Goal: Task Accomplishment & Management: Manage account settings

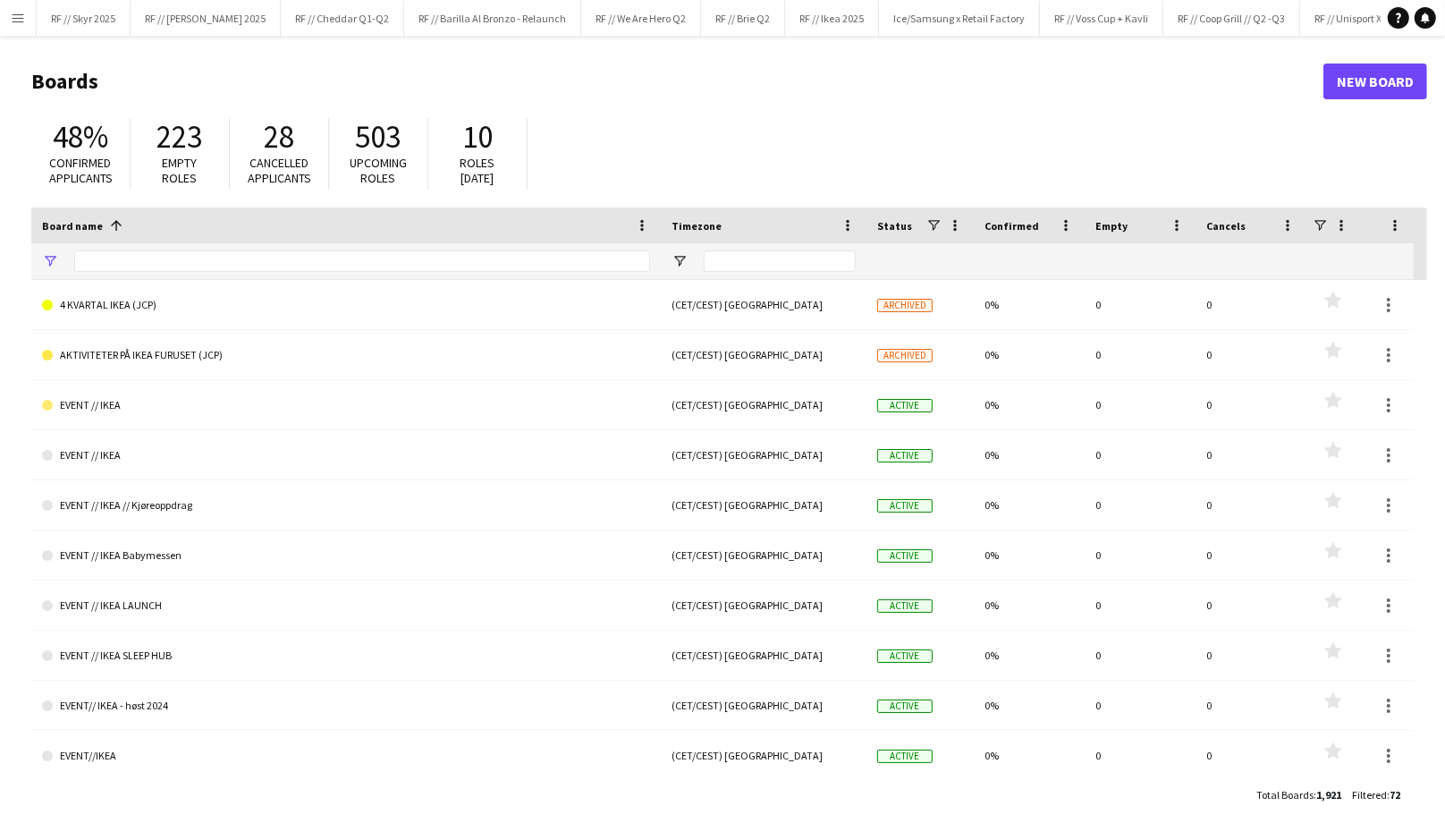
type input "****"
click at [14, 18] on app-icon "Menu" at bounding box center [18, 18] width 15 height 15
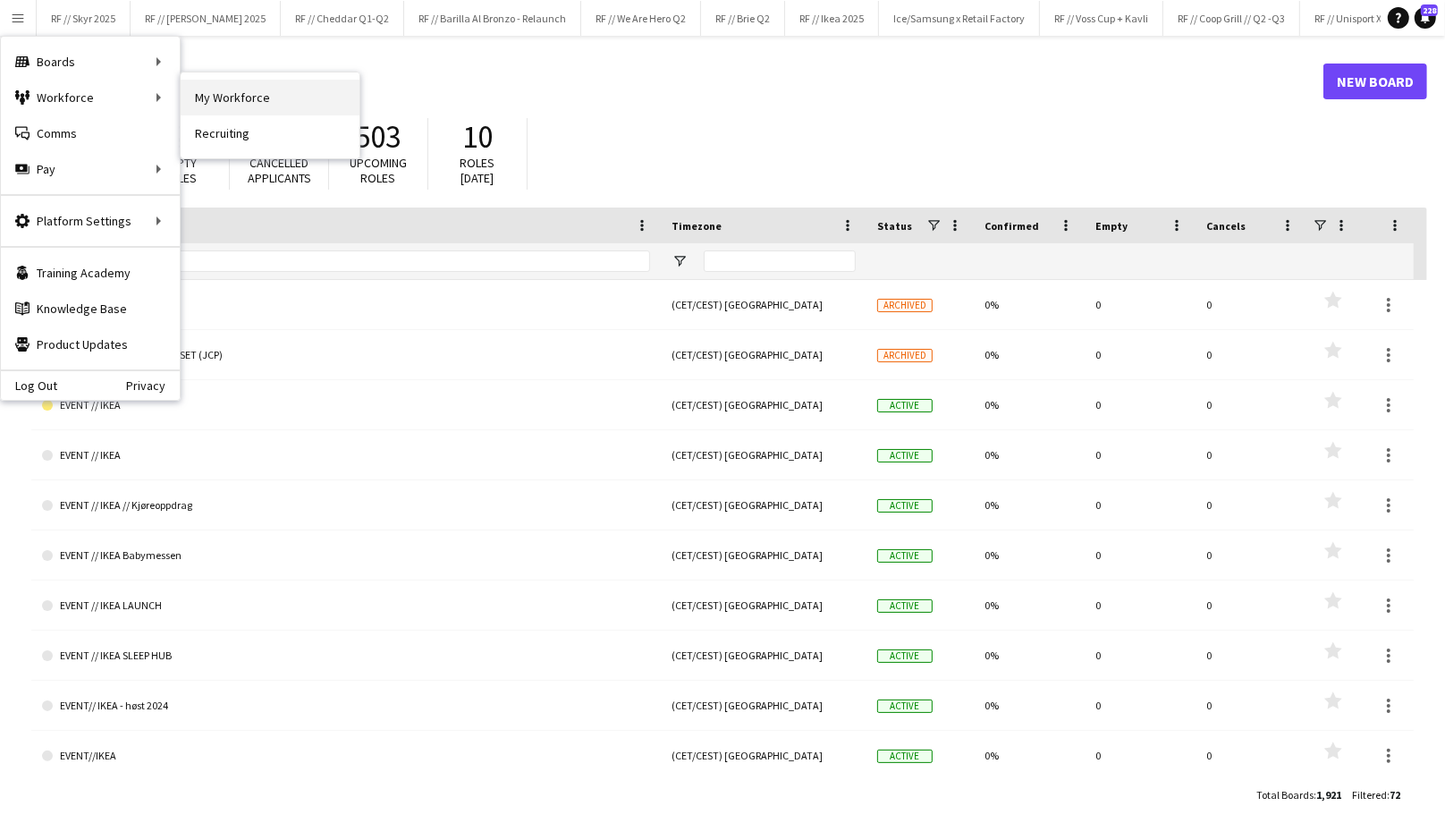
click at [223, 93] on link "My Workforce" at bounding box center [271, 97] width 179 height 36
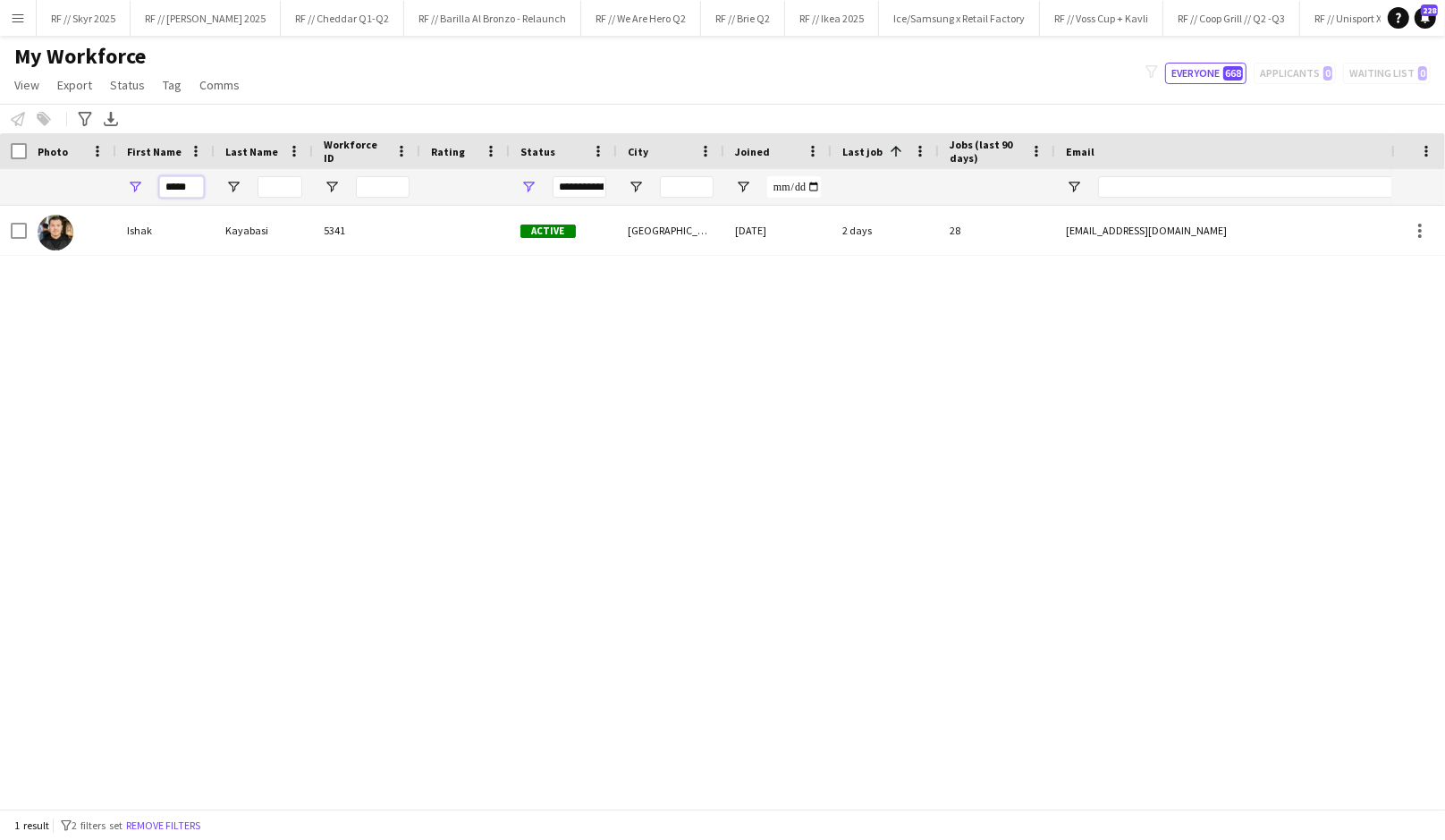
click at [170, 191] on input "*****" at bounding box center [182, 187] width 45 height 21
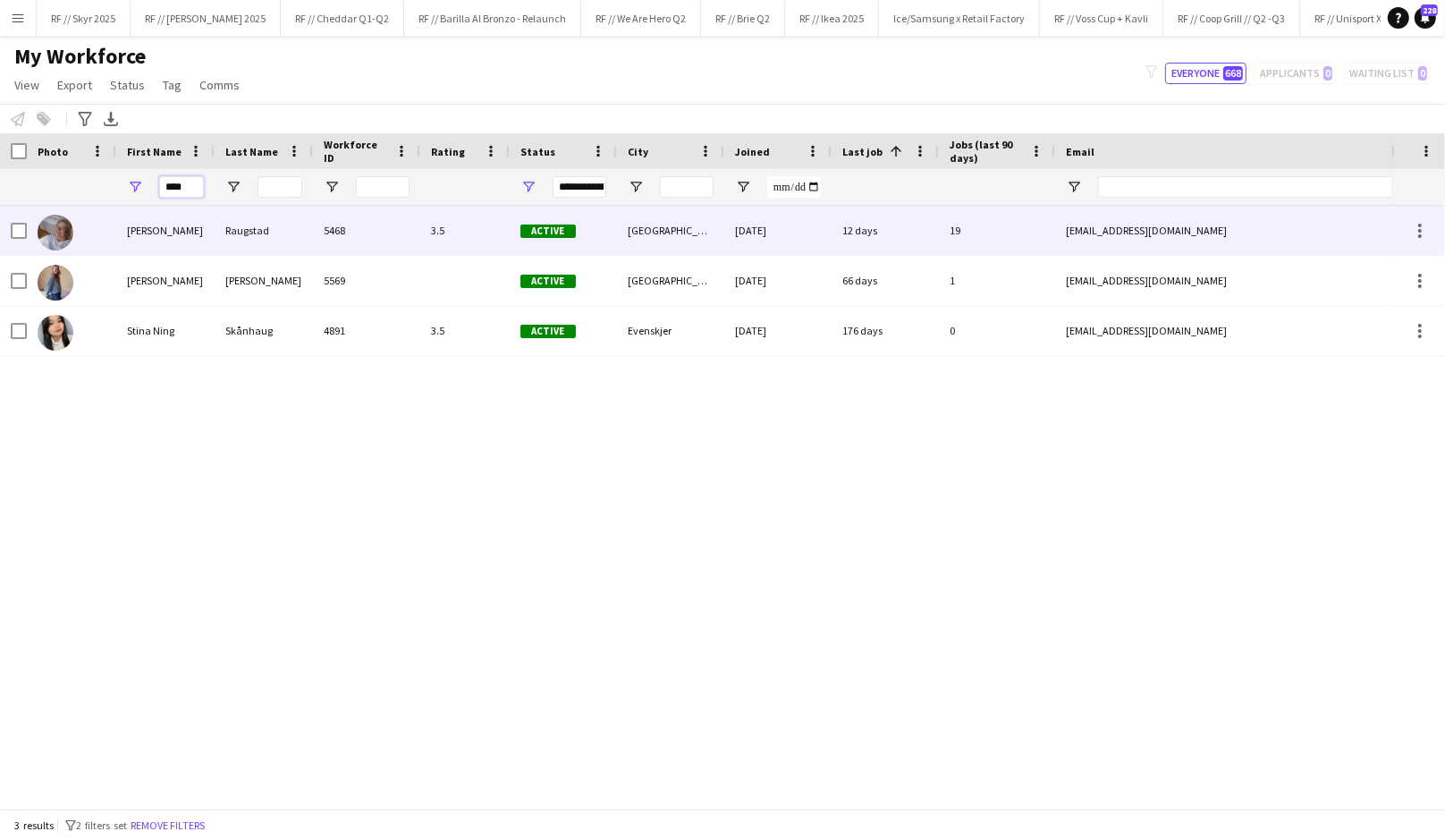
type input "****"
click at [162, 240] on div "Tina" at bounding box center [165, 230] width 98 height 50
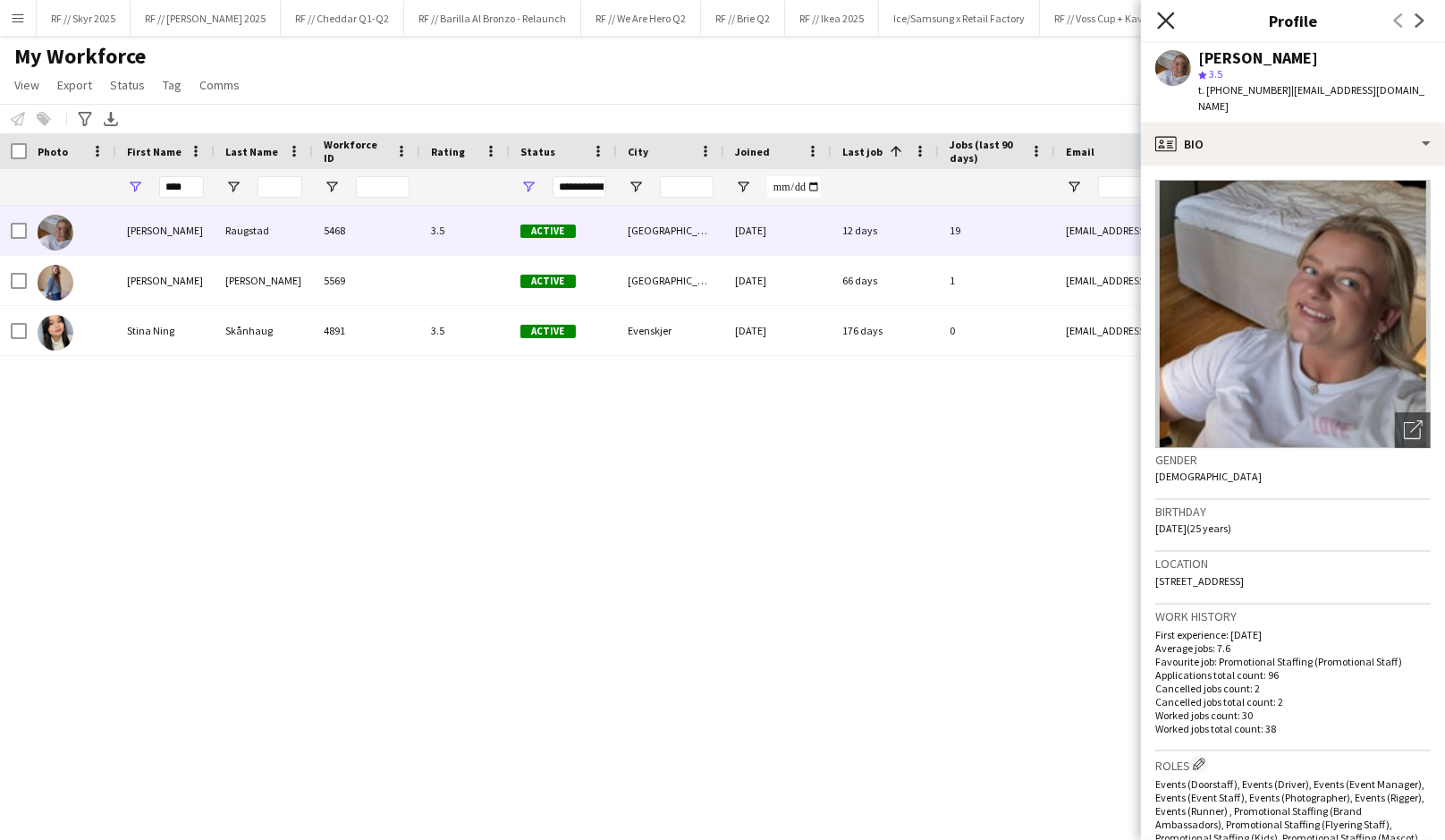
click at [1172, 20] on icon "Close pop-in" at bounding box center [1166, 19] width 17 height 17
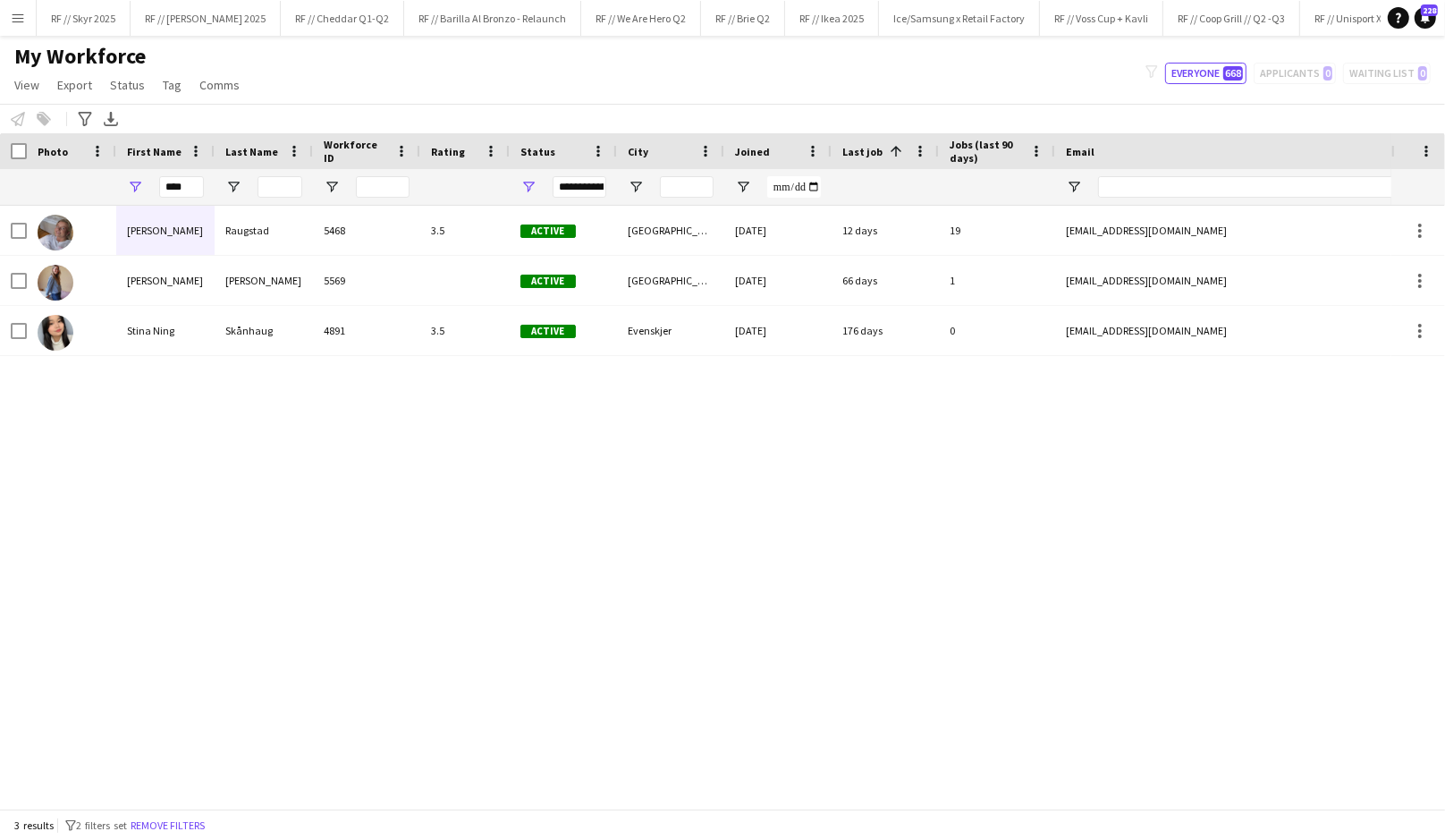
click at [15, 18] on app-icon "Menu" at bounding box center [18, 18] width 15 height 15
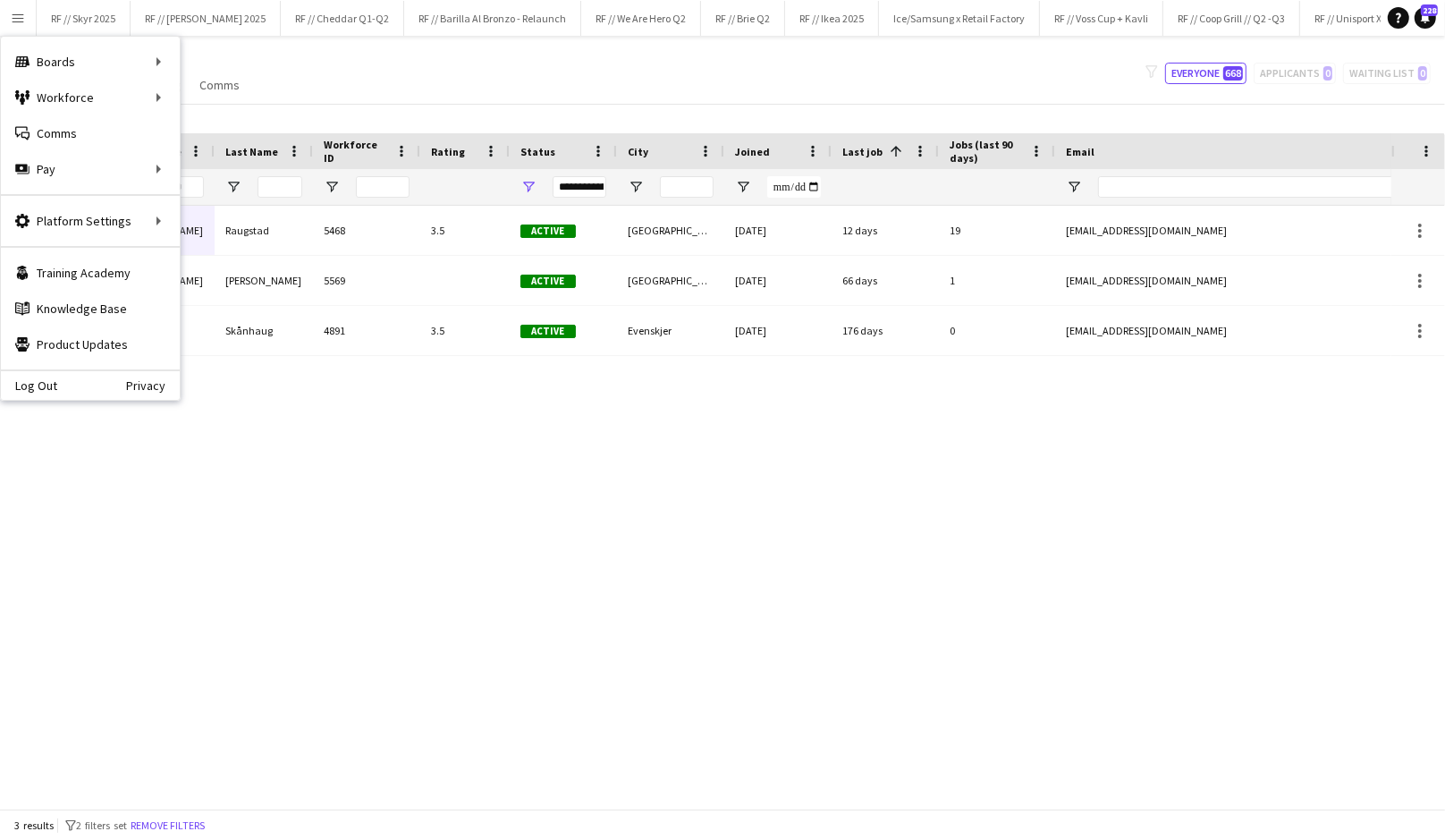
click at [291, 467] on div "Tina Raugstad 5468 3.5 Active Oslo 28-04-2025 12 days 19 tinraugs@lyse.net +479…" at bounding box center [695, 506] width 1391 height 603
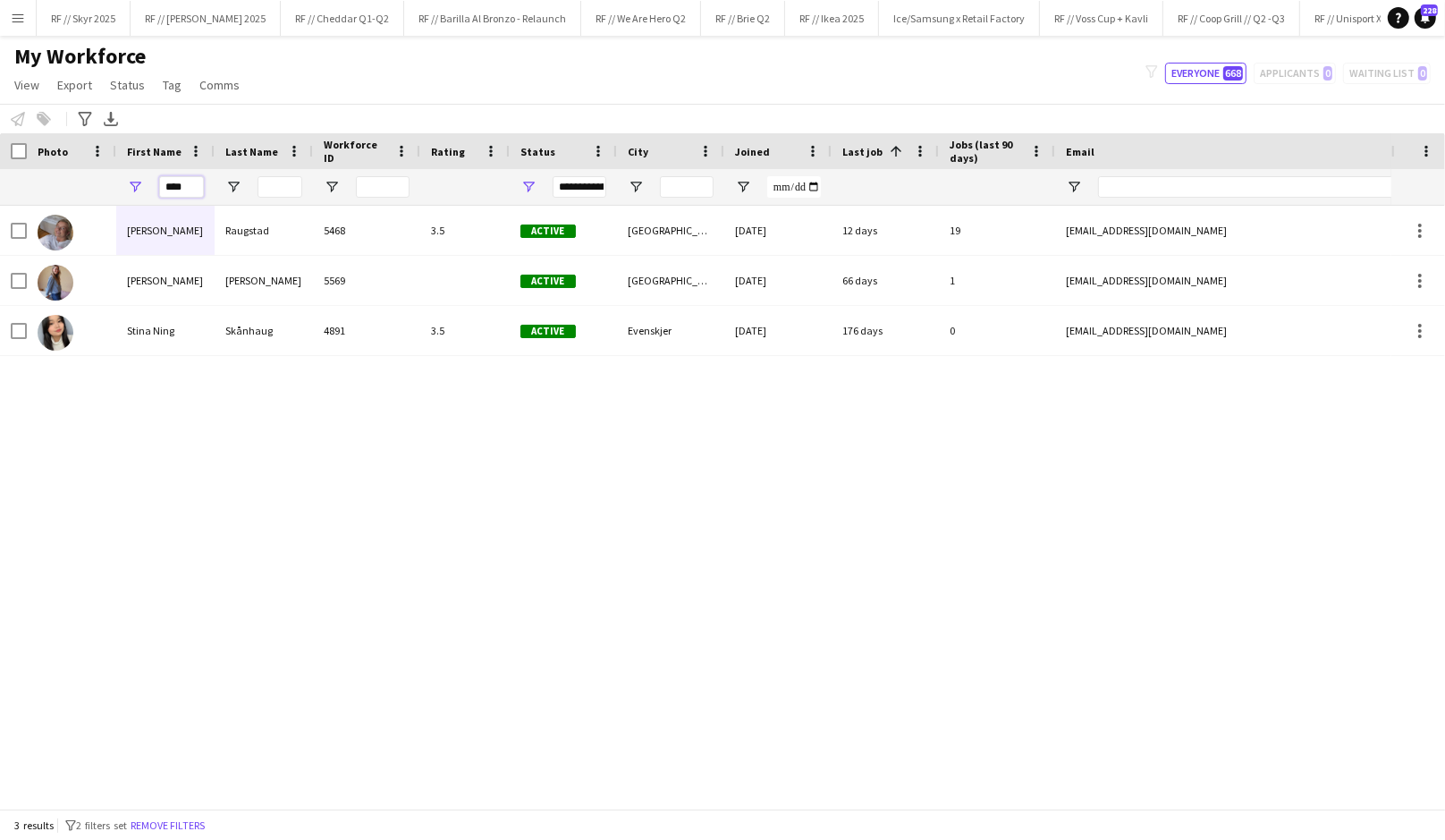
click at [175, 186] on input "****" at bounding box center [182, 187] width 45 height 21
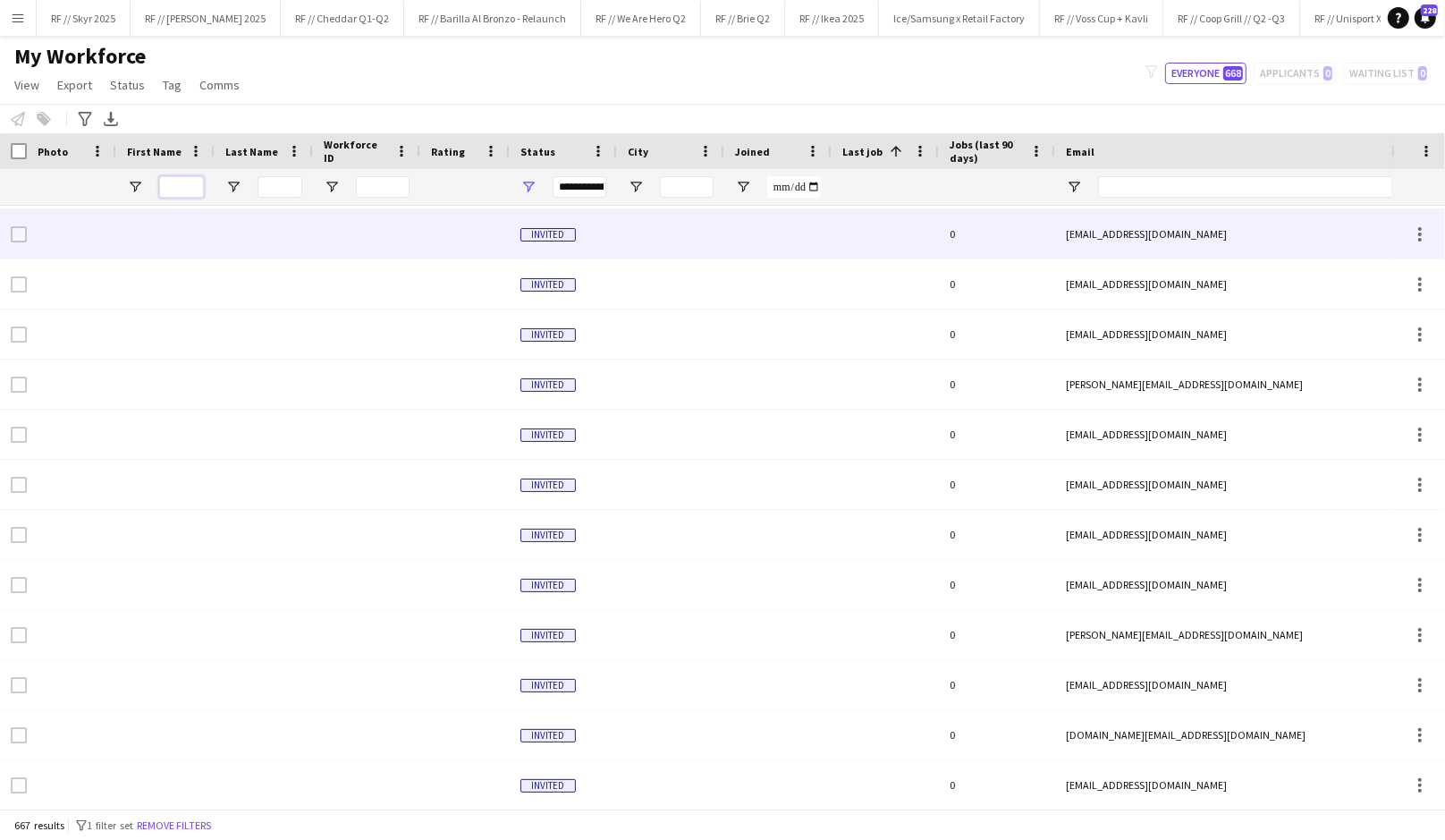
scroll to position [195, 0]
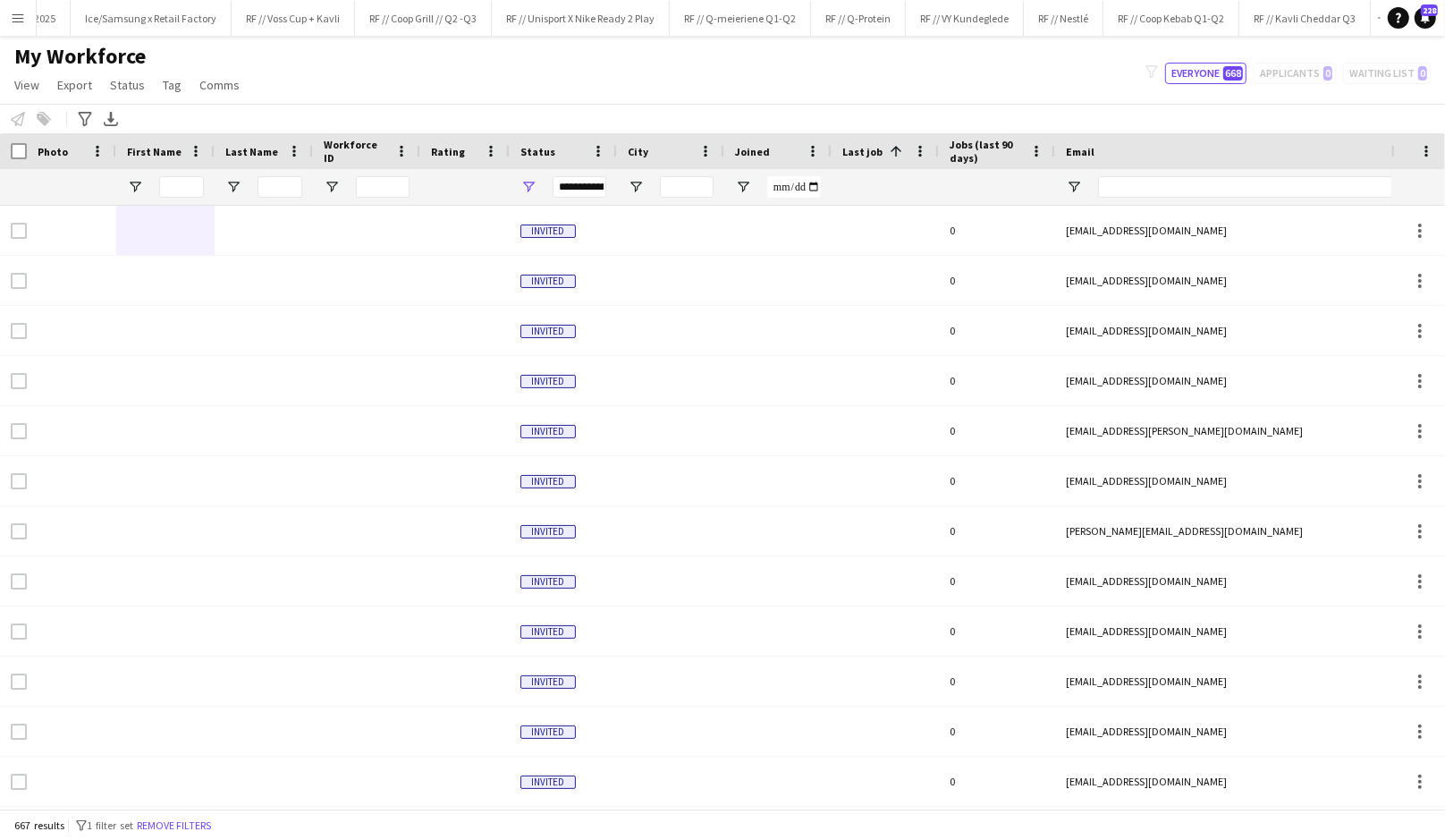
click at [20, 14] on app-icon "Menu" at bounding box center [18, 18] width 15 height 15
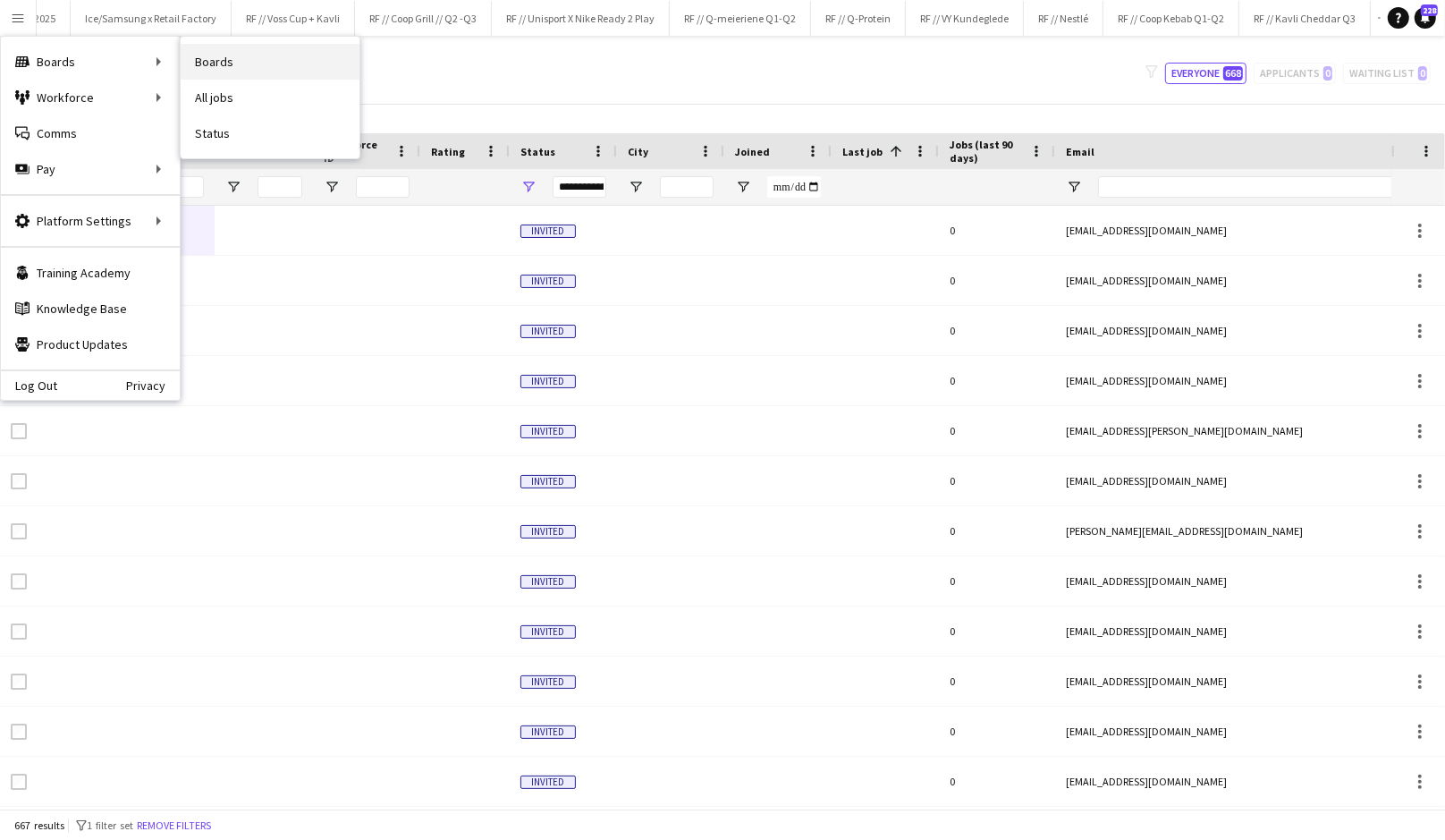
click at [229, 60] on link "Boards" at bounding box center [271, 61] width 179 height 36
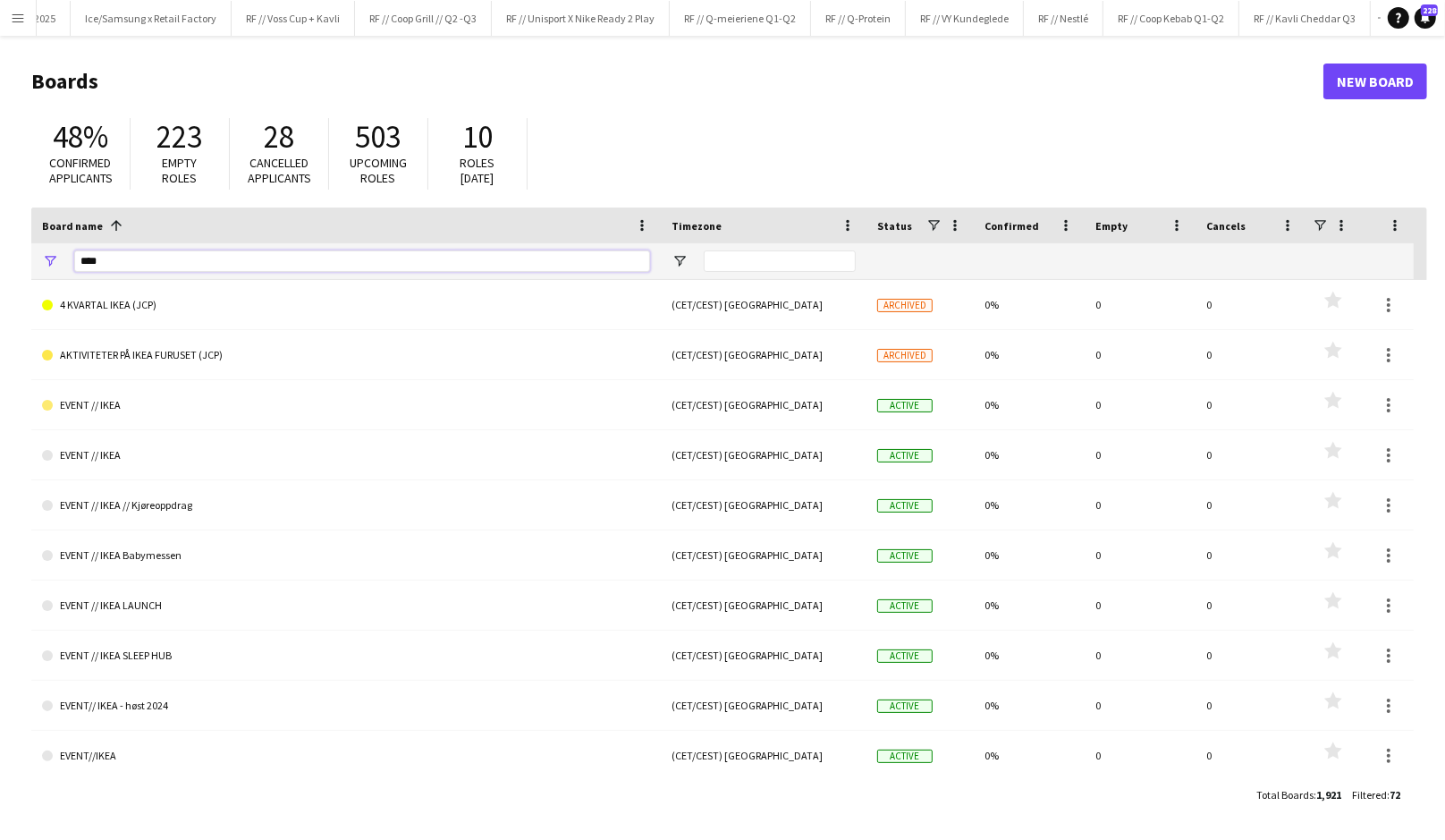
click at [237, 263] on input "****" at bounding box center [362, 261] width 576 height 21
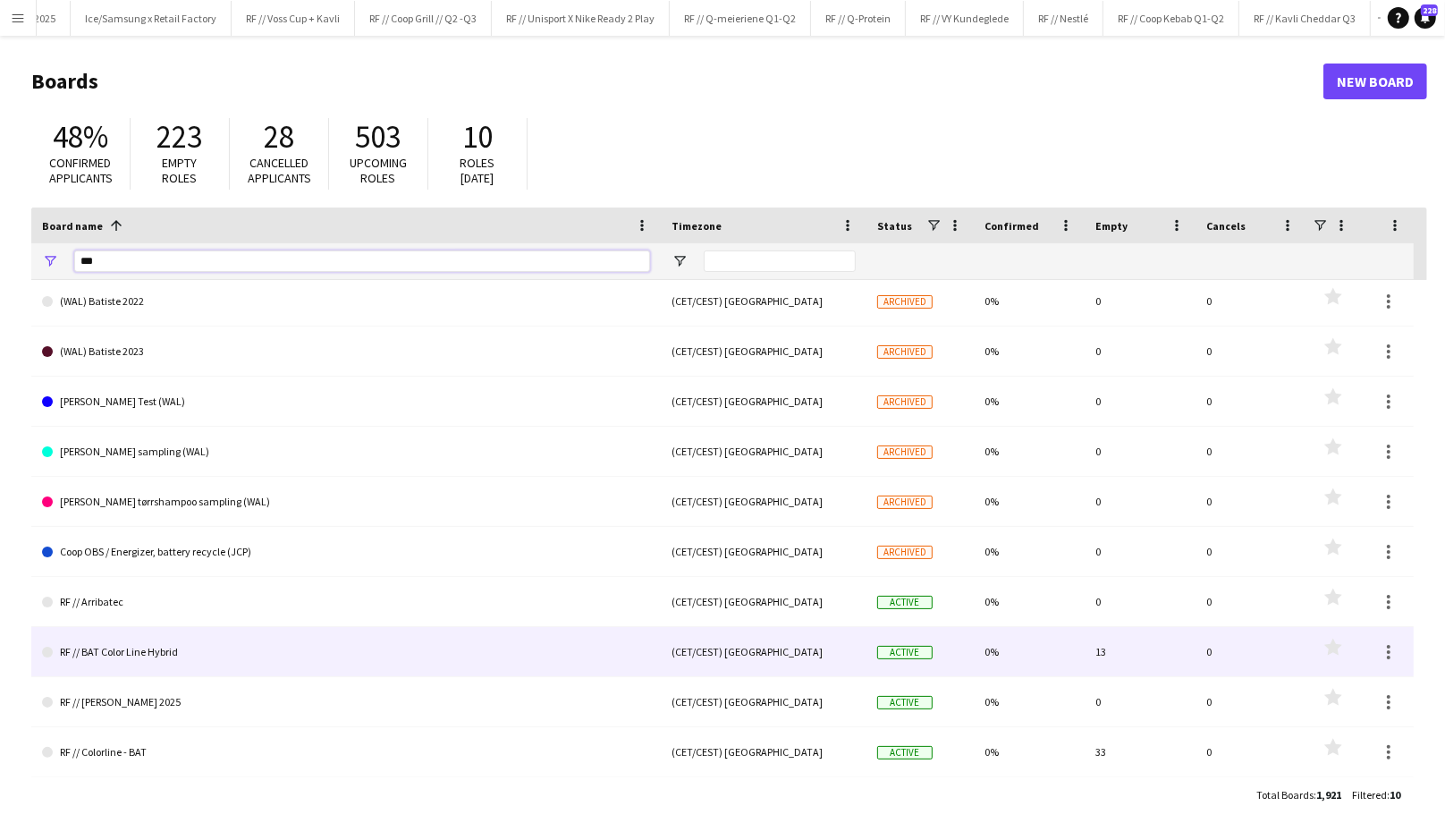
type input "***"
click at [219, 662] on link "RF // BAT Color Line Hybrid" at bounding box center [346, 651] width 609 height 50
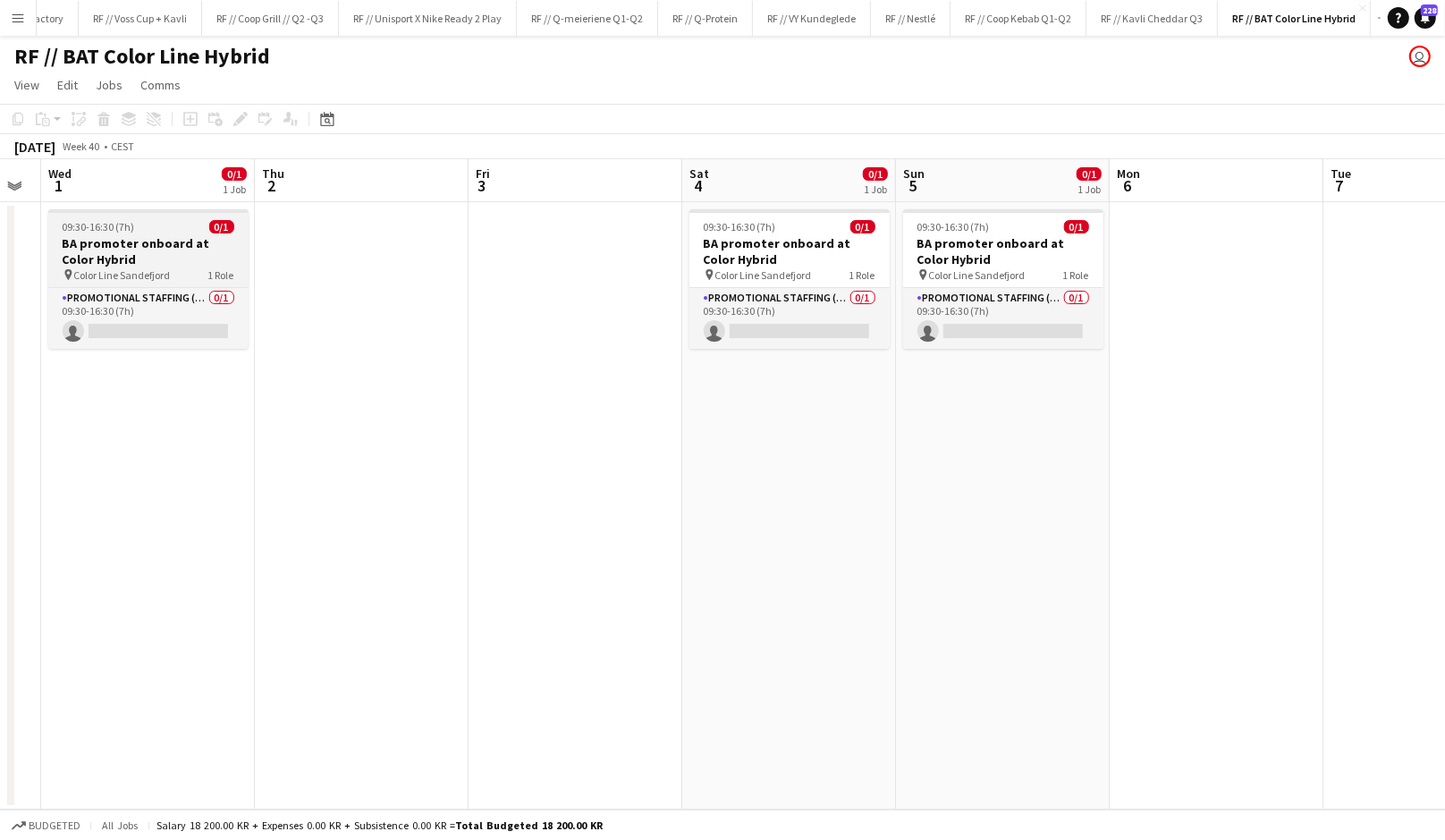
click at [151, 263] on h3 "BA promoter onboard at Color Hybrid" at bounding box center [149, 251] width 201 height 32
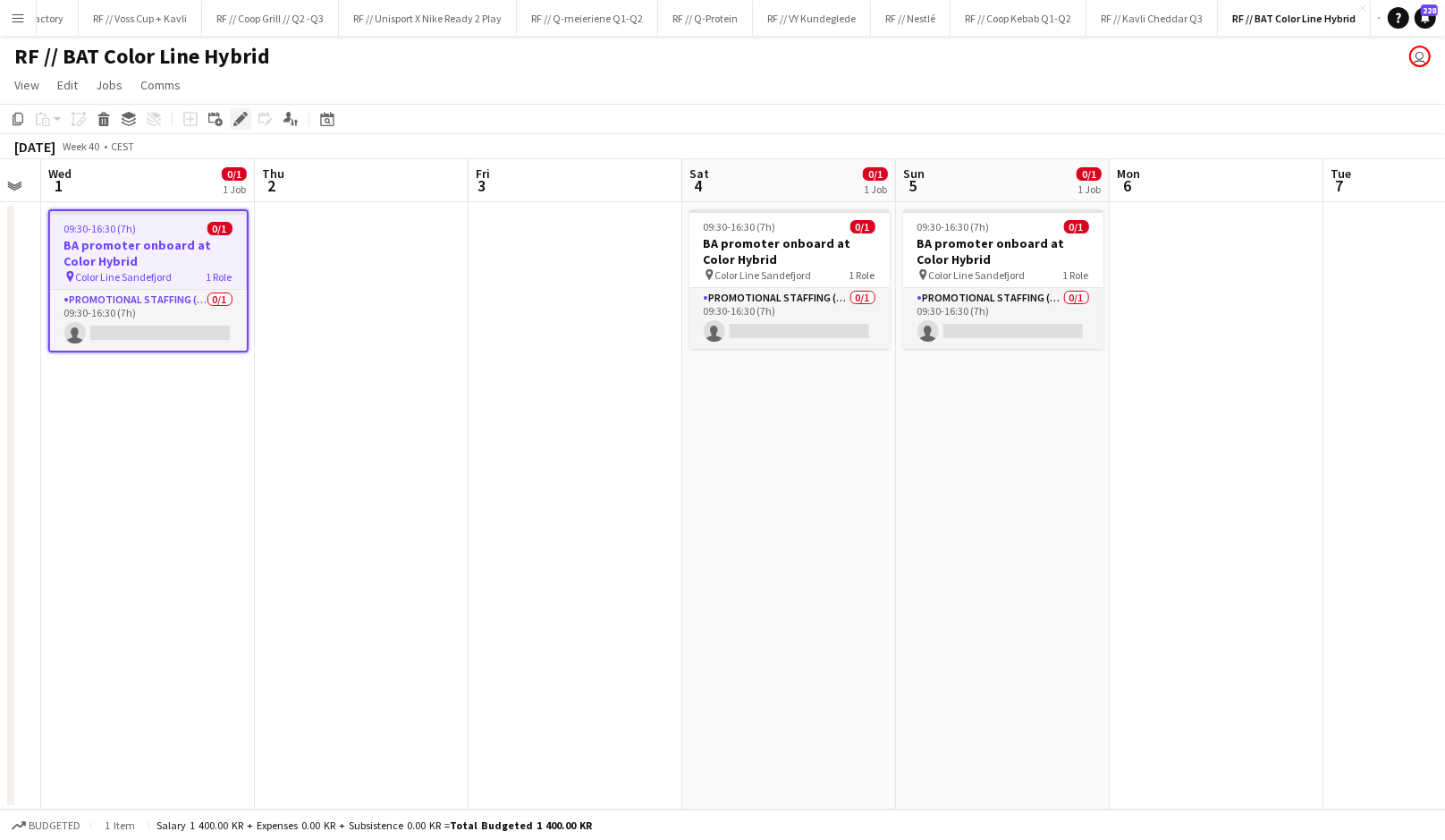
click at [235, 120] on icon "Edit" at bounding box center [241, 119] width 15 height 15
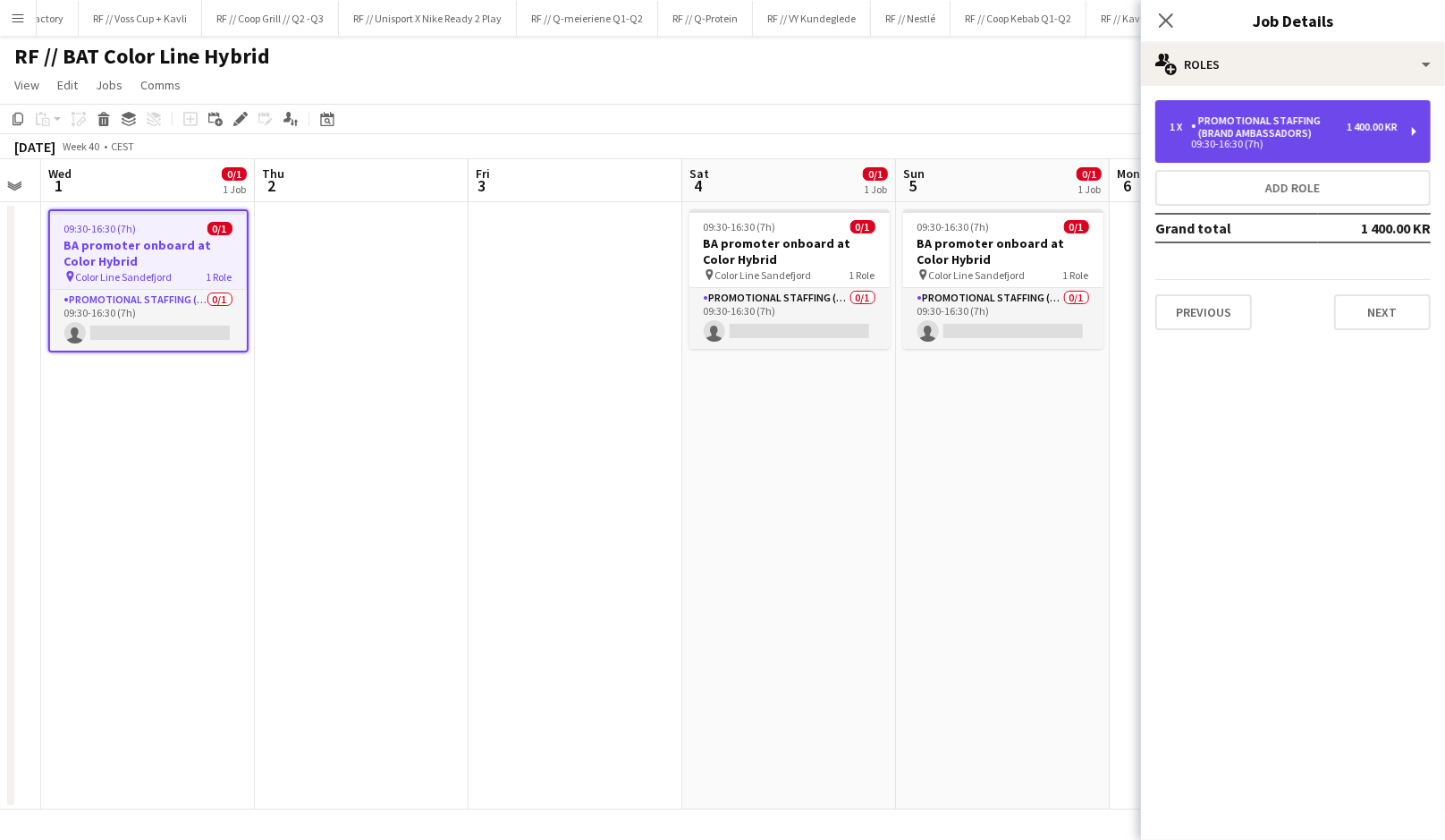
click at [1279, 142] on div "09:30-16:30 (7h)" at bounding box center [1284, 143] width 228 height 9
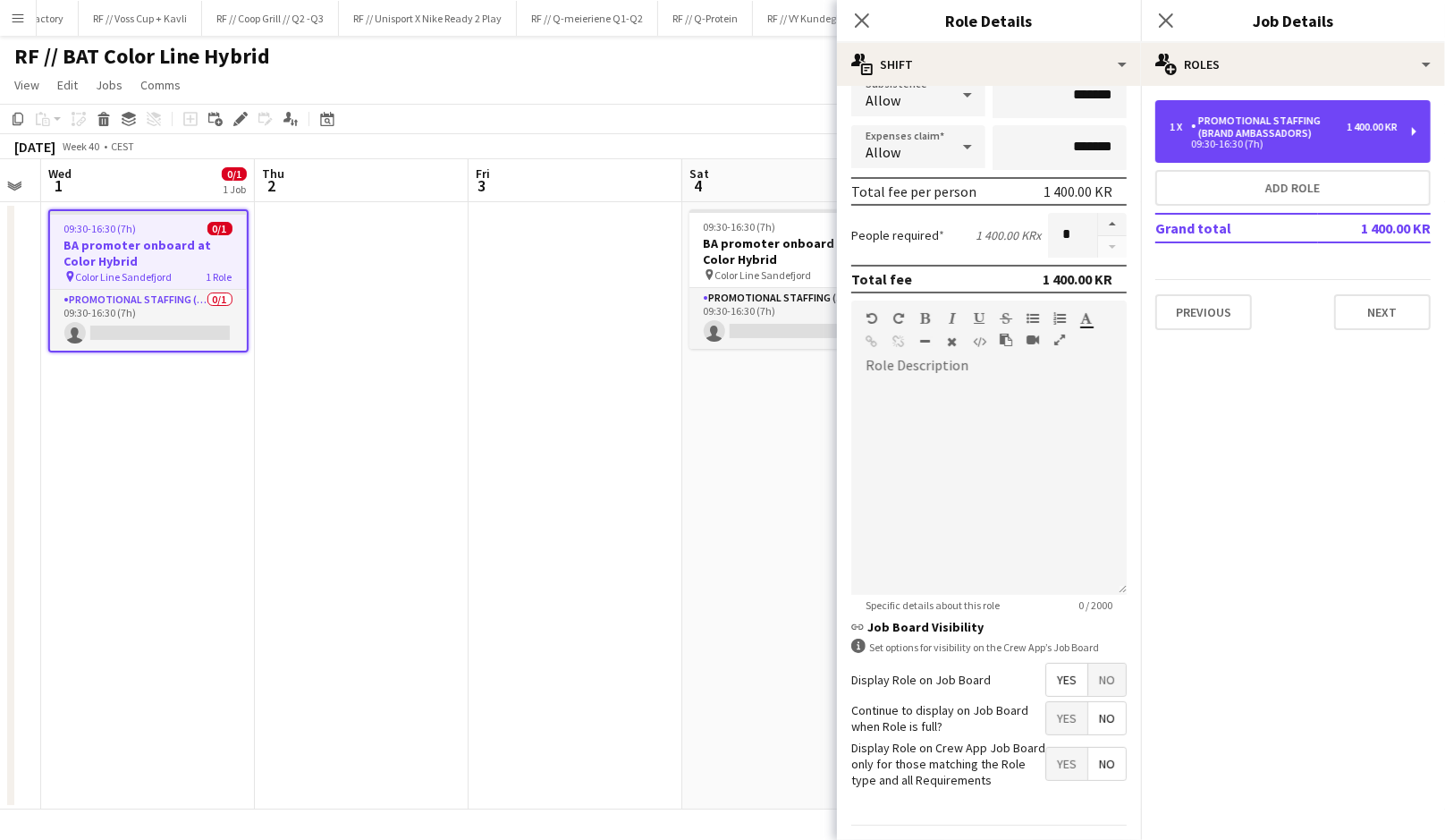
scroll to position [327, 0]
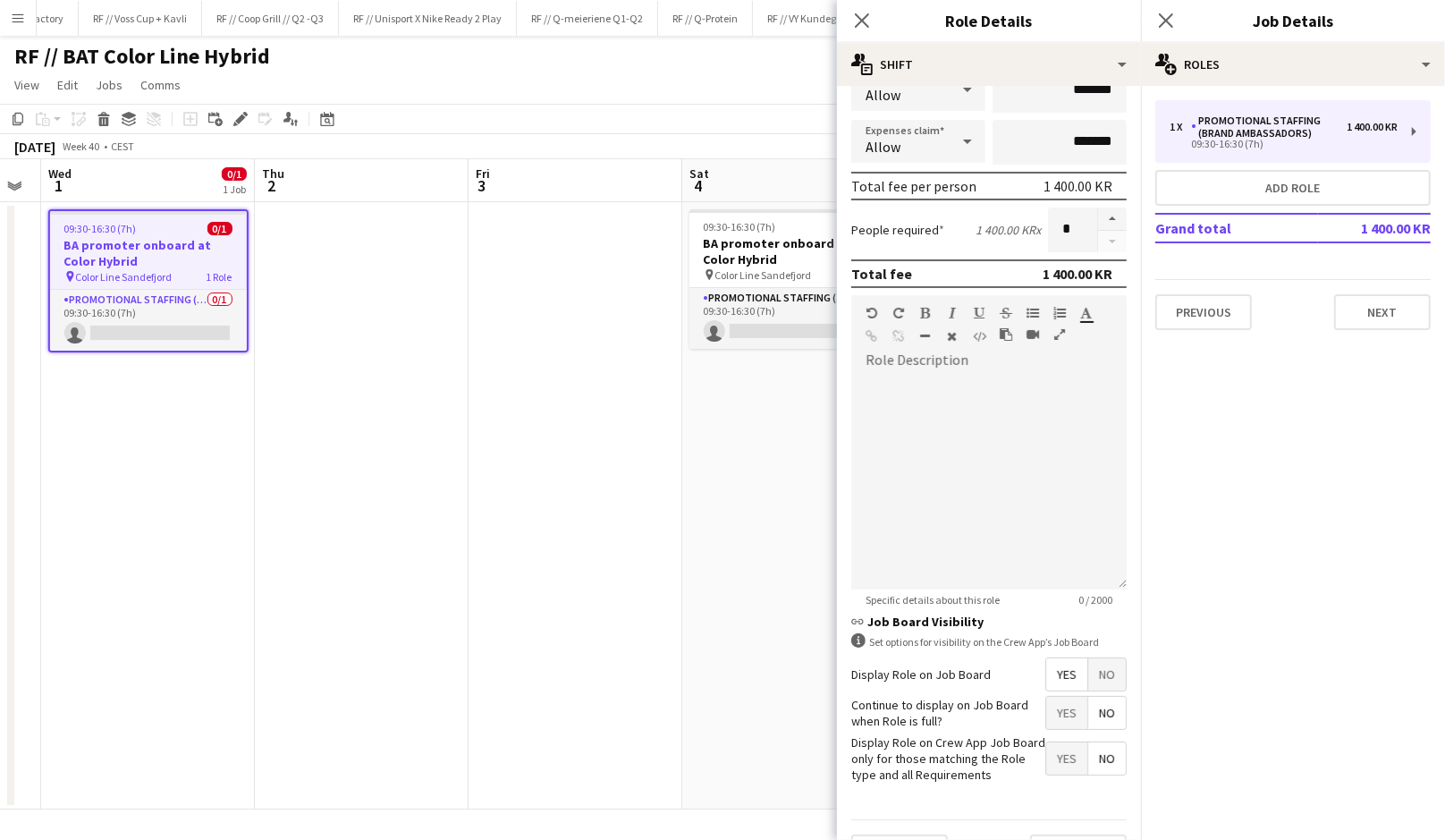
click at [724, 603] on app-date-cell "09:30-16:30 (7h) 0/1 BA promoter onboard at Color Hybrid pin Color Line Sandefj…" at bounding box center [790, 506] width 214 height 607
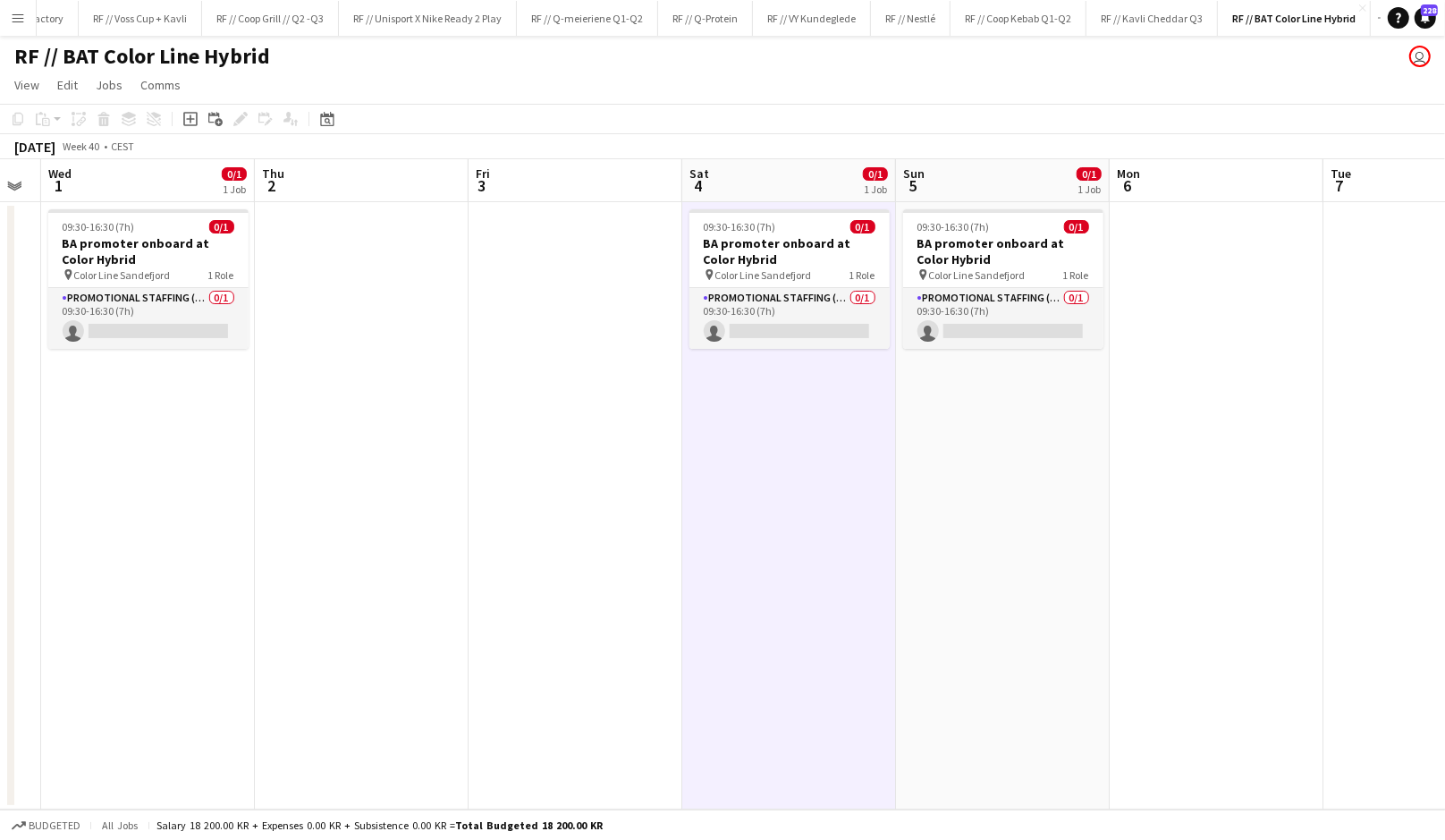
click at [724, 603] on app-date-cell "09:30-16:30 (7h) 0/1 BA promoter onboard at Color Hybrid pin Color Line Sandefj…" at bounding box center [790, 506] width 214 height 607
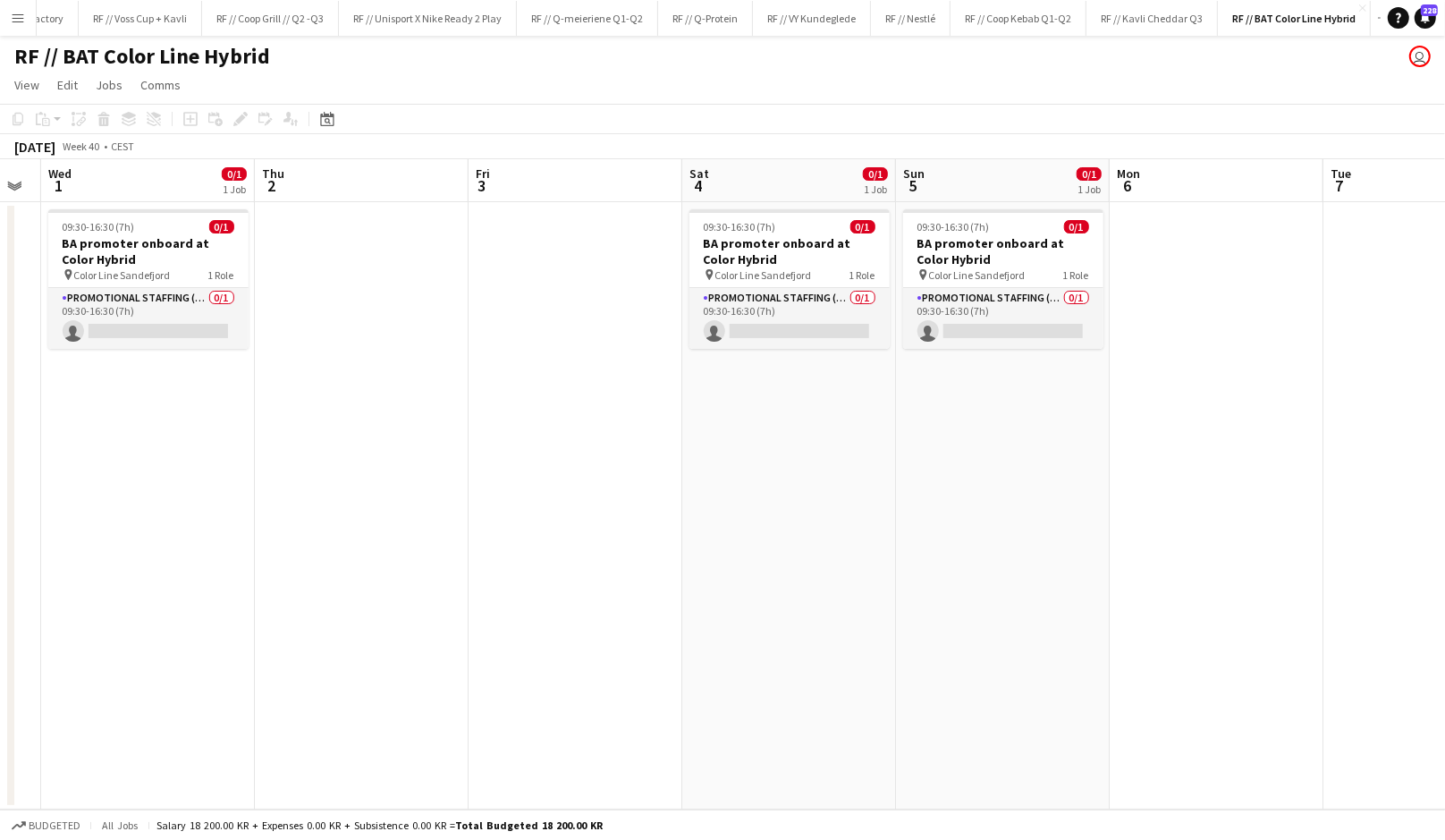
click at [753, 469] on app-date-cell "09:30-16:30 (7h) 0/1 BA promoter onboard at Color Hybrid pin Color Line Sandefj…" at bounding box center [790, 506] width 214 height 607
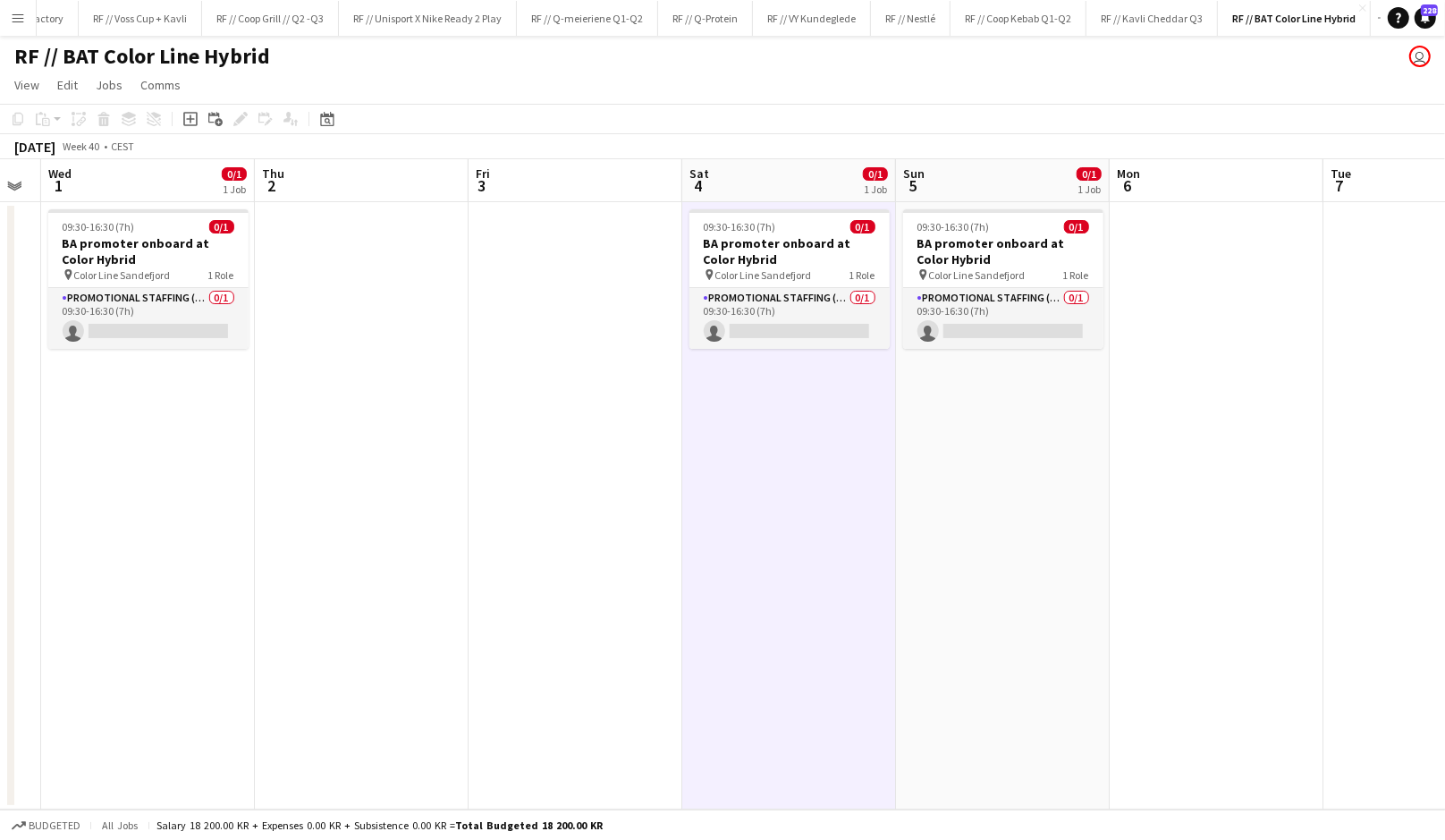
click at [753, 469] on app-date-cell "09:30-16:30 (7h) 0/1 BA promoter onboard at Color Hybrid pin Color Line Sandefj…" at bounding box center [790, 506] width 214 height 607
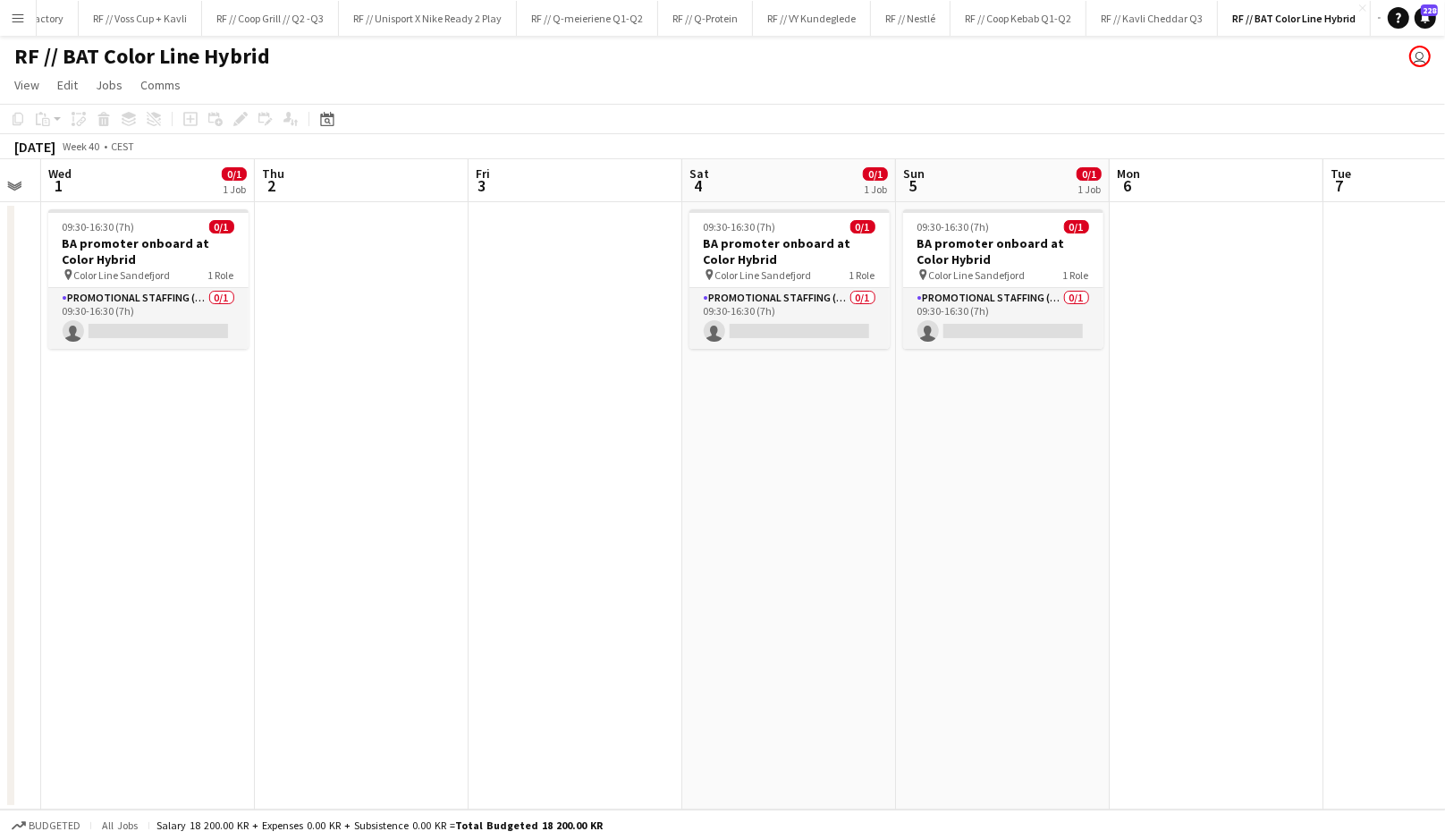
click at [773, 477] on app-date-cell "09:30-16:30 (7h) 0/1 BA promoter onboard at Color Hybrid pin Color Line Sandefj…" at bounding box center [790, 506] width 214 height 607
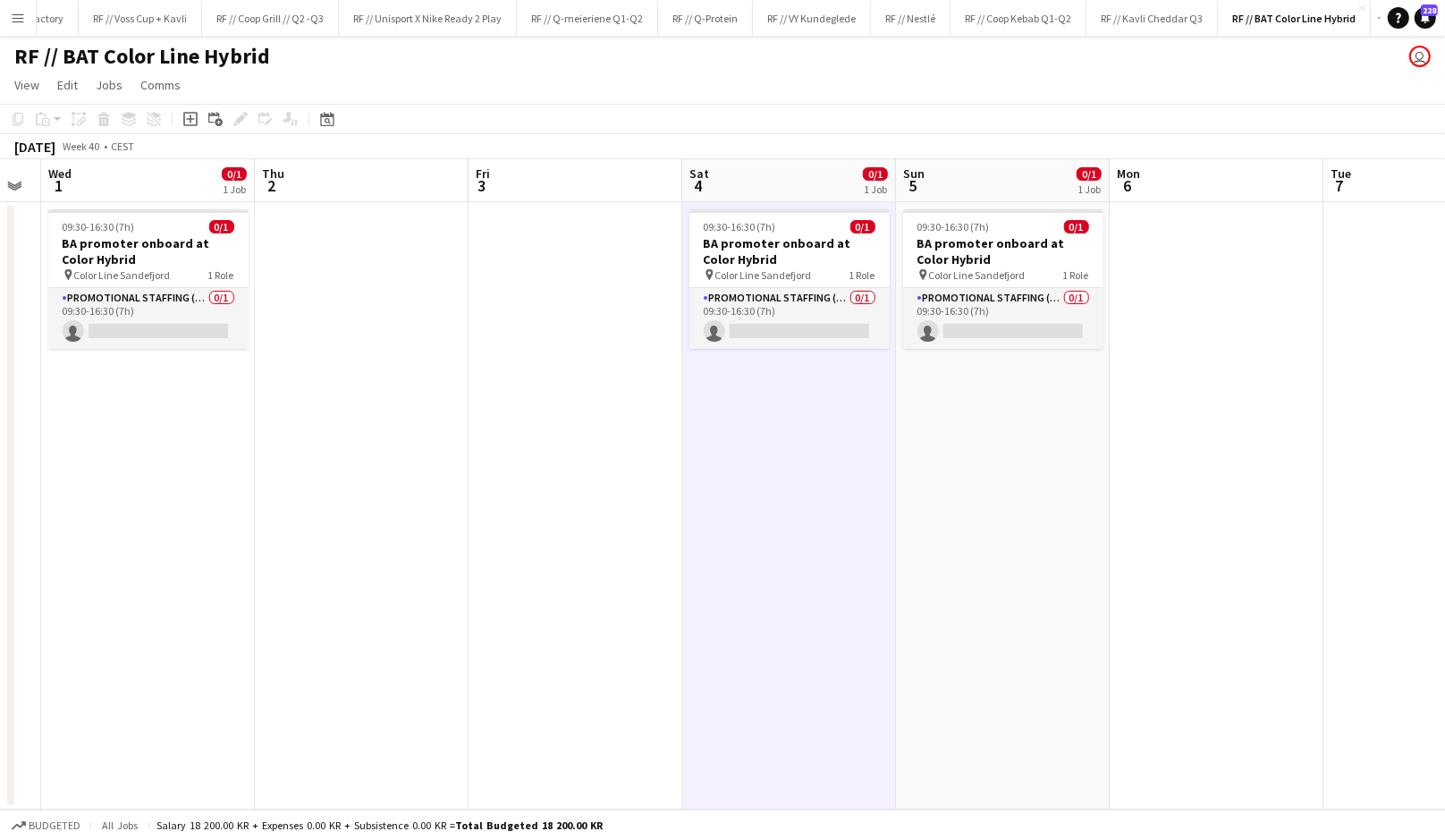
click at [773, 477] on app-date-cell "09:30-16:30 (7h) 0/1 BA promoter onboard at Color Hybrid pin Color Line Sandefj…" at bounding box center [790, 506] width 214 height 607
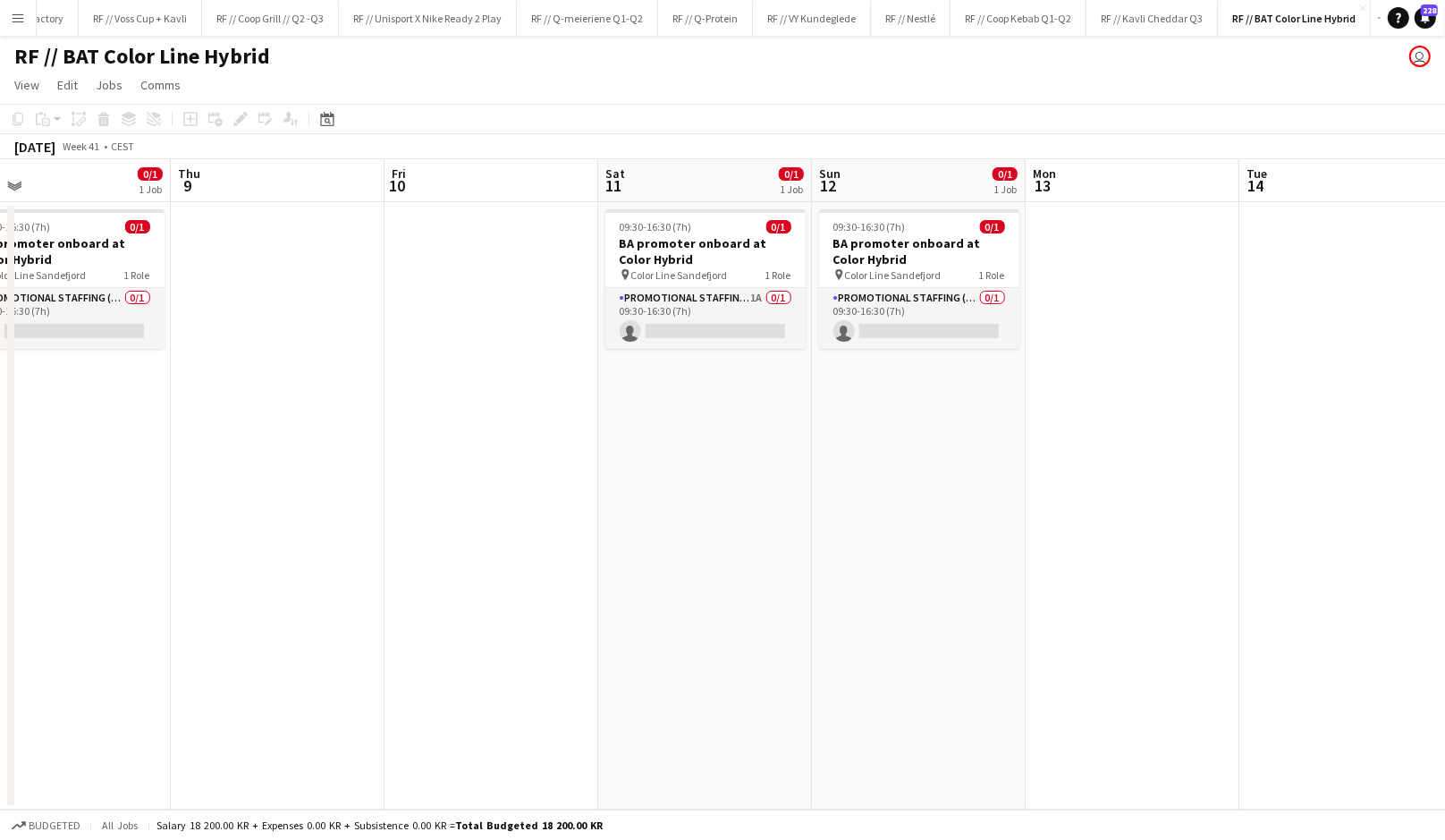
scroll to position [0, 680]
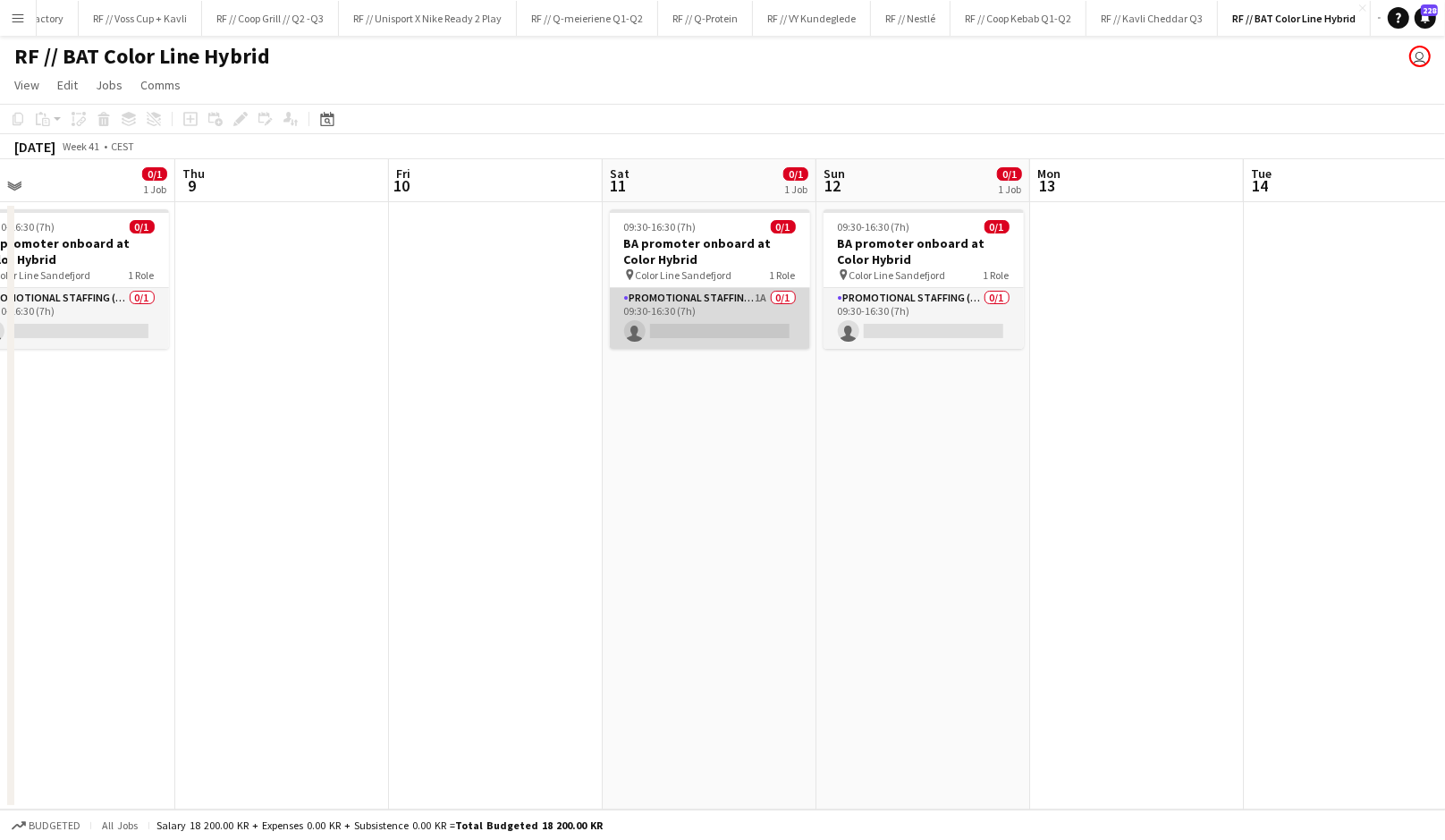
click at [755, 345] on app-card-role "Promotional Staffing (Brand Ambassadors) 1A 0/1 09:30-16:30 (7h) single-neutral…" at bounding box center [710, 318] width 201 height 60
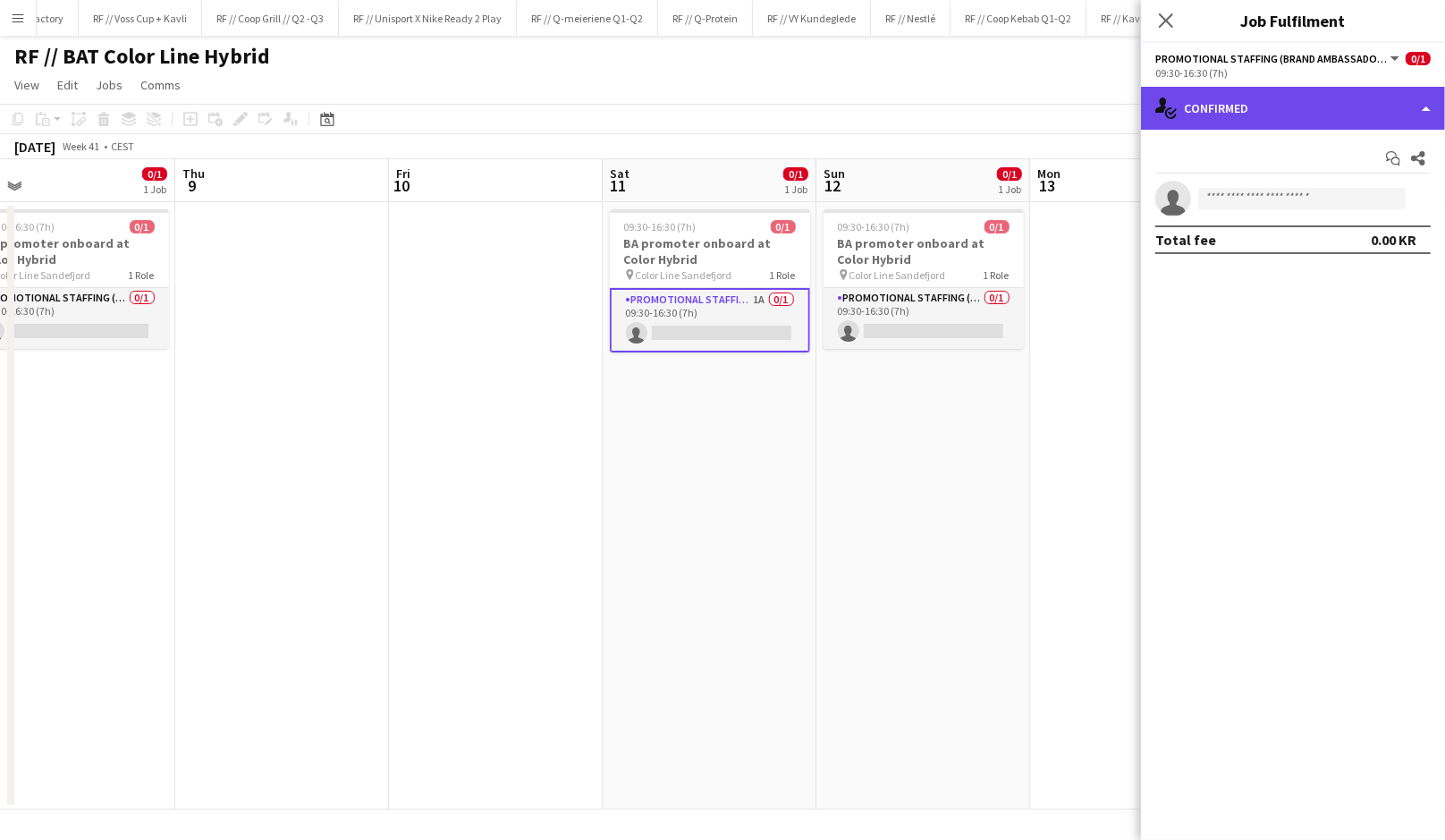
click at [1209, 113] on div "single-neutral-actions-check-2 Confirmed" at bounding box center [1293, 108] width 304 height 43
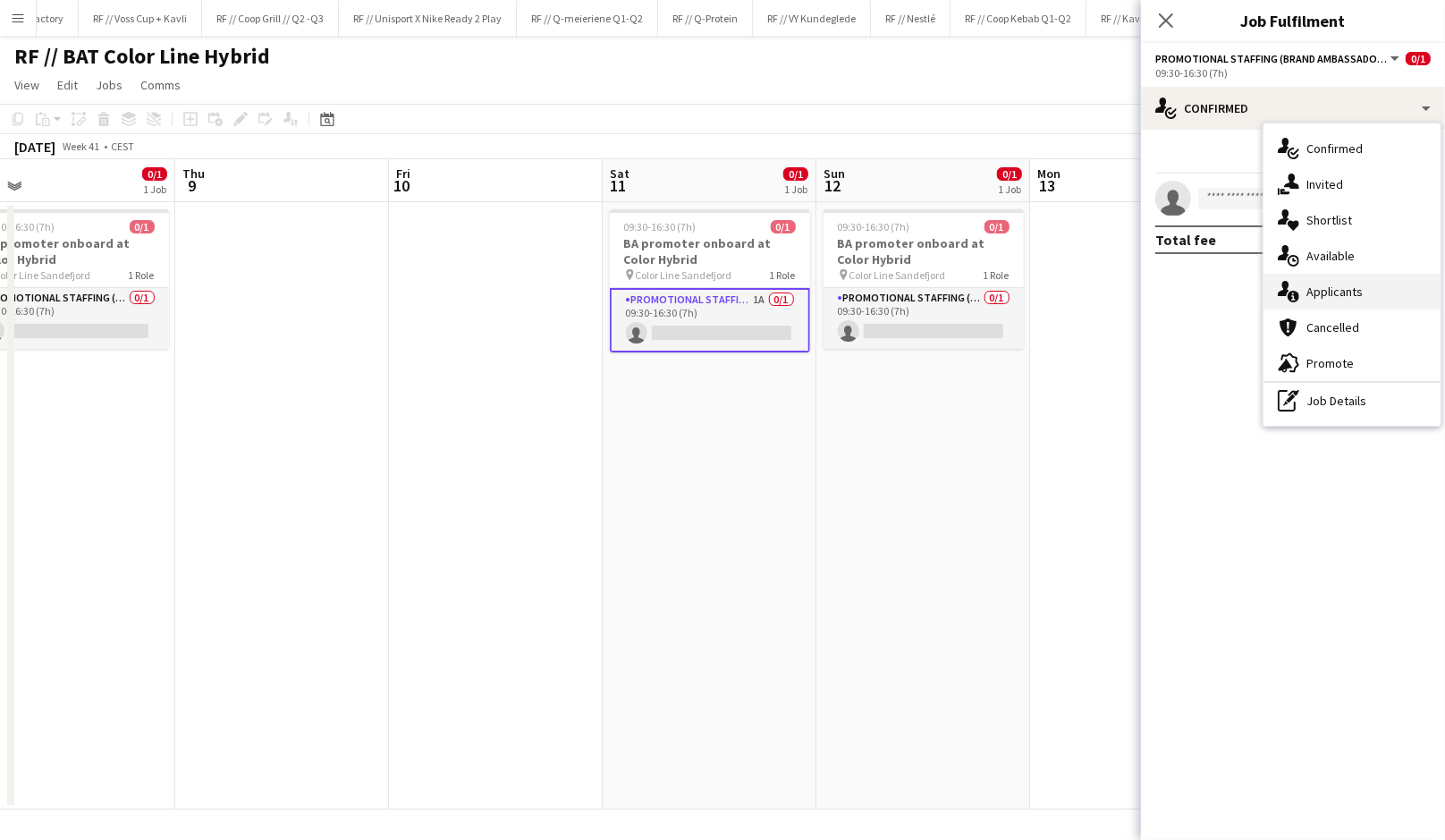
click at [1326, 290] on span "Applicants" at bounding box center [1335, 291] width 56 height 17
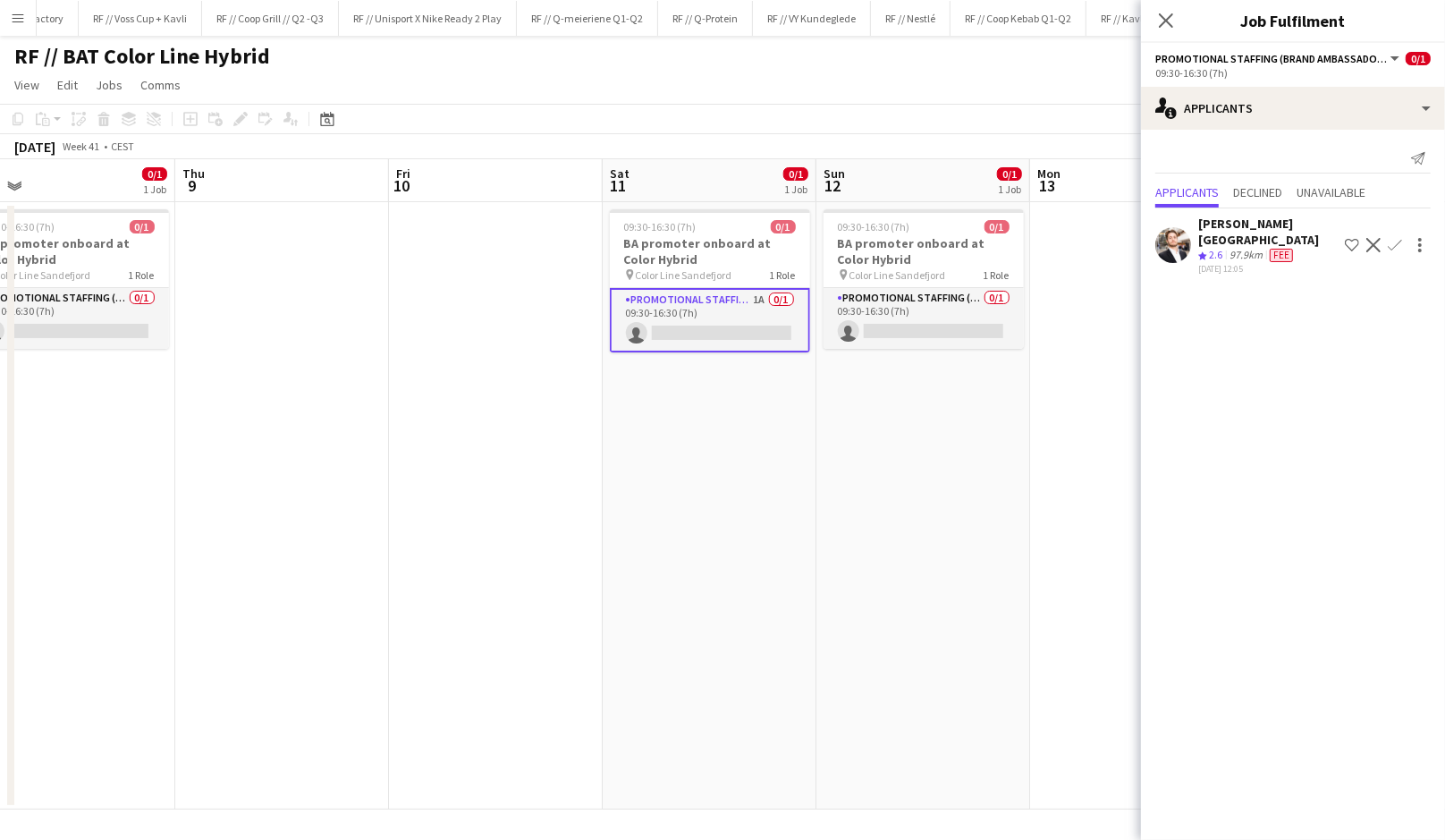
click at [884, 530] on app-date-cell "09:30-16:30 (7h) 0/1 BA promoter onboard at Color Hybrid pin Color Line Sandefj…" at bounding box center [924, 506] width 214 height 607
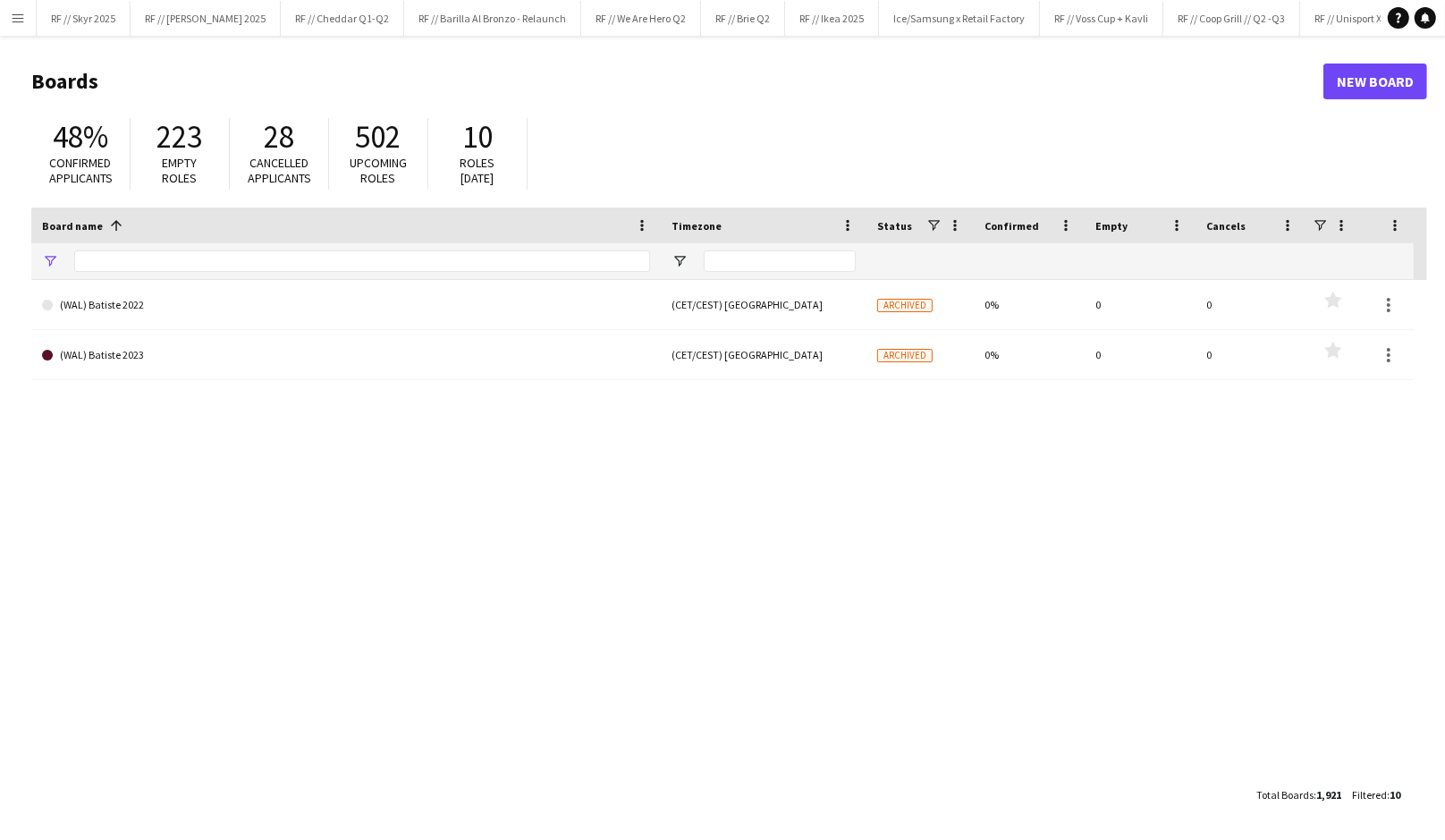
type input "***"
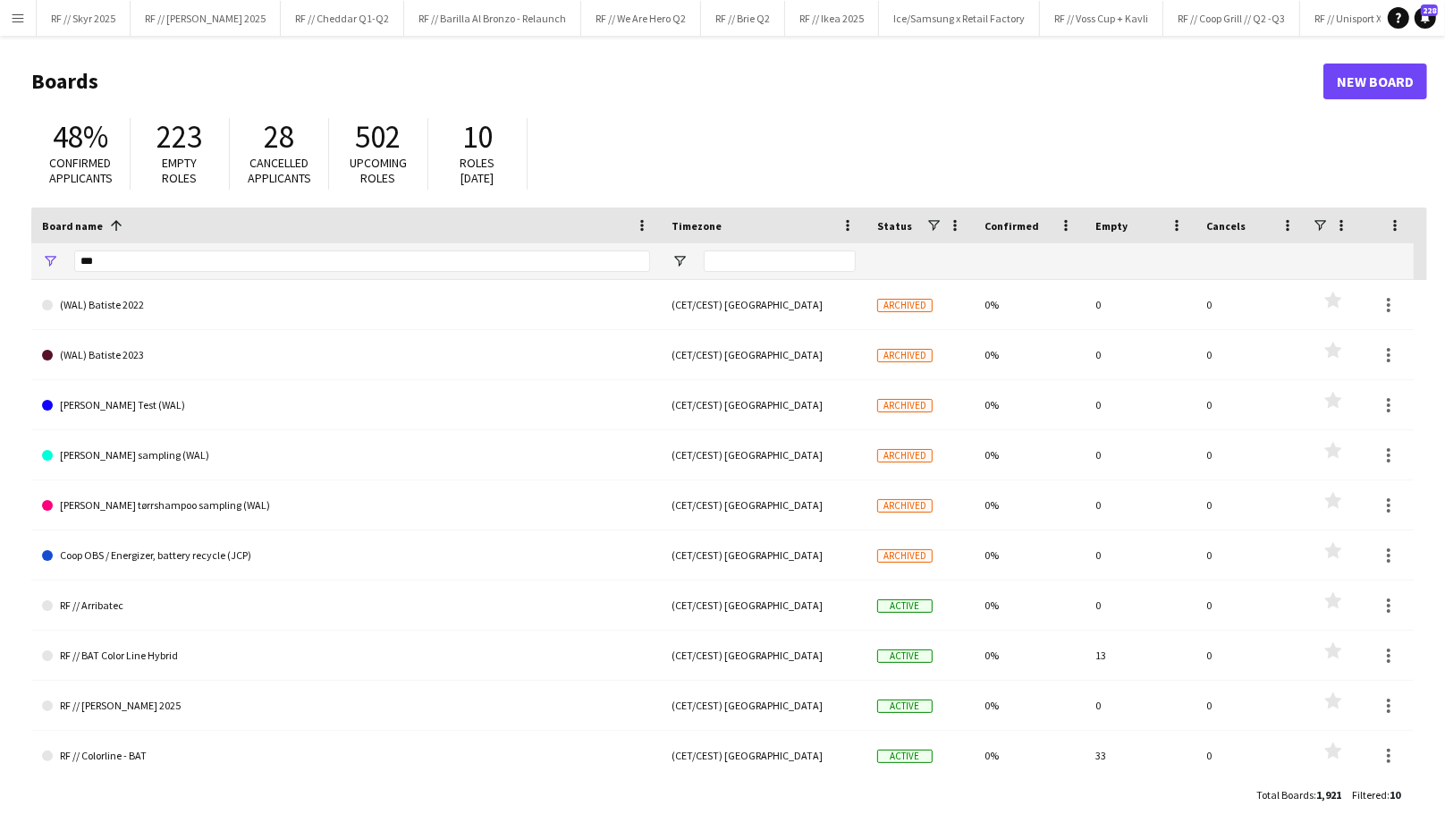
click at [28, 9] on button "Menu" at bounding box center [18, 18] width 36 height 36
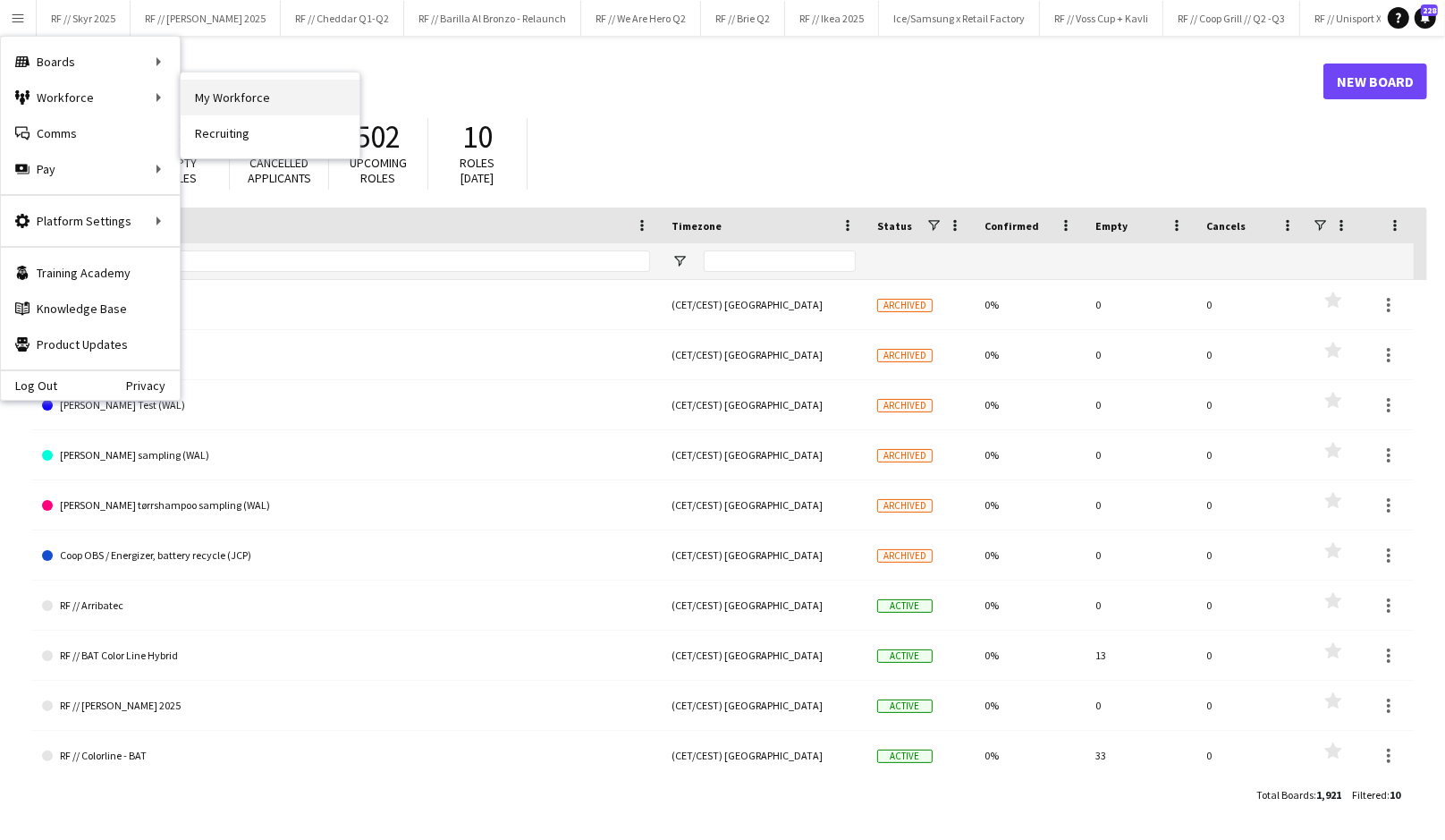
click at [216, 91] on link "My Workforce" at bounding box center [271, 97] width 179 height 36
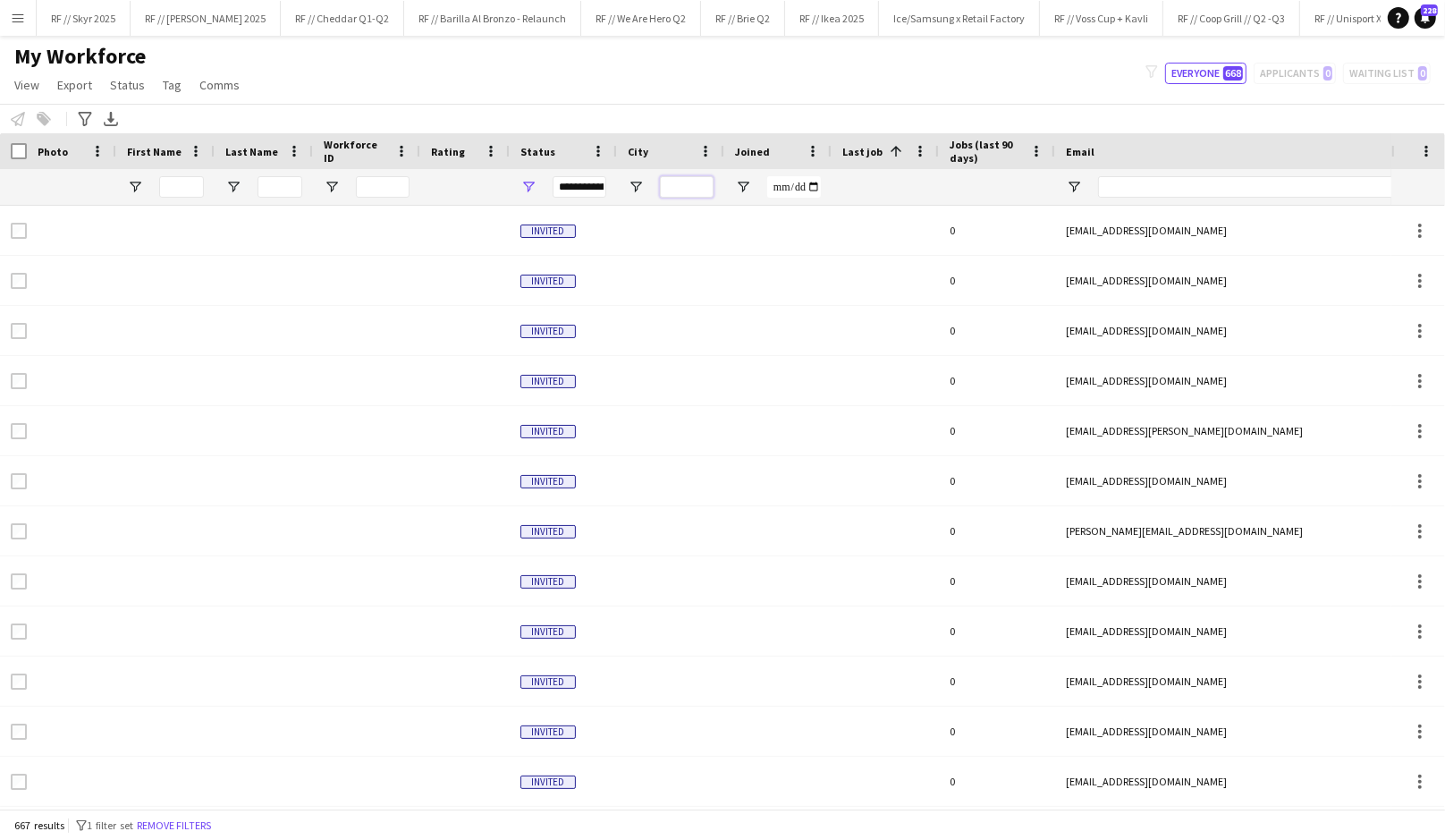
click at [666, 186] on input "City Filter Input" at bounding box center [686, 187] width 54 height 21
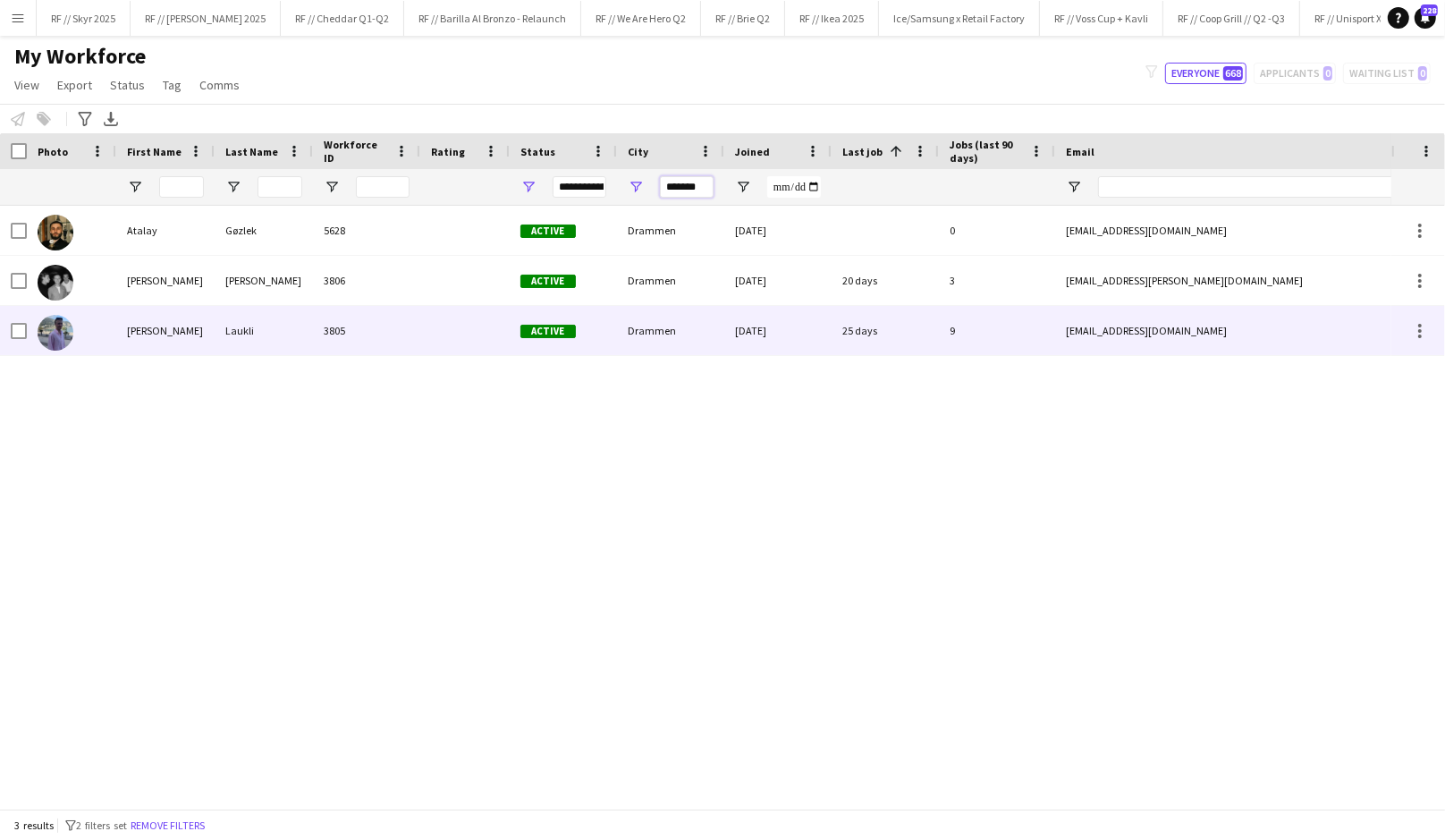
type input "*******"
click at [417, 342] on div "3805" at bounding box center [367, 330] width 107 height 50
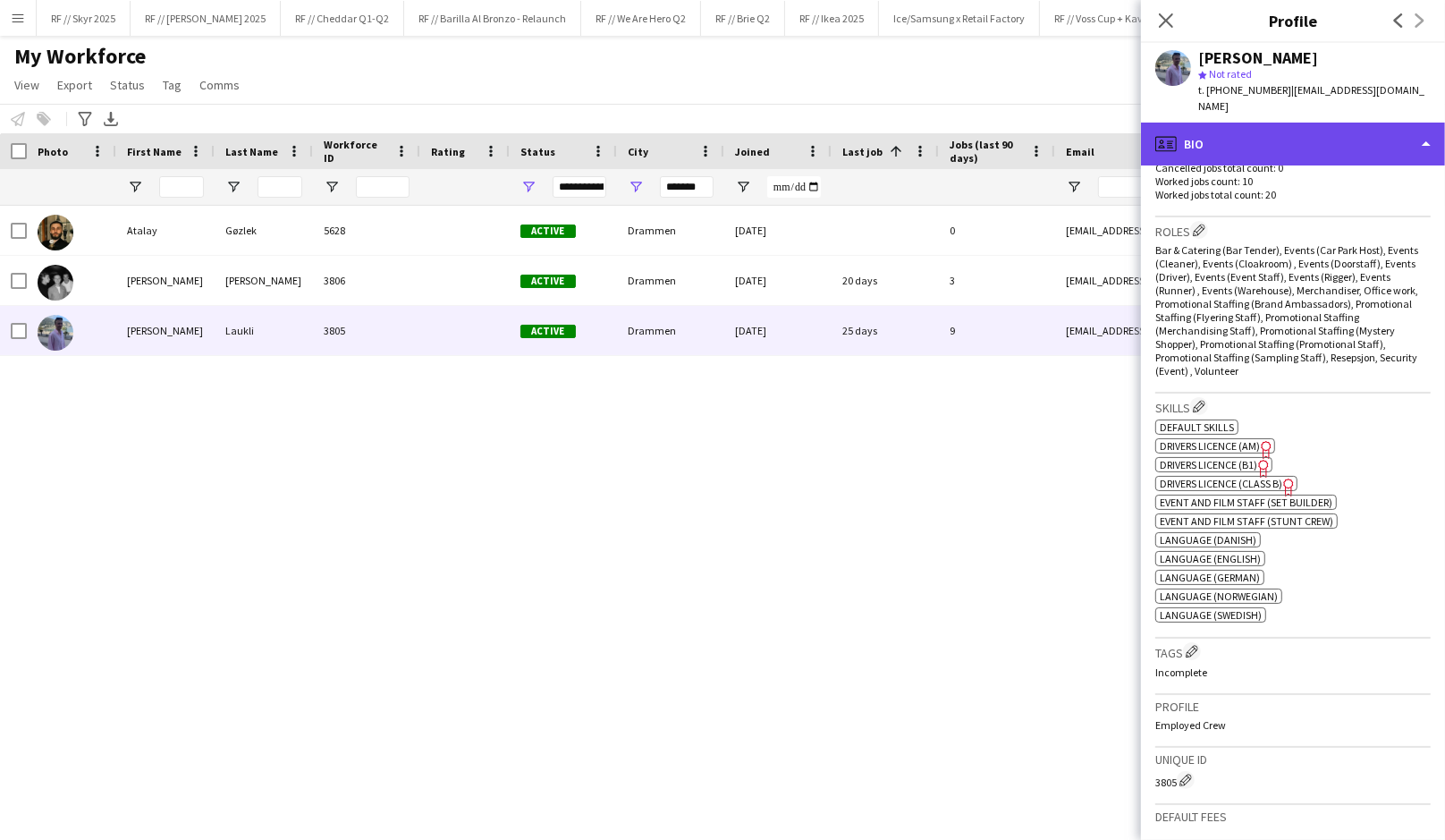
click at [1256, 133] on div "profile Bio" at bounding box center [1293, 144] width 304 height 43
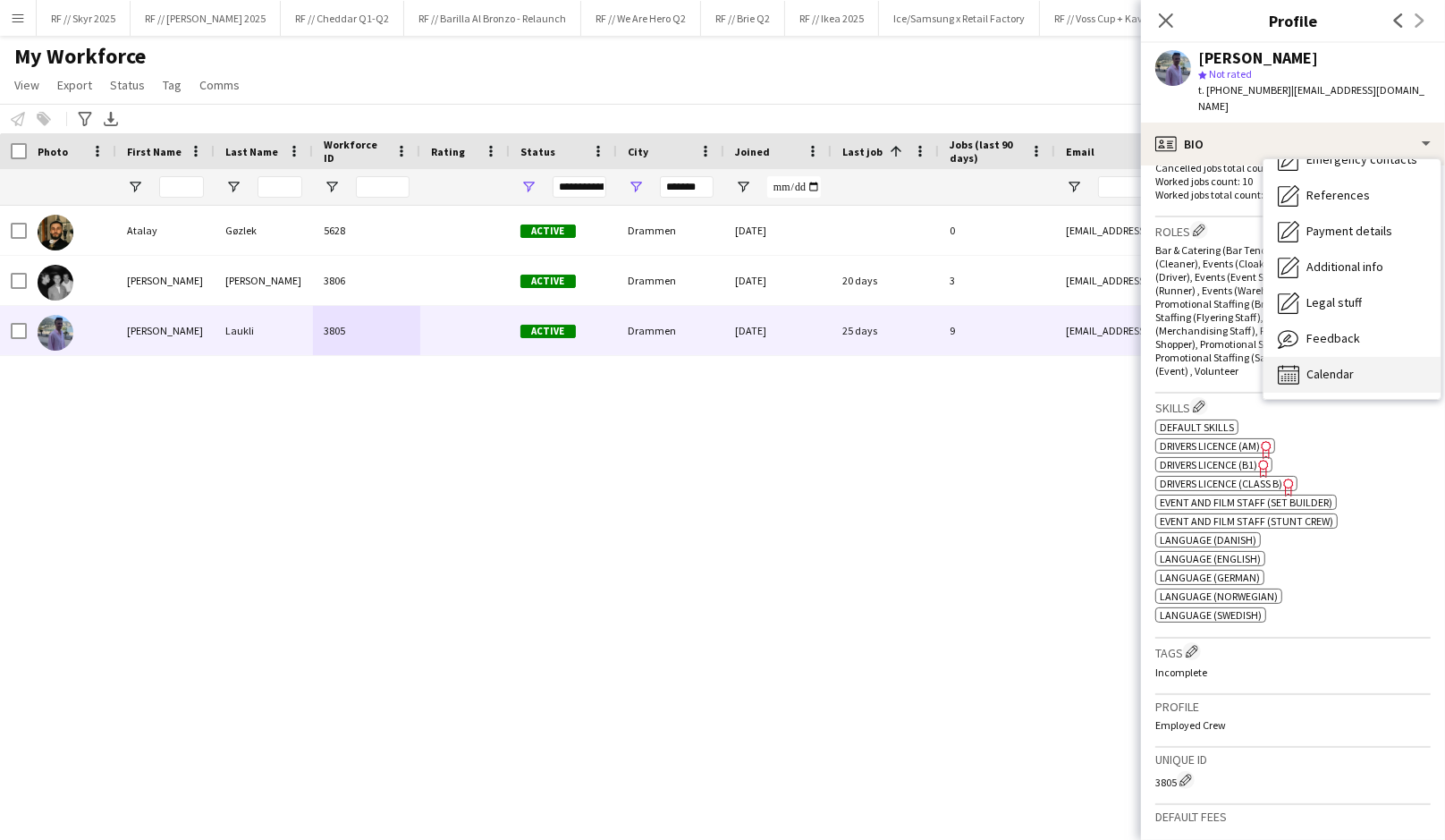
click at [1313, 357] on div "Calendar Calendar" at bounding box center [1352, 375] width 177 height 36
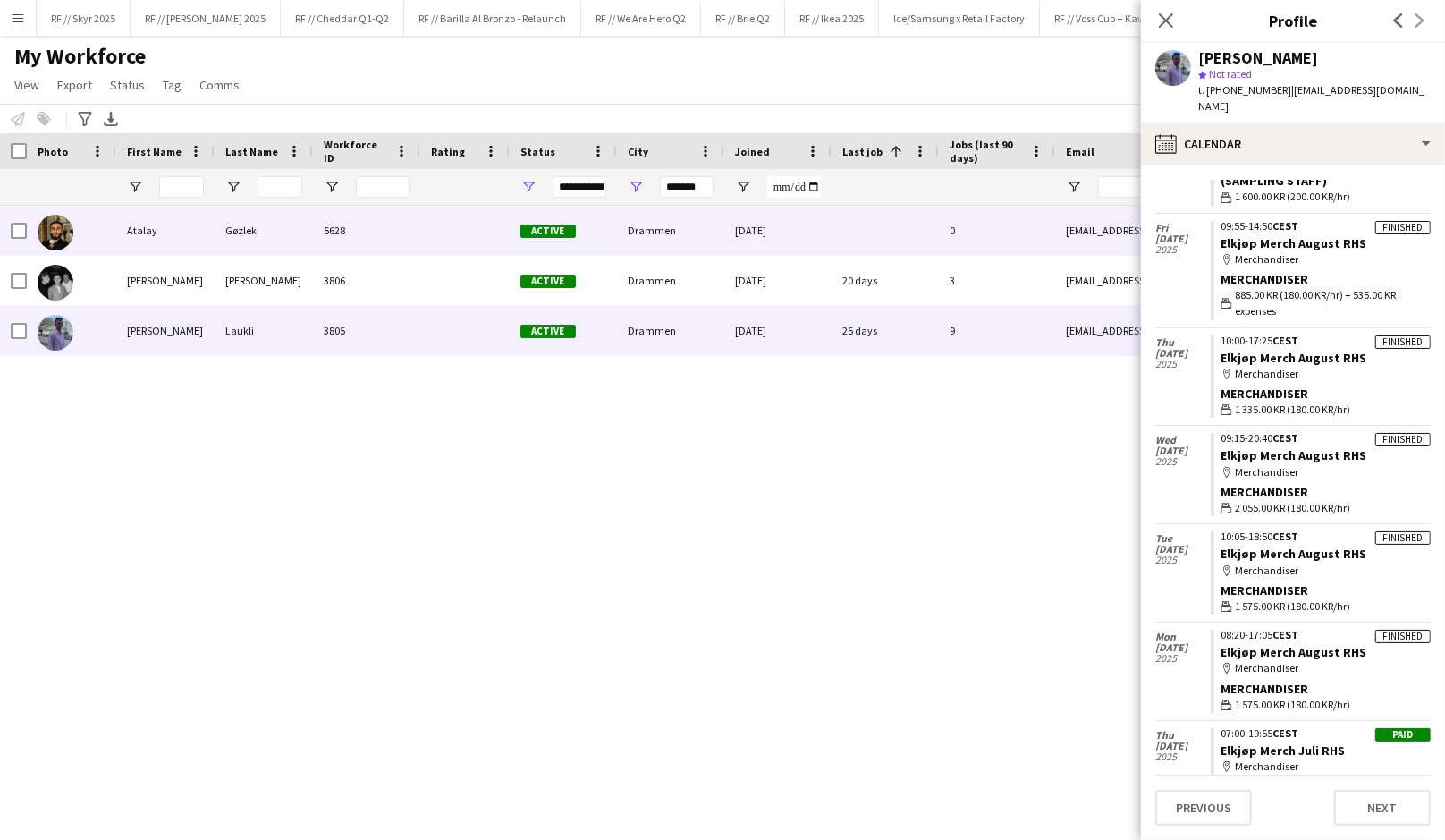
click at [170, 235] on div "Atalay" at bounding box center [165, 230] width 98 height 50
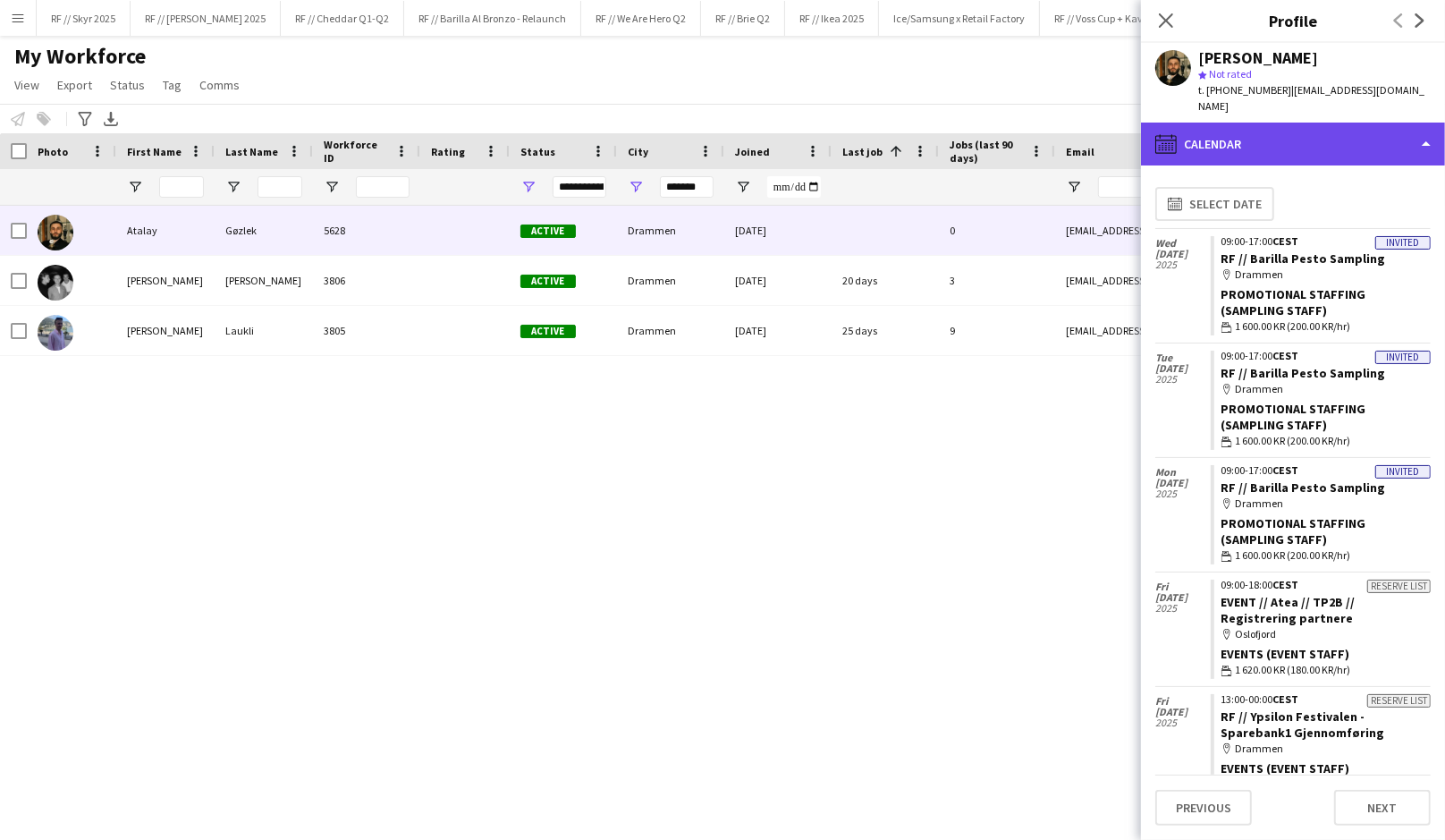
click at [1256, 128] on div "calendar-full Calendar" at bounding box center [1293, 144] width 304 height 43
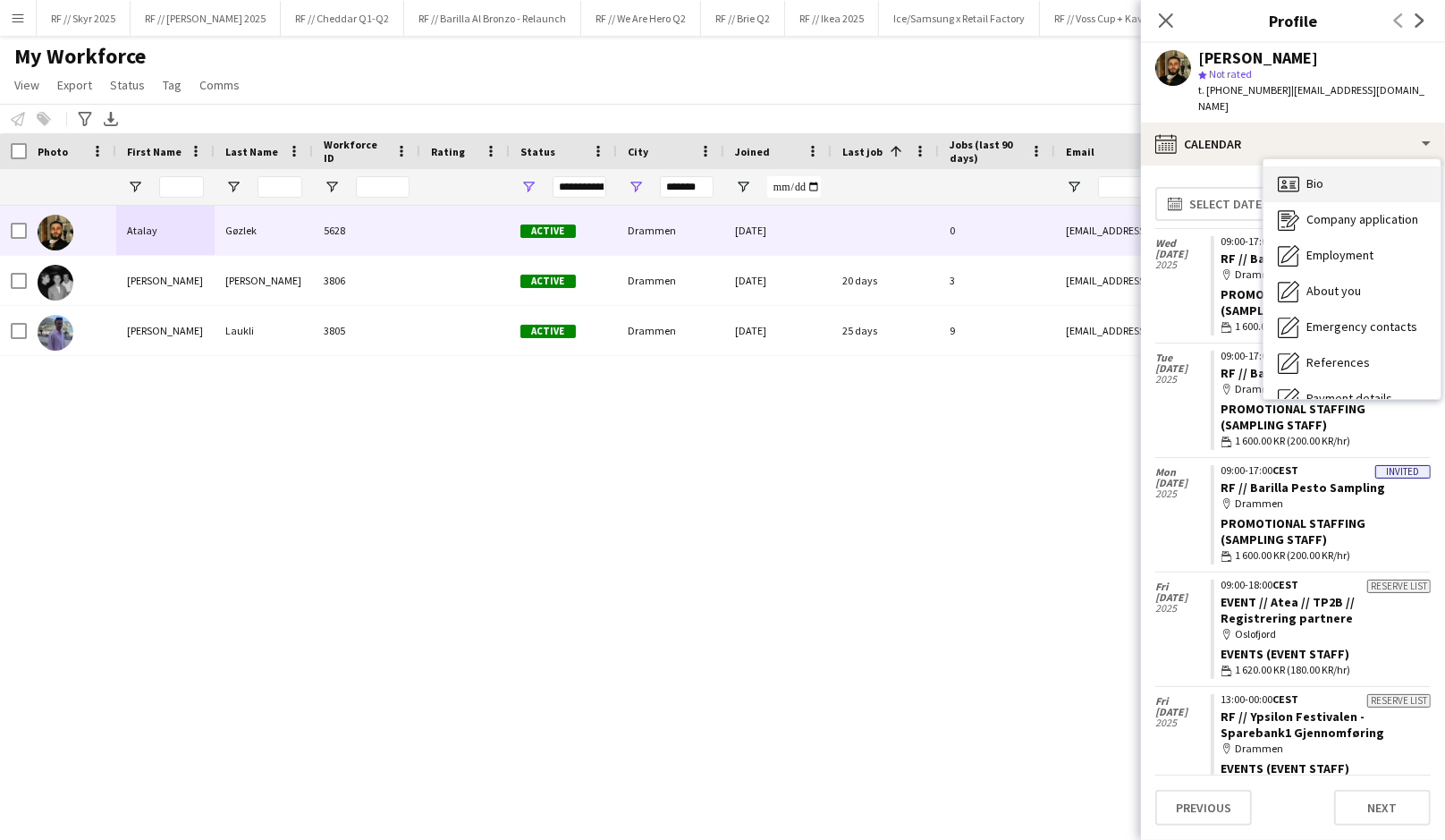
click at [1302, 166] on div "Bio Bio" at bounding box center [1352, 184] width 177 height 36
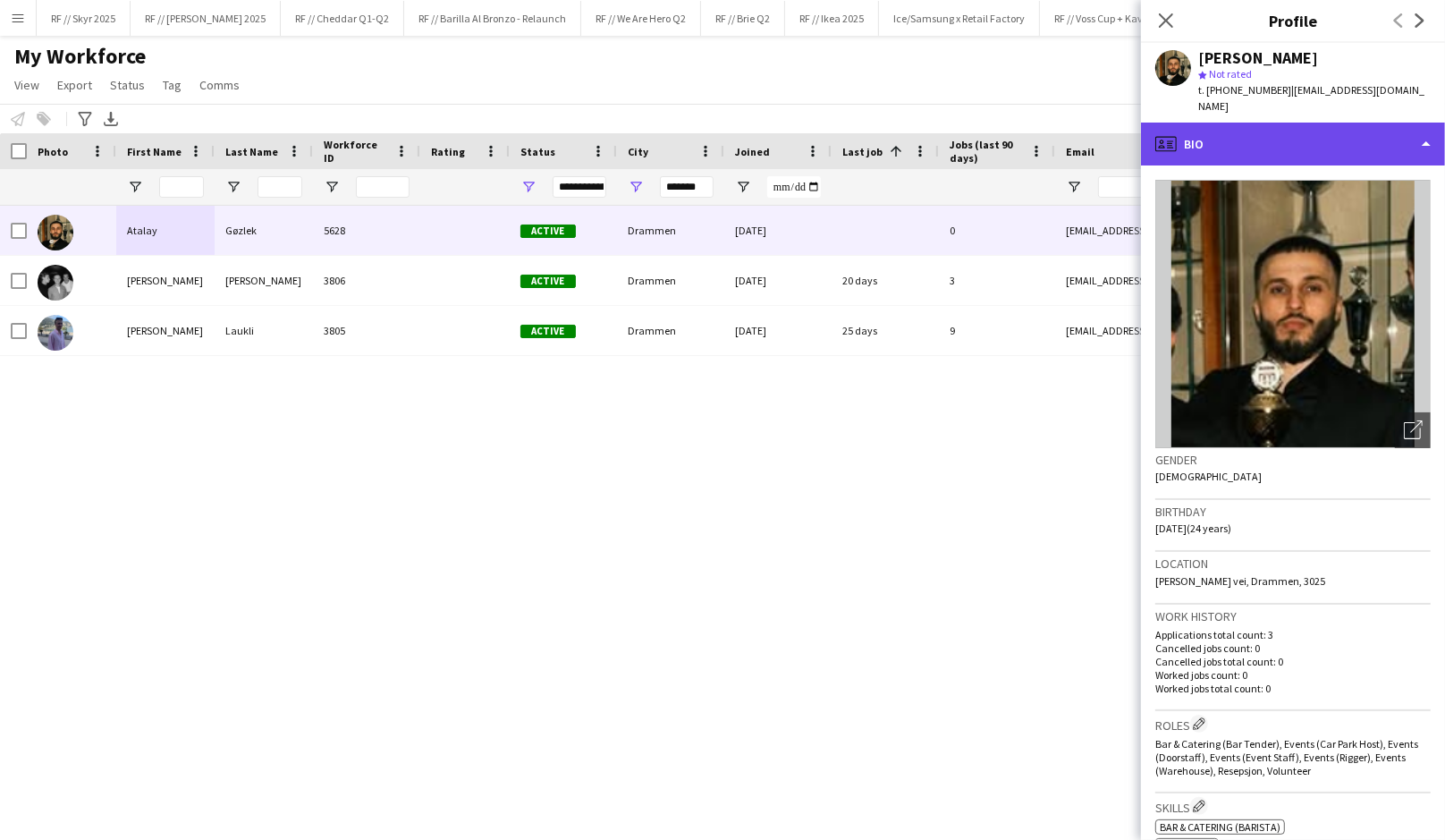
click at [1265, 137] on div "profile Bio" at bounding box center [1293, 144] width 304 height 43
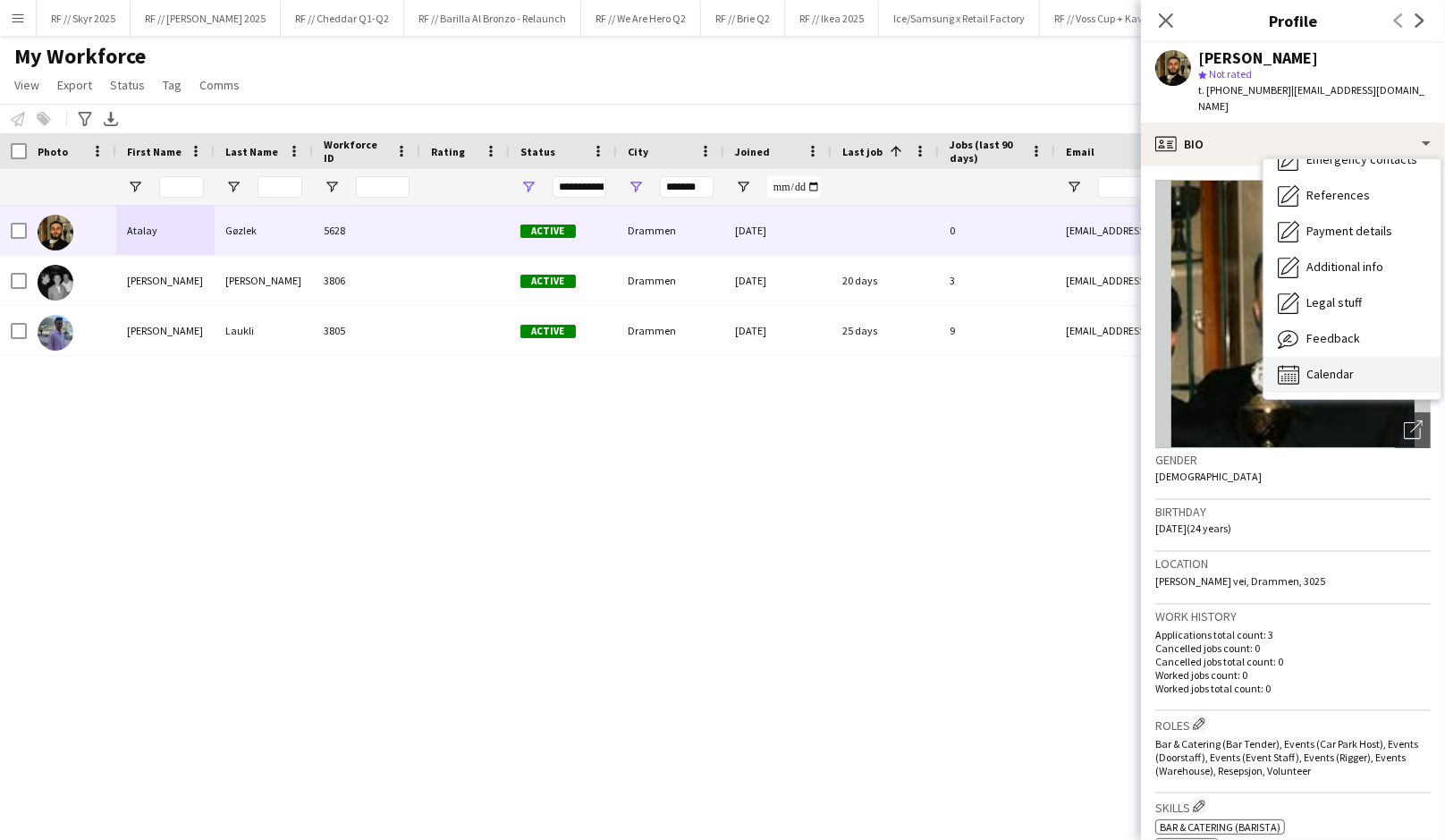
click at [1353, 357] on div "Calendar Calendar" at bounding box center [1352, 375] width 177 height 36
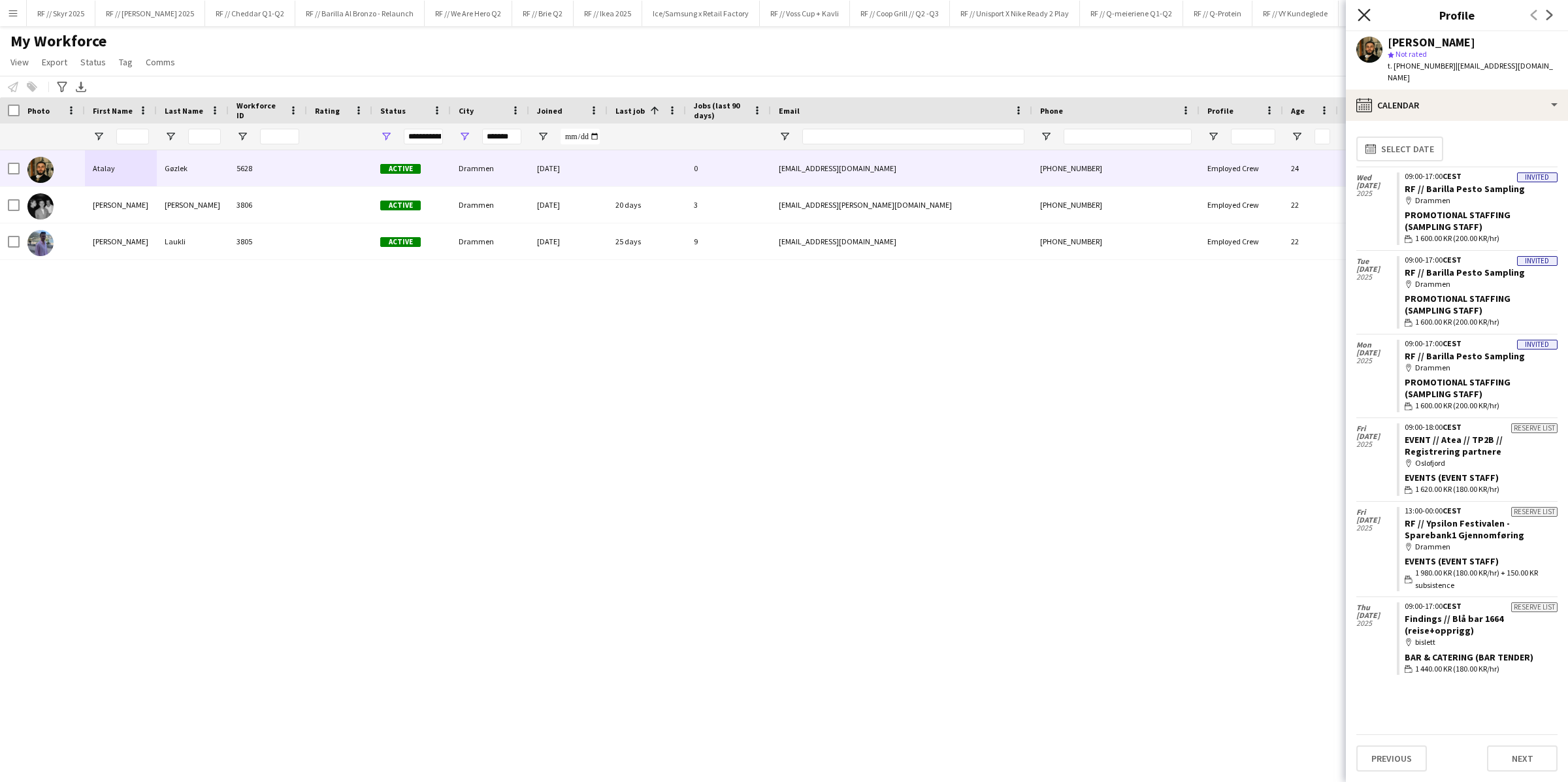
click at [1055, 14] on icon "Close pop-in" at bounding box center [1363, 14] width 12 height 12
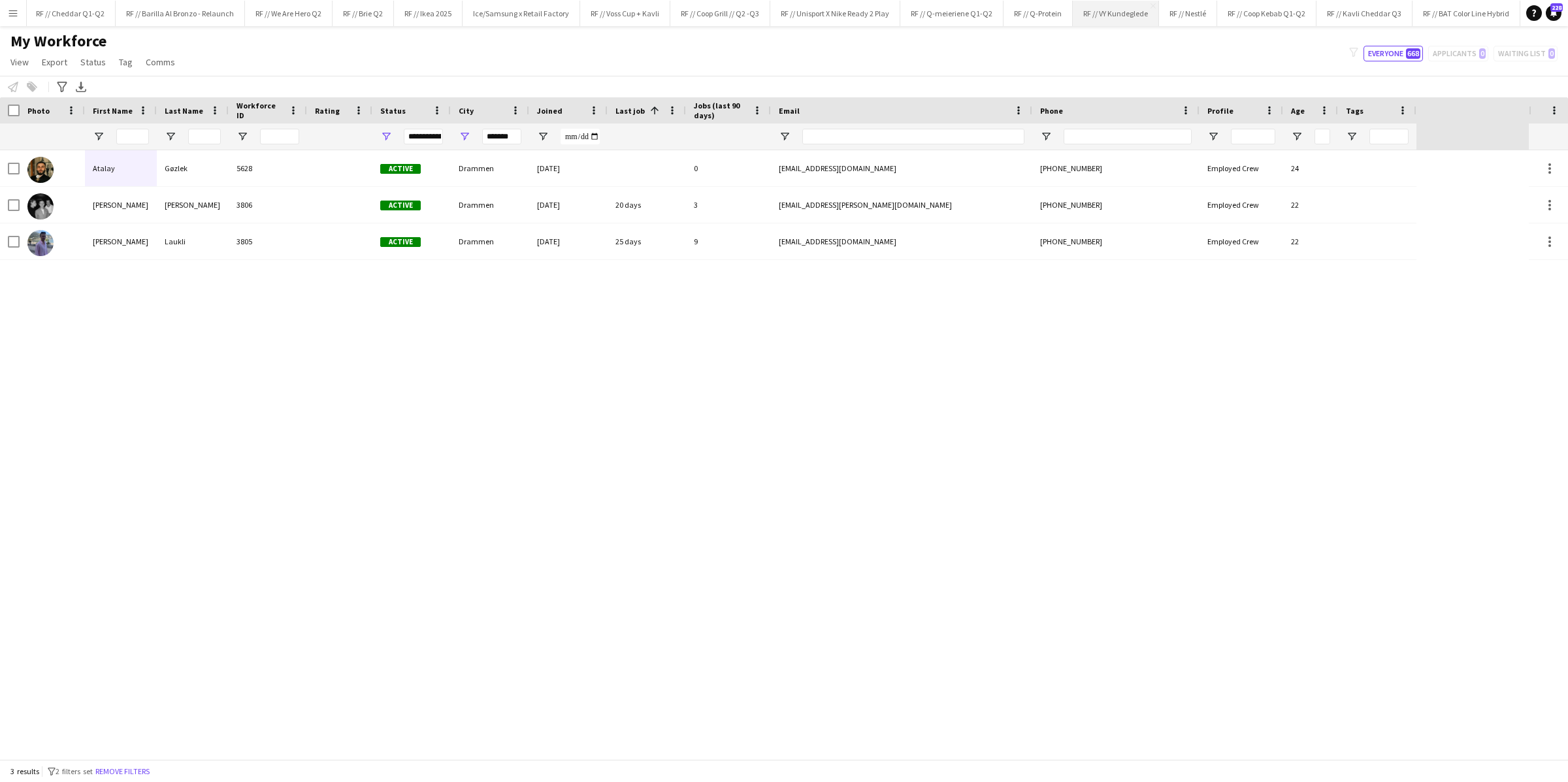
scroll to position [0, 196]
click at [1055, 16] on button "RF // Kavli Cheddar Q3 Close" at bounding box center [1349, 14] width 96 height 26
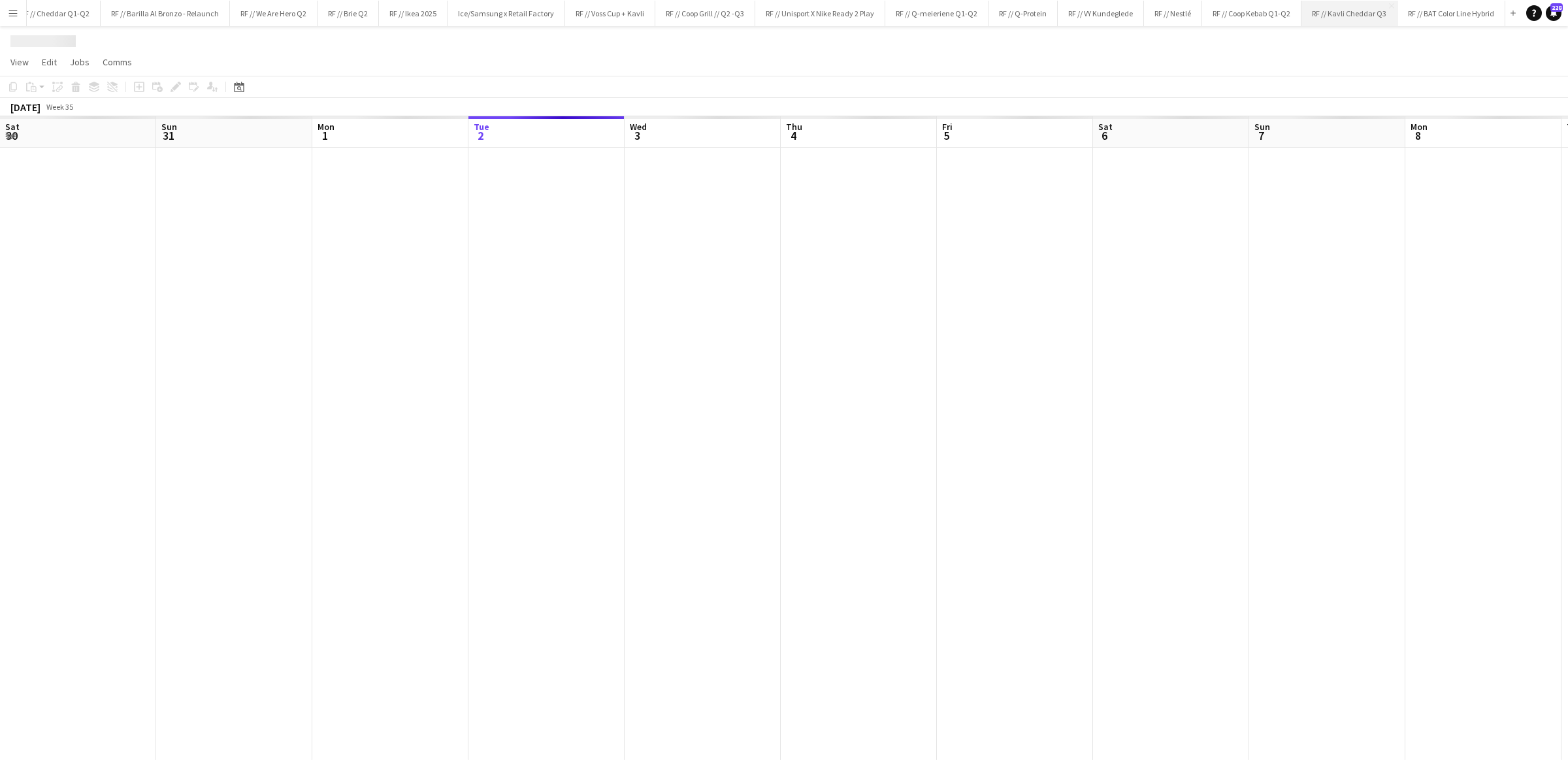
scroll to position [0, 311]
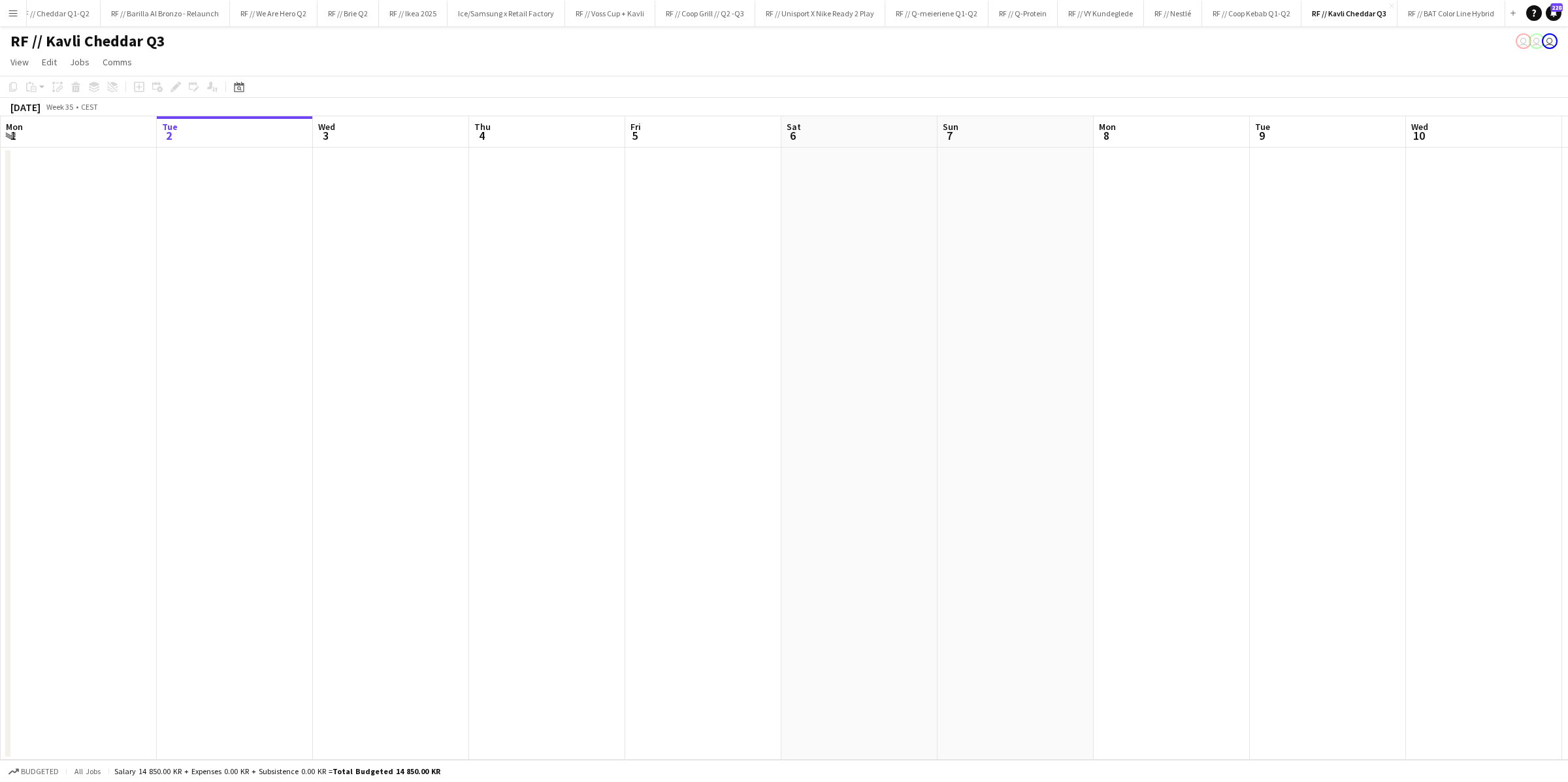
click at [402, 286] on app-date-cell at bounding box center [391, 454] width 156 height 612
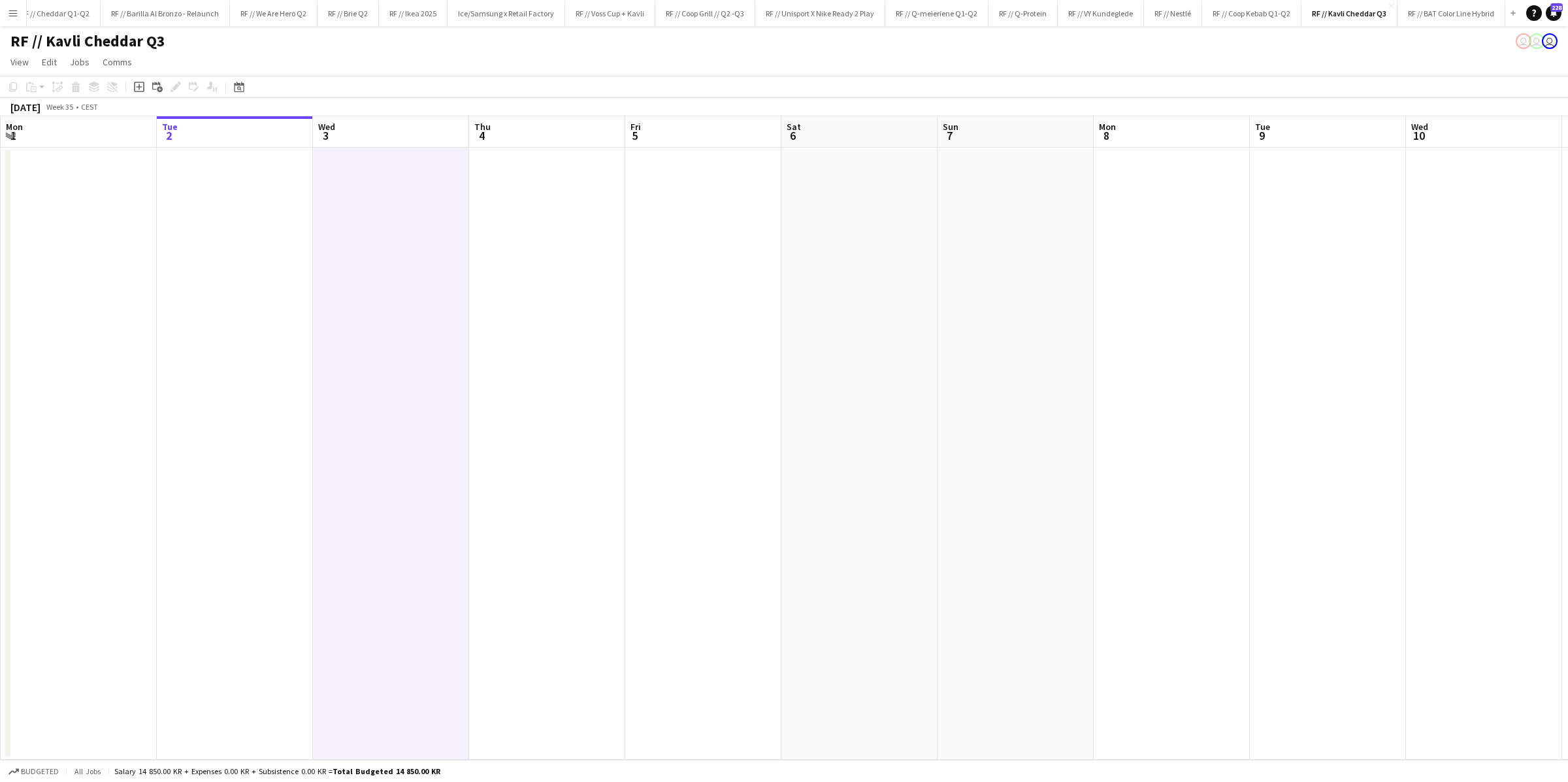
click at [402, 286] on app-date-cell at bounding box center [391, 454] width 156 height 612
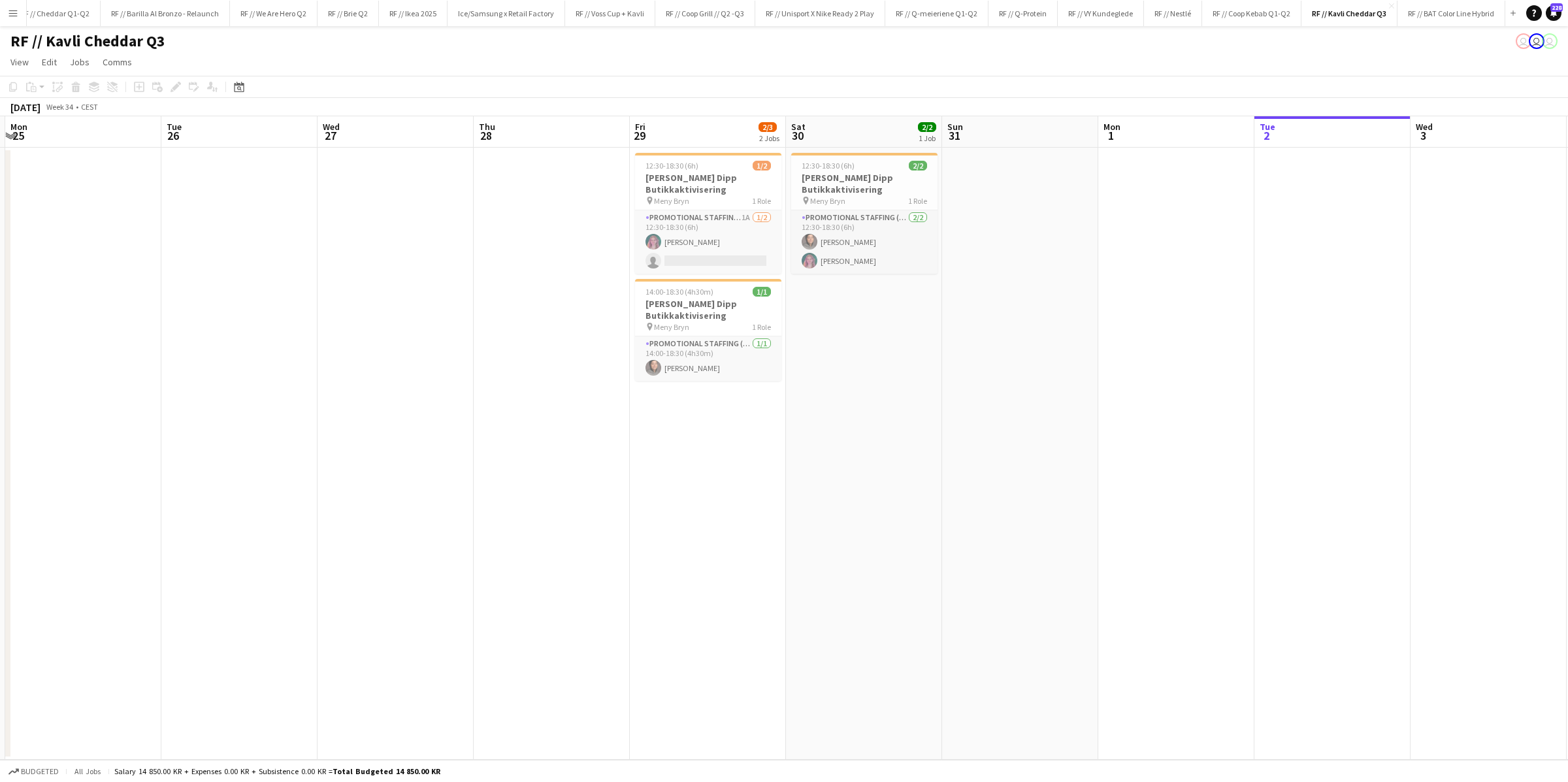
scroll to position [0, 307]
click at [1055, 17] on button "RF // VY Kundeglede Close" at bounding box center [1295, 14] width 86 height 26
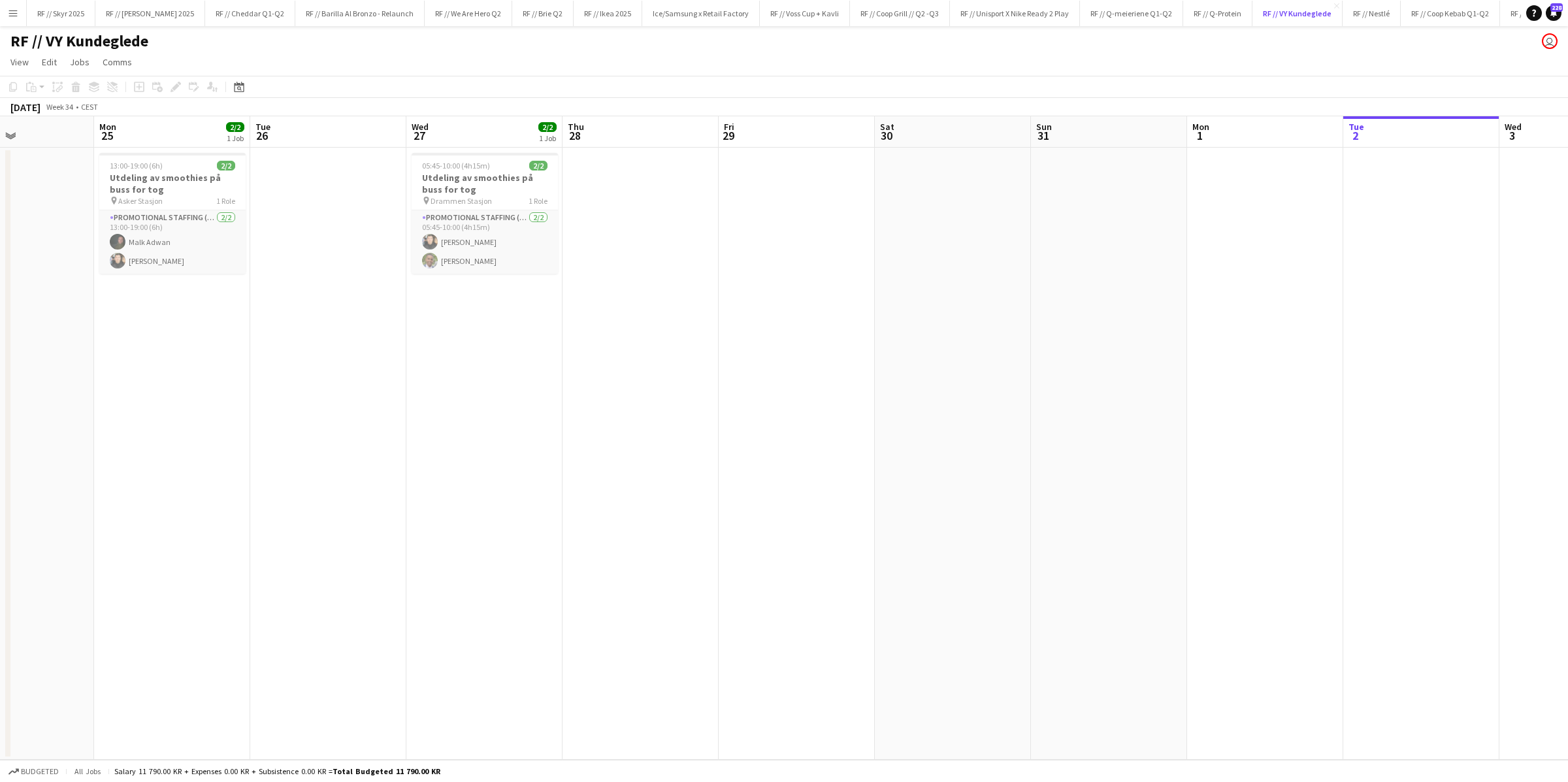
scroll to position [0, 366]
click at [469, 192] on h3 "Utdeling av smoothies på buss for tog" at bounding box center [494, 183] width 146 height 23
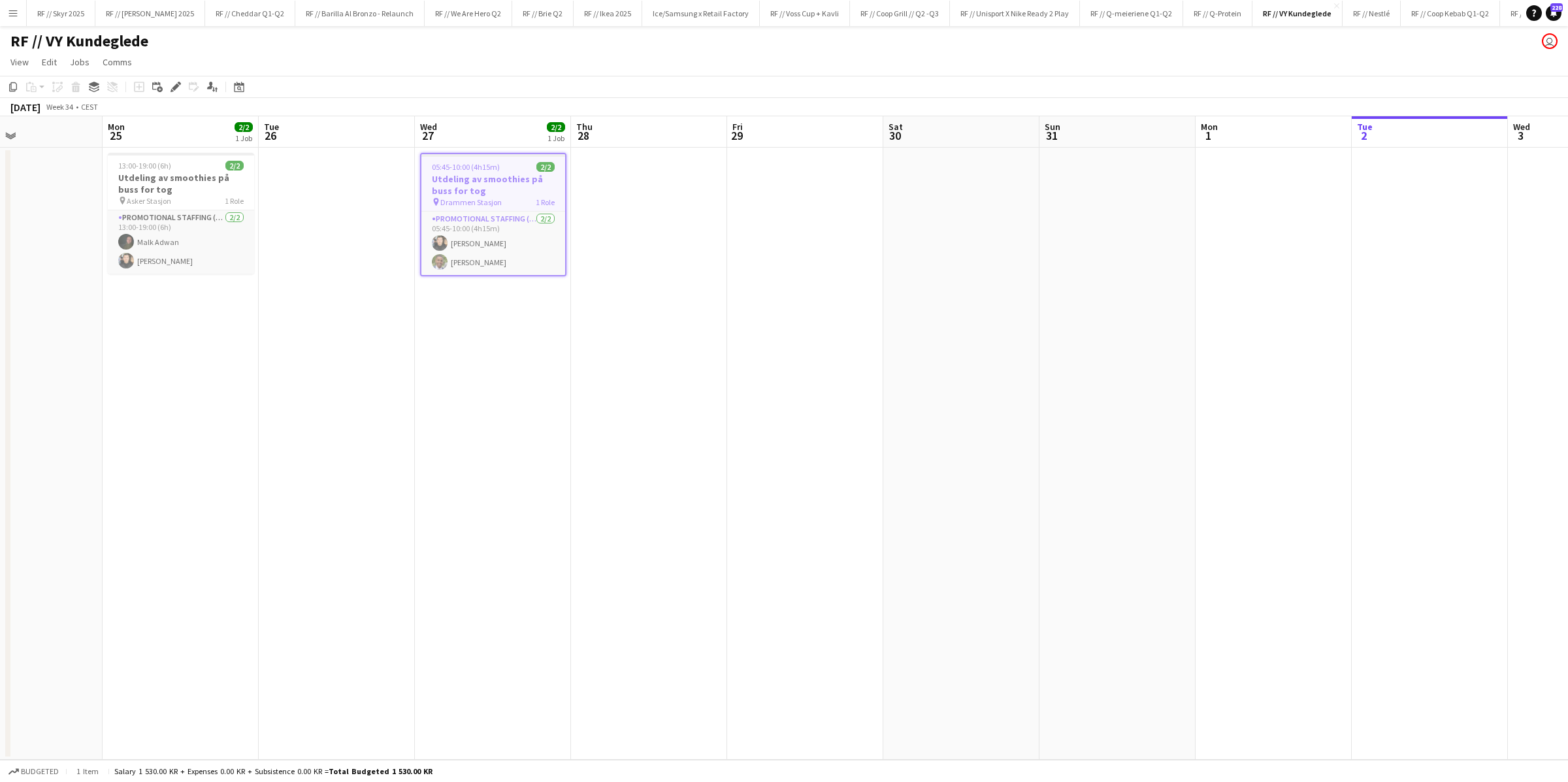
click at [486, 347] on app-date-cell "05:45-10:00 (4h15m) 2/2 Utdeling av smoothies på buss for tog pin Drammen Stasj…" at bounding box center [493, 454] width 156 height 612
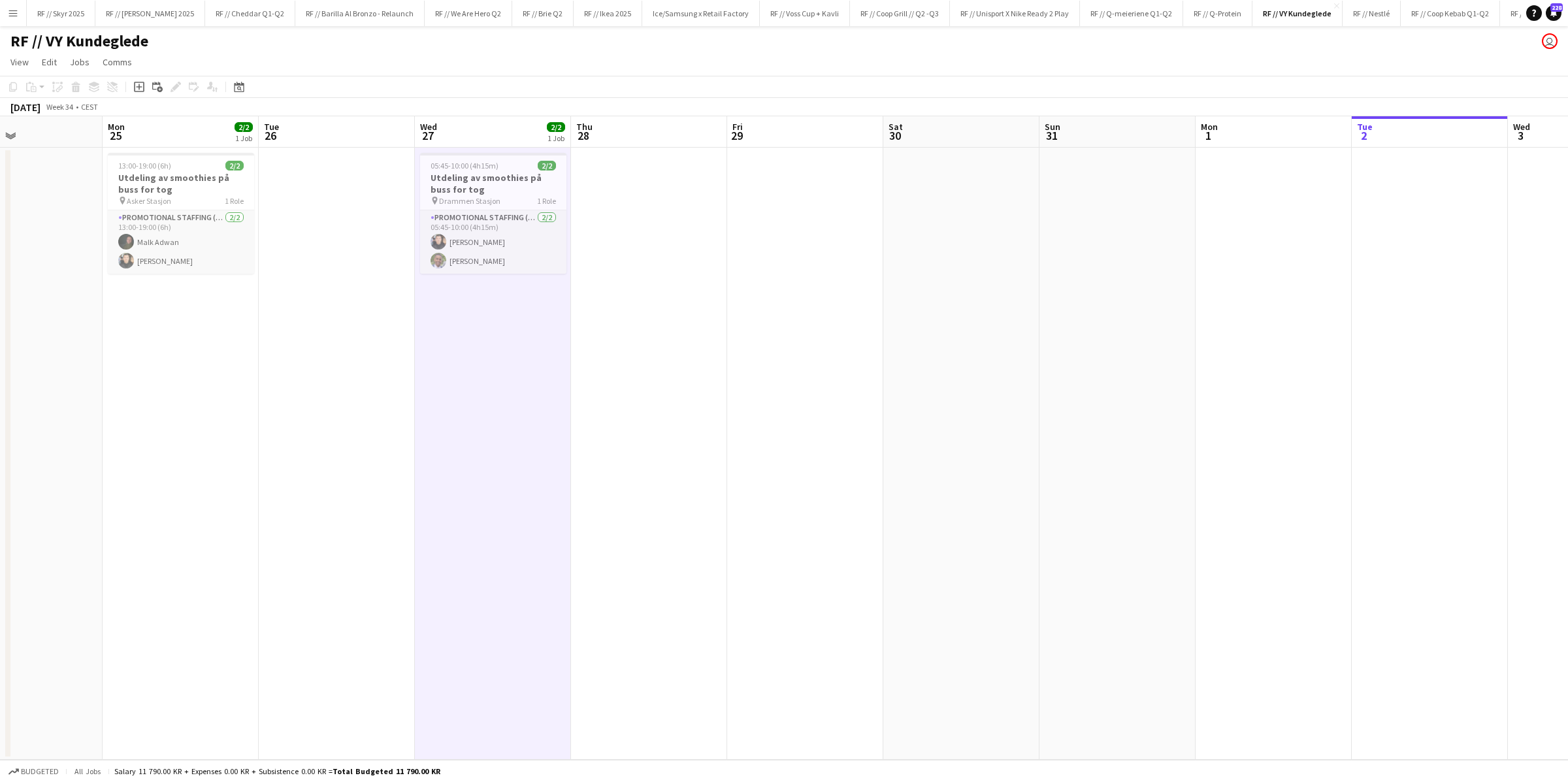
click at [485, 311] on app-date-cell "05:45-10:00 (4h15m) 2/2 Utdeling av smoothies på buss for tog pin Drammen Stasj…" at bounding box center [493, 454] width 156 height 612
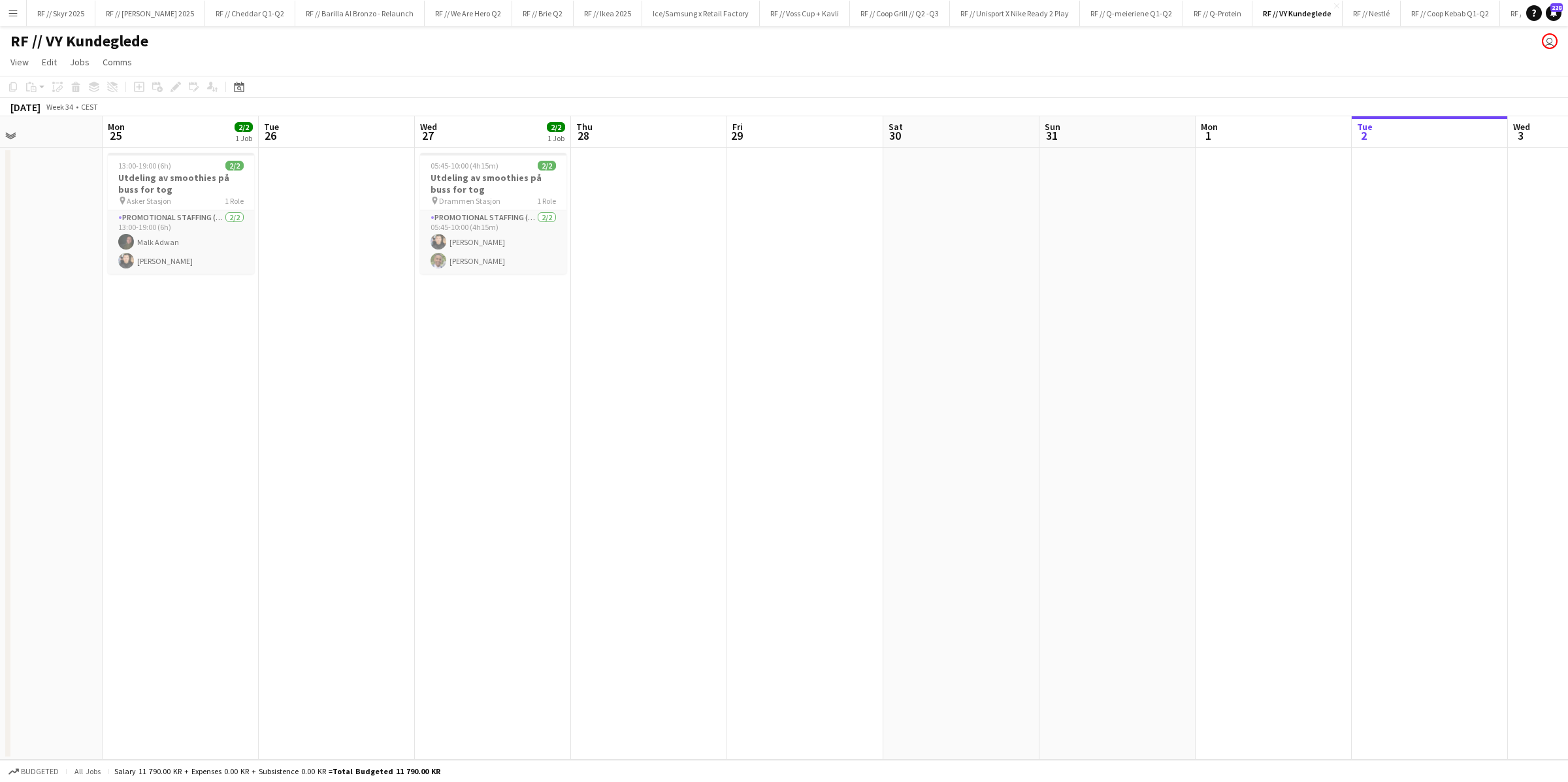
click at [451, 331] on app-date-cell "05:45-10:00 (4h15m) 2/2 Utdeling av smoothies på buss for tog pin Drammen Stasj…" at bounding box center [493, 454] width 156 height 612
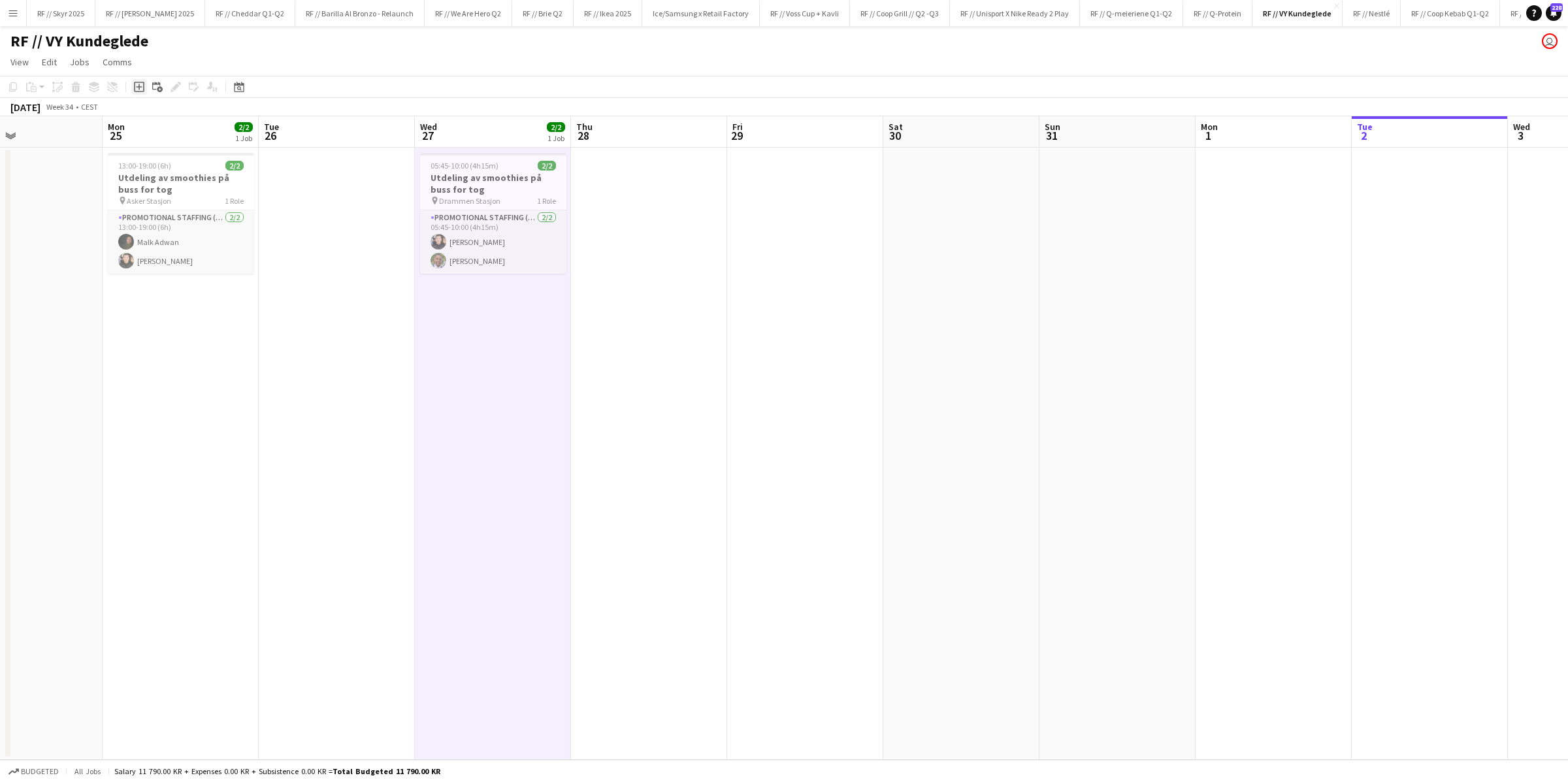
click at [138, 88] on icon at bounding box center [139, 87] width 6 height 6
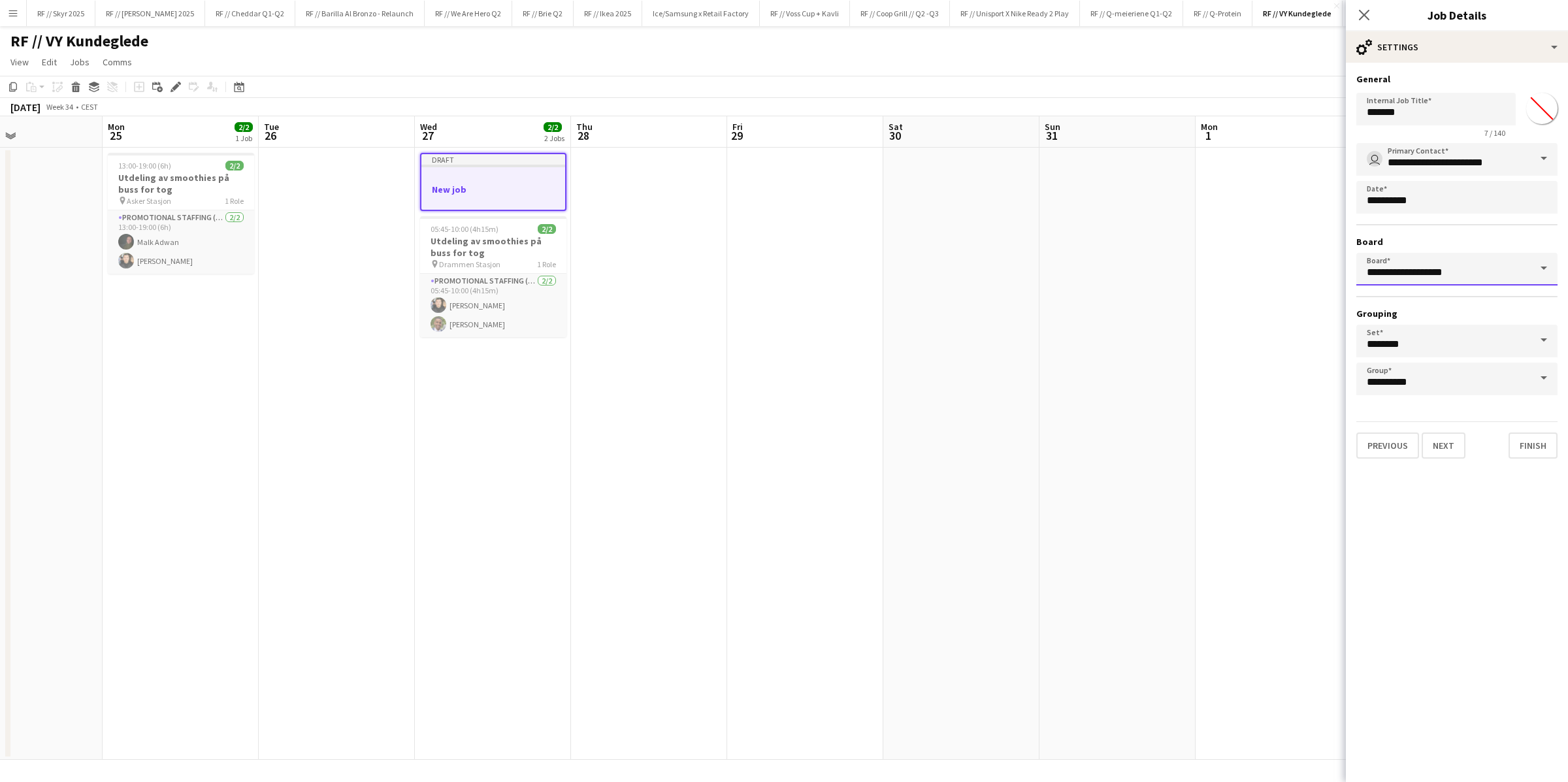
click at [1055, 277] on input "**********" at bounding box center [1456, 269] width 201 height 33
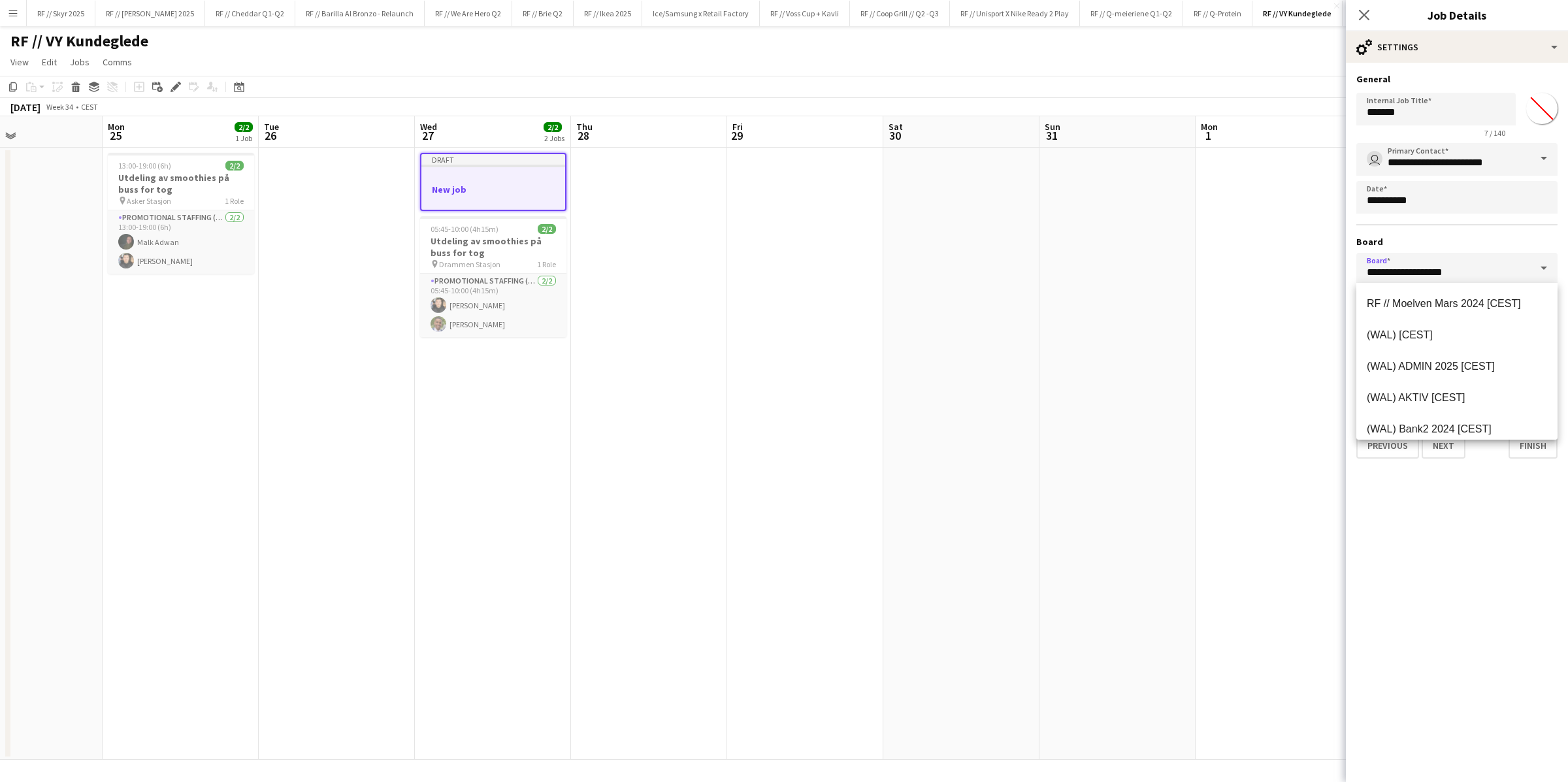
click at [1055, 266] on span at bounding box center [1543, 268] width 28 height 31
drag, startPoint x: 1465, startPoint y: 272, endPoint x: 1392, endPoint y: 271, distance: 73.0
click at [1055, 271] on input "**********" at bounding box center [1456, 269] width 201 height 33
click at [1055, 232] on div "**********" at bounding box center [1456, 269] width 201 height 252
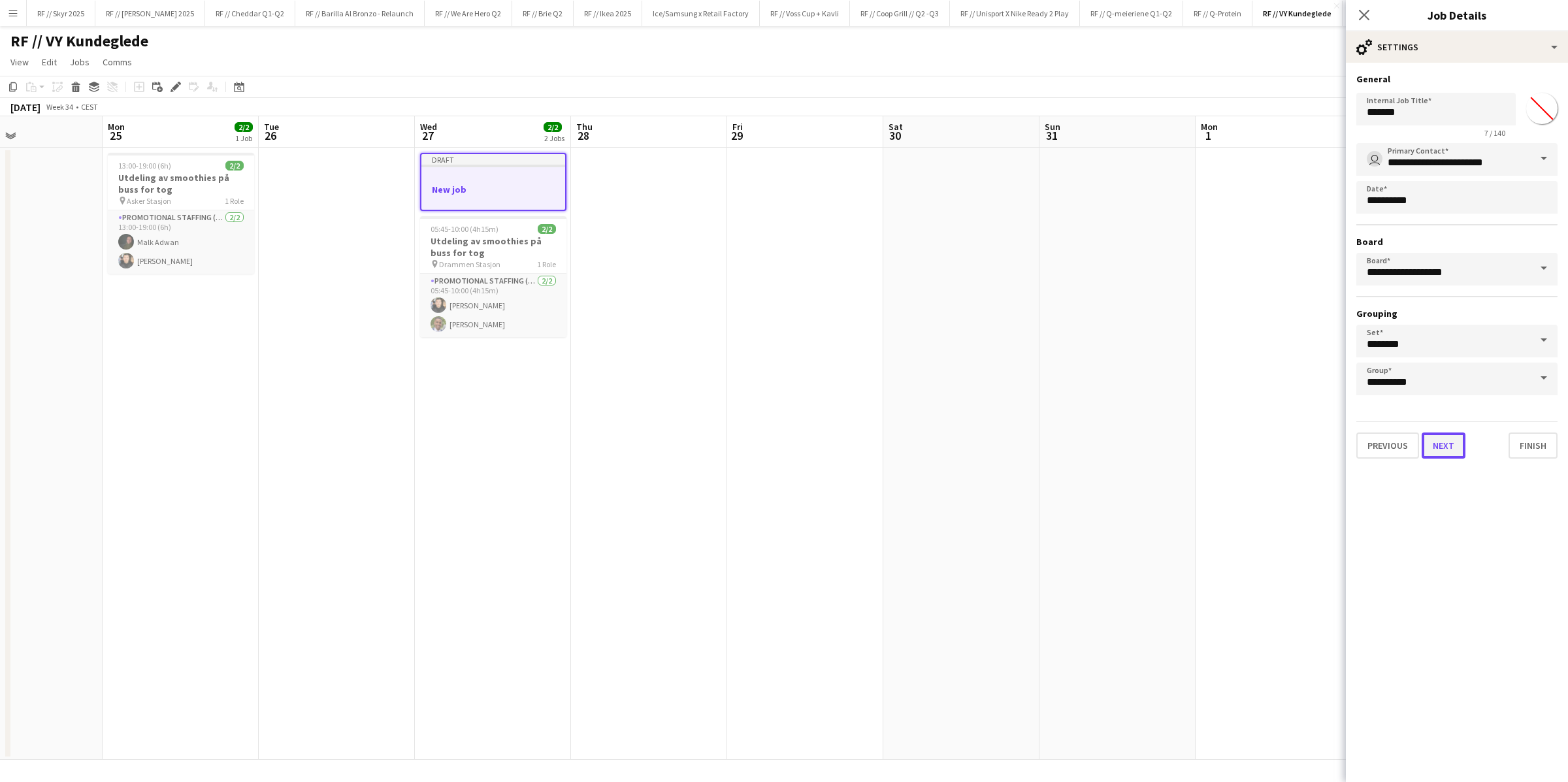
click at [1055, 438] on button "Next" at bounding box center [1444, 445] width 44 height 26
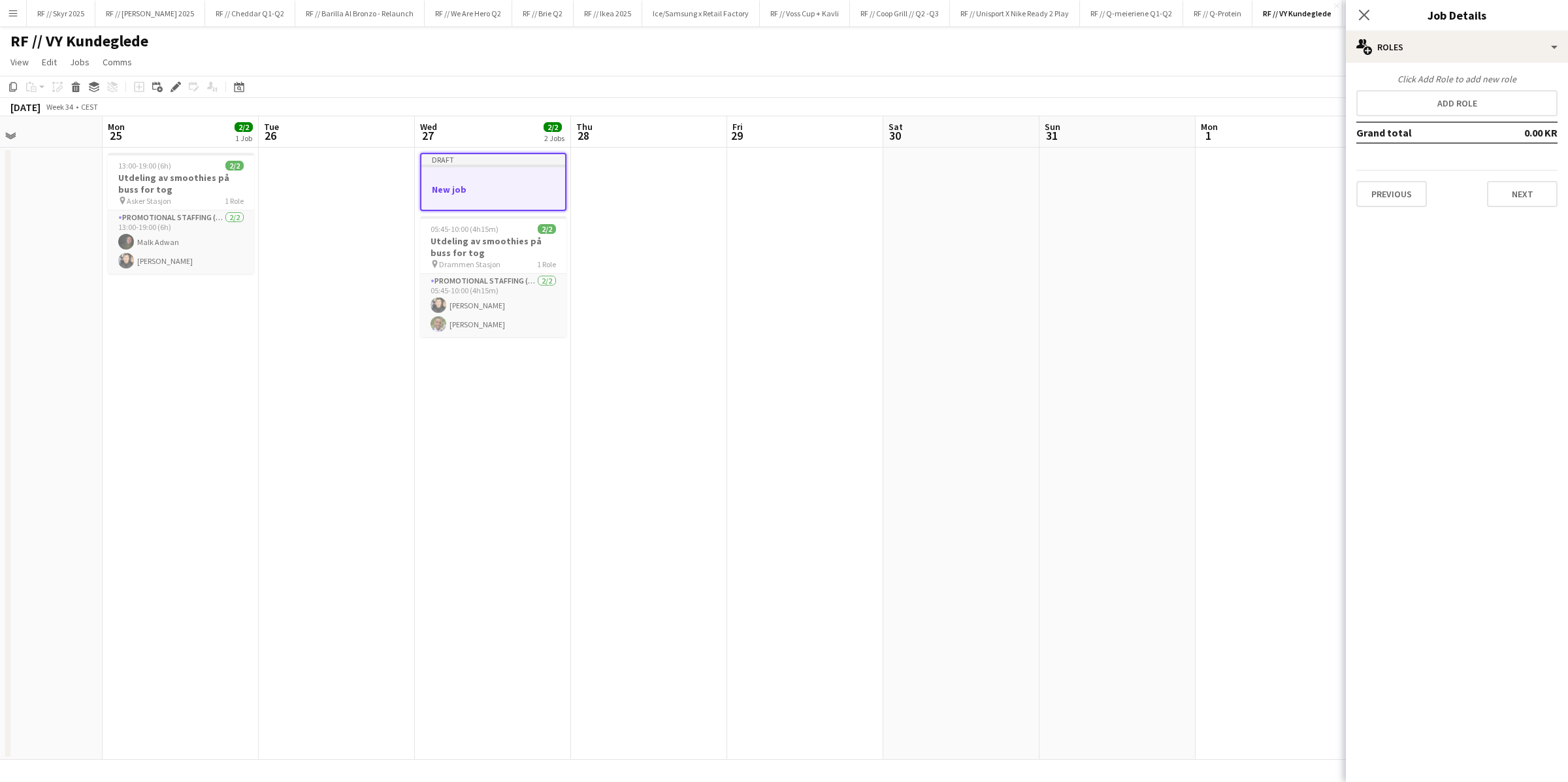
click at [1055, 87] on div "Click Add Role to add new role Add role Grand total 0.00 KR Previous Next" at bounding box center [1456, 140] width 222 height 134
click at [1055, 109] on button "Add role" at bounding box center [1456, 103] width 201 height 26
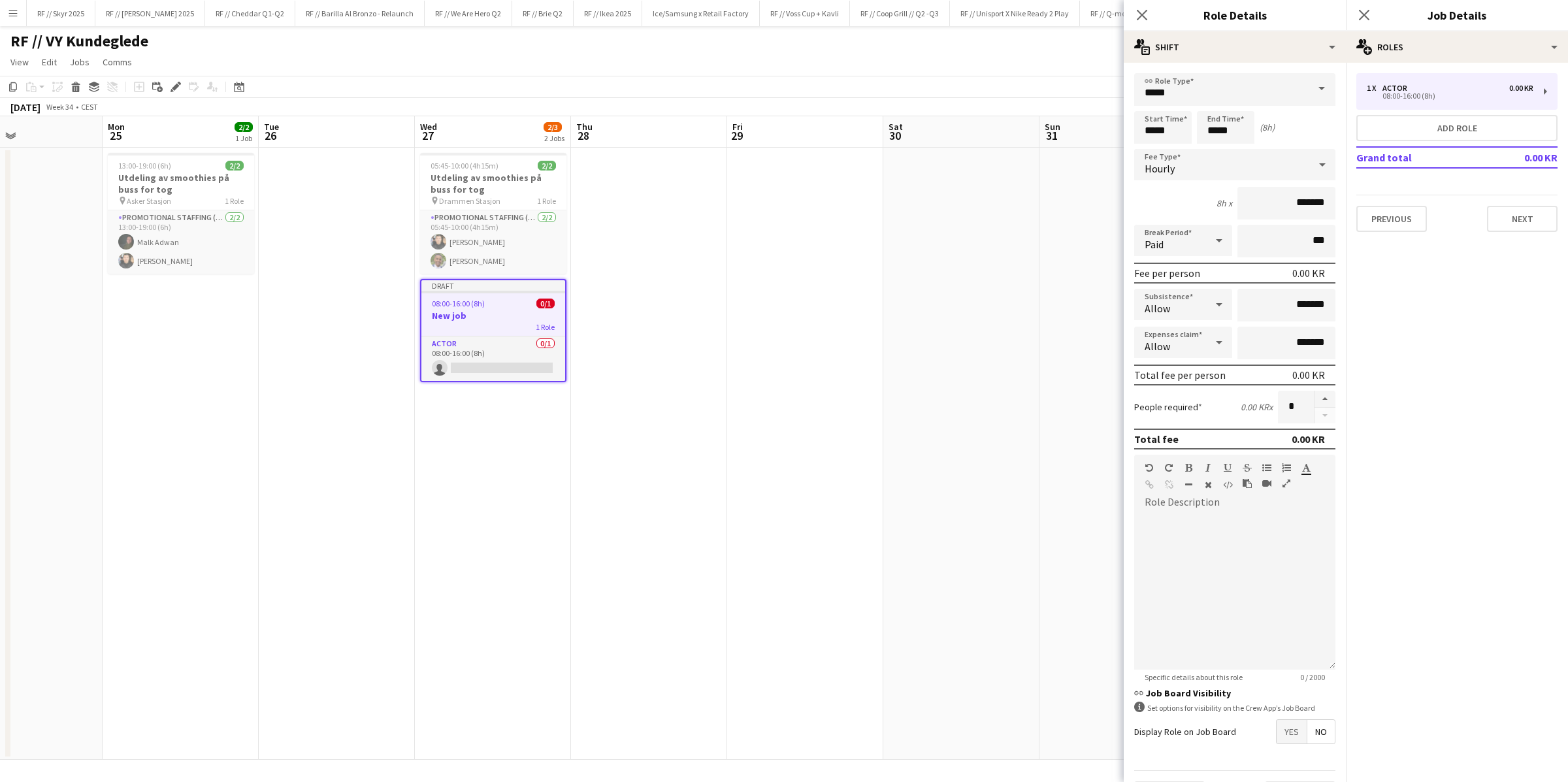
click at [1055, 92] on span at bounding box center [1321, 89] width 28 height 31
click at [1055, 87] on input "*****" at bounding box center [1234, 90] width 201 height 33
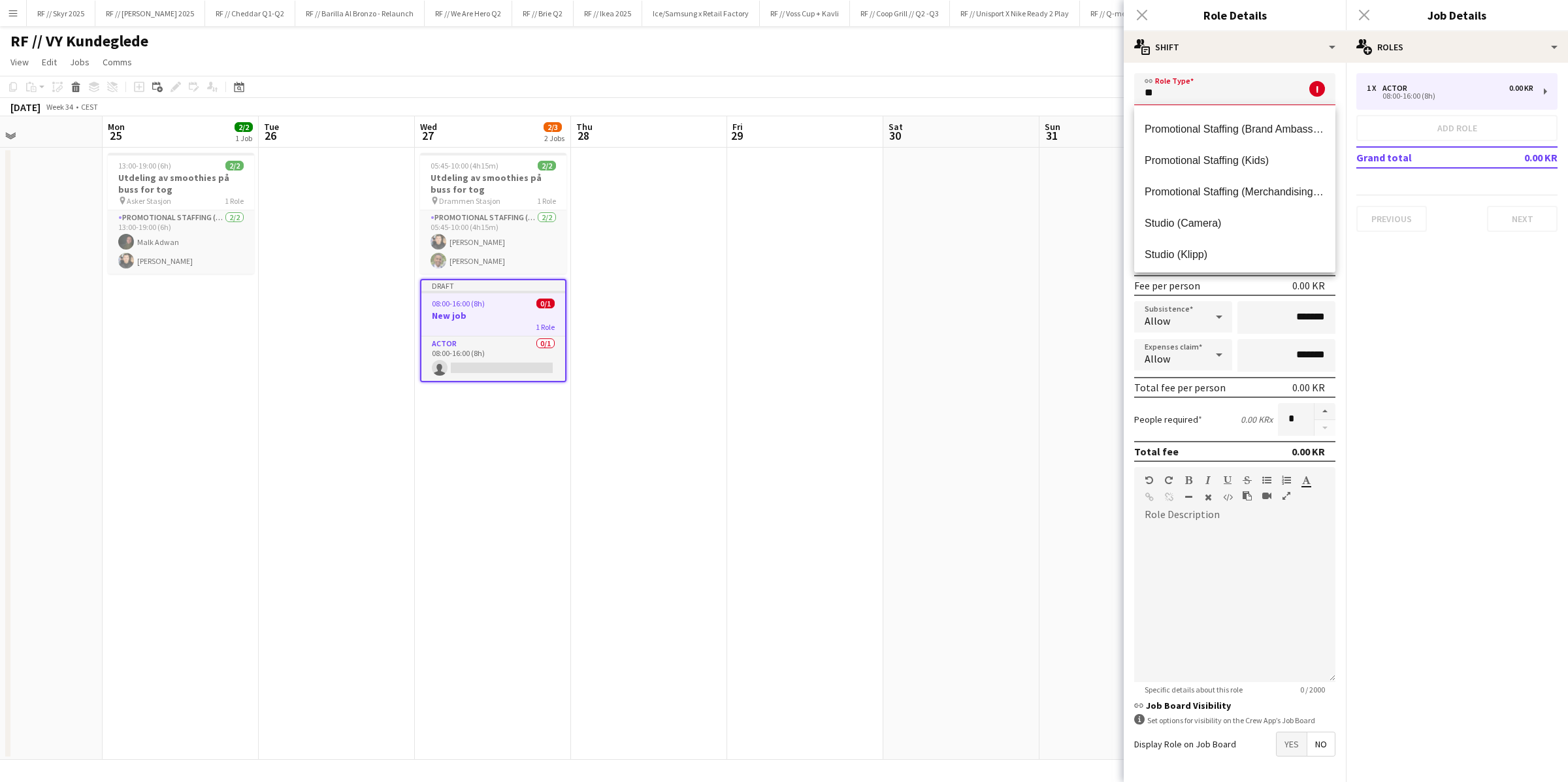
scroll to position [0, 0]
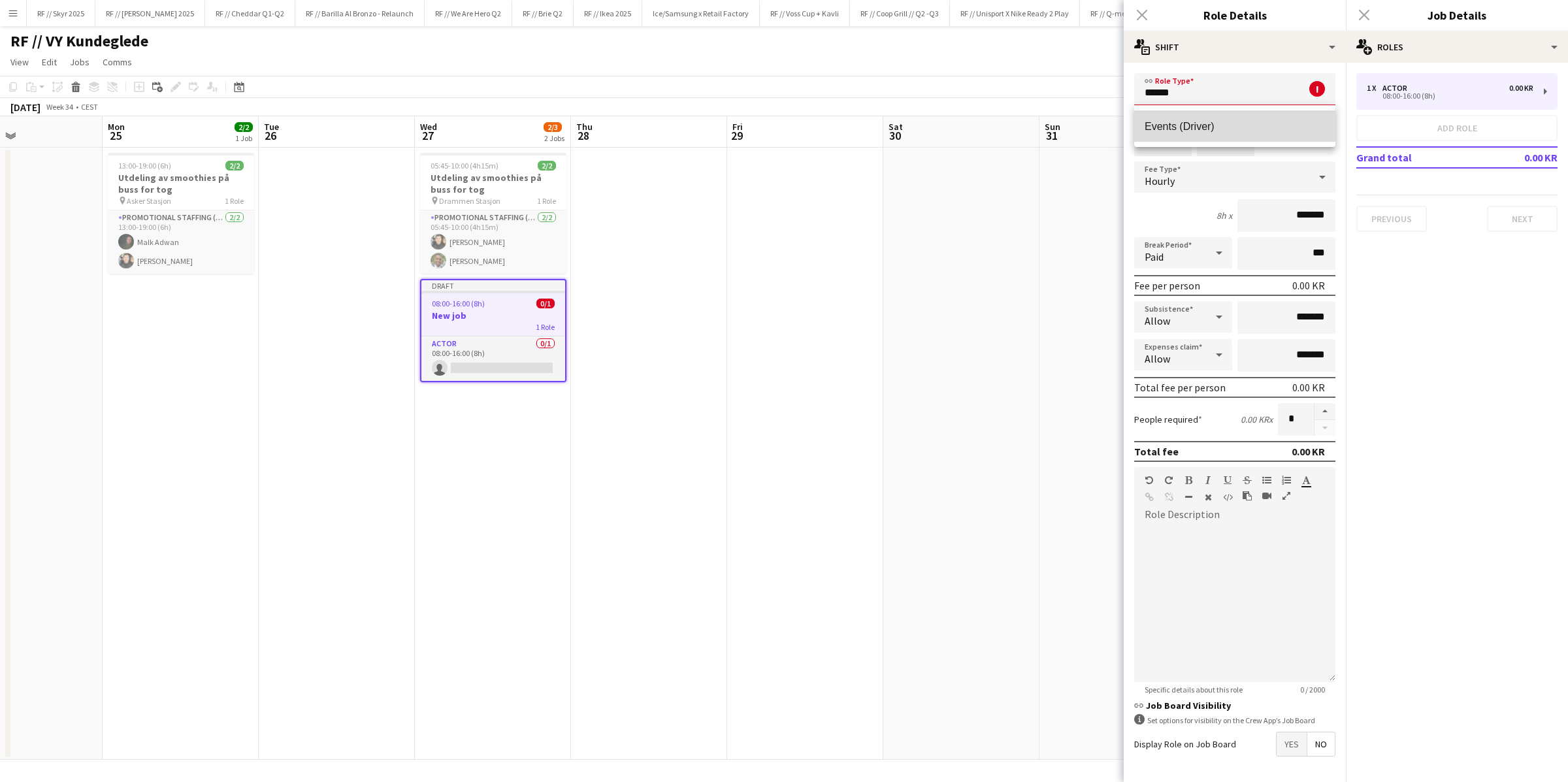
click at [1055, 124] on span "Events (Driver)" at bounding box center [1234, 126] width 181 height 12
type input "**********"
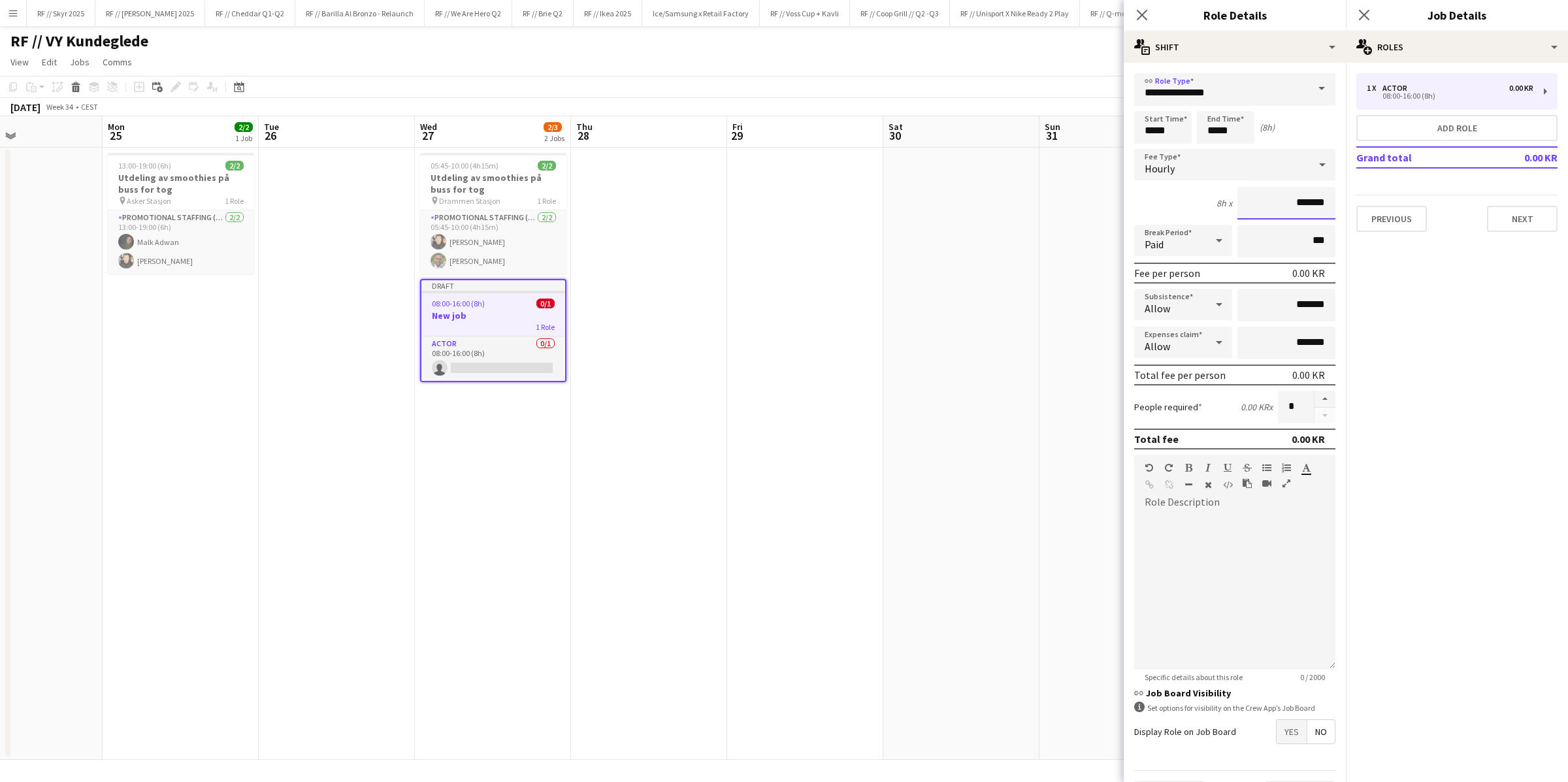
click at [1055, 203] on input "*******" at bounding box center [1286, 203] width 98 height 33
click at [1055, 198] on input "*******" at bounding box center [1286, 203] width 98 height 33
type input "****"
type input "******"
click at [1055, 613] on span "Yes" at bounding box center [1291, 731] width 30 height 23
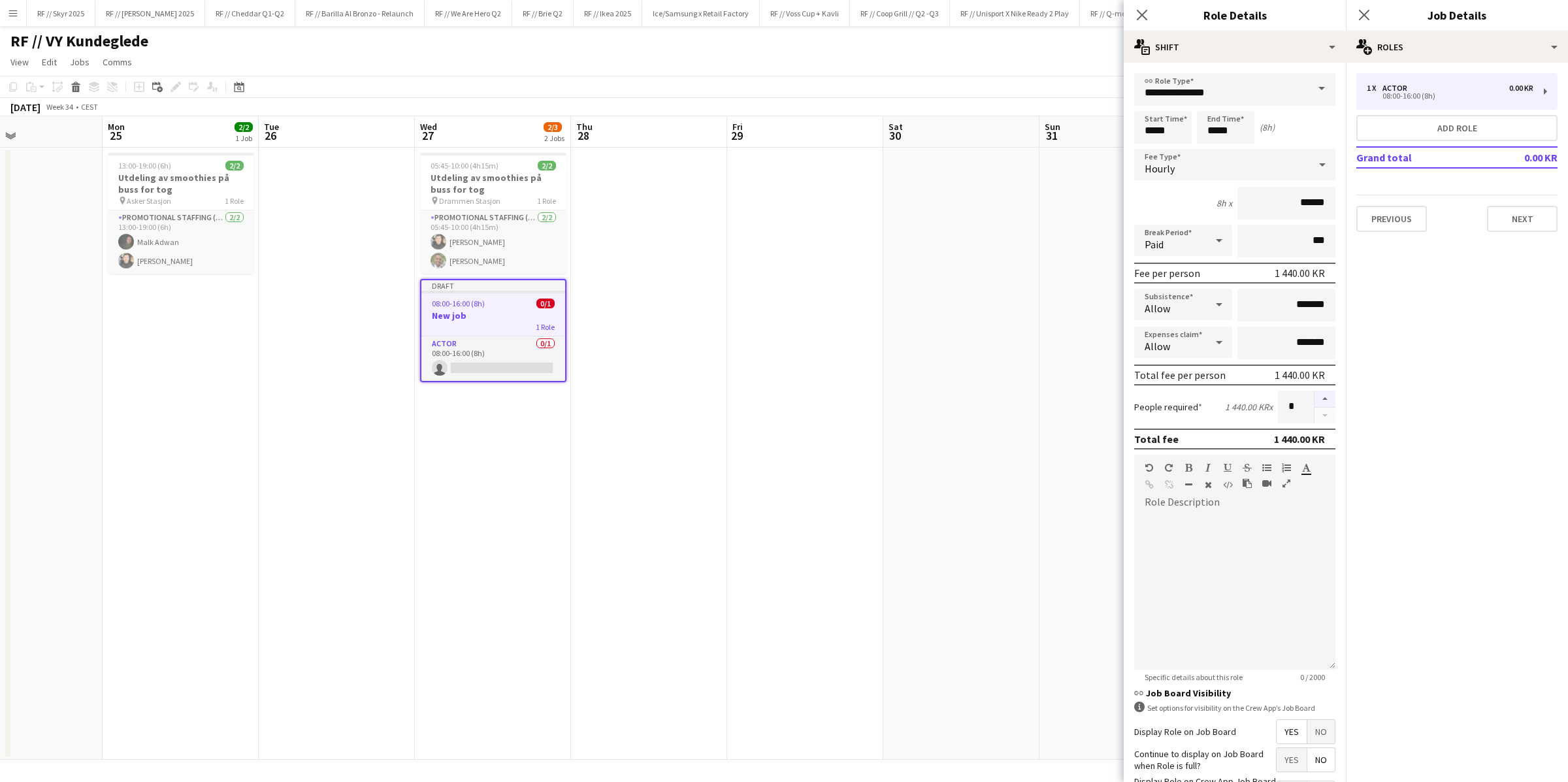
click at [1055, 398] on button "button" at bounding box center [1324, 399] width 21 height 17
type input "*"
click at [1055, 523] on div at bounding box center [1234, 591] width 201 height 156
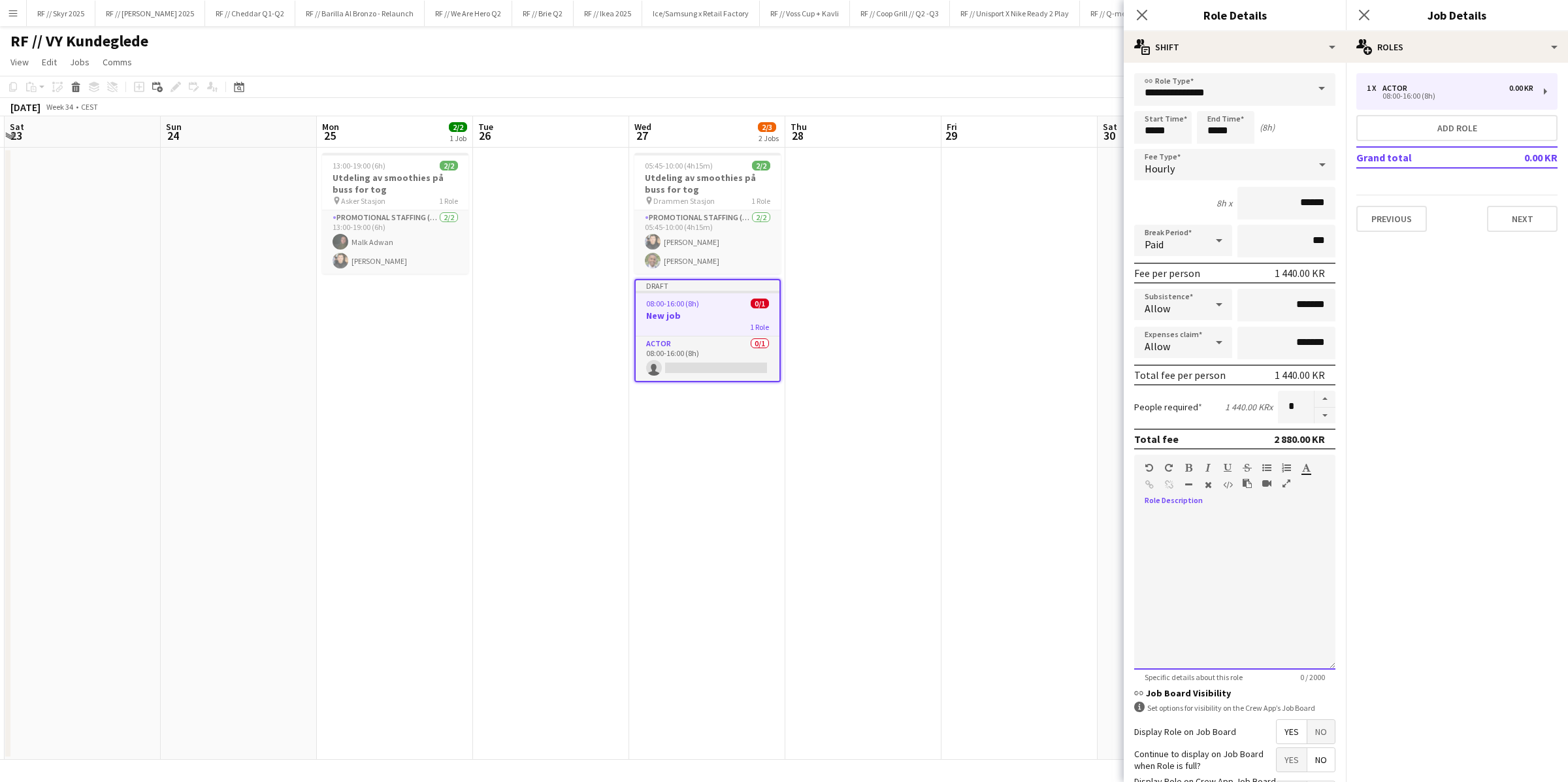
scroll to position [0, 294]
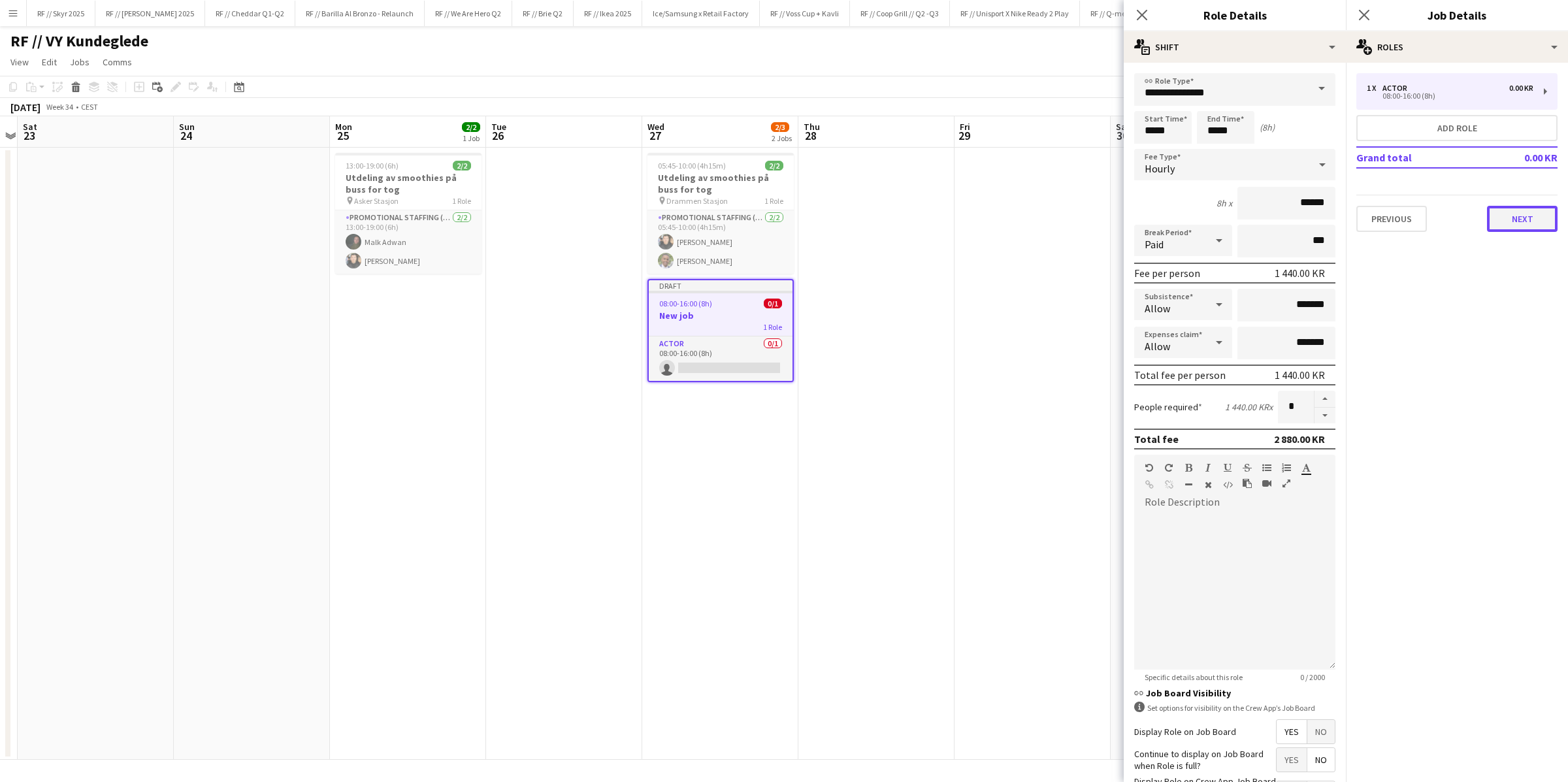
click at [1055, 215] on button "Next" at bounding box center [1522, 218] width 70 height 26
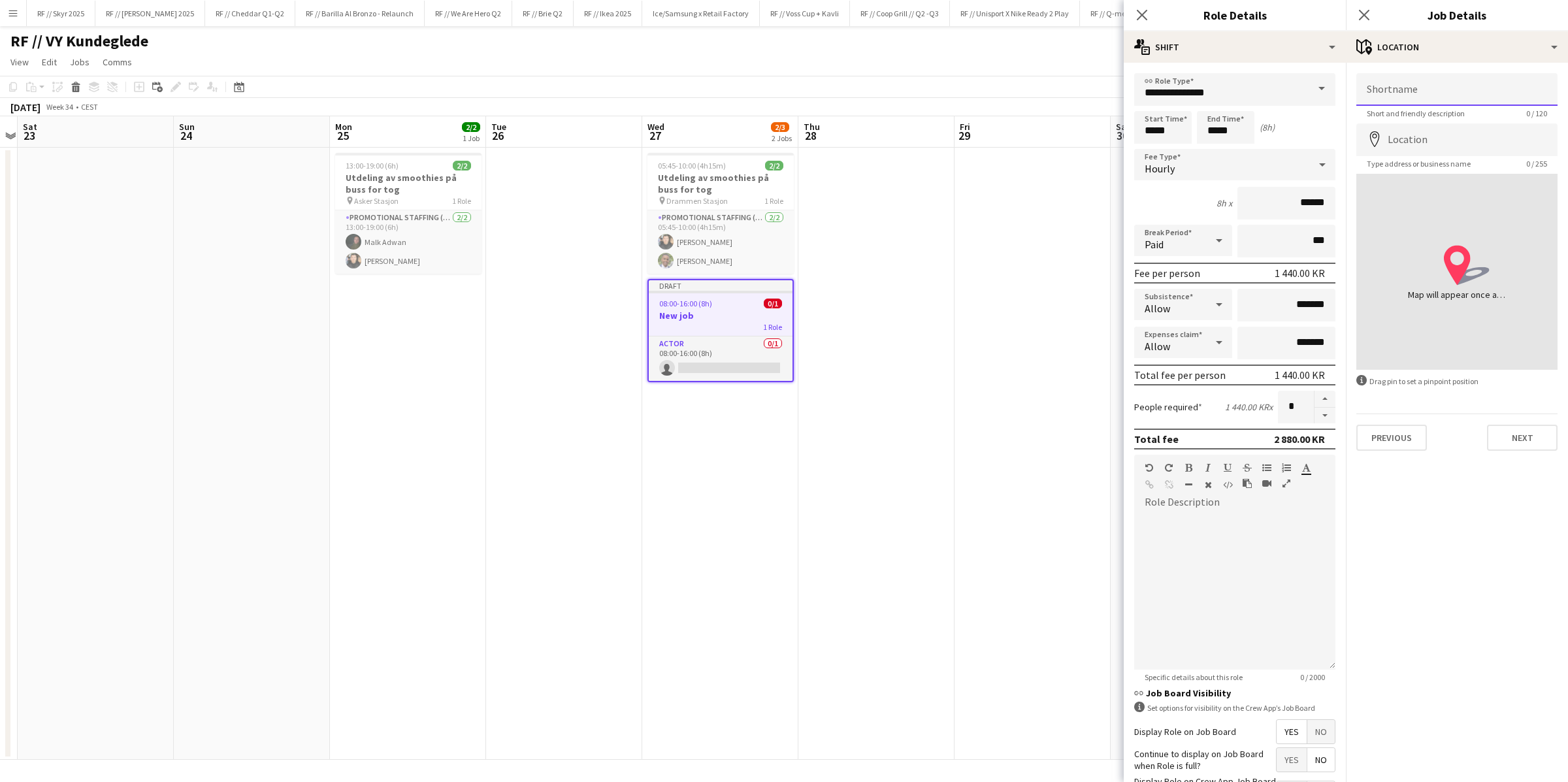
click at [1055, 93] on input "Shortname" at bounding box center [1456, 90] width 201 height 33
type input "**********"
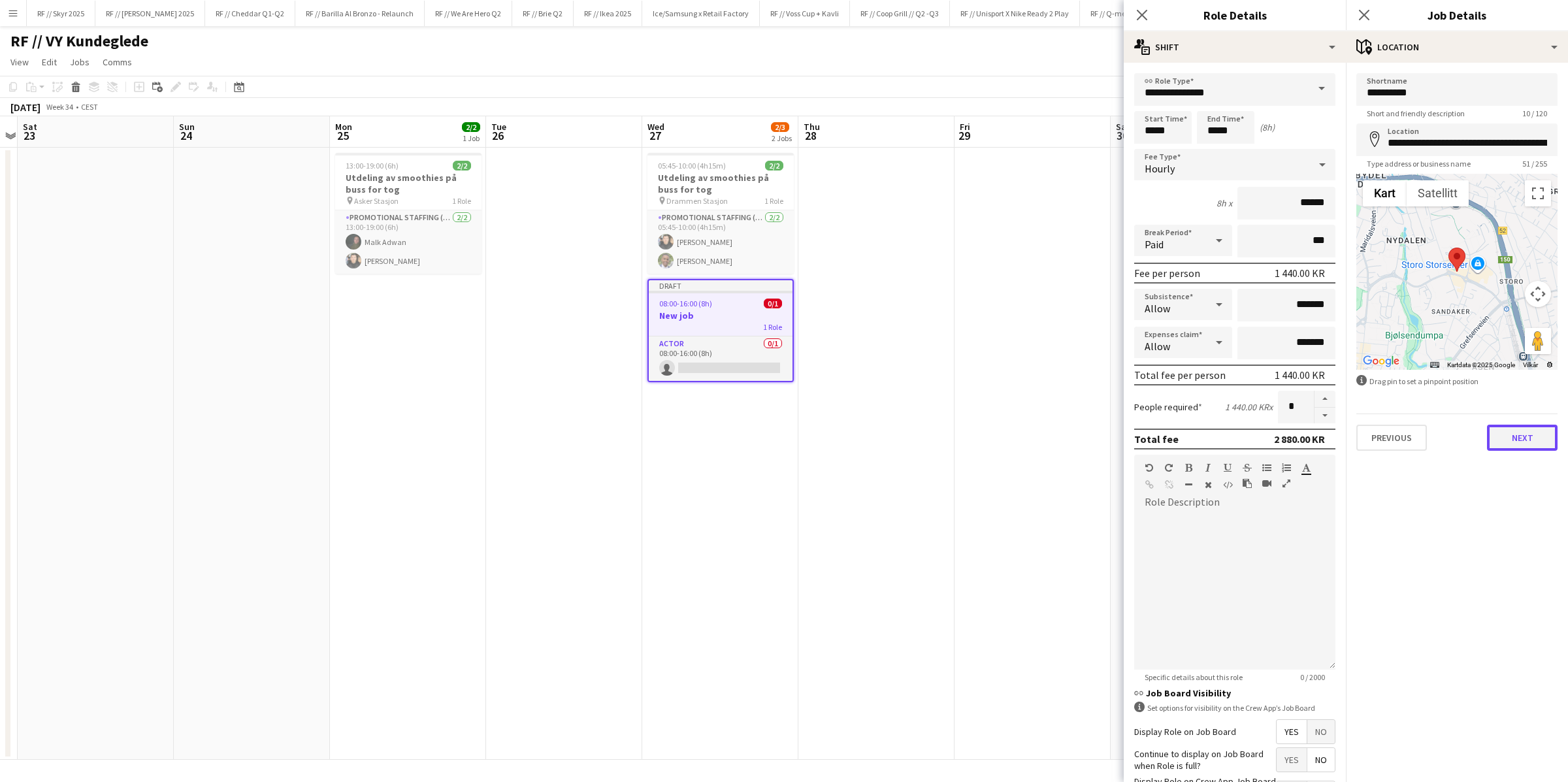
click at [1055, 429] on button "Next" at bounding box center [1522, 437] width 70 height 26
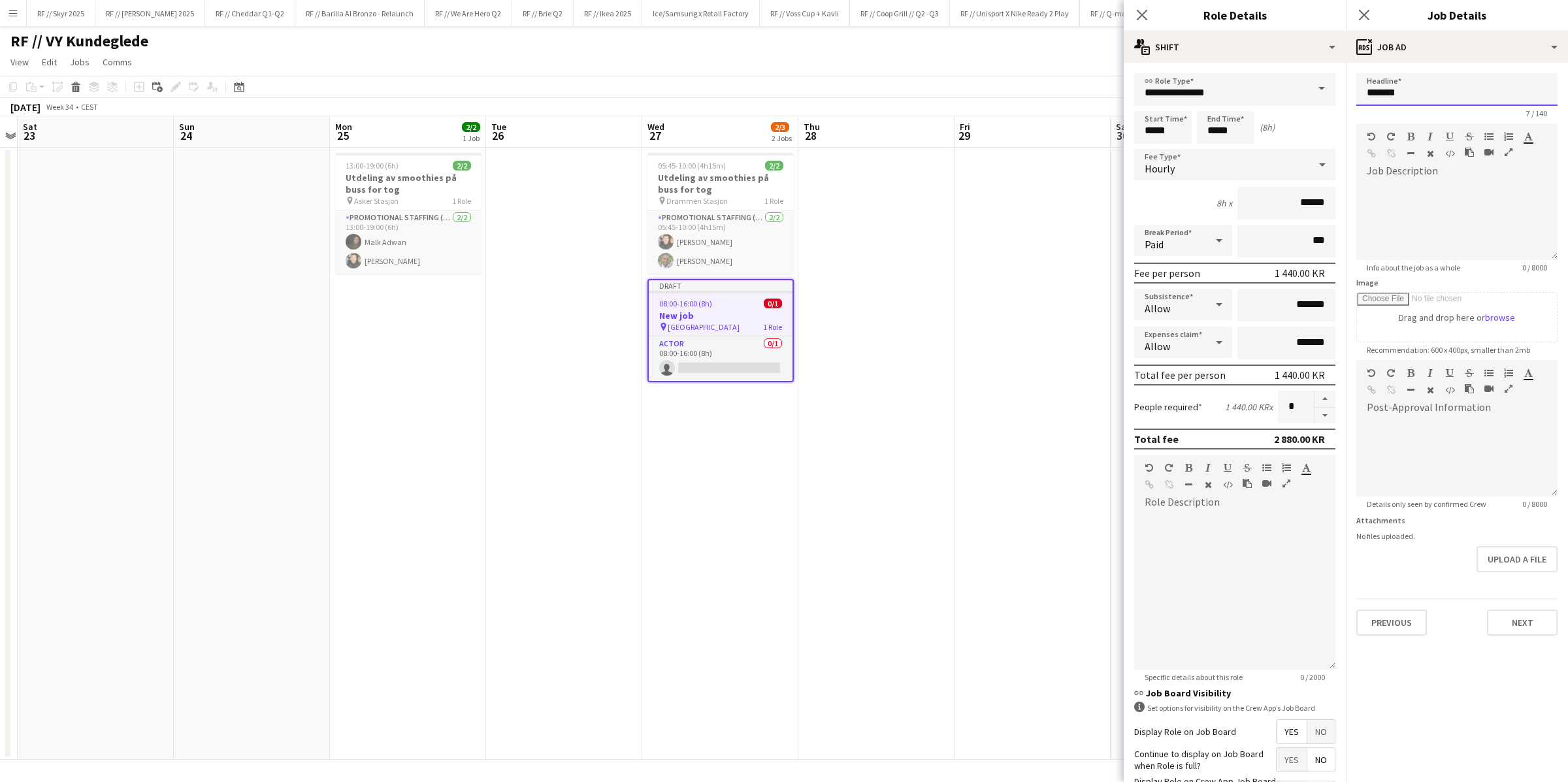
click at [1055, 92] on input "*******" at bounding box center [1456, 90] width 201 height 33
type input "**********"
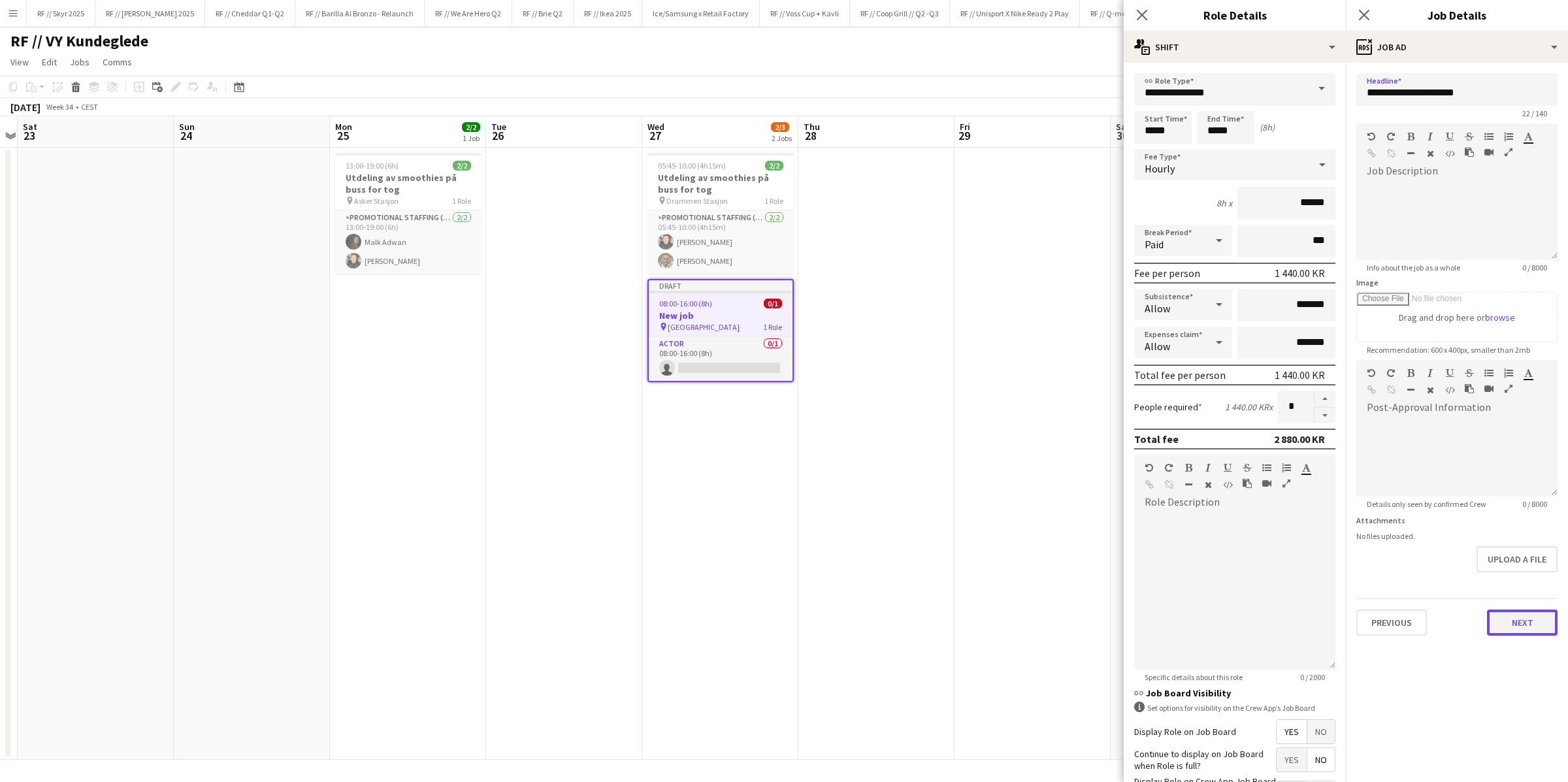
click at [1055, 613] on button "Next" at bounding box center [1522, 622] width 70 height 26
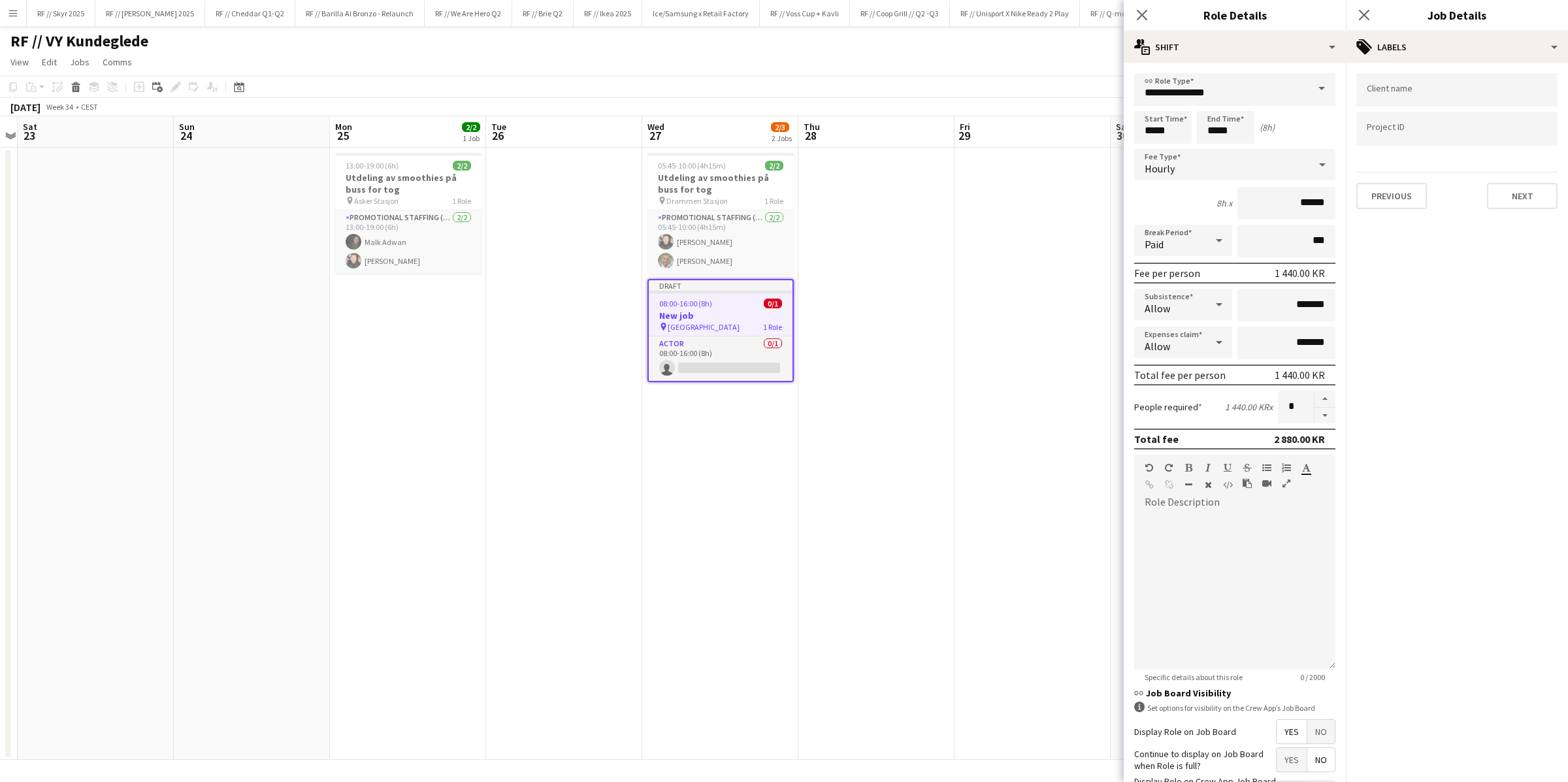
click at [1055, 132] on input "Type to search project ID labels..." at bounding box center [1457, 129] width 181 height 12
click at [1055, 129] on input "Type to search project ID labels..." at bounding box center [1457, 132] width 181 height 12
paste input "******"
type input "******"
click at [1055, 191] on button "Next" at bounding box center [1522, 196] width 70 height 26
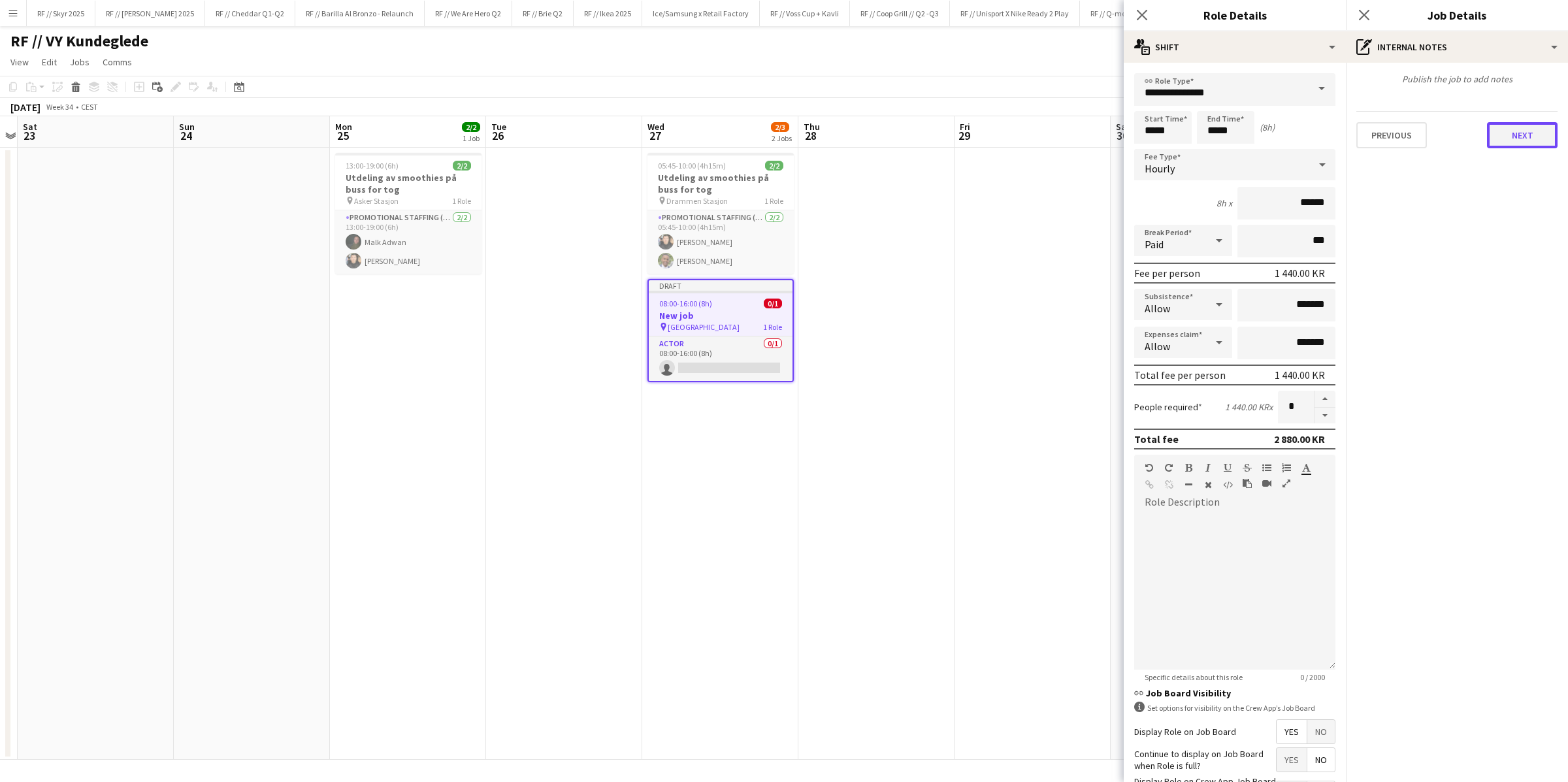
click at [1055, 134] on button "Next" at bounding box center [1522, 135] width 70 height 26
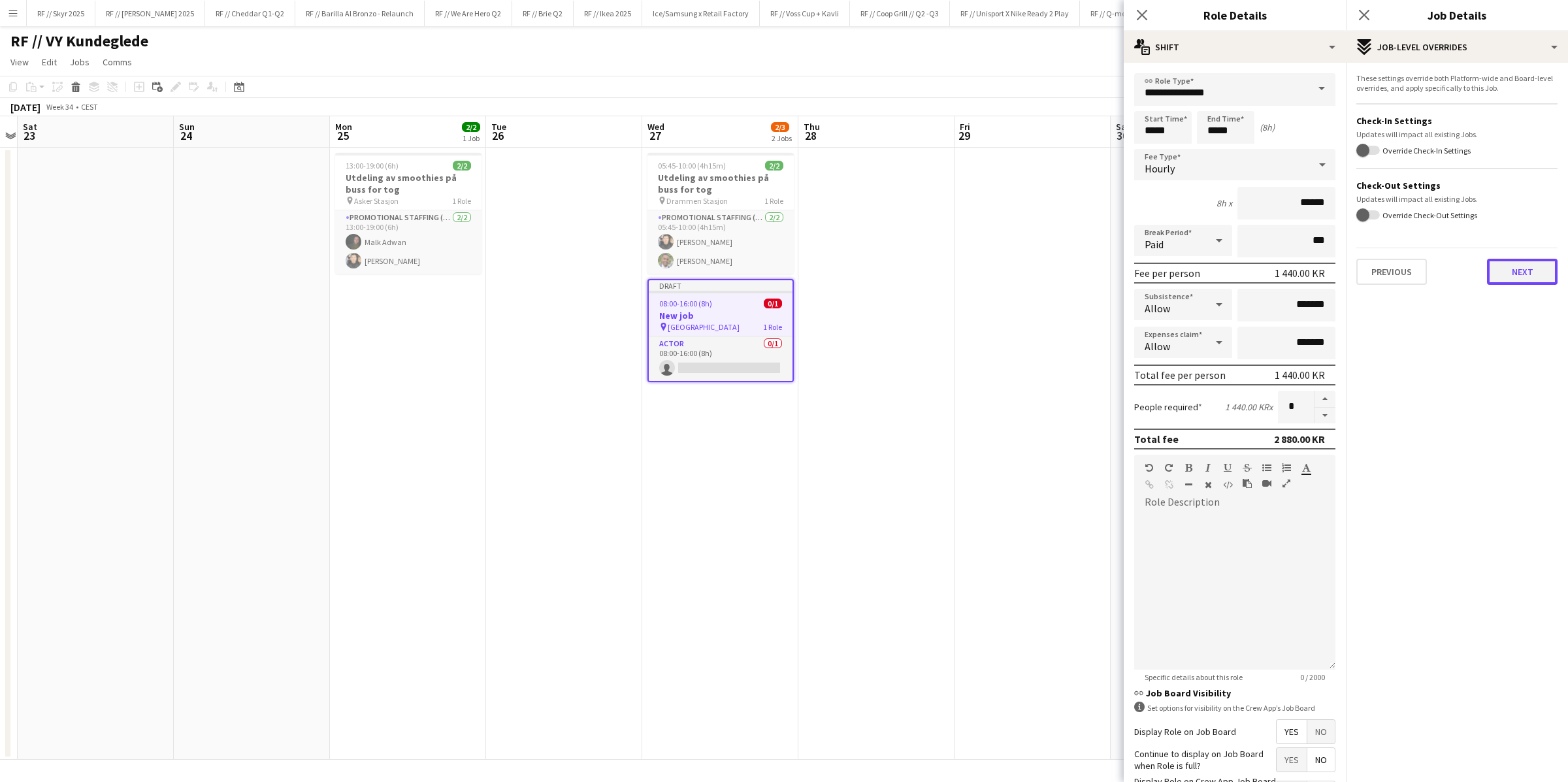
click at [1055, 275] on button "Next" at bounding box center [1522, 272] width 70 height 26
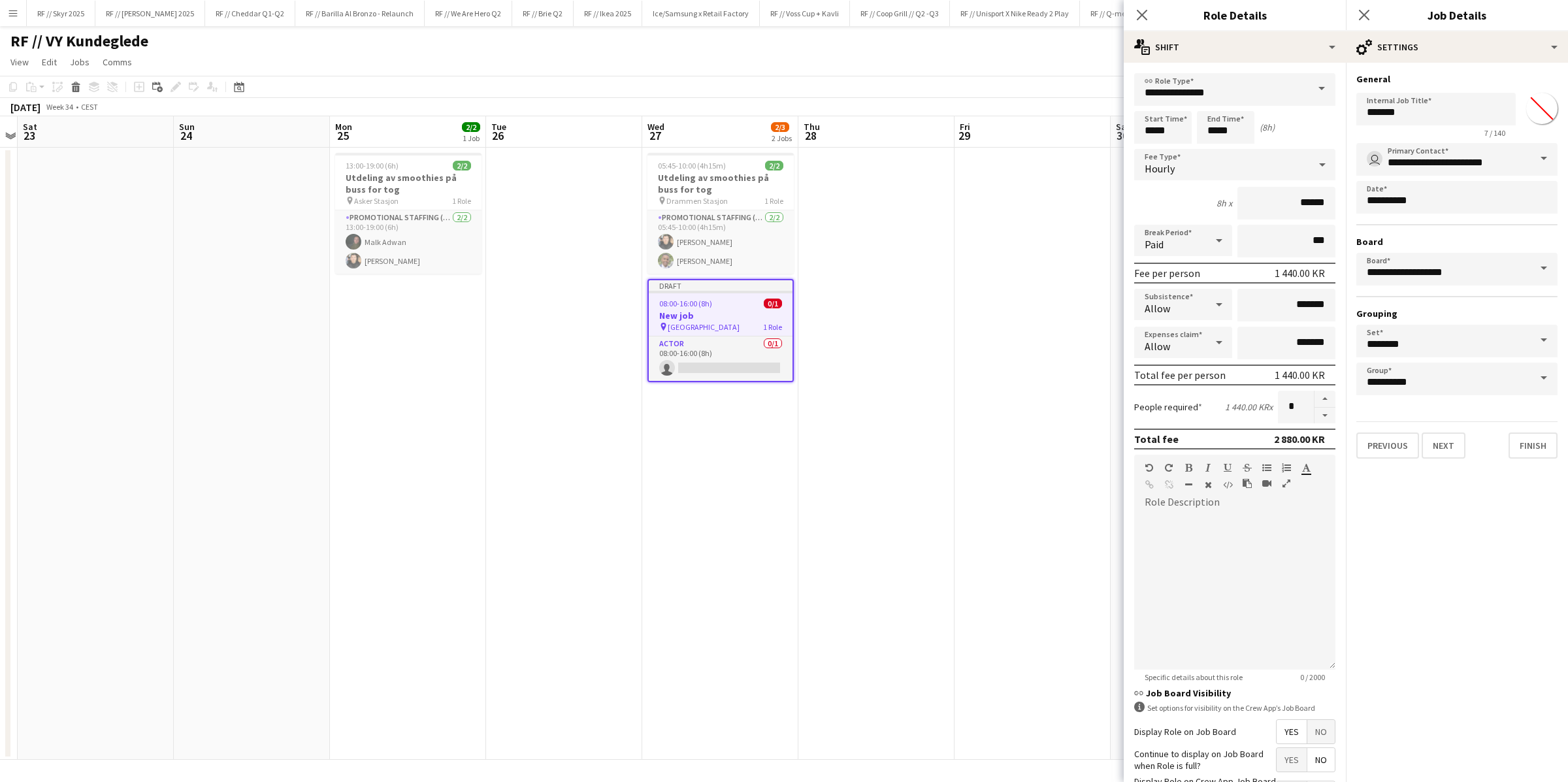
click at [845, 373] on app-date-cell at bounding box center [877, 454] width 156 height 612
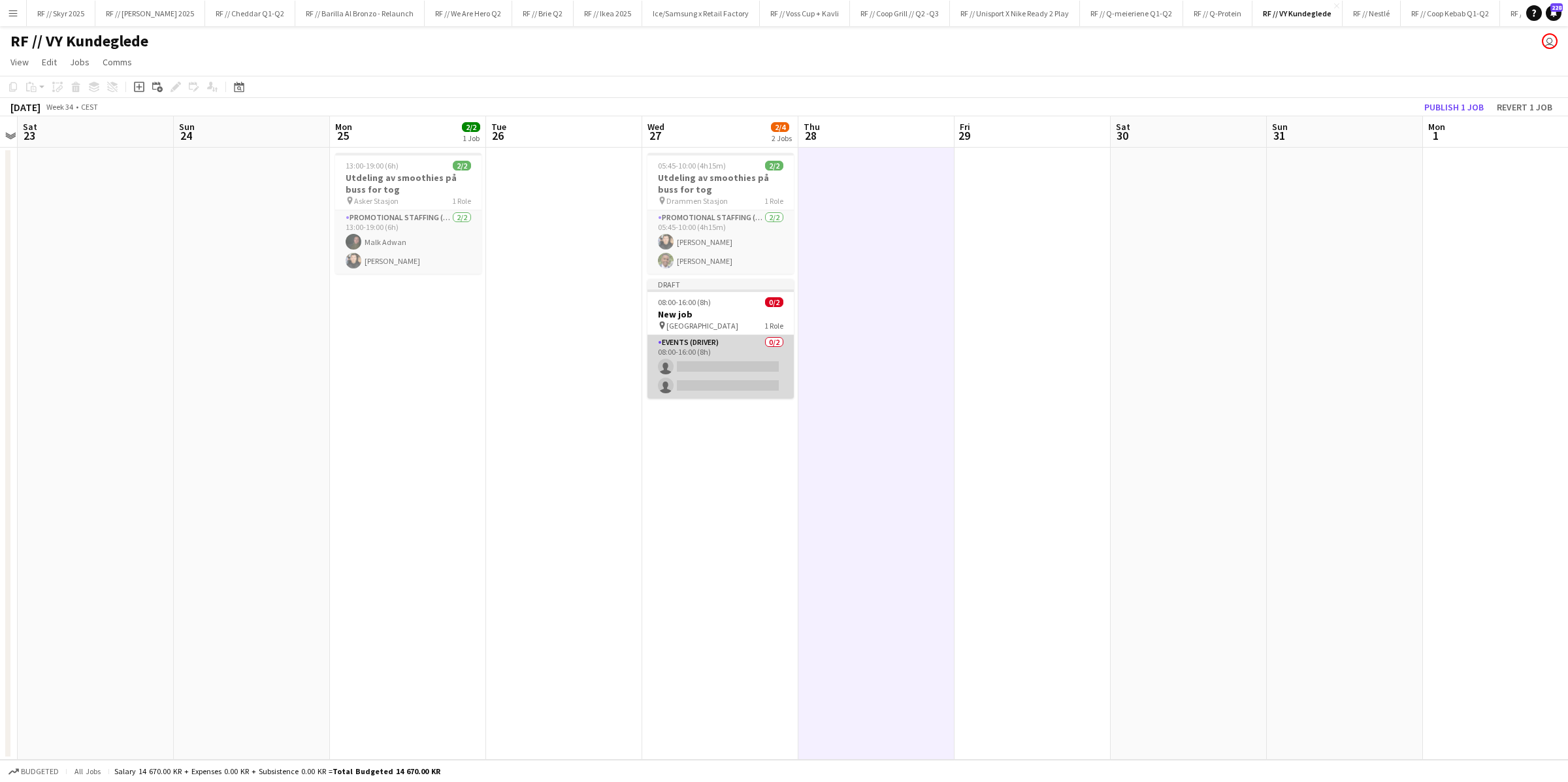
click at [727, 362] on app-card-role "Events (Driver) 0/2 08:00-16:00 (8h) single-neutral-actions single-neutral-acti…" at bounding box center [720, 366] width 146 height 63
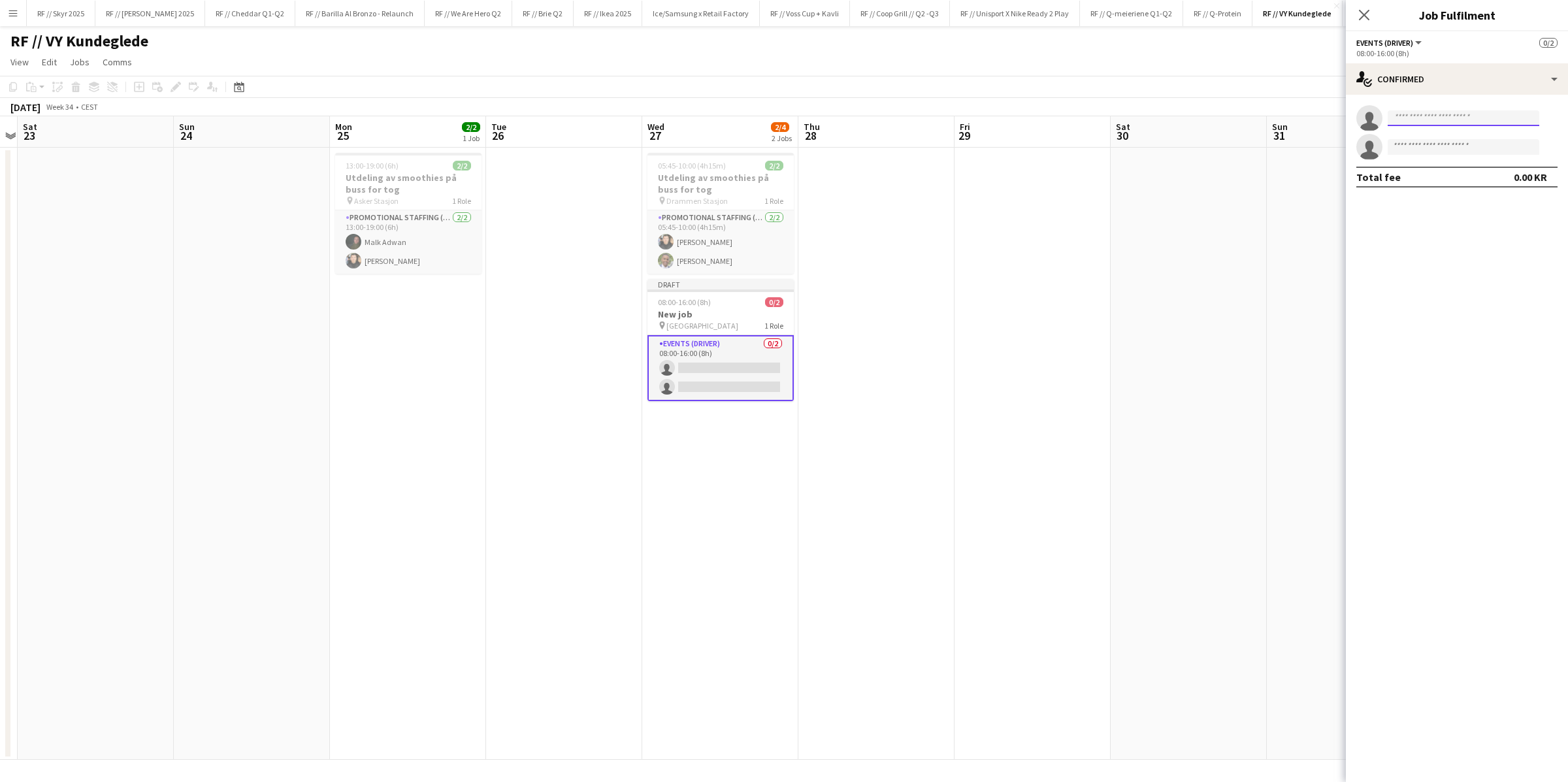
click at [1055, 116] on input at bounding box center [1463, 118] width 151 height 16
click at [550, 322] on app-date-cell at bounding box center [564, 454] width 156 height 612
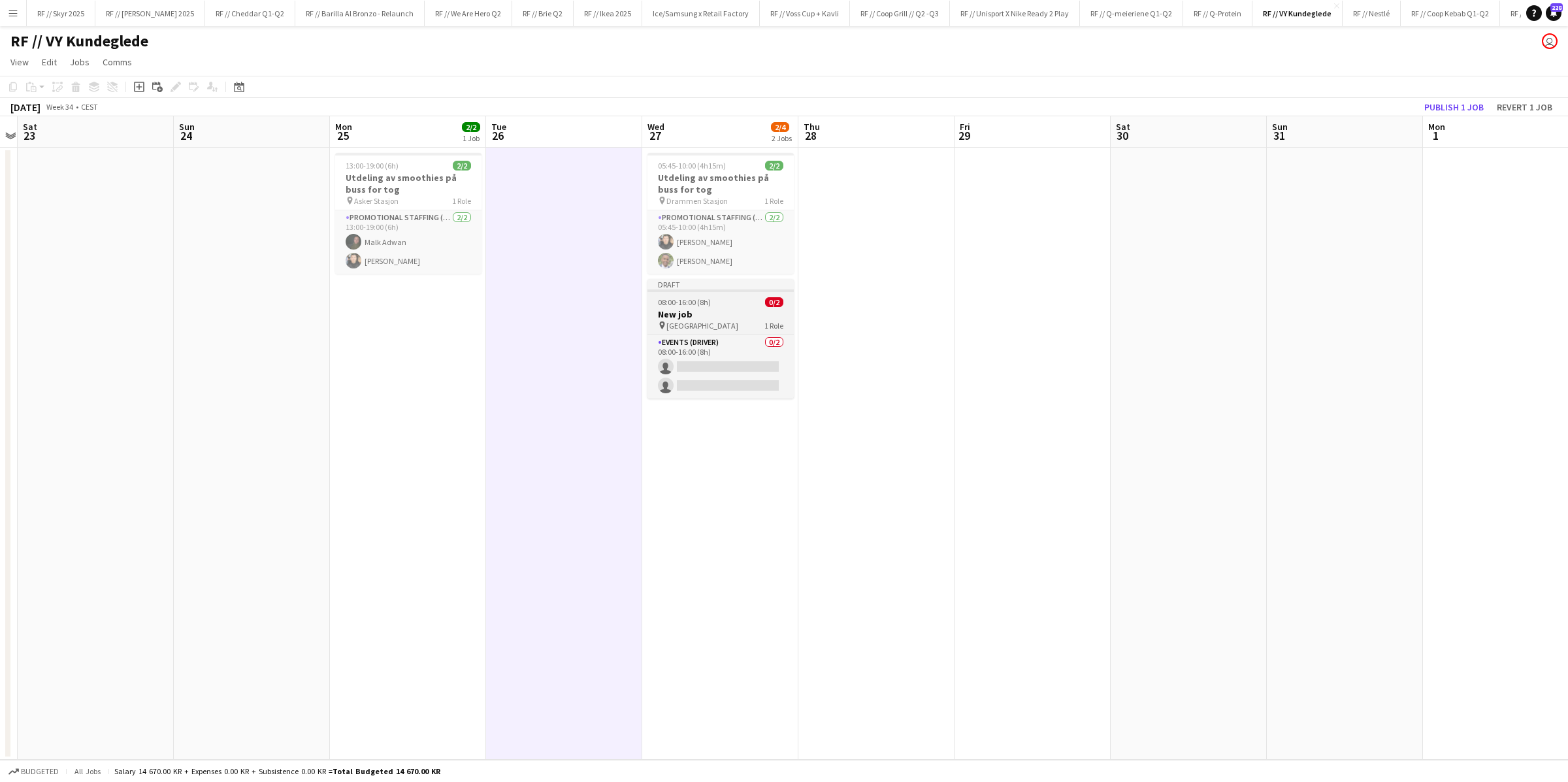
click at [690, 311] on h3 "New job" at bounding box center [720, 314] width 146 height 12
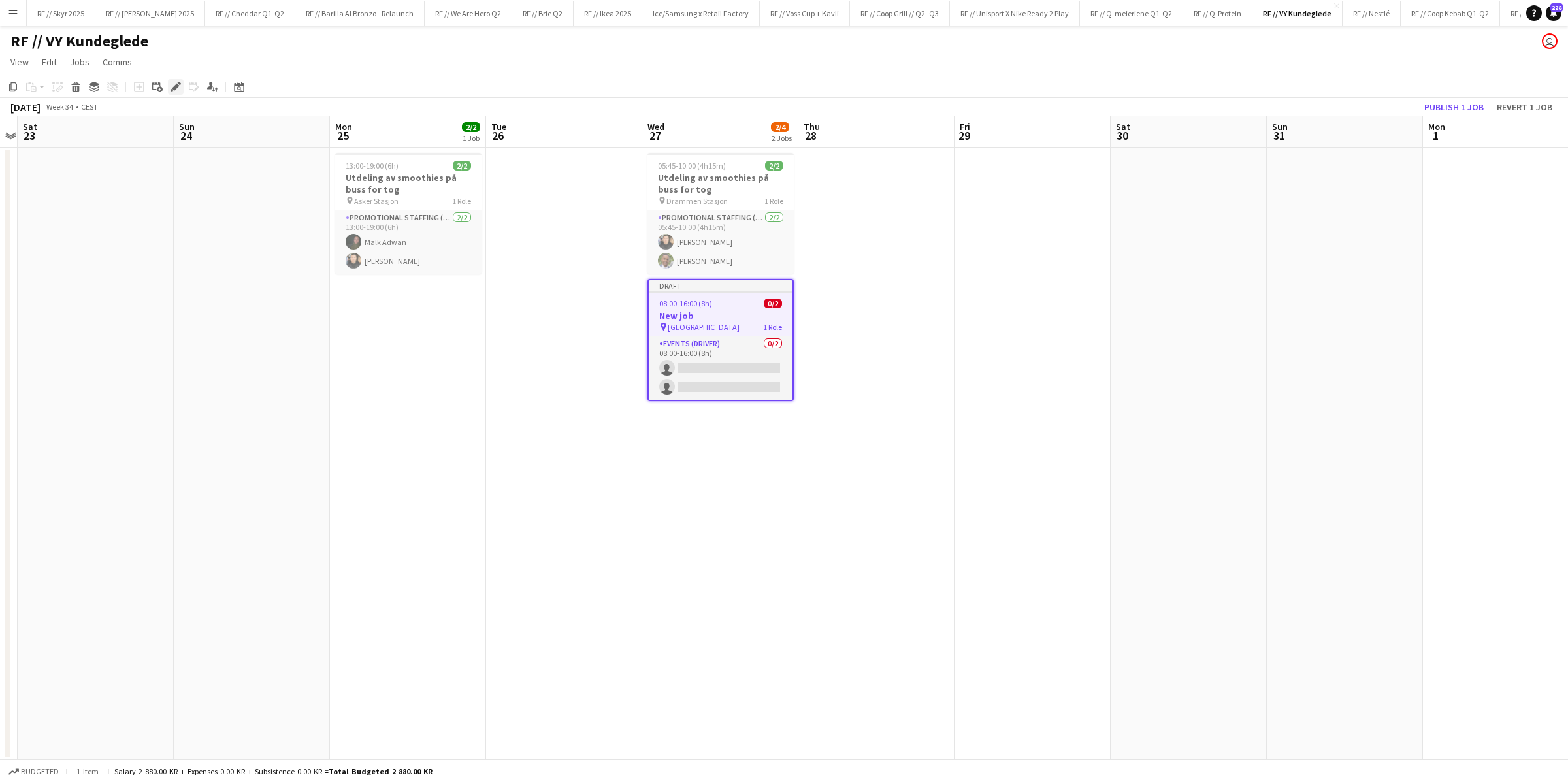
click at [169, 92] on div "Edit" at bounding box center [176, 87] width 16 height 16
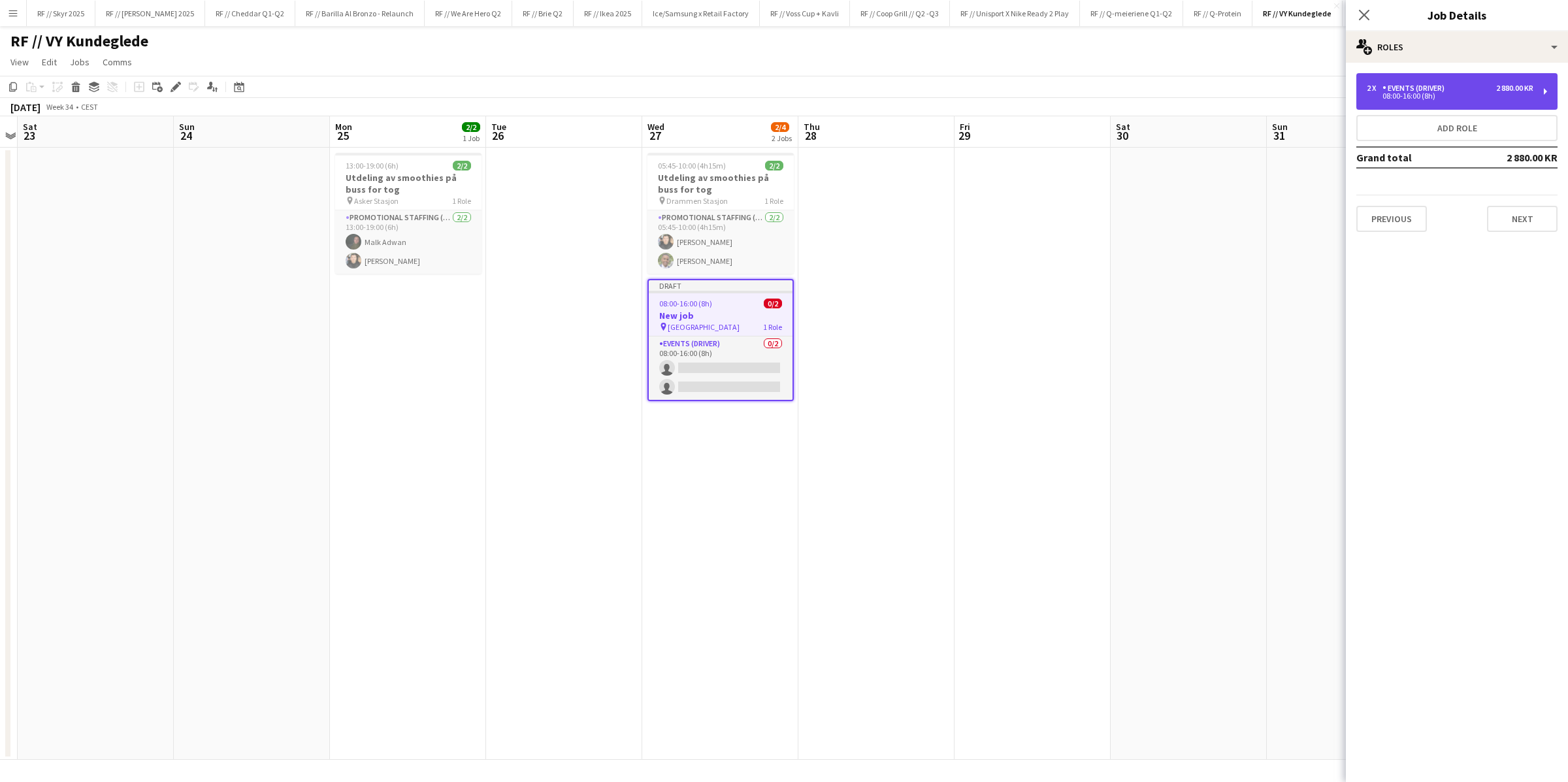
click at [1055, 82] on div "2 x Events (Driver) 2 880.00 KR 08:00-16:00 (8h)" at bounding box center [1456, 91] width 201 height 36
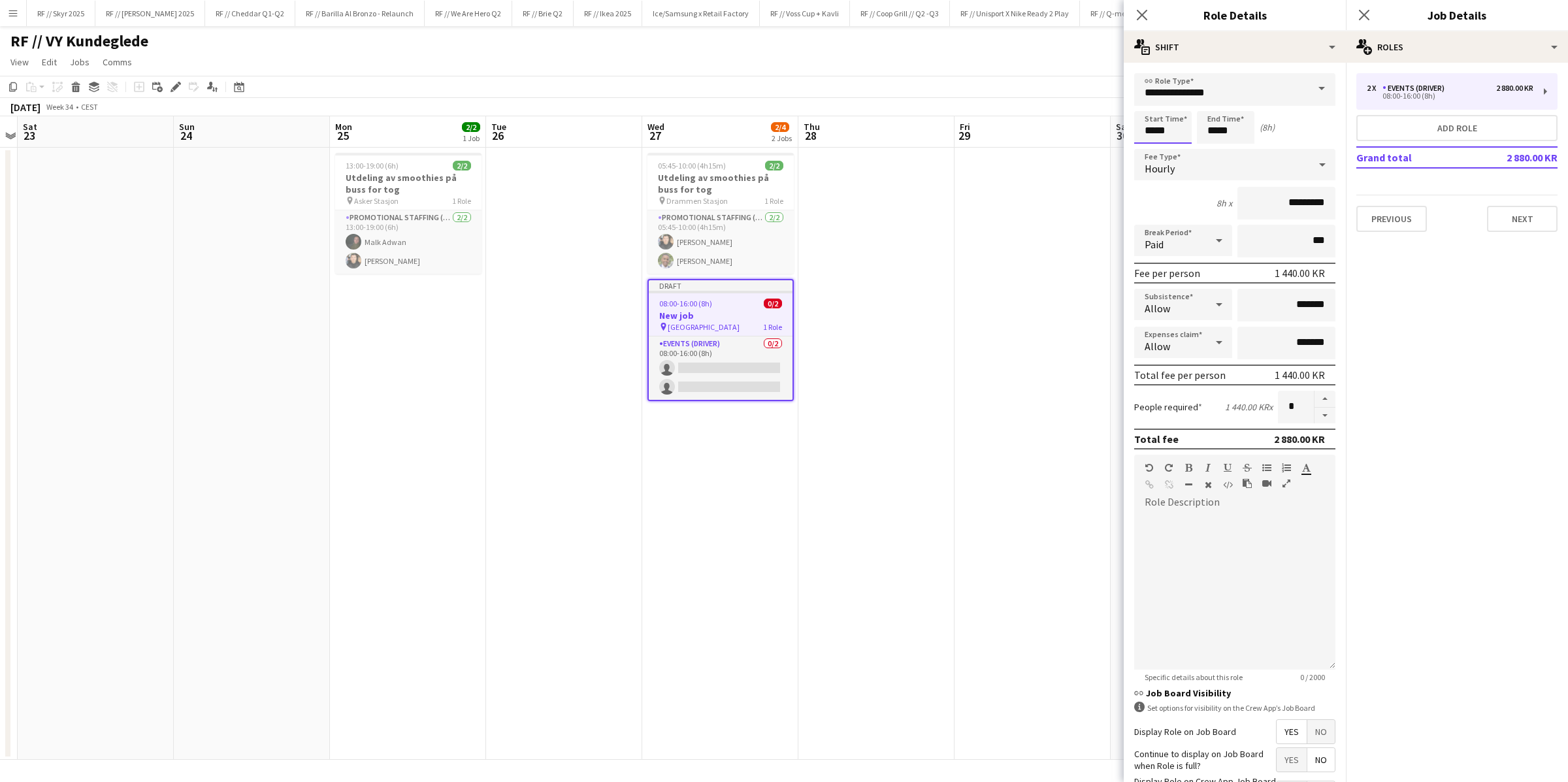
click at [1055, 129] on input "*****" at bounding box center [1163, 127] width 58 height 33
click at [1055, 100] on div at bounding box center [1149, 105] width 26 height 13
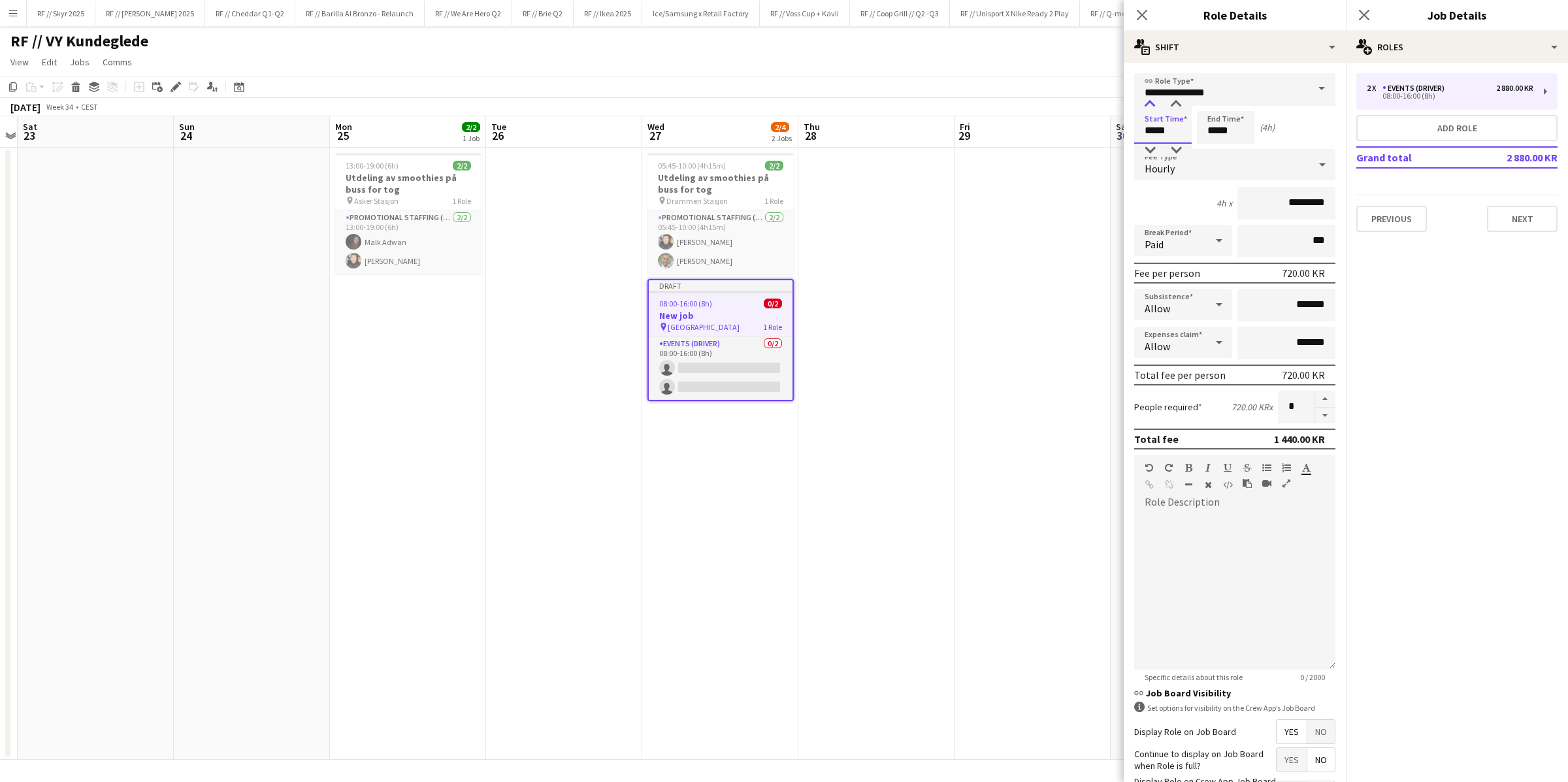
click at [1055, 100] on div at bounding box center [1149, 105] width 26 height 13
click at [1055, 105] on div at bounding box center [1175, 105] width 26 height 13
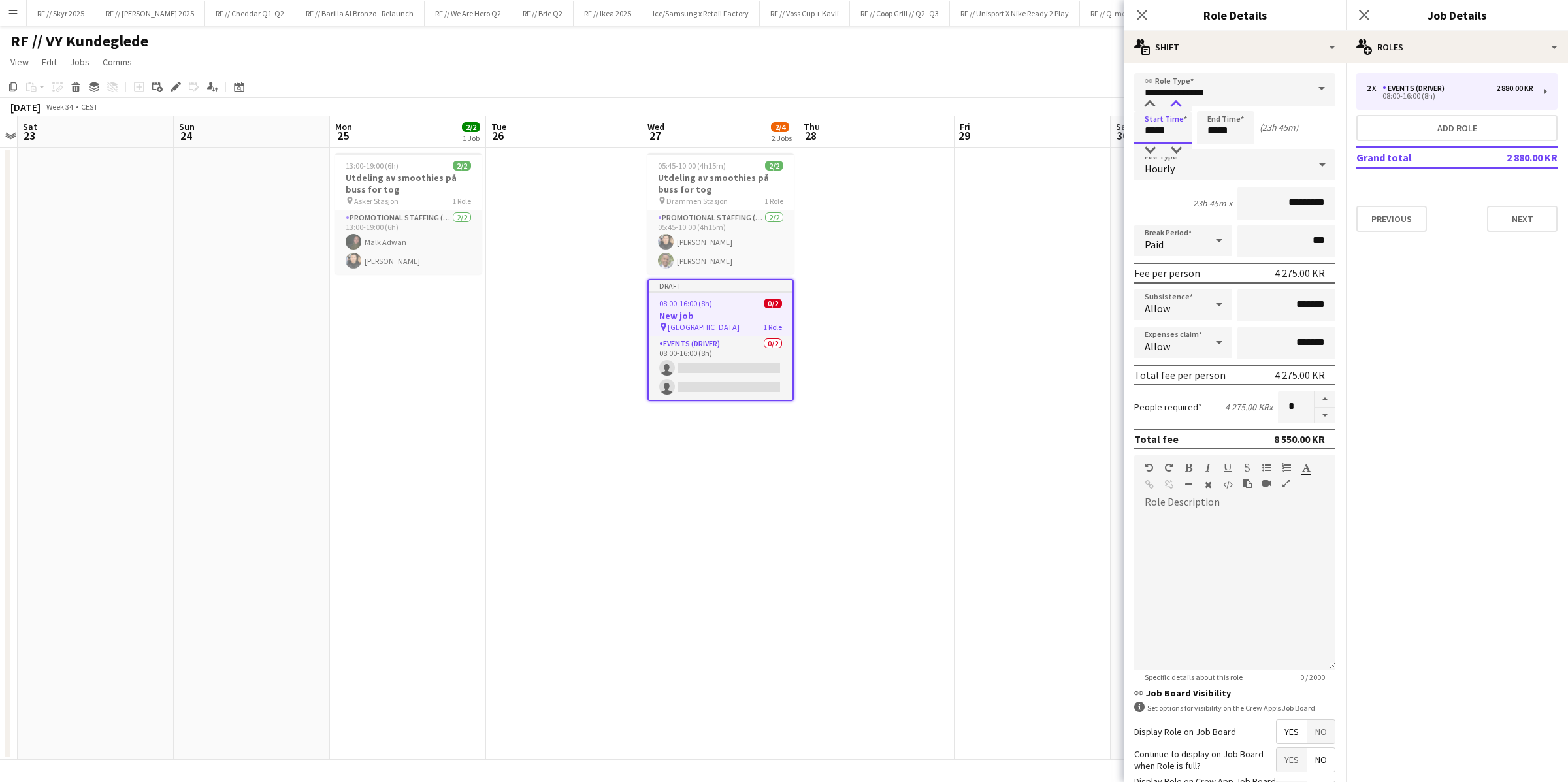
click at [1055, 105] on div at bounding box center [1175, 105] width 26 height 13
click at [1055, 130] on input "*****" at bounding box center [1225, 127] width 58 height 33
click at [1055, 134] on input "*****" at bounding box center [1163, 127] width 58 height 33
type input "*****"
click at [1055, 146] on div at bounding box center [1175, 150] width 26 height 13
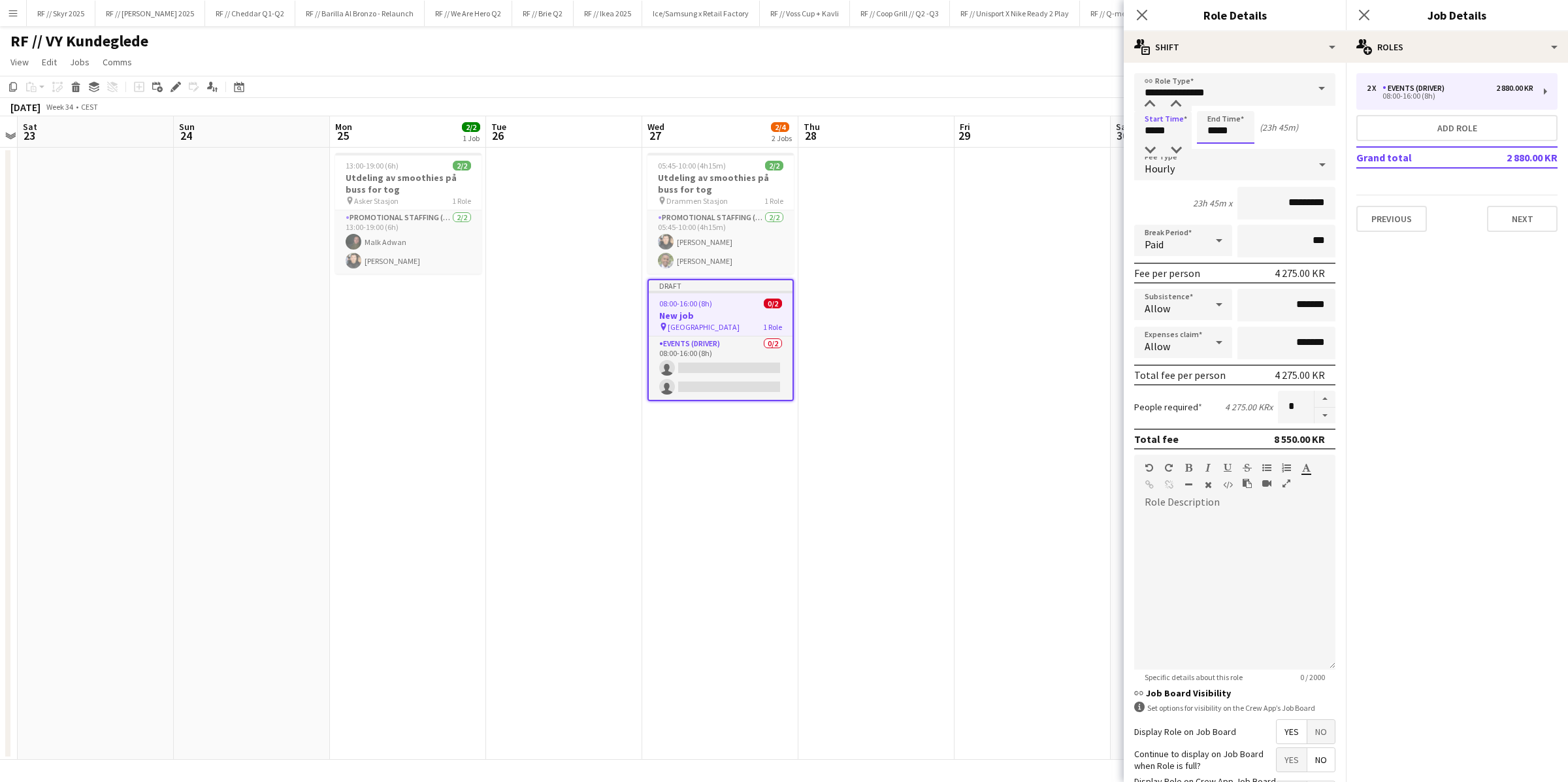
click at [1055, 135] on input "*****" at bounding box center [1225, 127] width 58 height 33
click at [1055, 105] on div at bounding box center [1212, 105] width 26 height 13
click at [1055, 105] on div at bounding box center [1238, 105] width 26 height 13
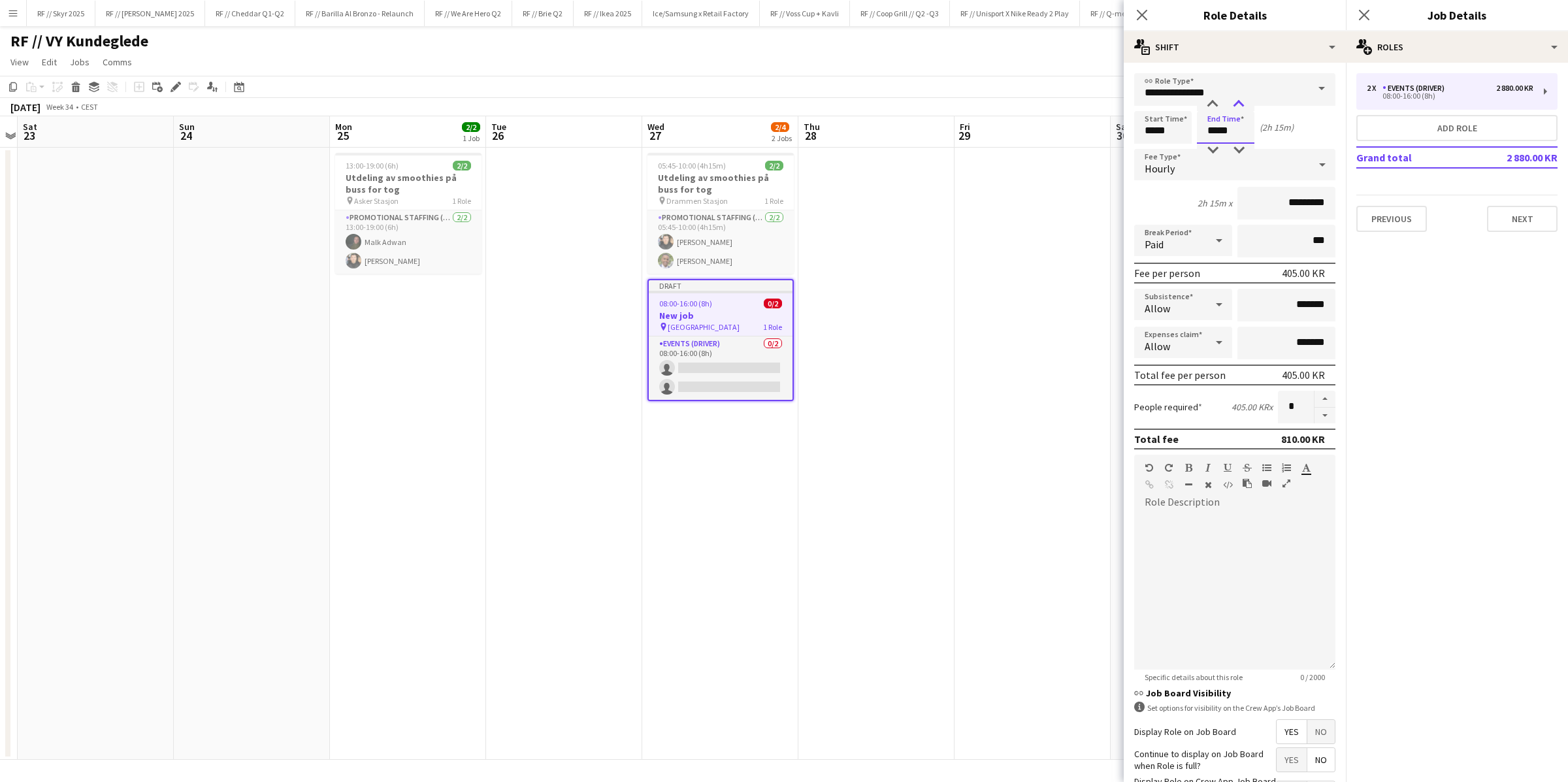
click at [1055, 105] on div at bounding box center [1238, 105] width 26 height 13
click at [1055, 101] on div at bounding box center [1212, 105] width 26 height 13
type input "*****"
click at [1055, 101] on div at bounding box center [1238, 105] width 26 height 13
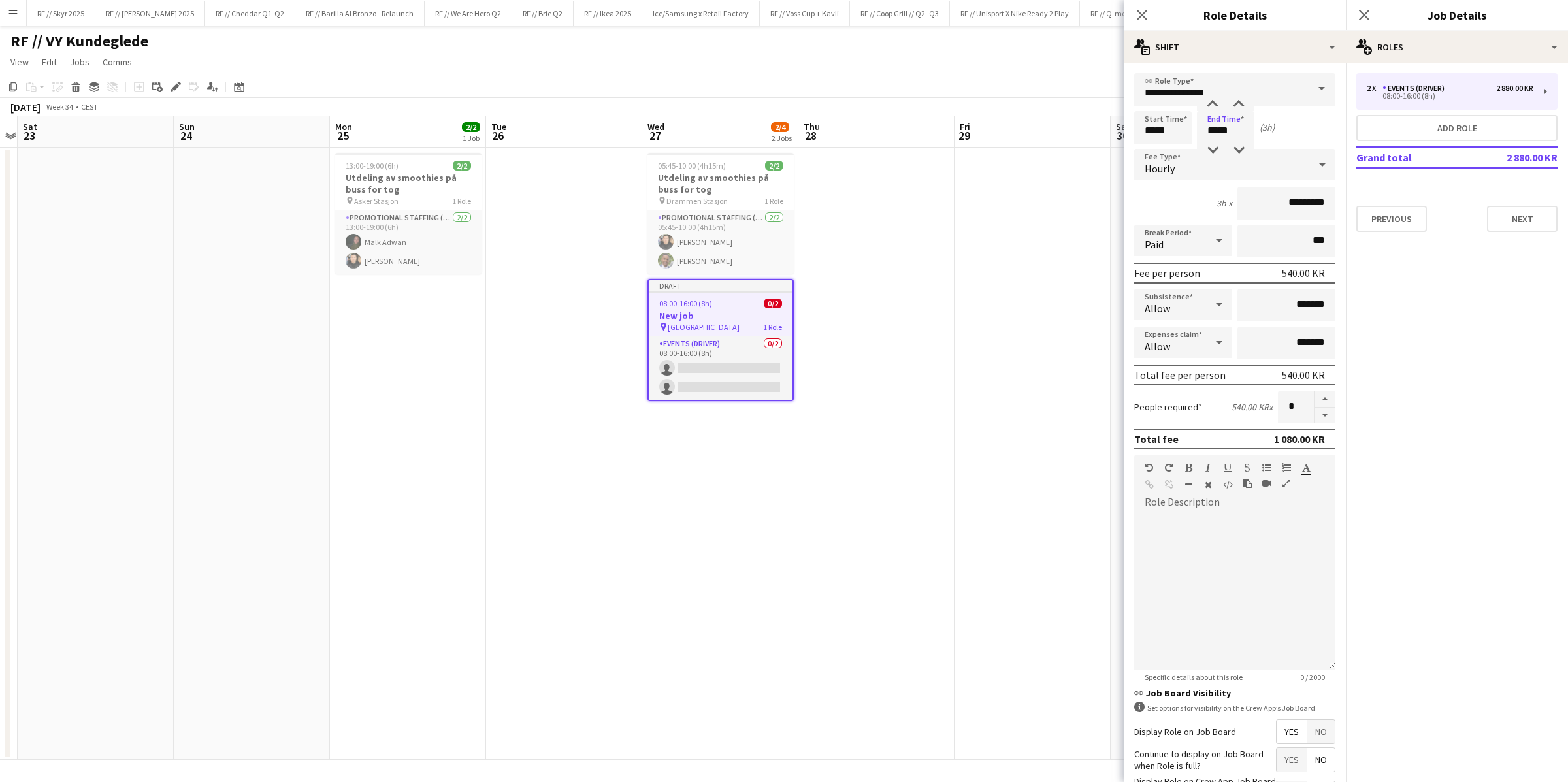
click at [1055, 131] on div "Start Time ***** End Time ***** (3h)" at bounding box center [1234, 127] width 201 height 33
click at [727, 365] on app-card-role "Events (Driver) 0/2 08:00-16:00 (8h) single-neutral-actions single-neutral-acti…" at bounding box center [720, 368] width 144 height 63
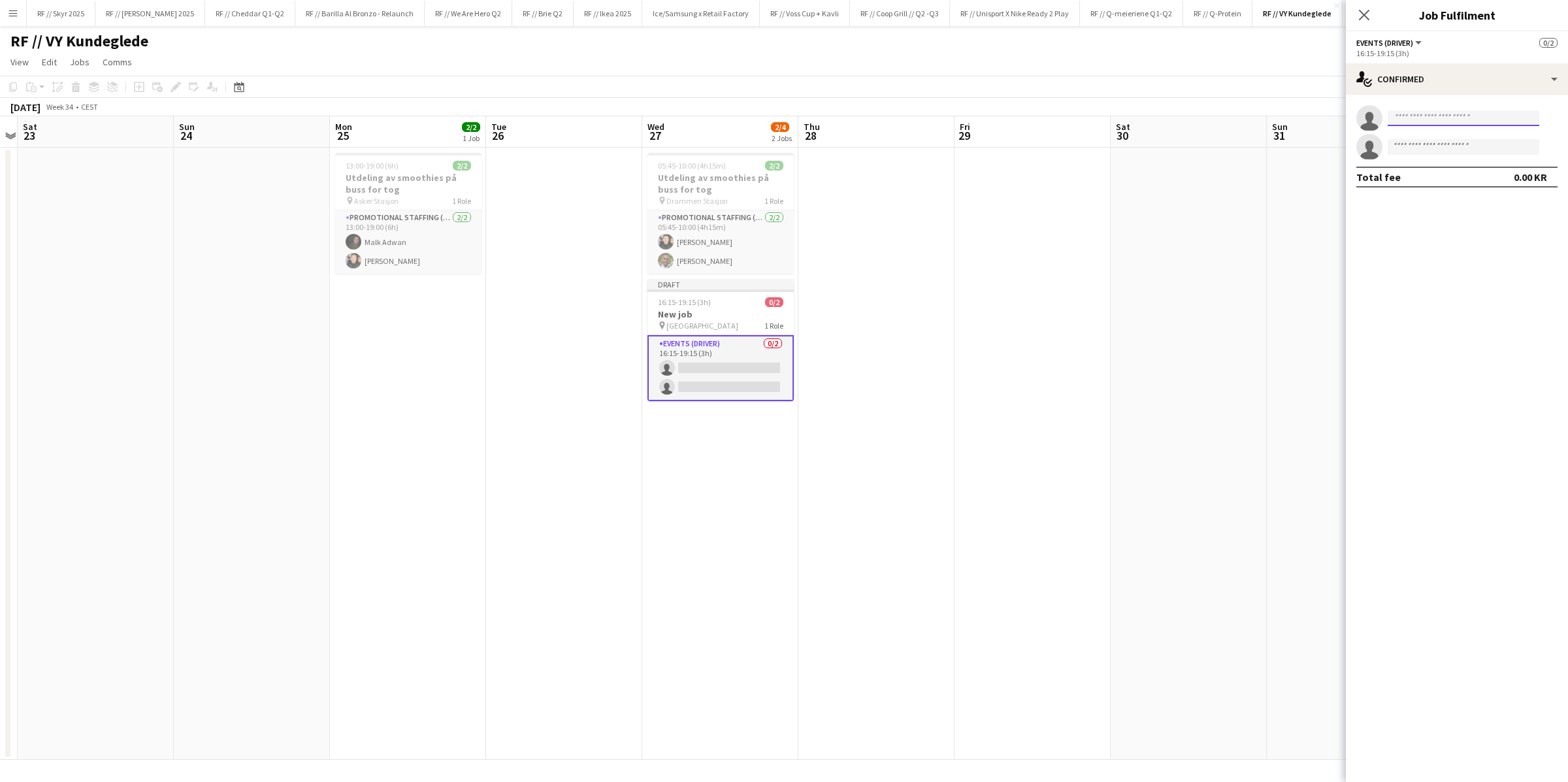
click at [1055, 117] on input at bounding box center [1463, 118] width 151 height 16
type input "*****"
click at [1055, 144] on span "i.kayabasi@outlook.com" at bounding box center [1463, 147] width 131 height 11
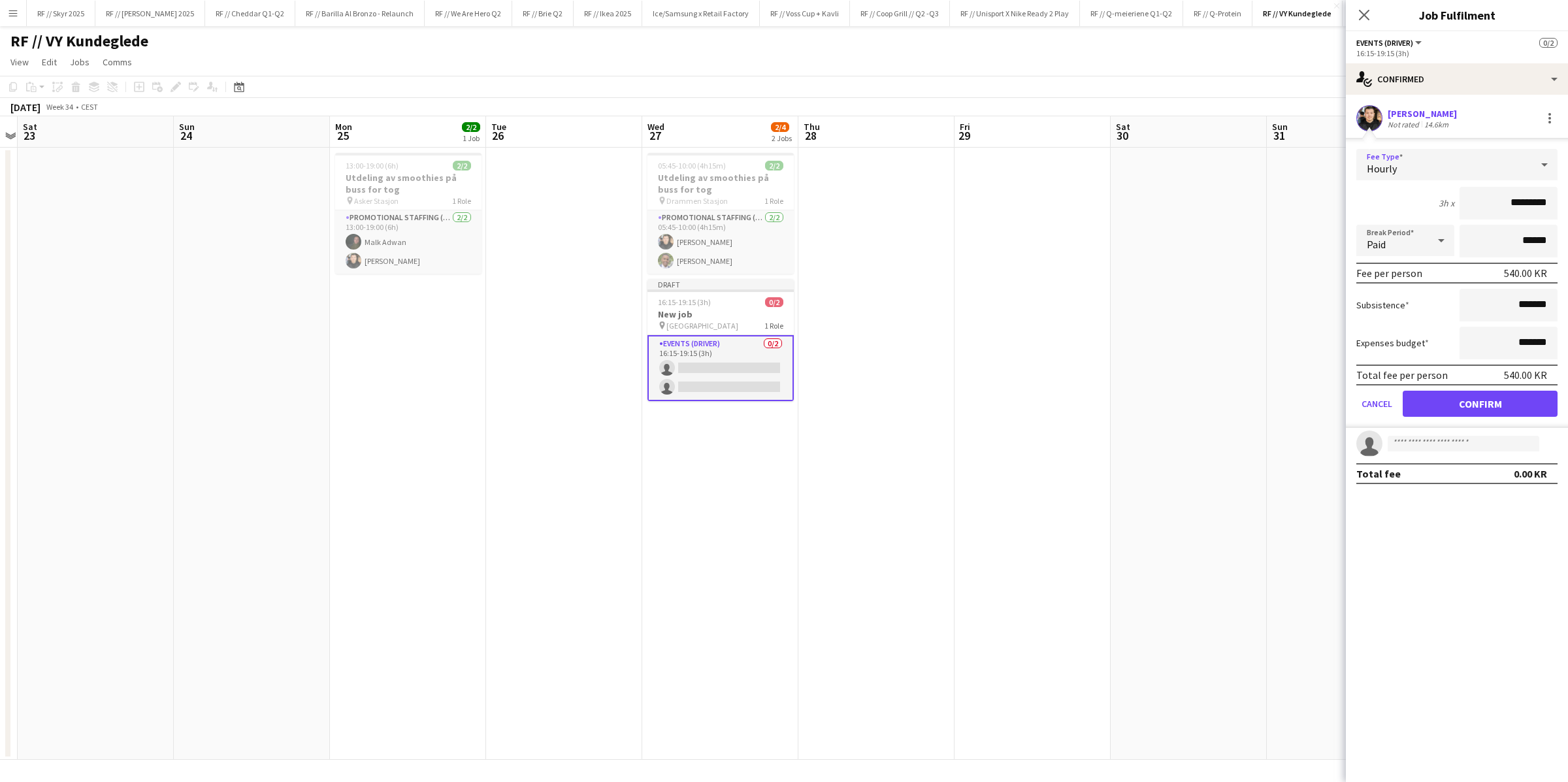
click at [1055, 156] on div "Hourly" at bounding box center [1444, 164] width 175 height 31
click at [1055, 145] on div at bounding box center [784, 391] width 1568 height 782
click at [1055, 397] on button "Confirm" at bounding box center [1480, 403] width 155 height 26
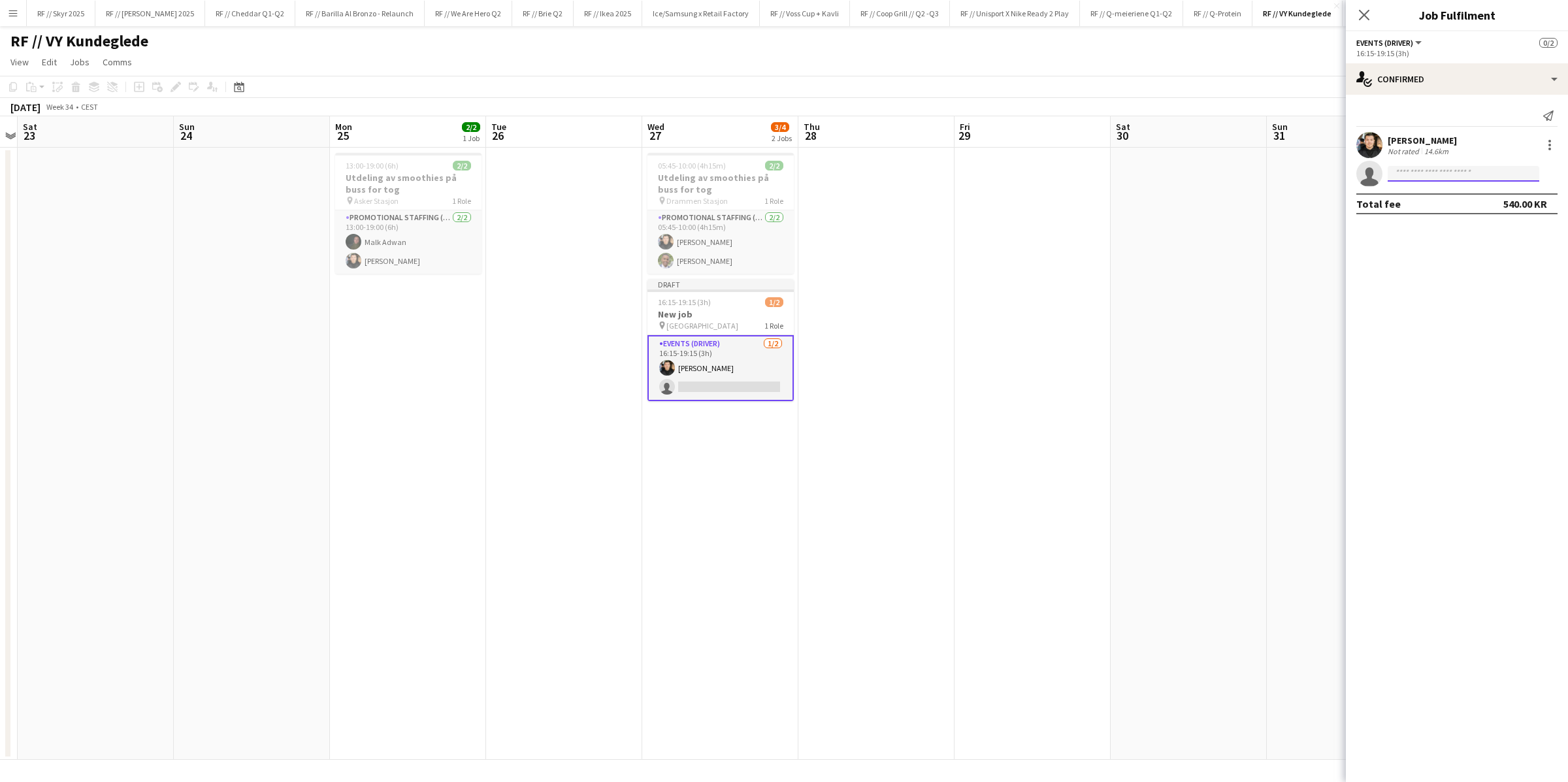
click at [1055, 170] on input at bounding box center [1463, 173] width 151 height 16
type input "****"
click at [1055, 196] on span "[PERSON_NAME]" at bounding box center [1436, 193] width 75 height 11
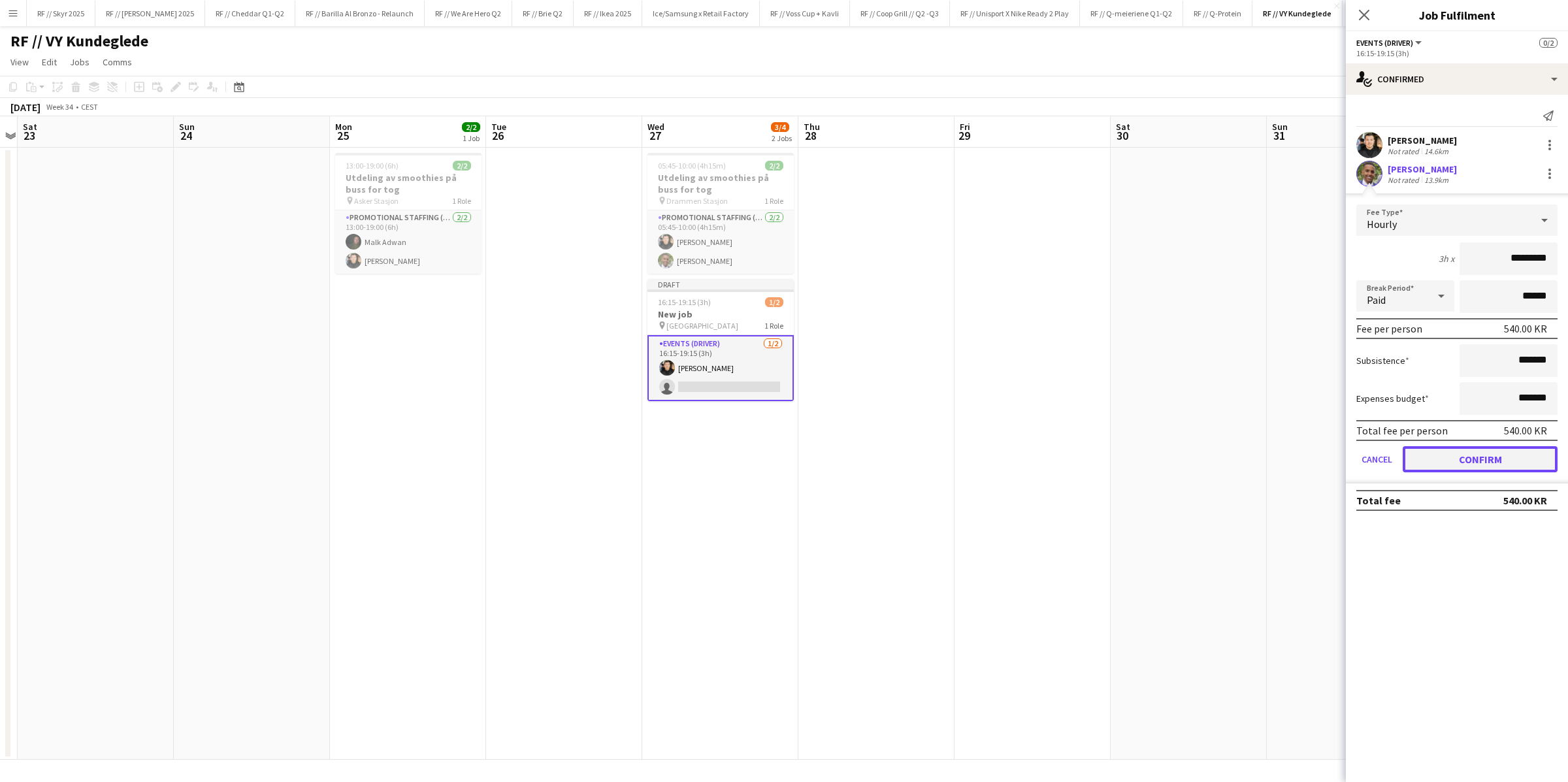
click at [1055, 454] on button "Confirm" at bounding box center [1480, 459] width 155 height 26
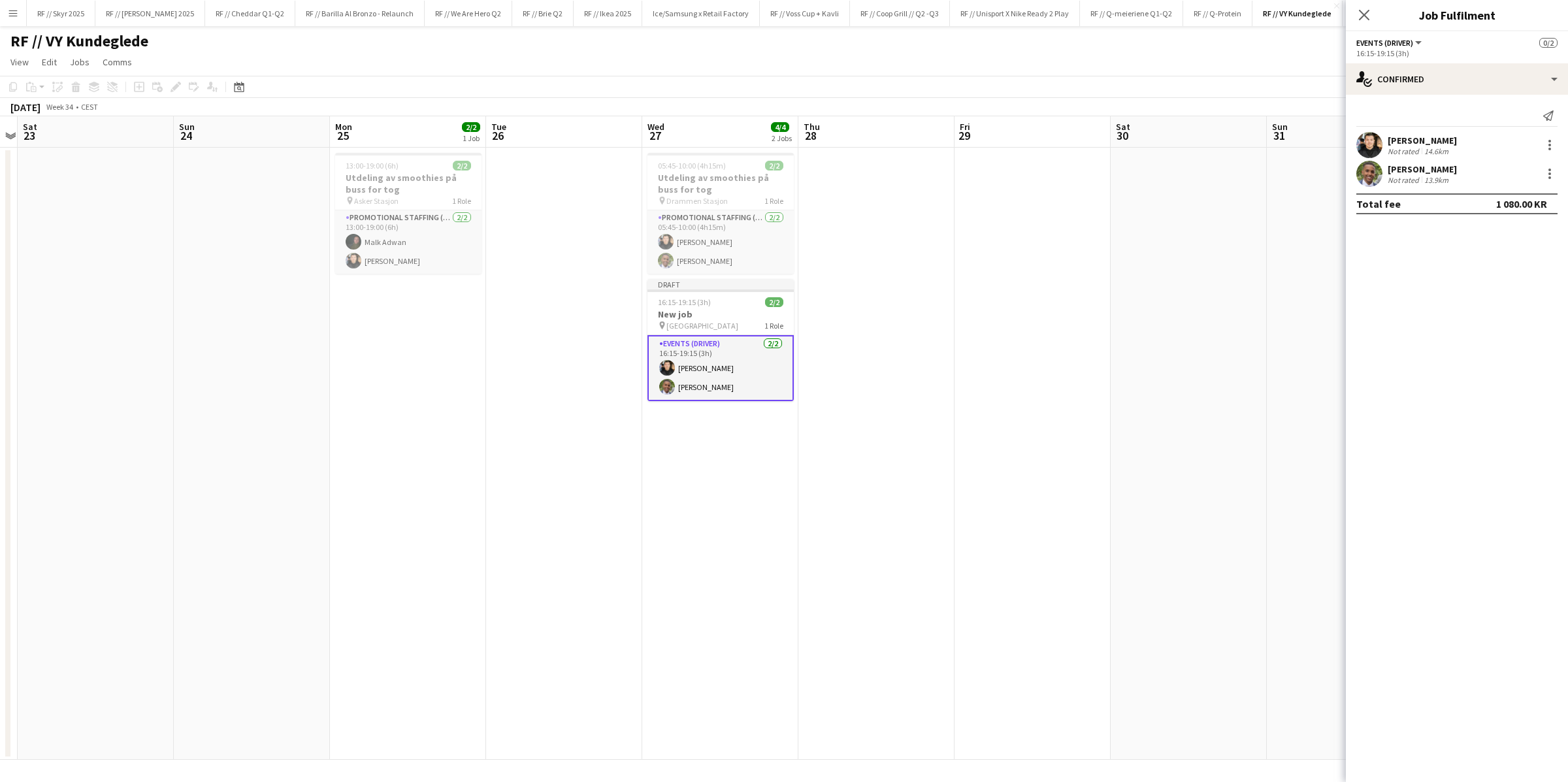
click at [822, 351] on app-date-cell at bounding box center [877, 454] width 156 height 612
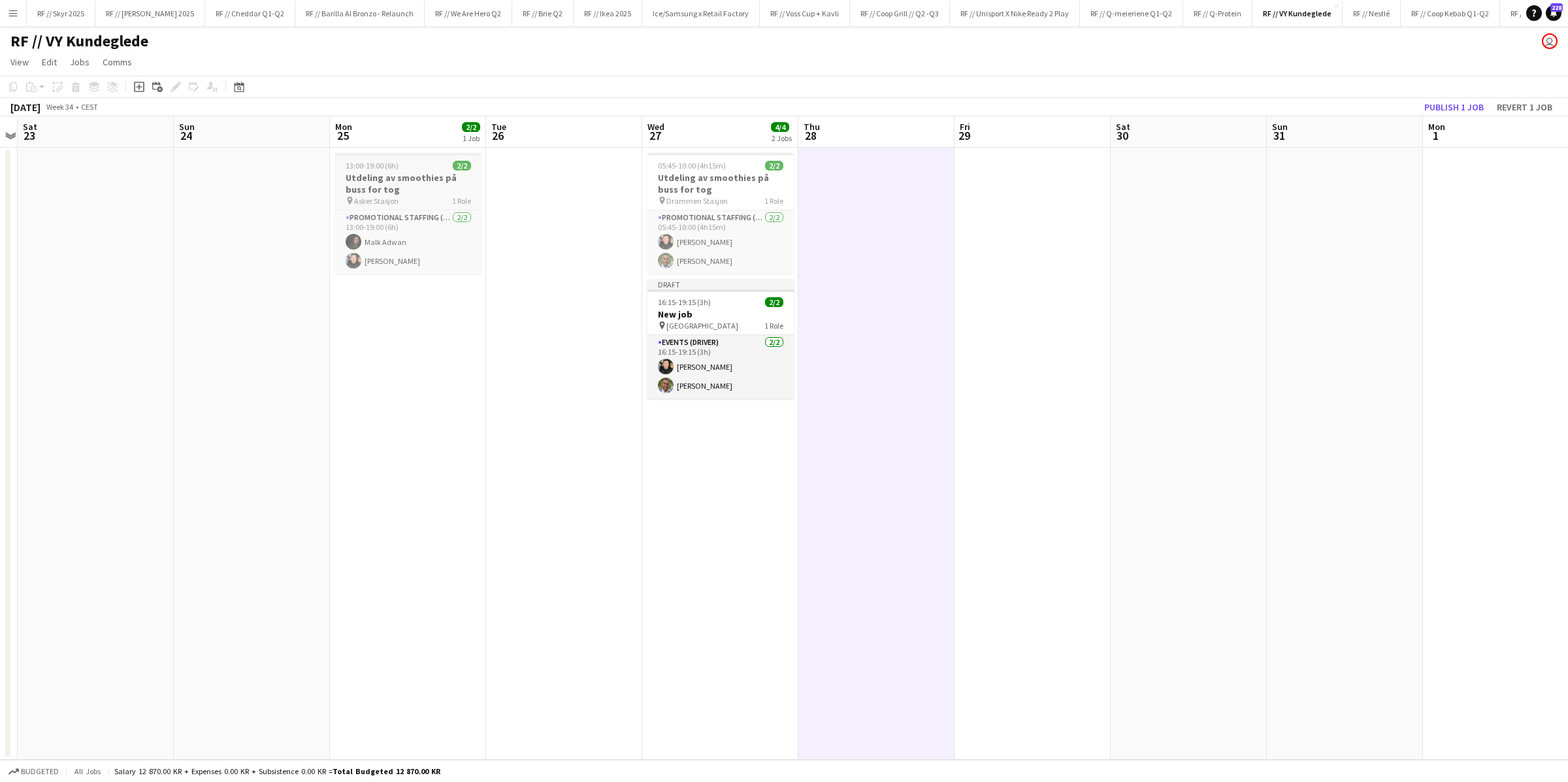
click at [388, 177] on h3 "Utdeling av smoothies på buss for tog" at bounding box center [408, 183] width 146 height 23
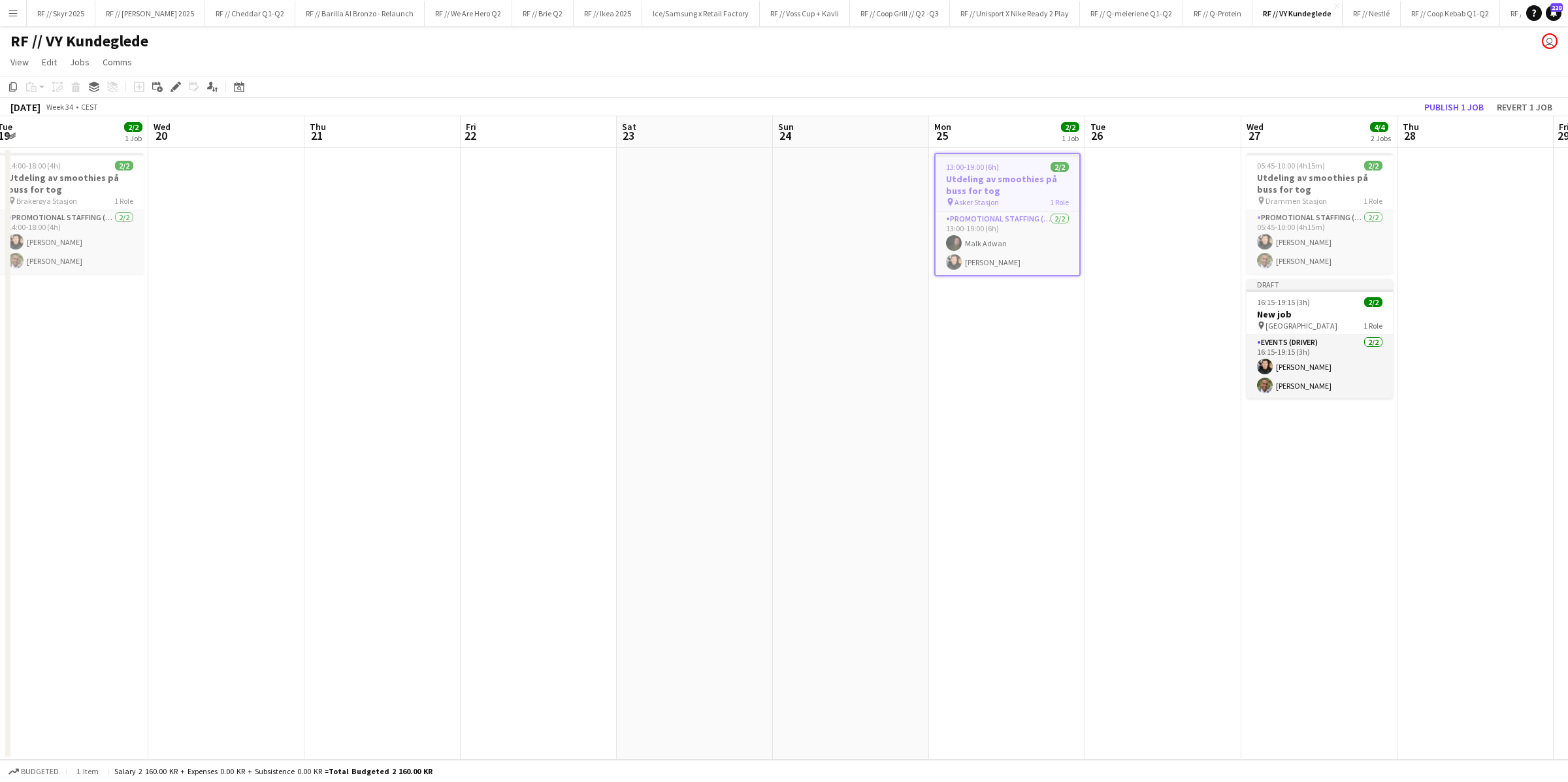
scroll to position [0, 657]
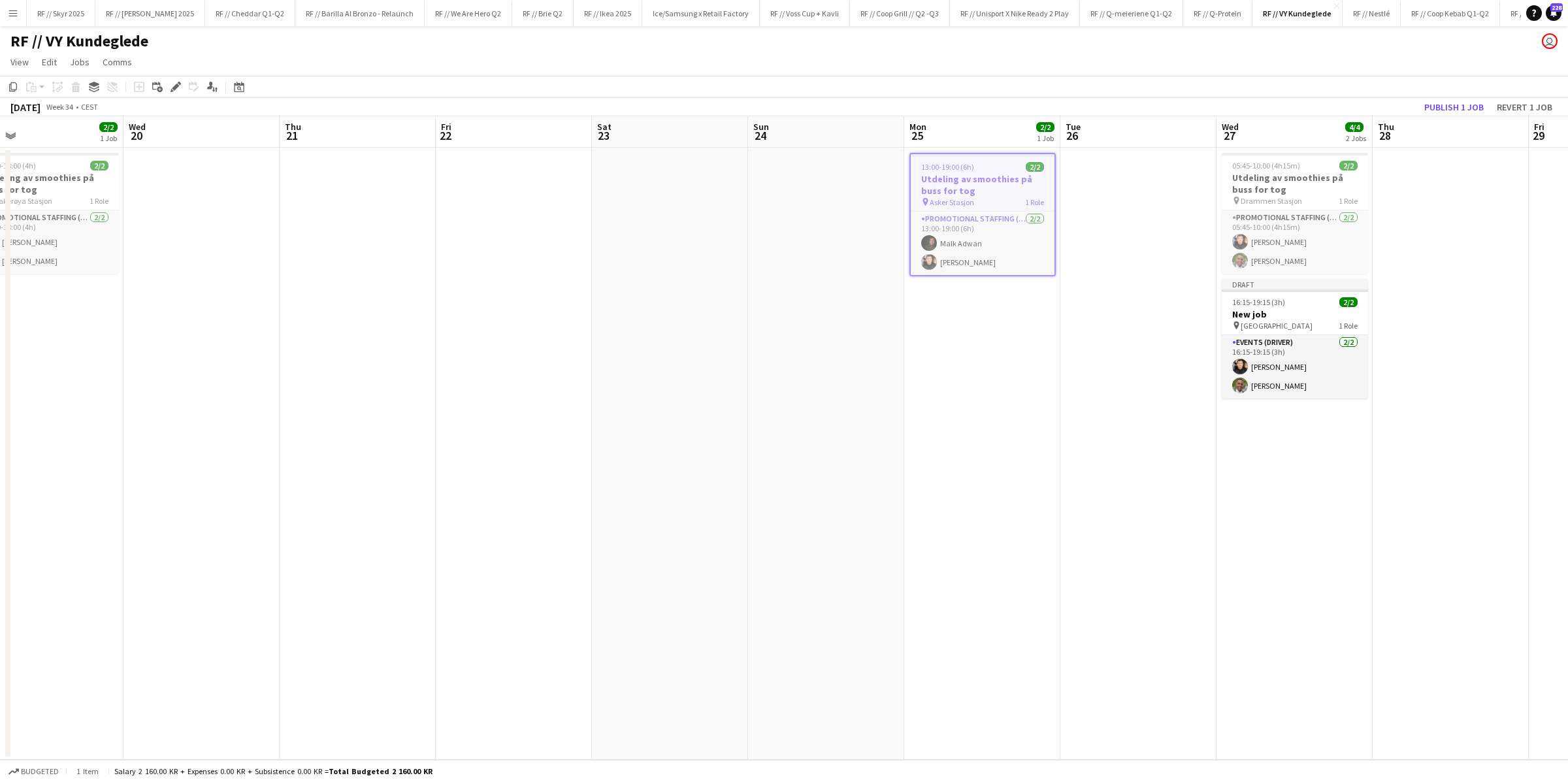
click at [967, 189] on h3 "Utdeling av smoothies på buss for tog" at bounding box center [983, 184] width 144 height 23
click at [967, 189] on h3 "Utdeling av smoothies på buss for tog" at bounding box center [983, 183] width 146 height 23
click at [849, 198] on app-date-cell at bounding box center [826, 454] width 156 height 612
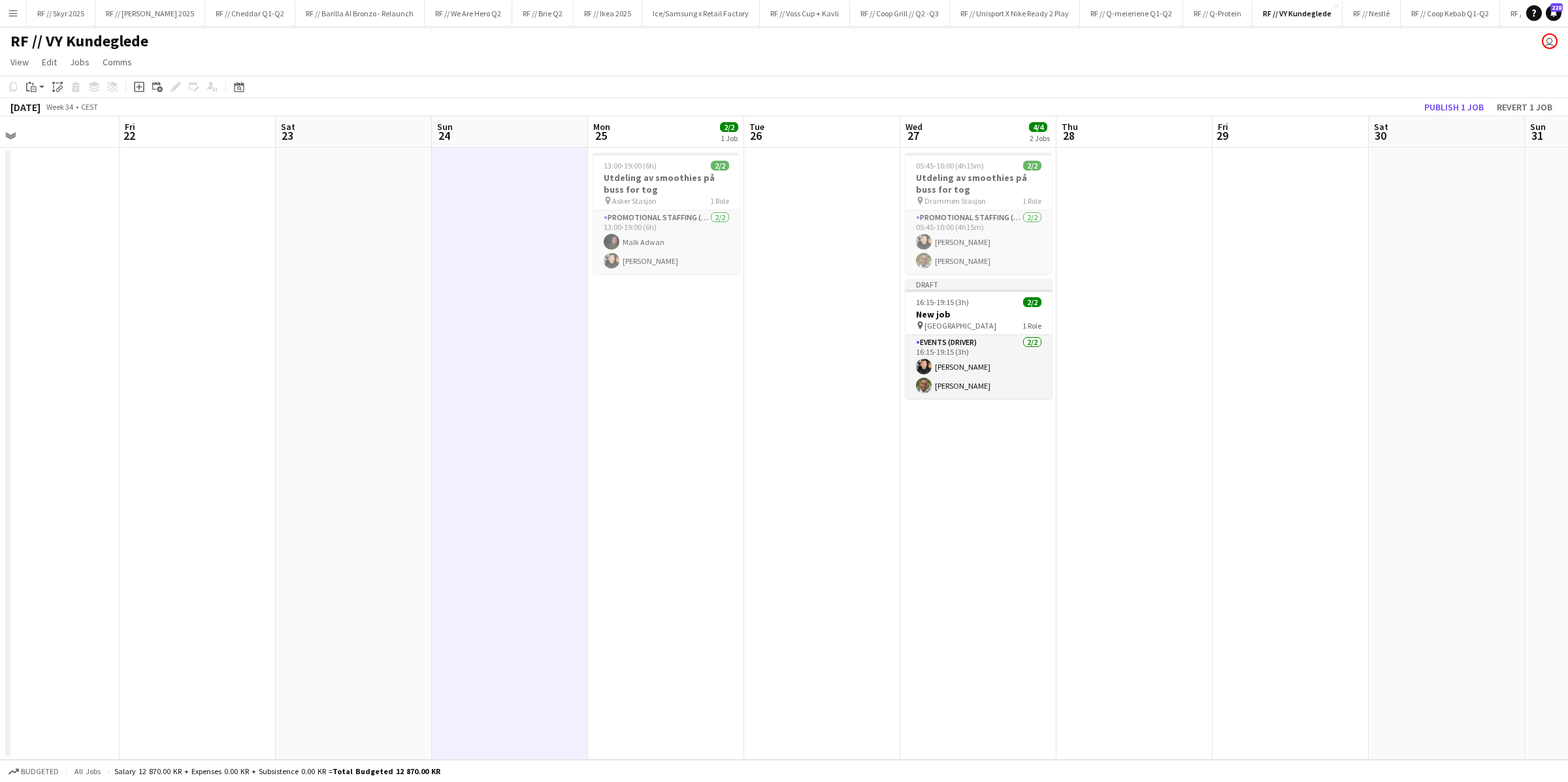
scroll to position [0, 662]
click at [486, 220] on app-date-cell at bounding box center [509, 454] width 156 height 612
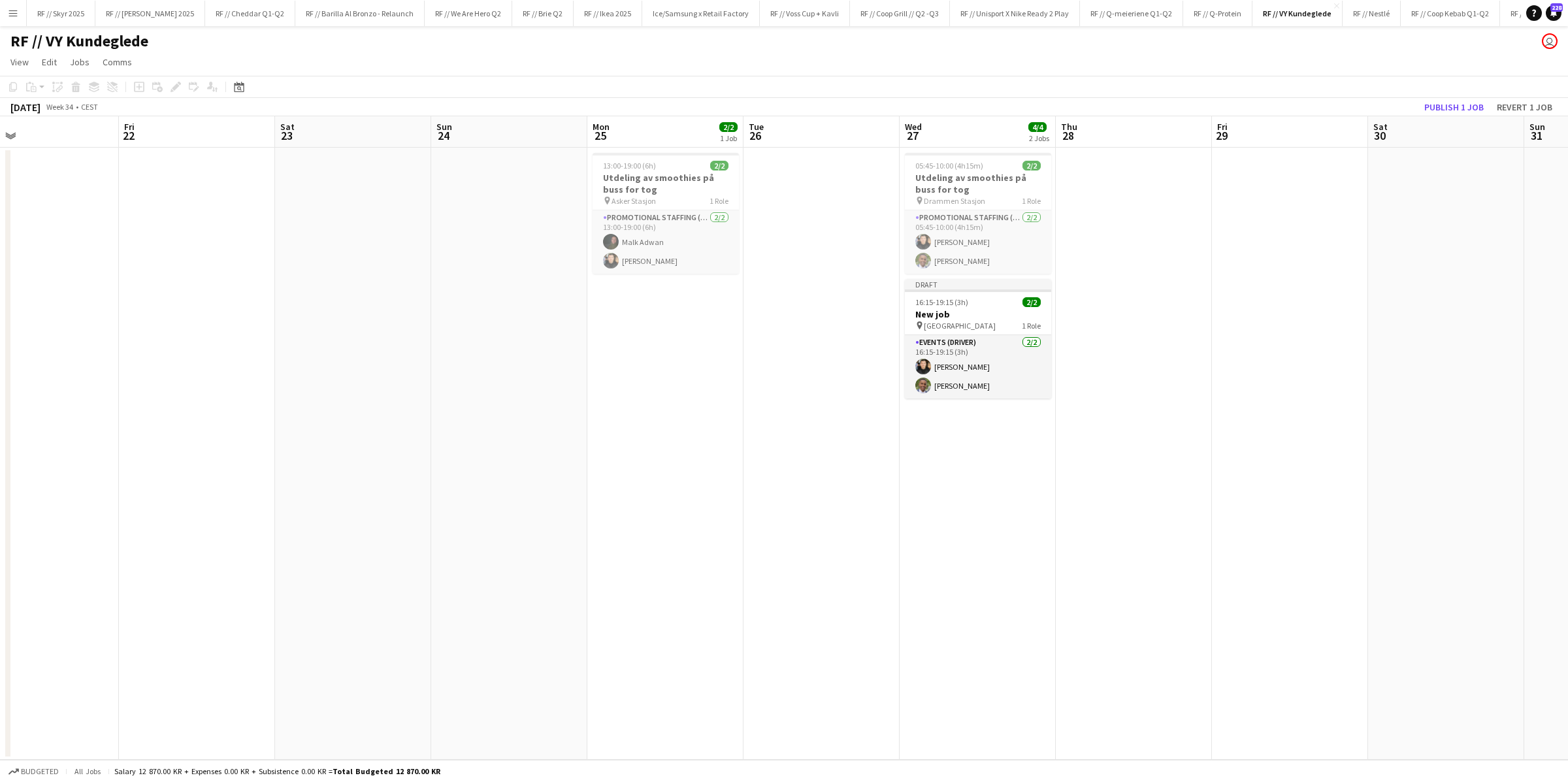
click at [486, 220] on app-date-cell at bounding box center [509, 454] width 156 height 612
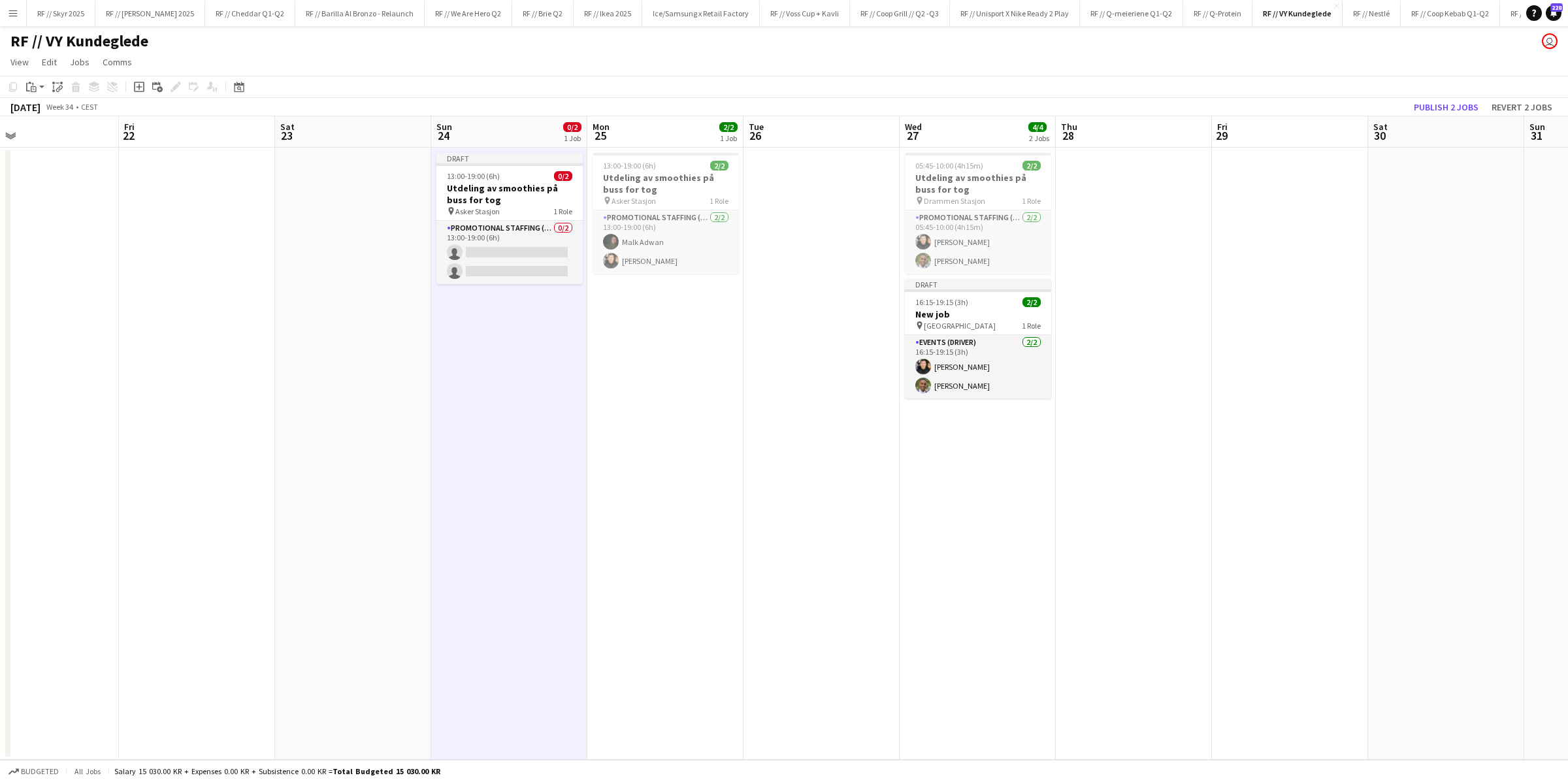
click at [373, 252] on app-date-cell at bounding box center [353, 454] width 156 height 612
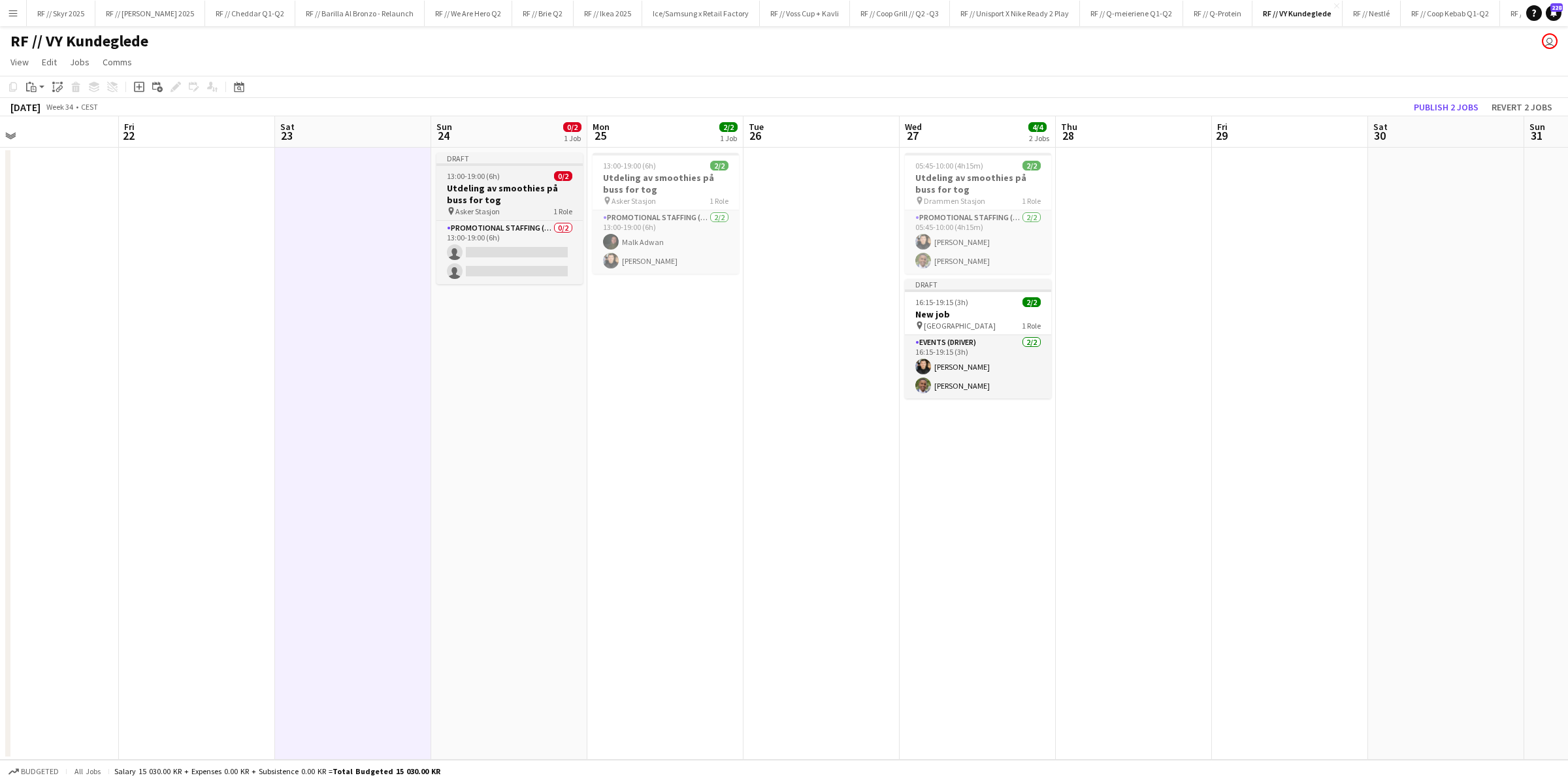
click at [491, 196] on h3 "Utdeling av smoothies på buss for tog" at bounding box center [510, 193] width 146 height 23
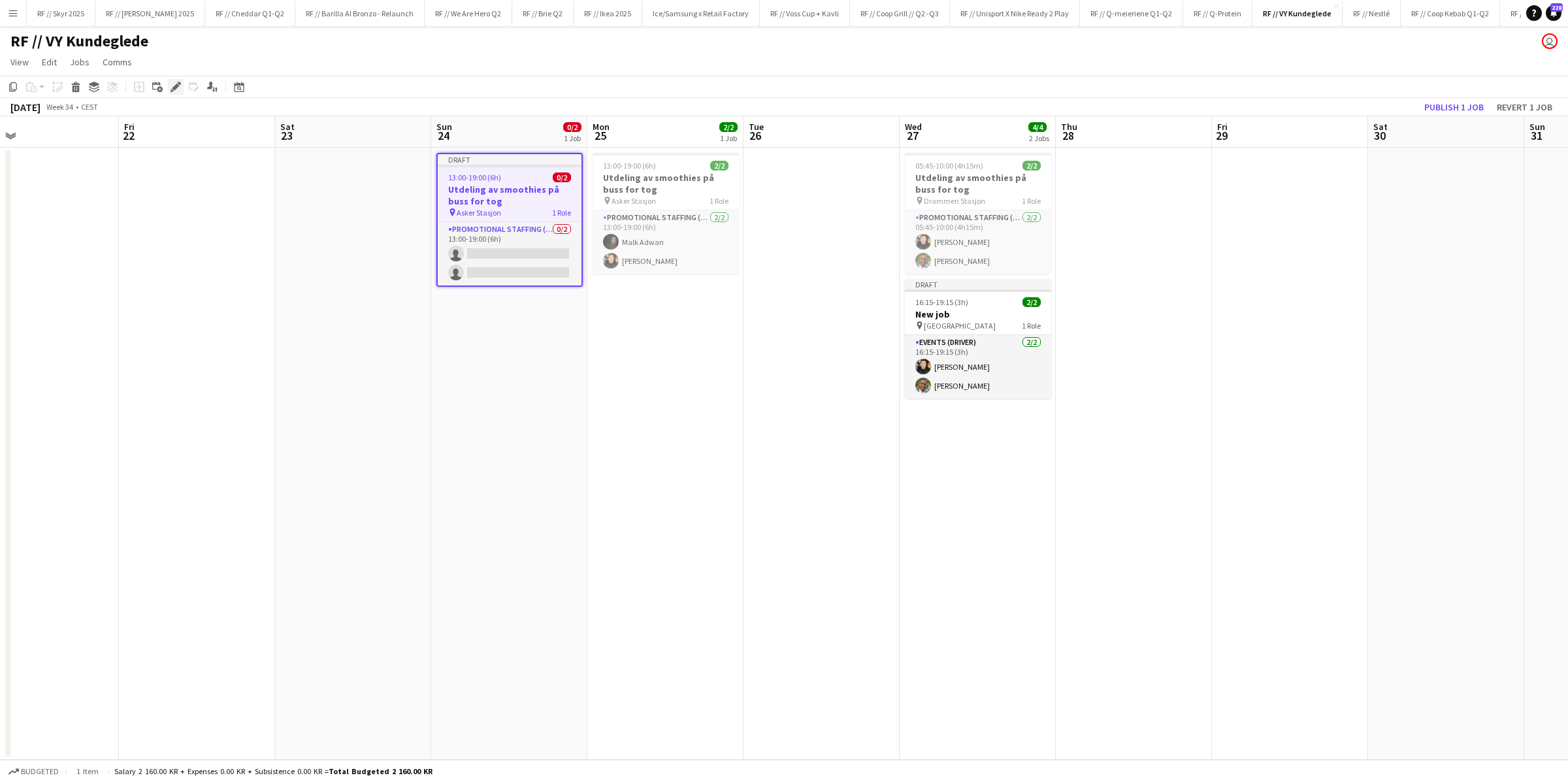
click at [173, 85] on icon "Edit" at bounding box center [176, 87] width 11 height 11
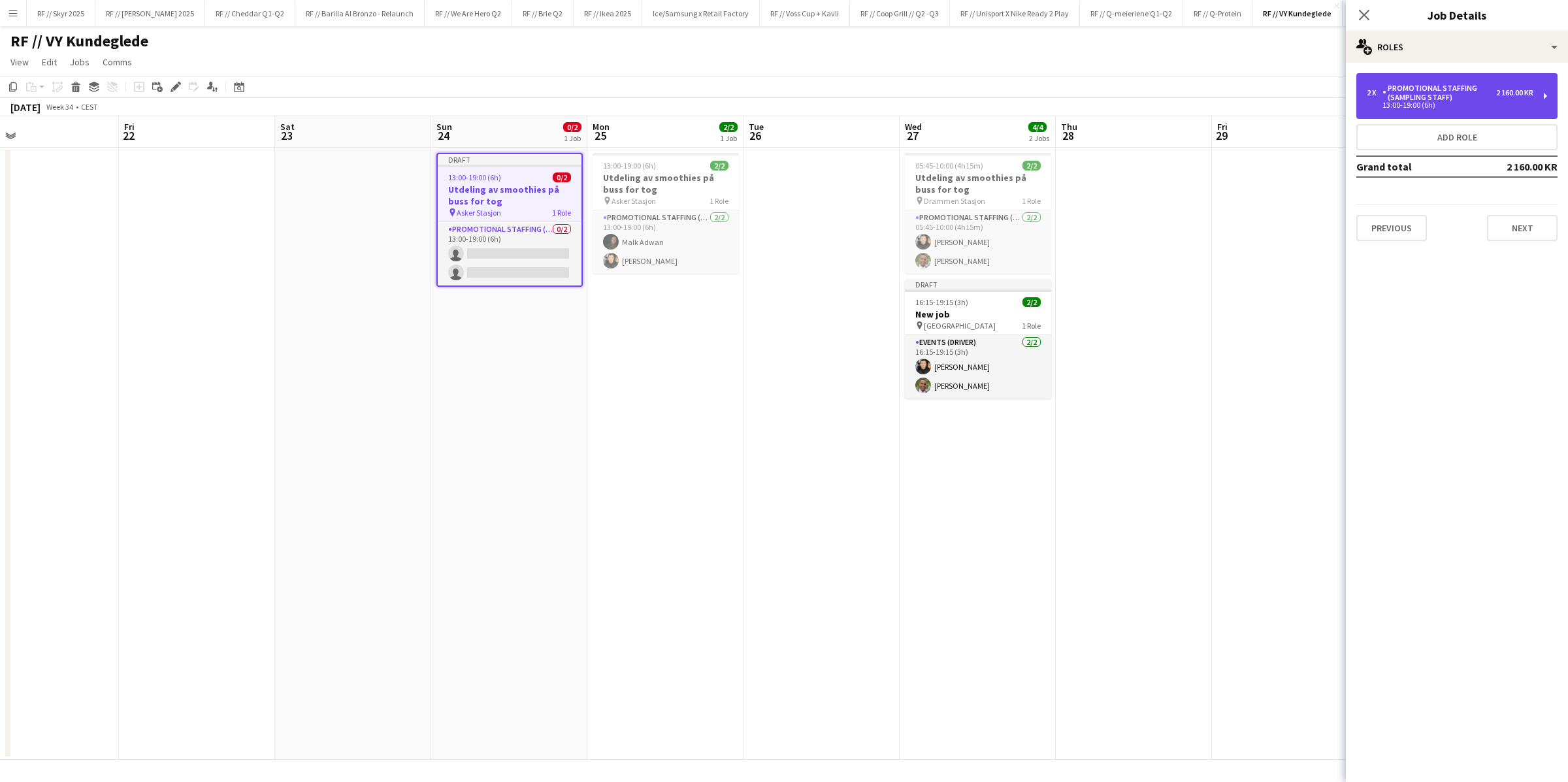
click at [1055, 96] on div "Promotional Staffing (Sampling Staff)" at bounding box center [1439, 93] width 114 height 18
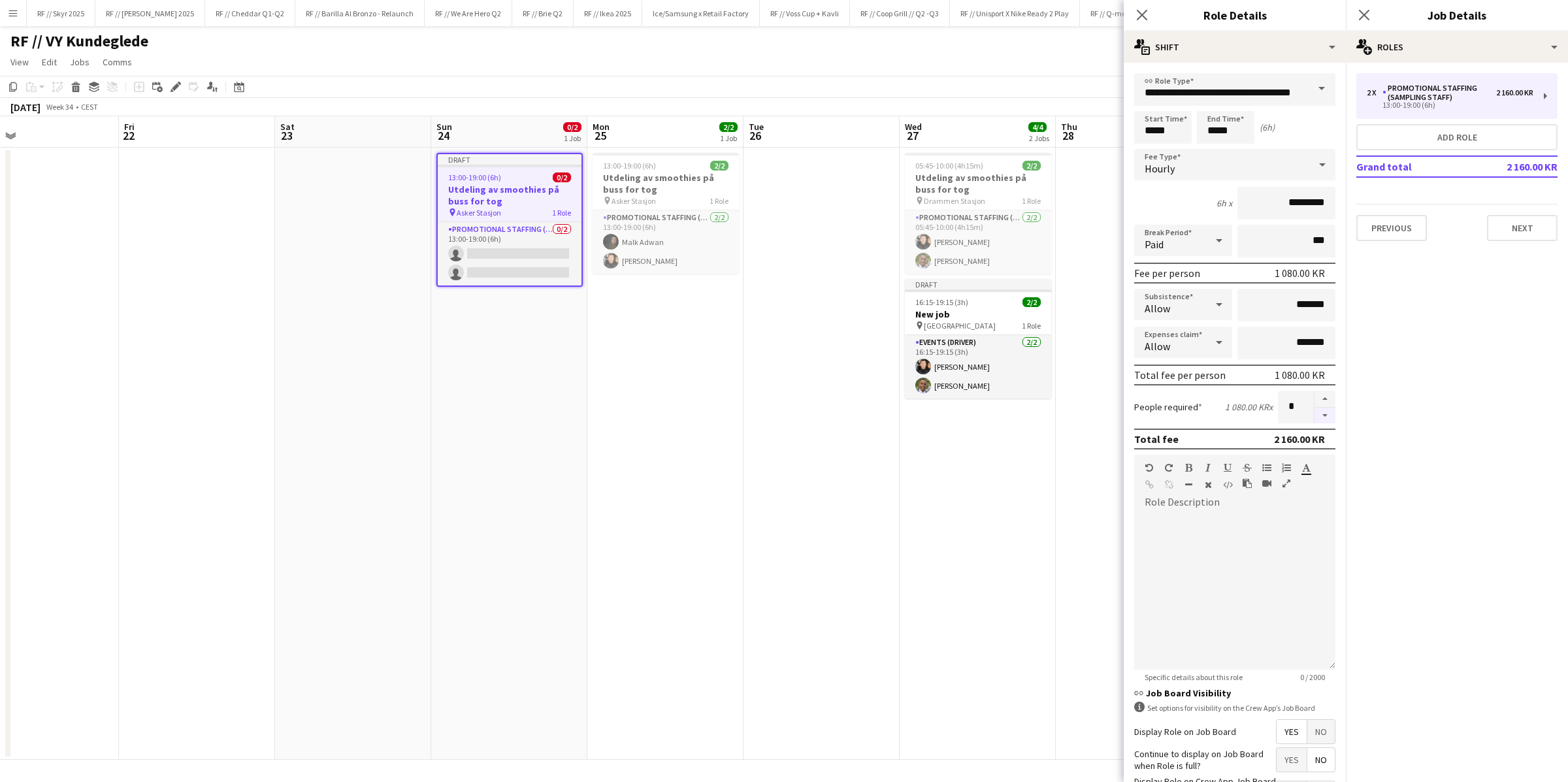
click at [1055, 413] on button "button" at bounding box center [1324, 415] width 21 height 16
type input "*"
click at [511, 245] on app-card-role "Promotional Staffing (Sampling Staff) 0/2 13:00-19:00 (6h) single-neutral-actio…" at bounding box center [509, 253] width 144 height 63
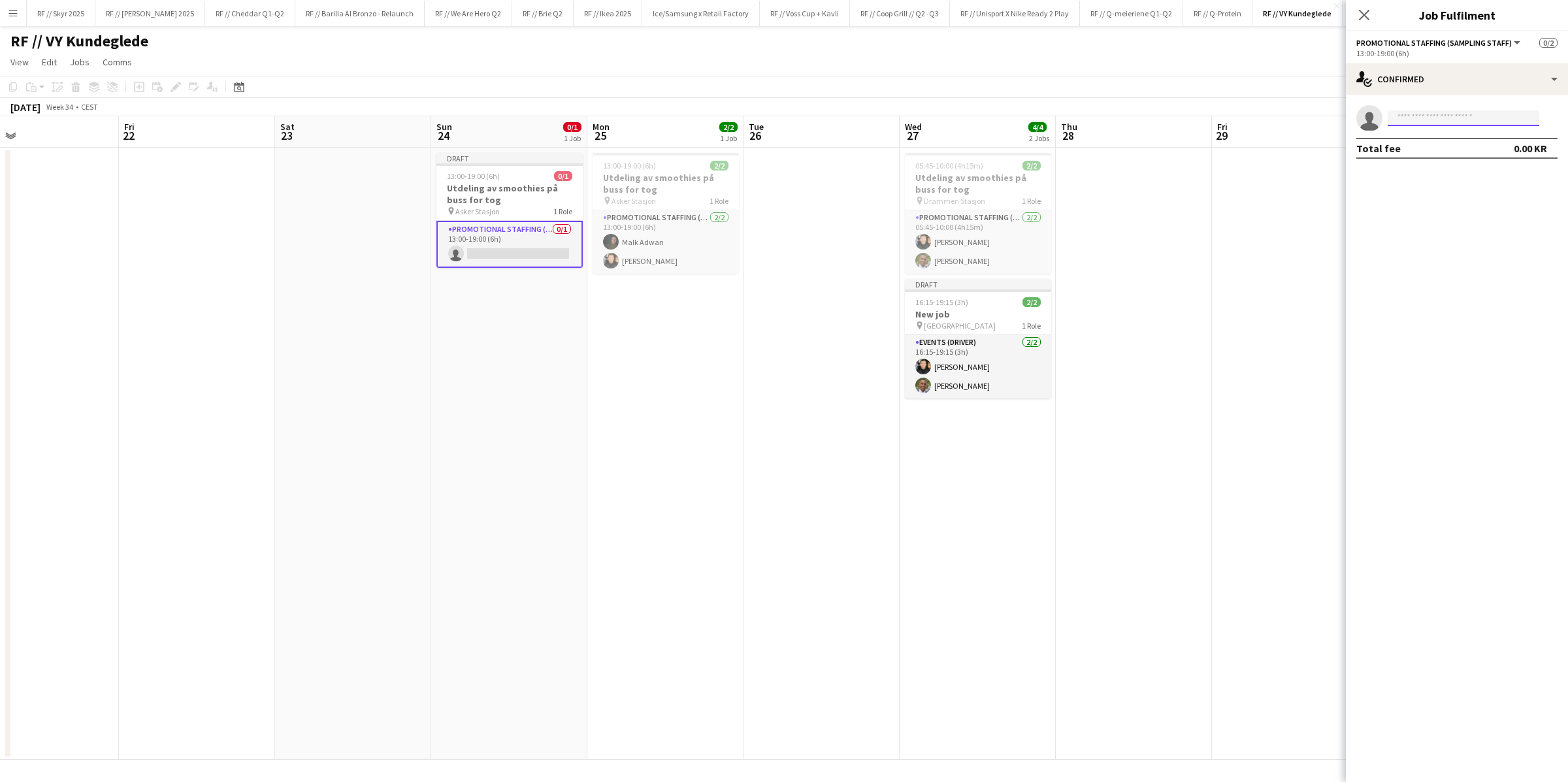
click at [1055, 121] on input at bounding box center [1463, 118] width 151 height 16
type input "*****"
click at [482, 194] on h3 "Utdeling av smoothies på buss for tog" at bounding box center [510, 193] width 146 height 23
click at [380, 186] on app-date-cell at bounding box center [353, 454] width 156 height 612
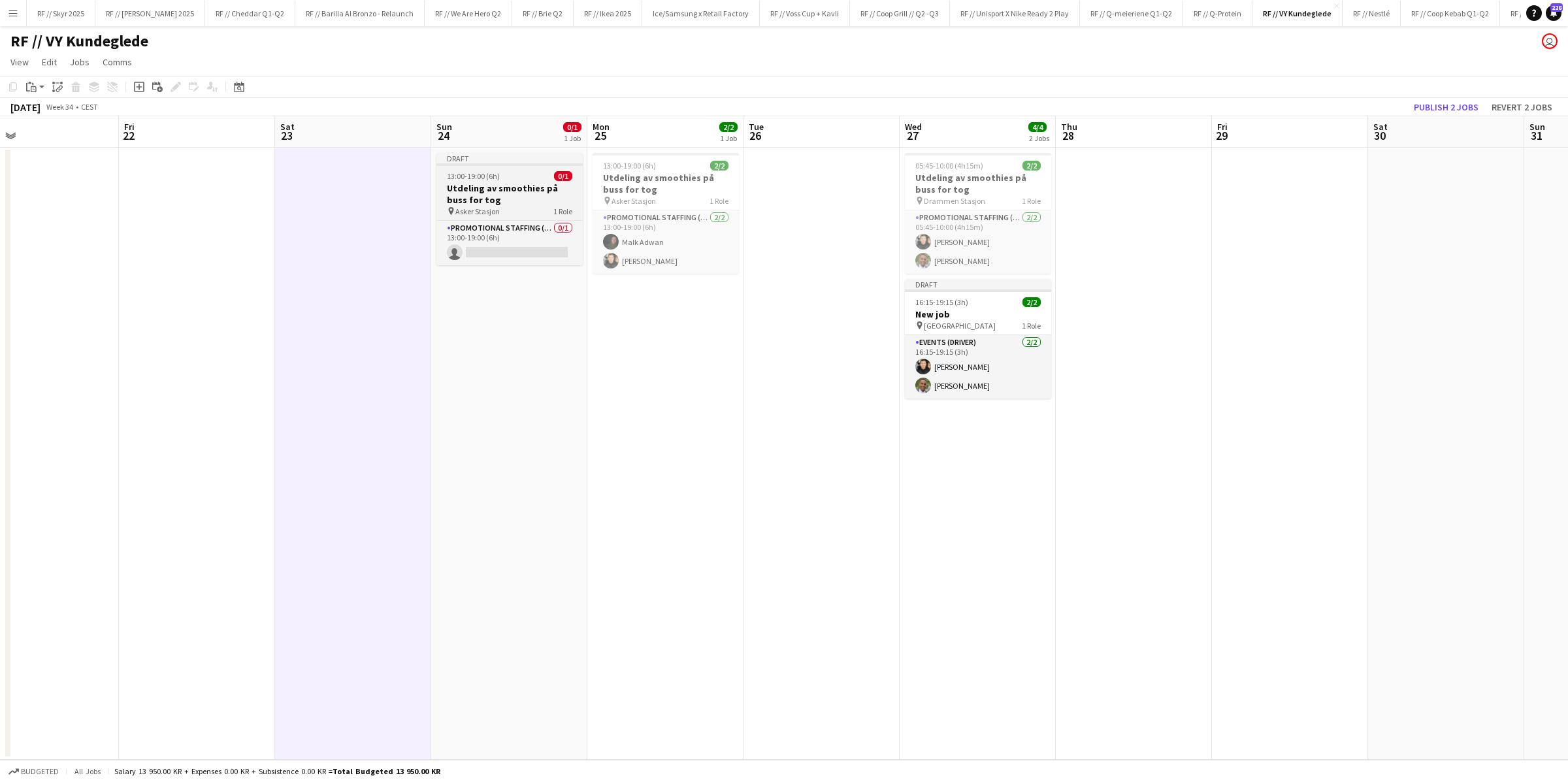
click at [494, 190] on h3 "Utdeling av smoothies på buss for tog" at bounding box center [510, 193] width 146 height 23
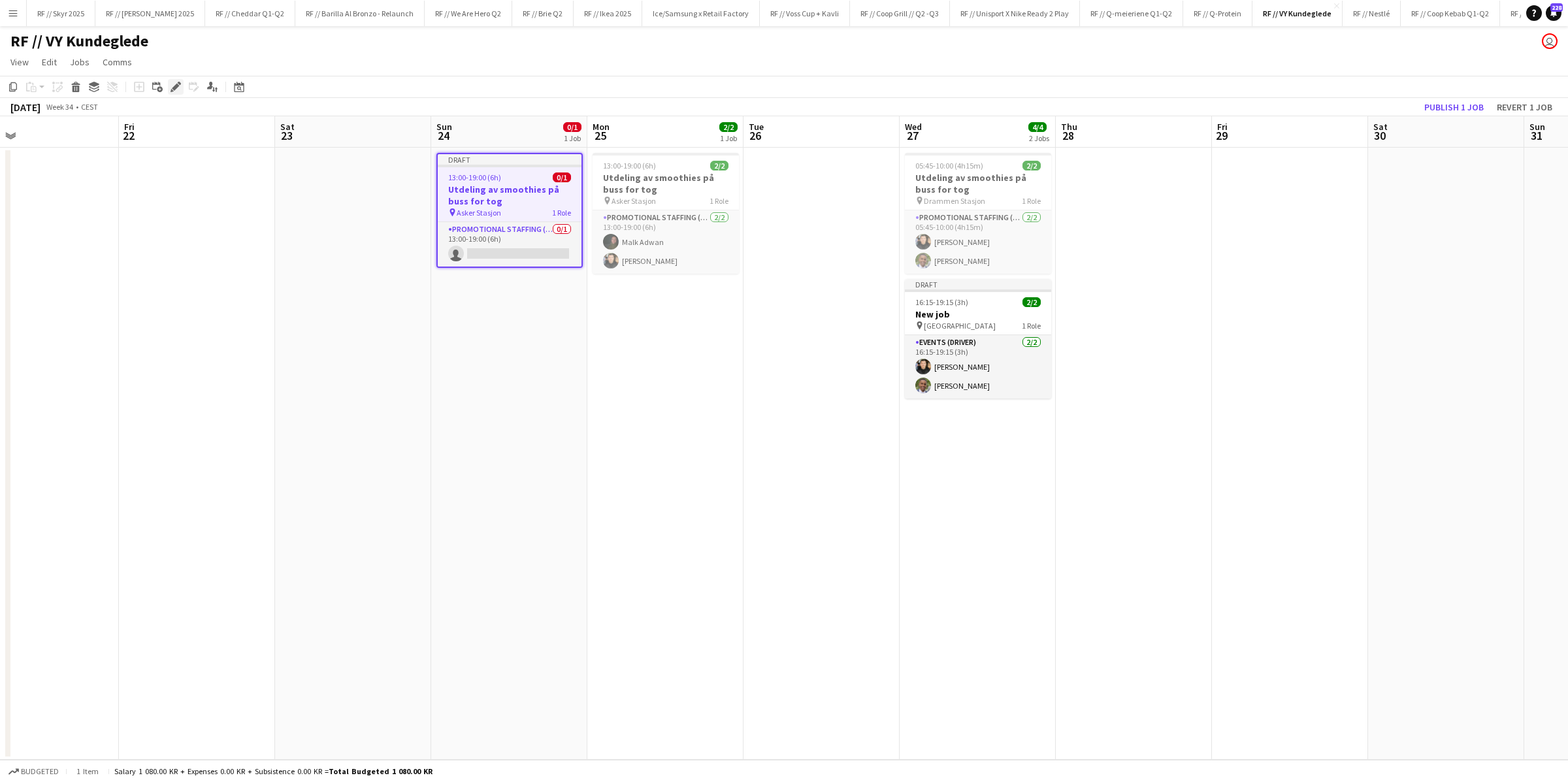
click at [174, 86] on icon at bounding box center [176, 87] width 7 height 7
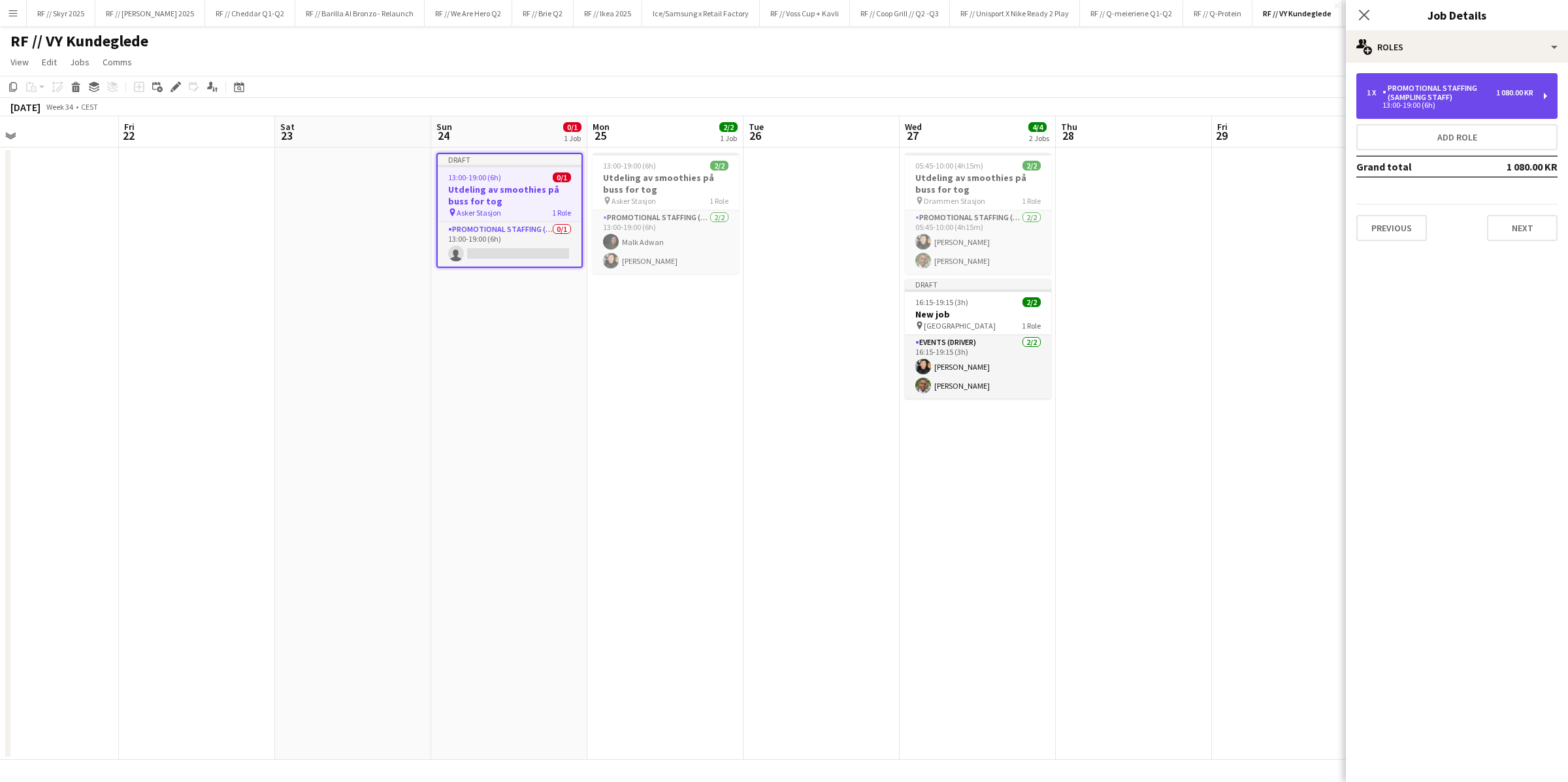
click at [1055, 100] on div "Promotional Staffing (Sampling Staff)" at bounding box center [1439, 93] width 114 height 18
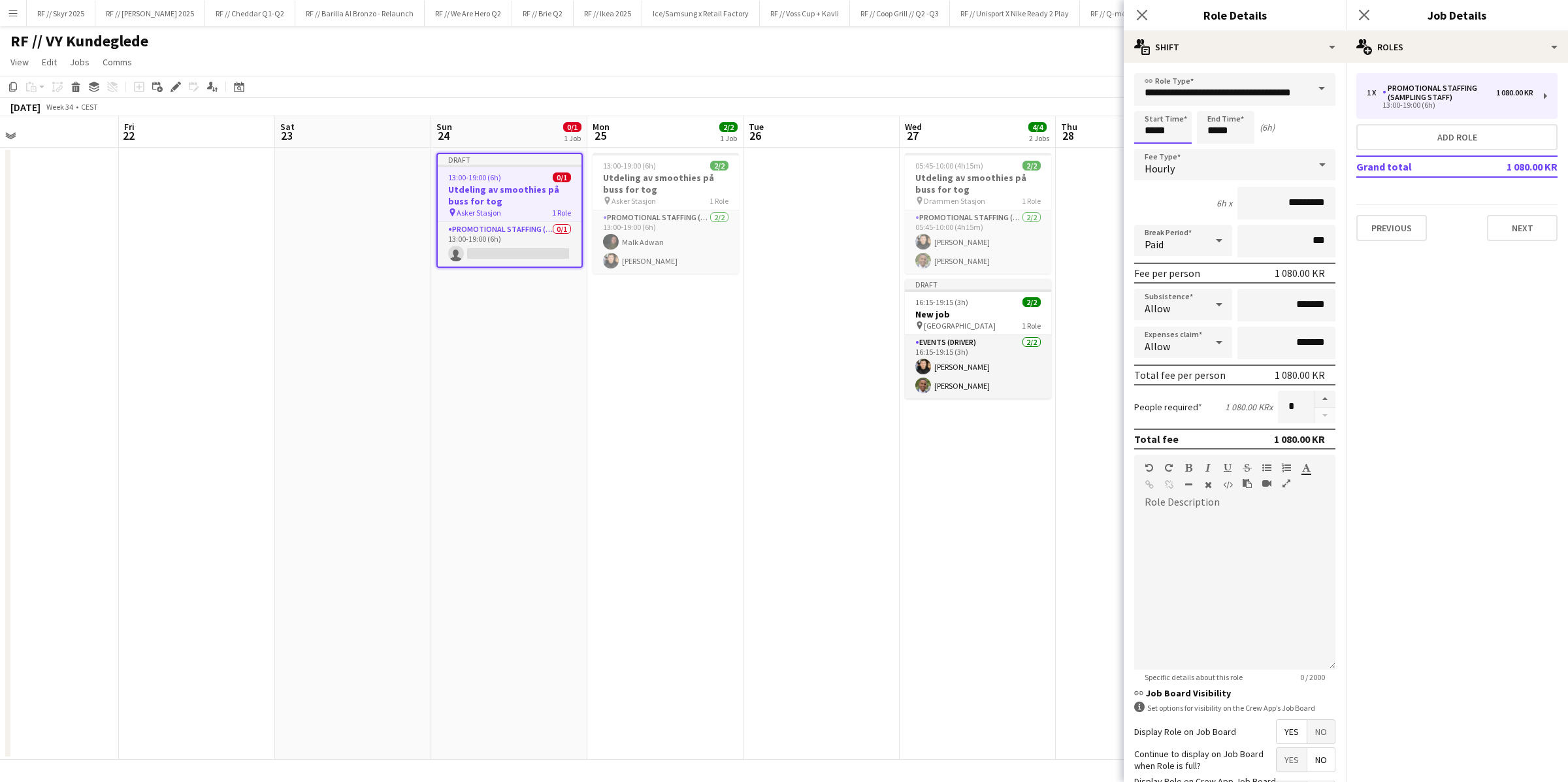
click at [1055, 132] on input "*****" at bounding box center [1163, 127] width 58 height 33
click at [1055, 102] on div at bounding box center [1149, 105] width 26 height 13
type input "*****"
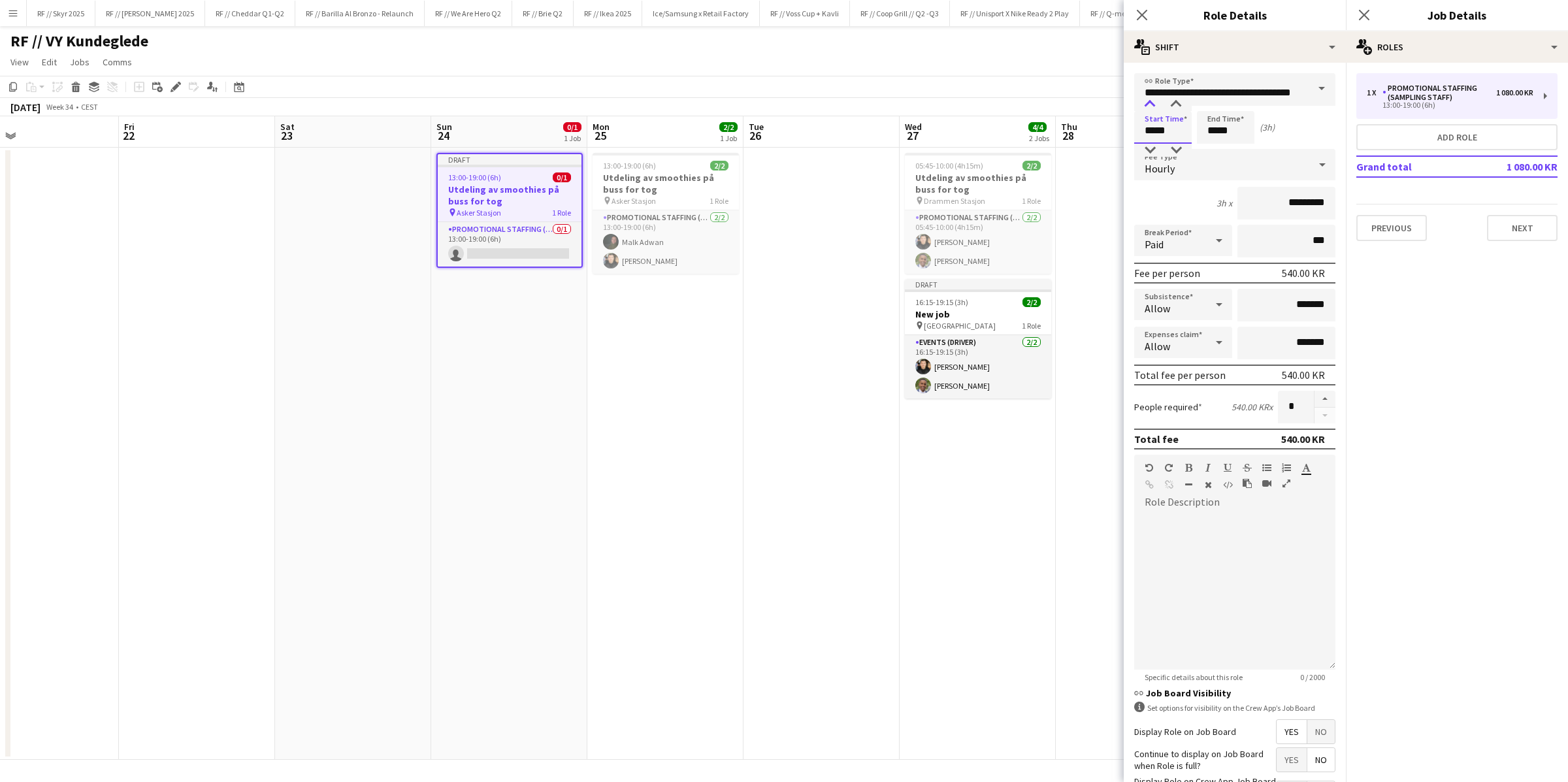
click at [1055, 102] on div at bounding box center [1149, 105] width 26 height 13
click at [1055, 127] on input "*****" at bounding box center [1225, 127] width 58 height 33
type input "*****"
click at [1055, 104] on div at bounding box center [1212, 105] width 26 height 13
click at [718, 318] on app-date-cell "13:00-19:00 (6h) 2/2 Utdeling av smoothies på buss for tog pin Asker Stasjon 1 …" at bounding box center [666, 454] width 156 height 612
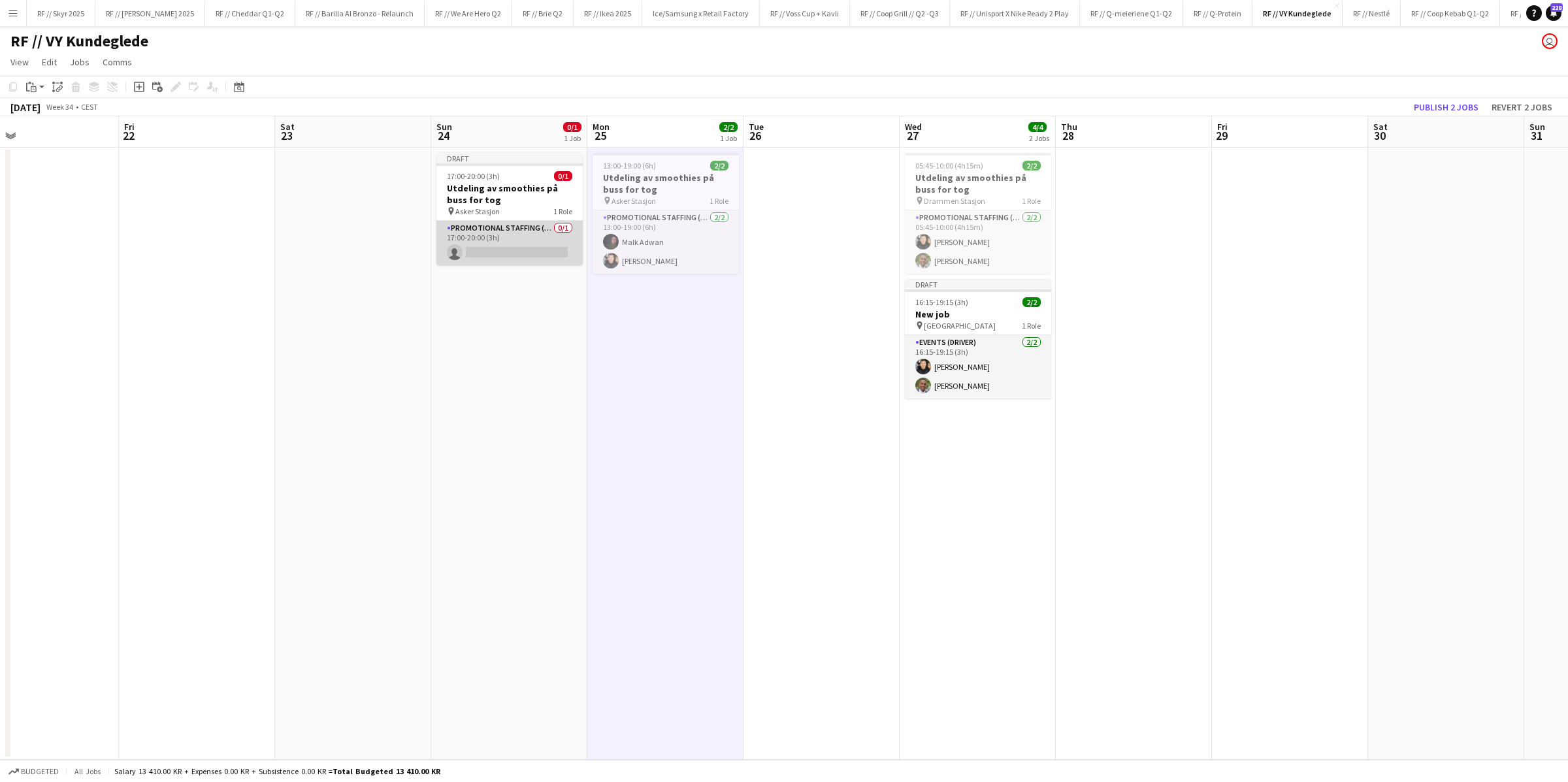
click at [546, 242] on app-card-role "Promotional Staffing (Sampling Staff) 0/1 17:00-20:00 (3h) single-neutral-actio…" at bounding box center [510, 242] width 146 height 44
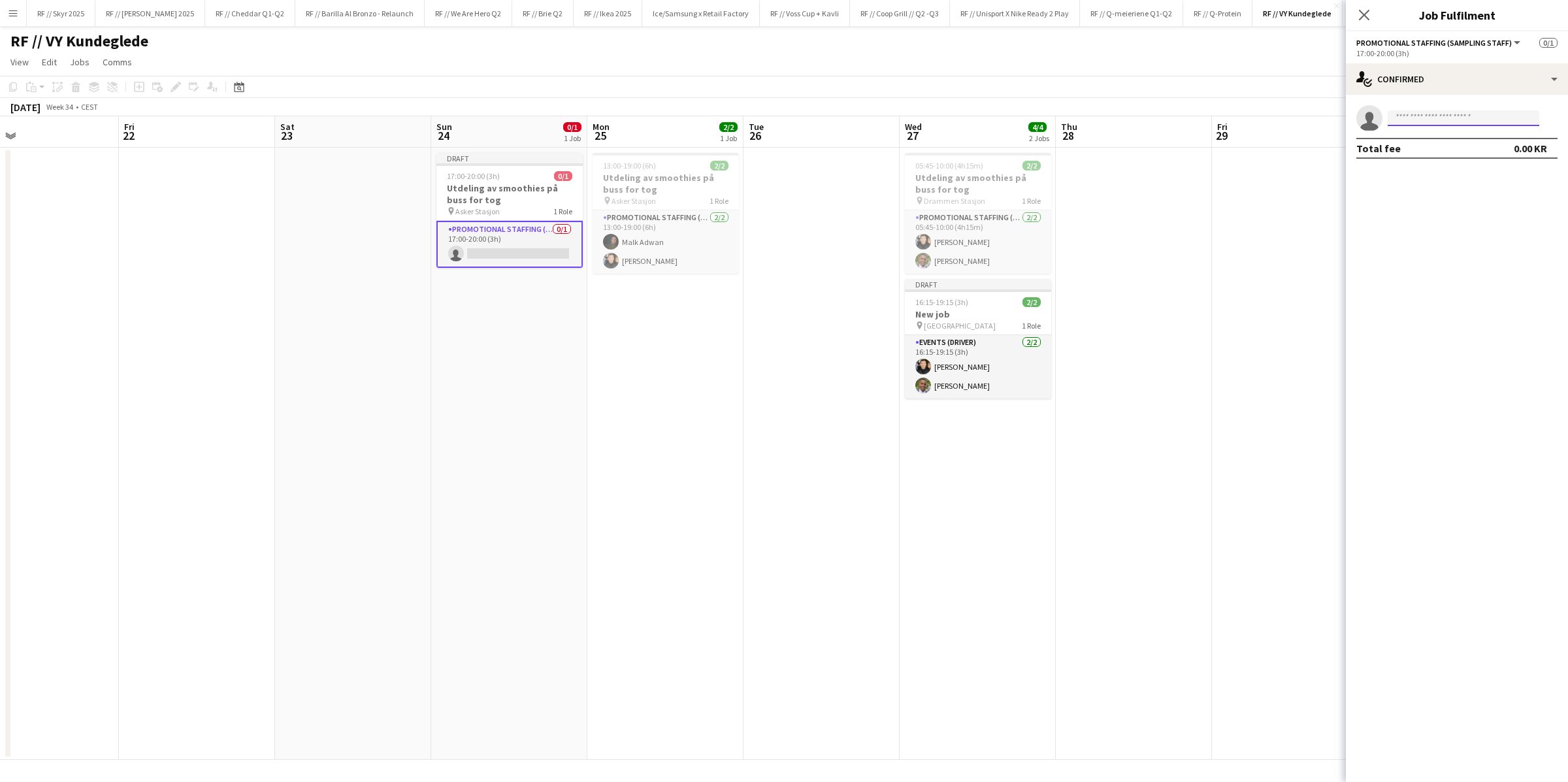
click at [1055, 120] on input at bounding box center [1463, 118] width 151 height 16
type input "*****"
click at [390, 213] on app-date-cell at bounding box center [353, 454] width 156 height 612
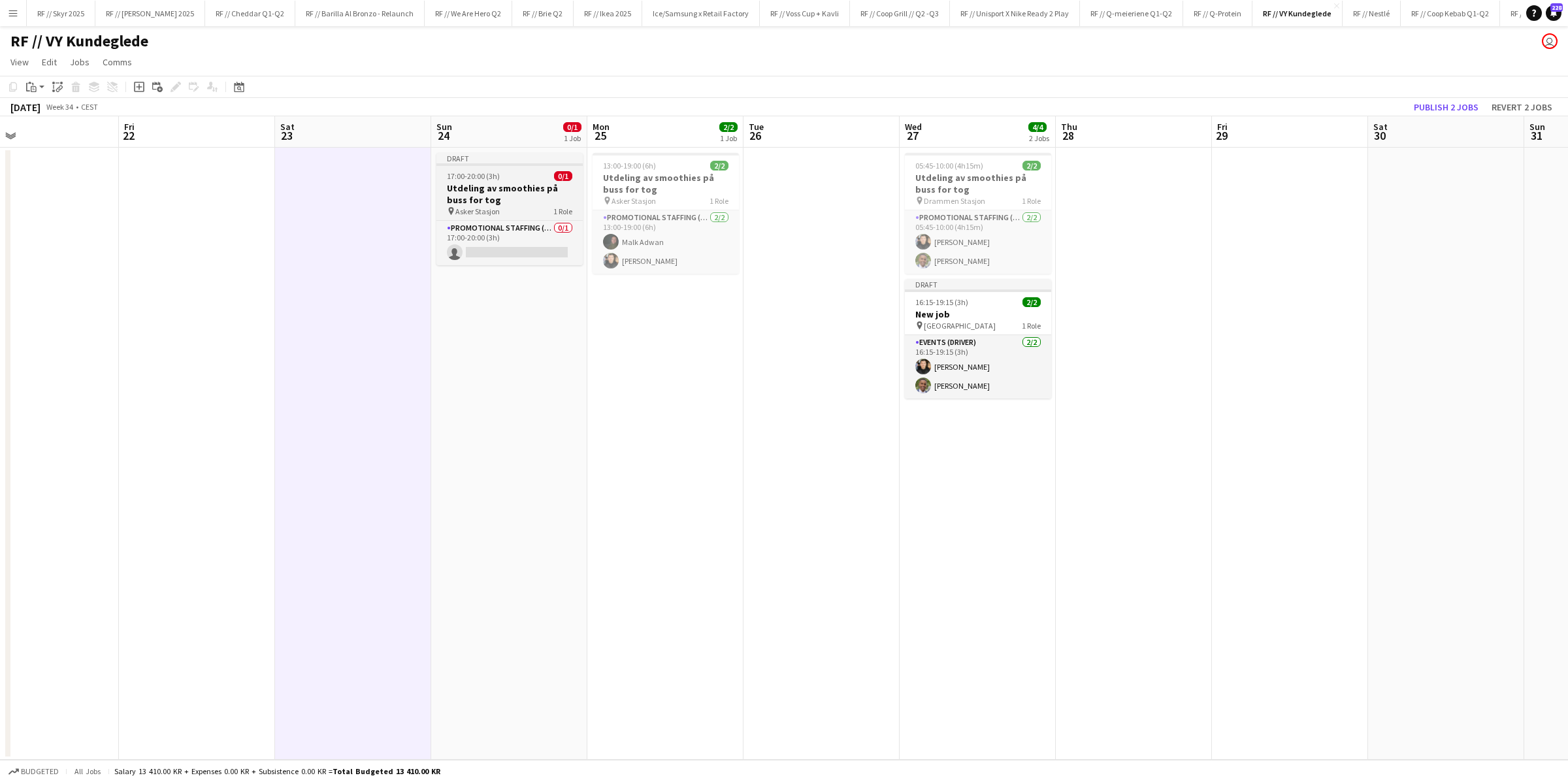
click at [460, 197] on h3 "Utdeling av smoothies på buss for tog" at bounding box center [510, 193] width 146 height 23
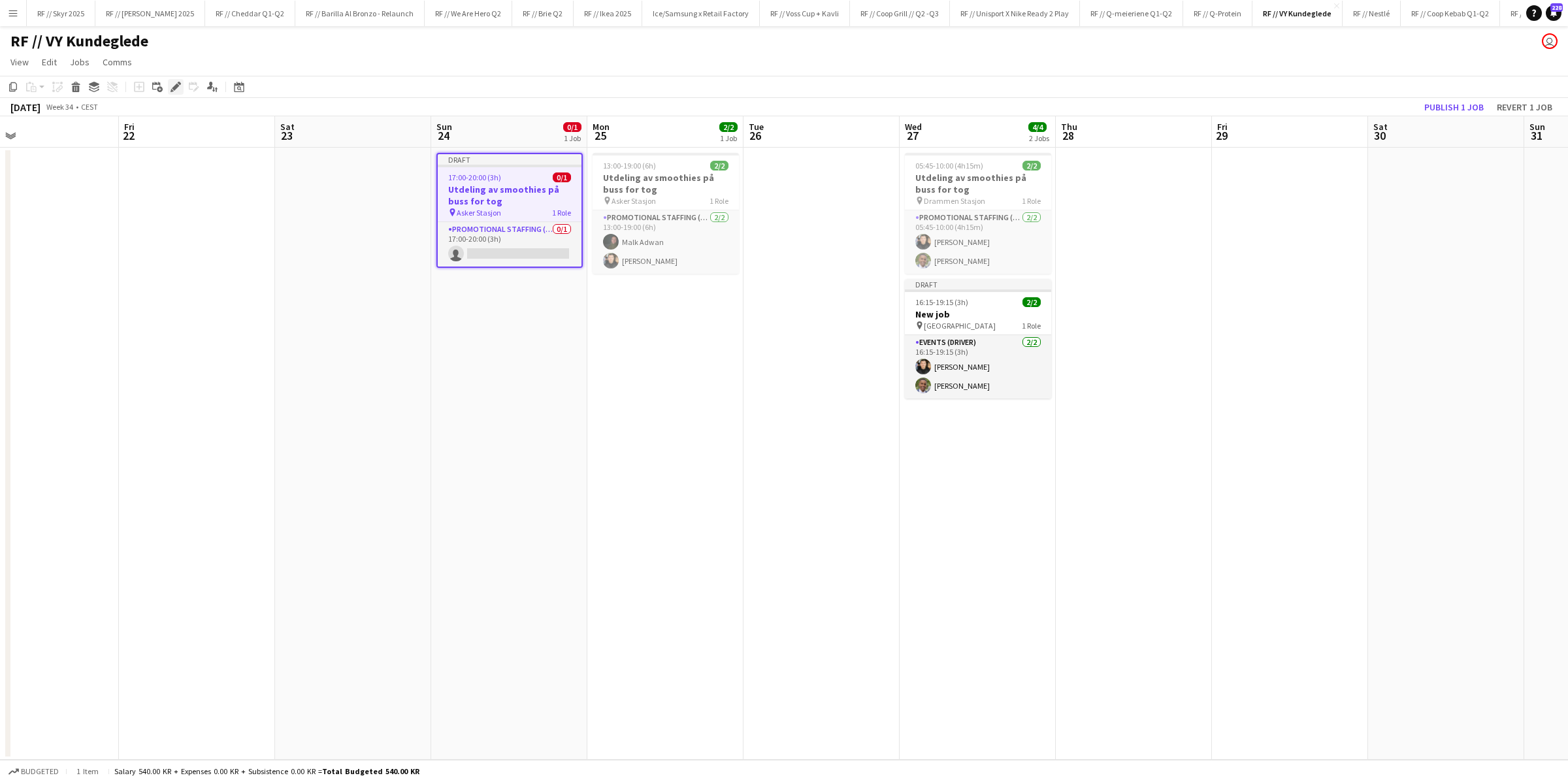
click at [171, 87] on icon "Edit" at bounding box center [176, 87] width 11 height 11
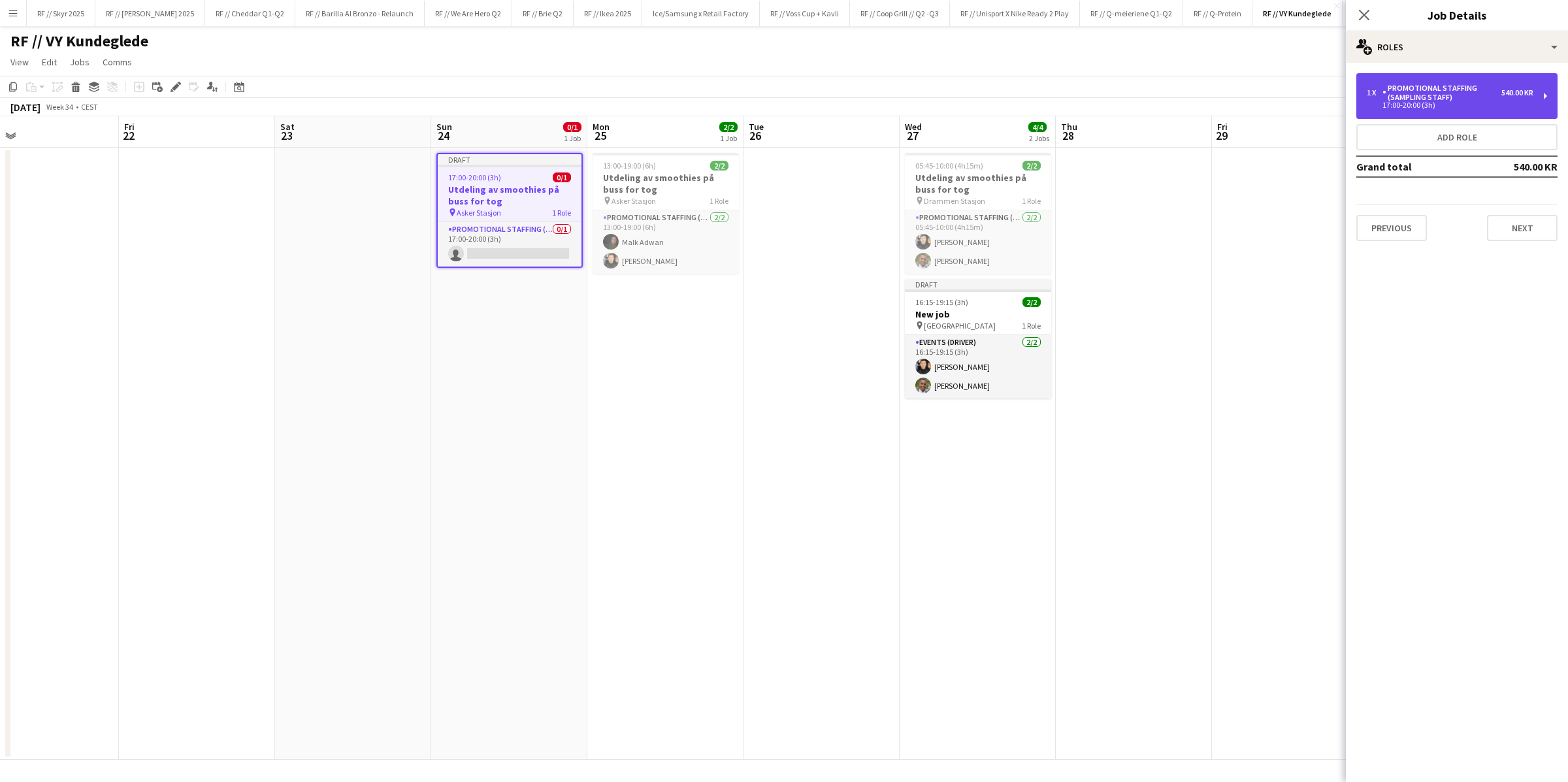
click at [1055, 102] on div "17:00-20:00 (3h)" at bounding box center [1450, 105] width 166 height 6
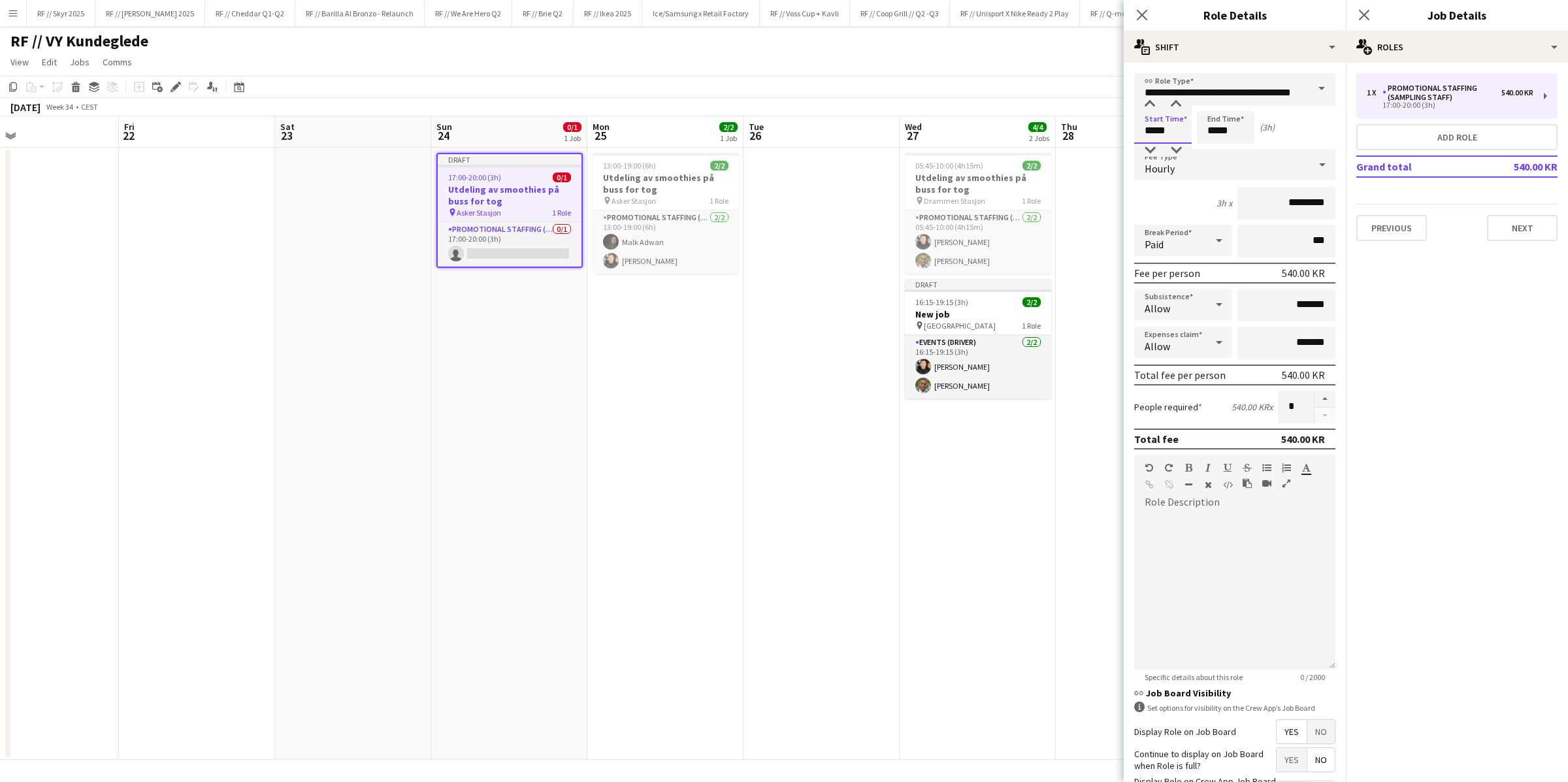
click at [1055, 131] on input "*****" at bounding box center [1163, 127] width 58 height 33
type input "*****"
click at [1055, 109] on div at bounding box center [1149, 105] width 26 height 13
click at [821, 281] on app-date-cell at bounding box center [821, 454] width 156 height 612
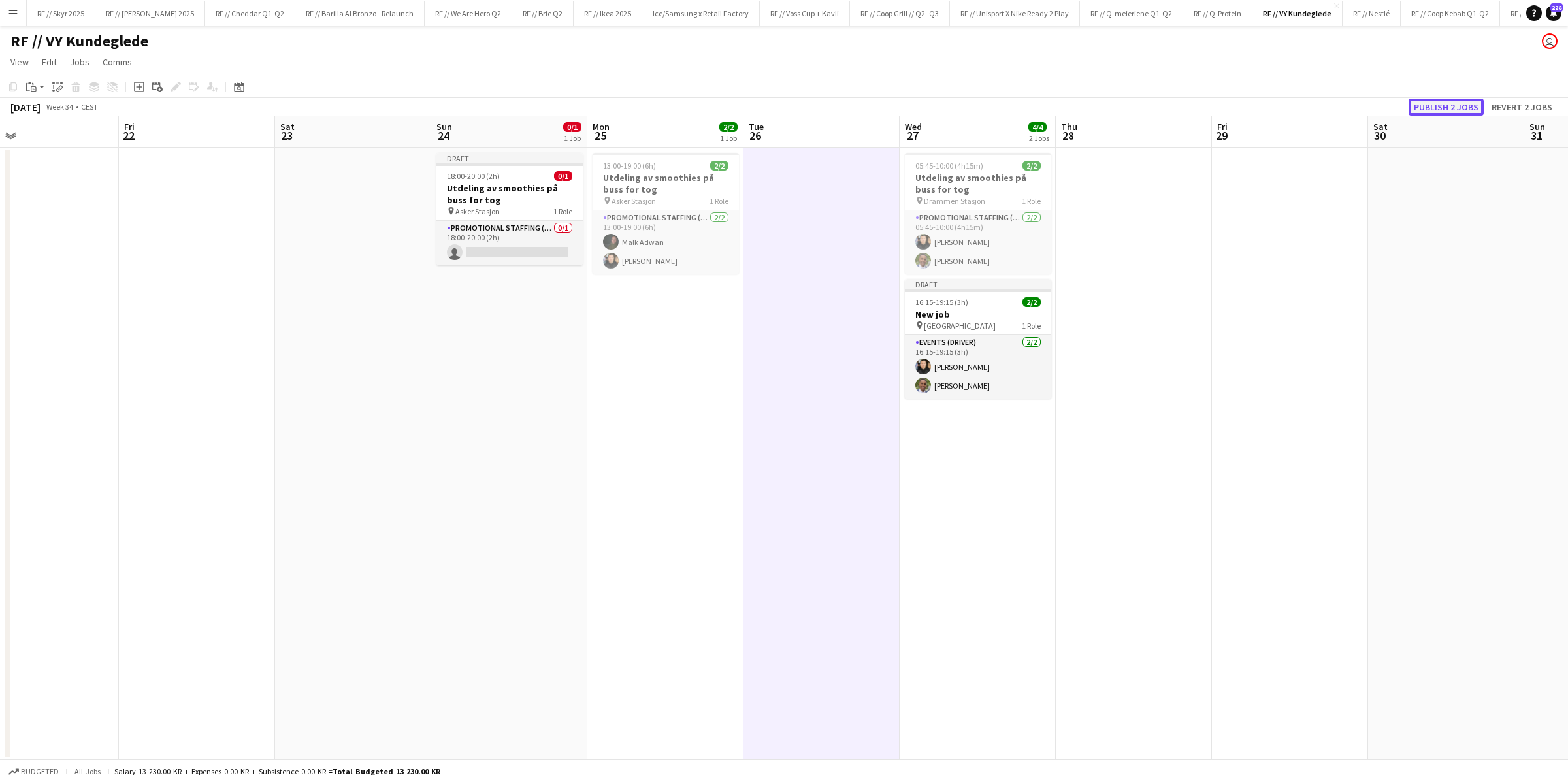
click at [1055, 108] on button "Publish 2 jobs" at bounding box center [1446, 107] width 75 height 17
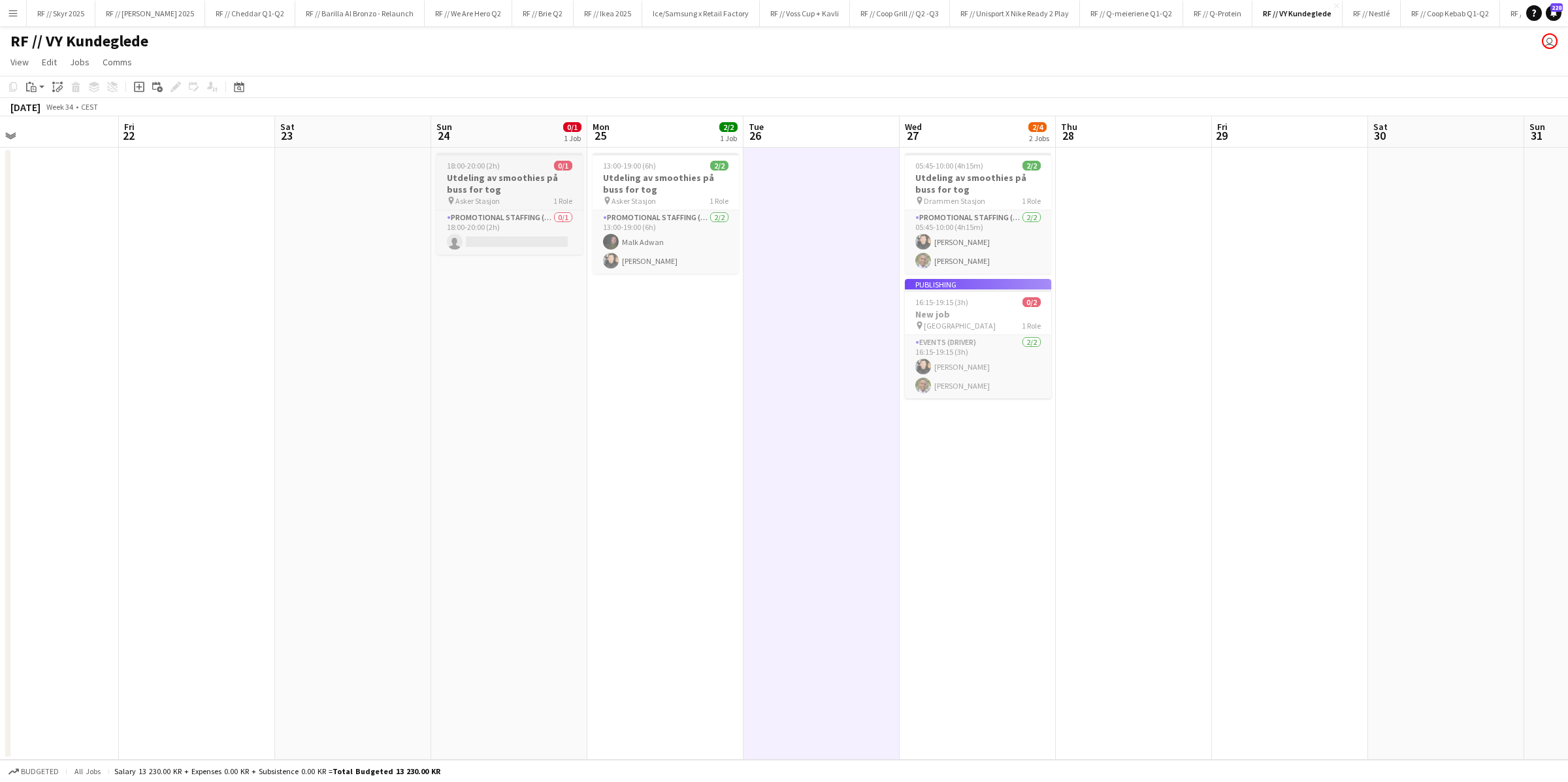
click at [496, 196] on span "Asker Stasjon" at bounding box center [477, 201] width 44 height 10
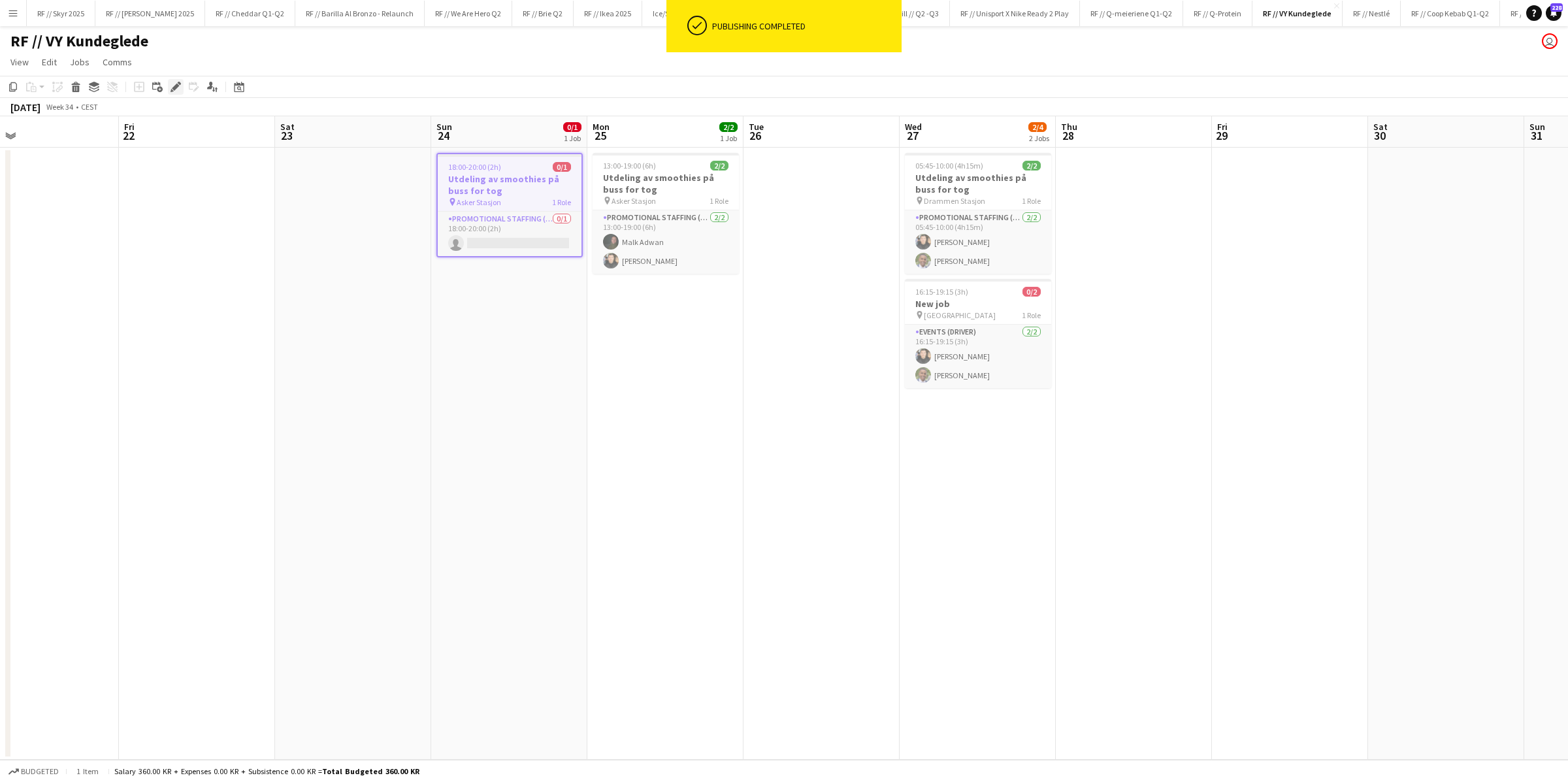
click at [178, 90] on icon "Edit" at bounding box center [176, 87] width 11 height 11
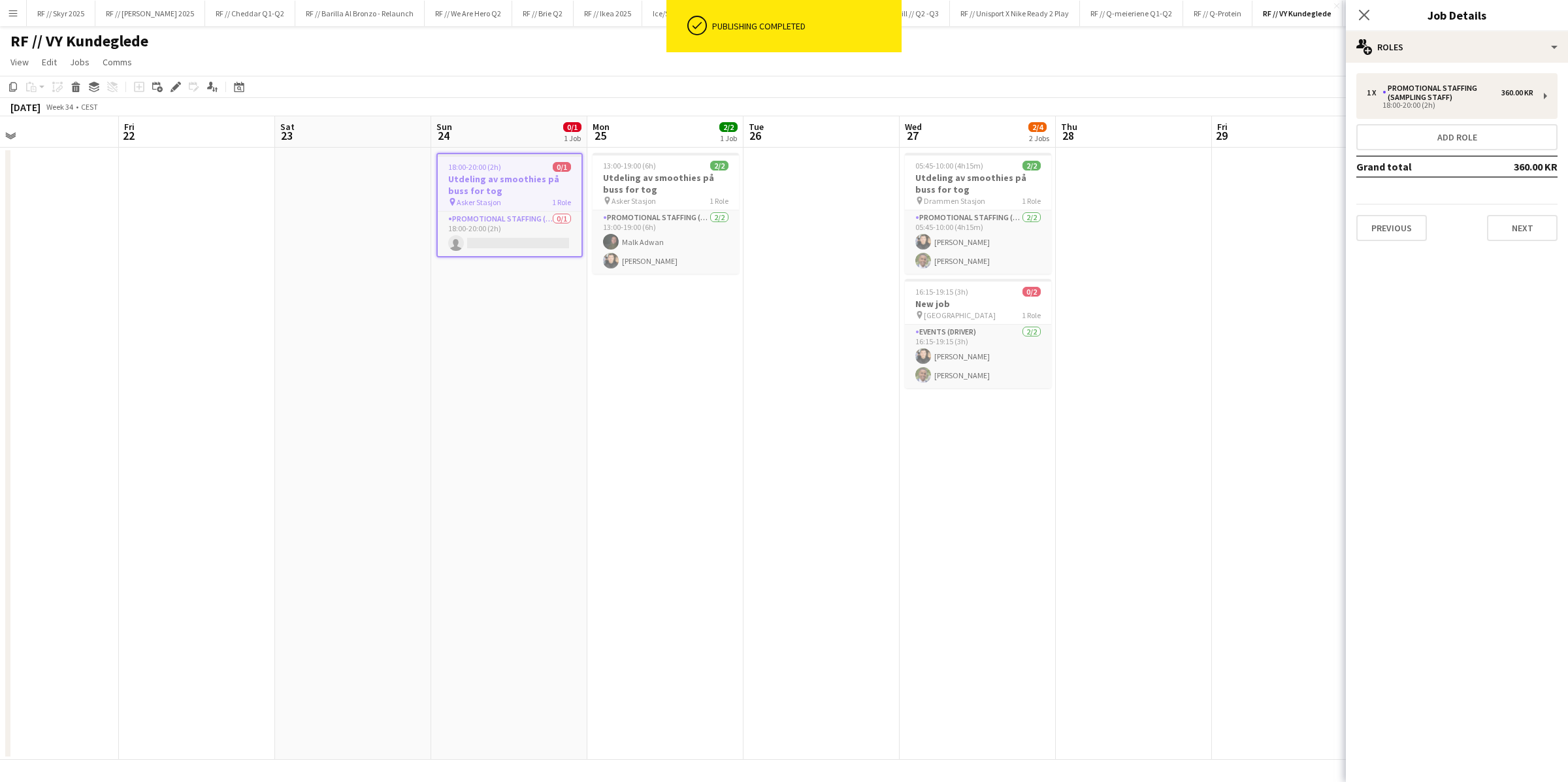
click at [463, 282] on app-date-cell "18:00-20:00 (2h) 0/1 Utdeling av smoothies på buss for tog pin Asker Stasjon 1 …" at bounding box center [509, 454] width 156 height 612
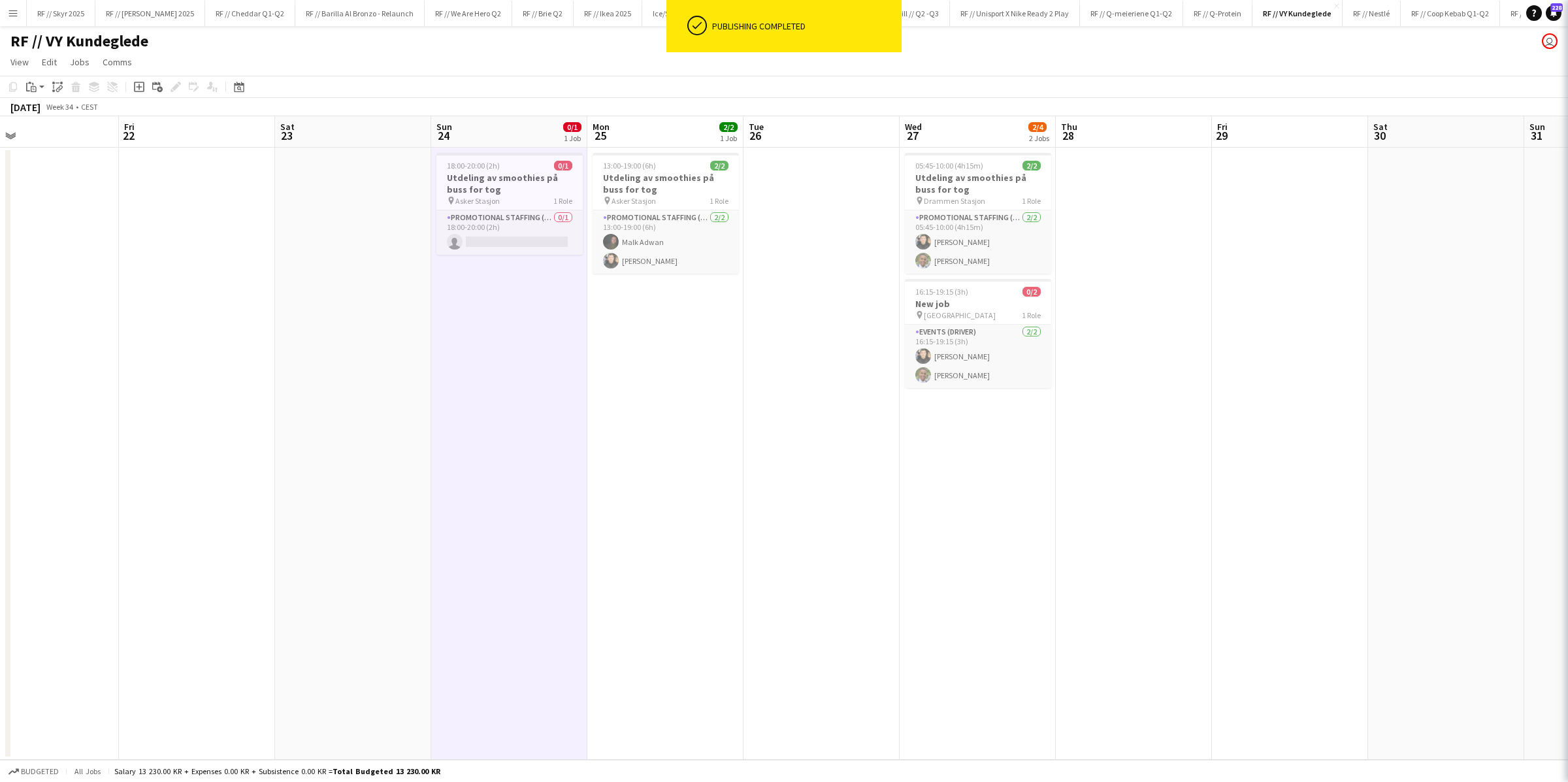
click at [483, 259] on app-date-cell "18:00-20:00 (2h) 0/1 Utdeling av smoothies på buss for tog pin Asker Stasjon 1 …" at bounding box center [509, 454] width 156 height 612
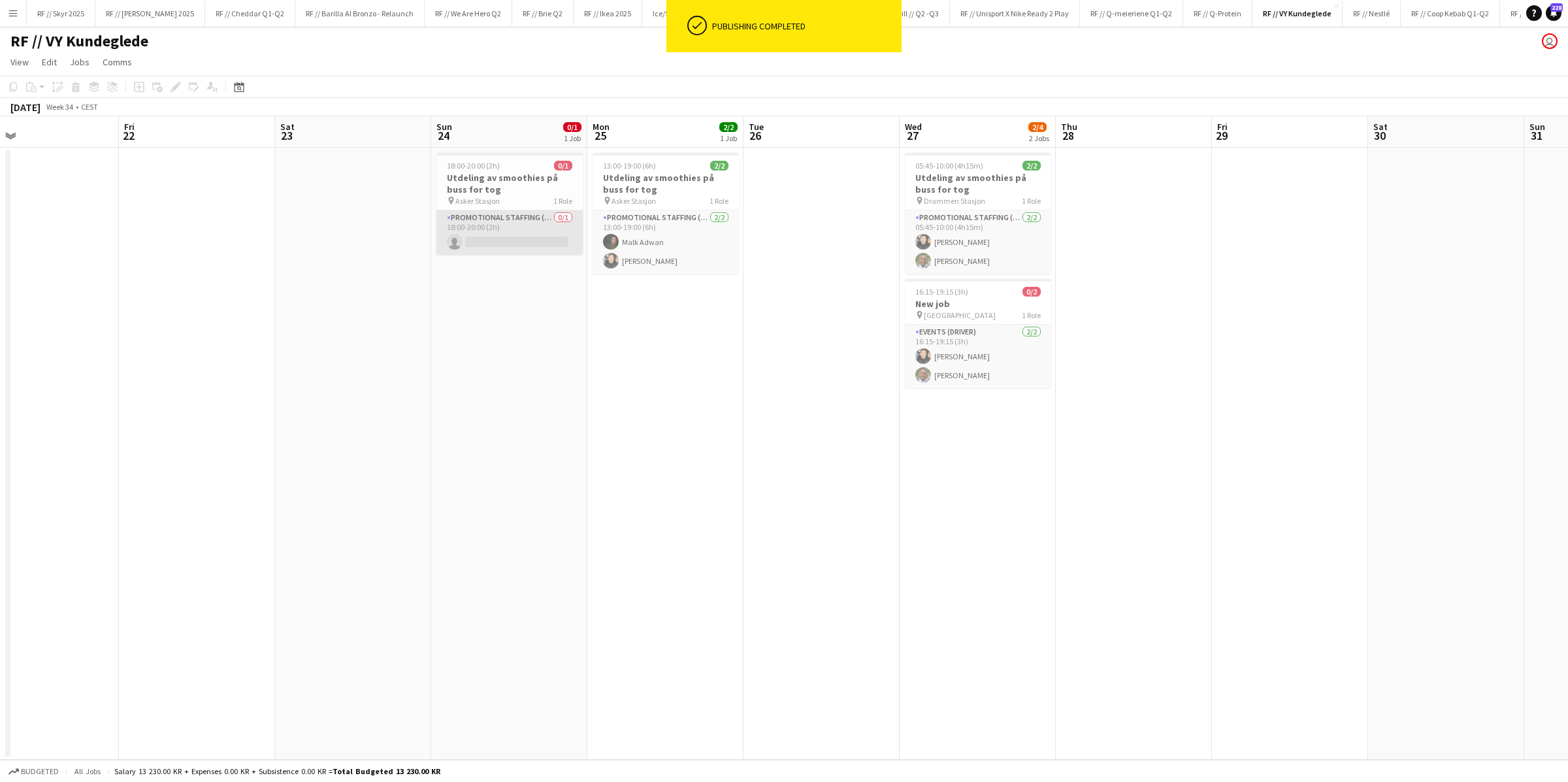
click at [511, 229] on app-card-role "Promotional Staffing (Sampling Staff) 0/1 18:00-20:00 (2h) single-neutral-actio…" at bounding box center [510, 232] width 146 height 44
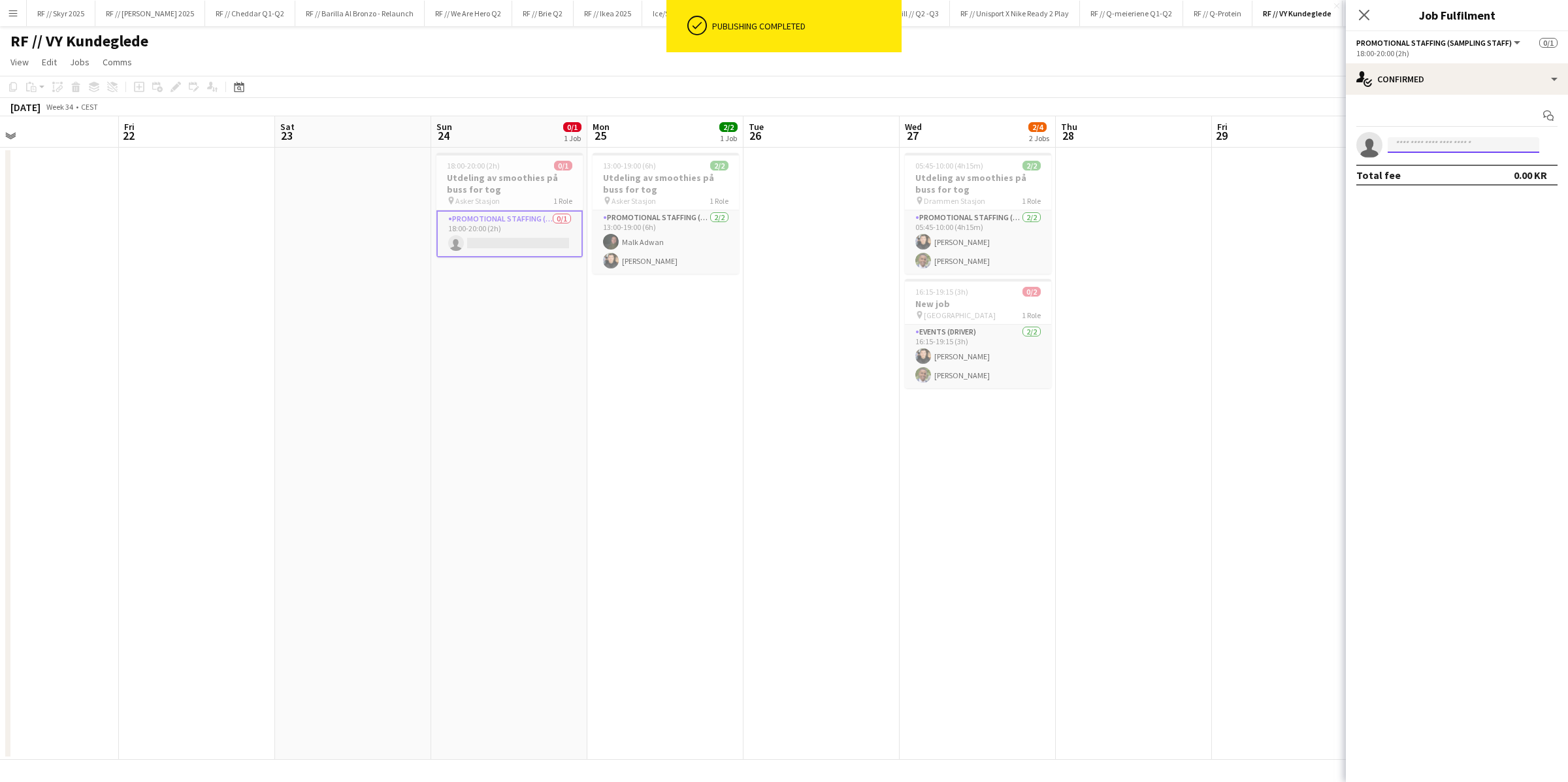
click at [1055, 147] on input at bounding box center [1463, 145] width 151 height 16
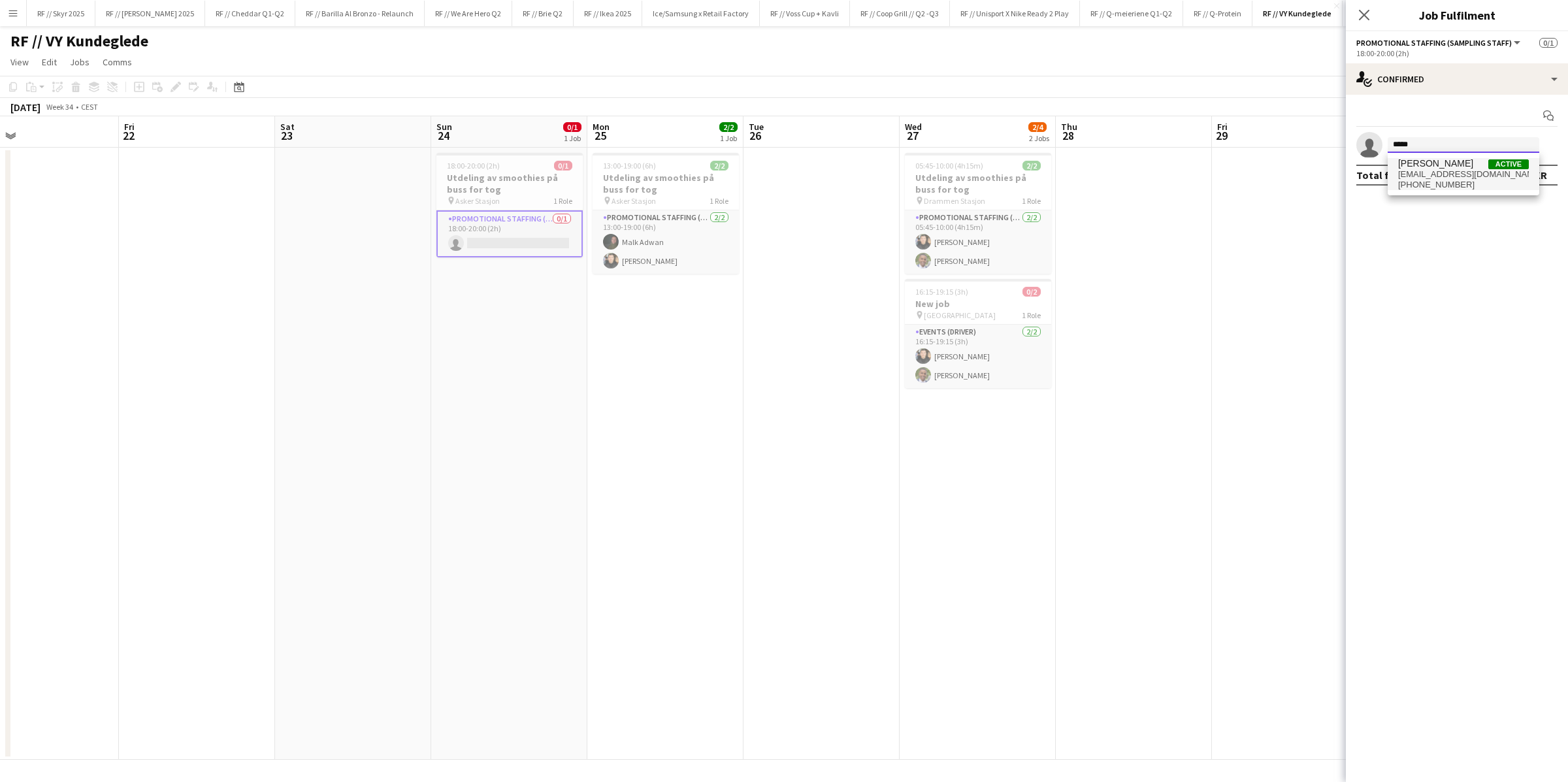
type input "*****"
click at [1055, 171] on span "i.kayabasi@outlook.com" at bounding box center [1463, 174] width 131 height 11
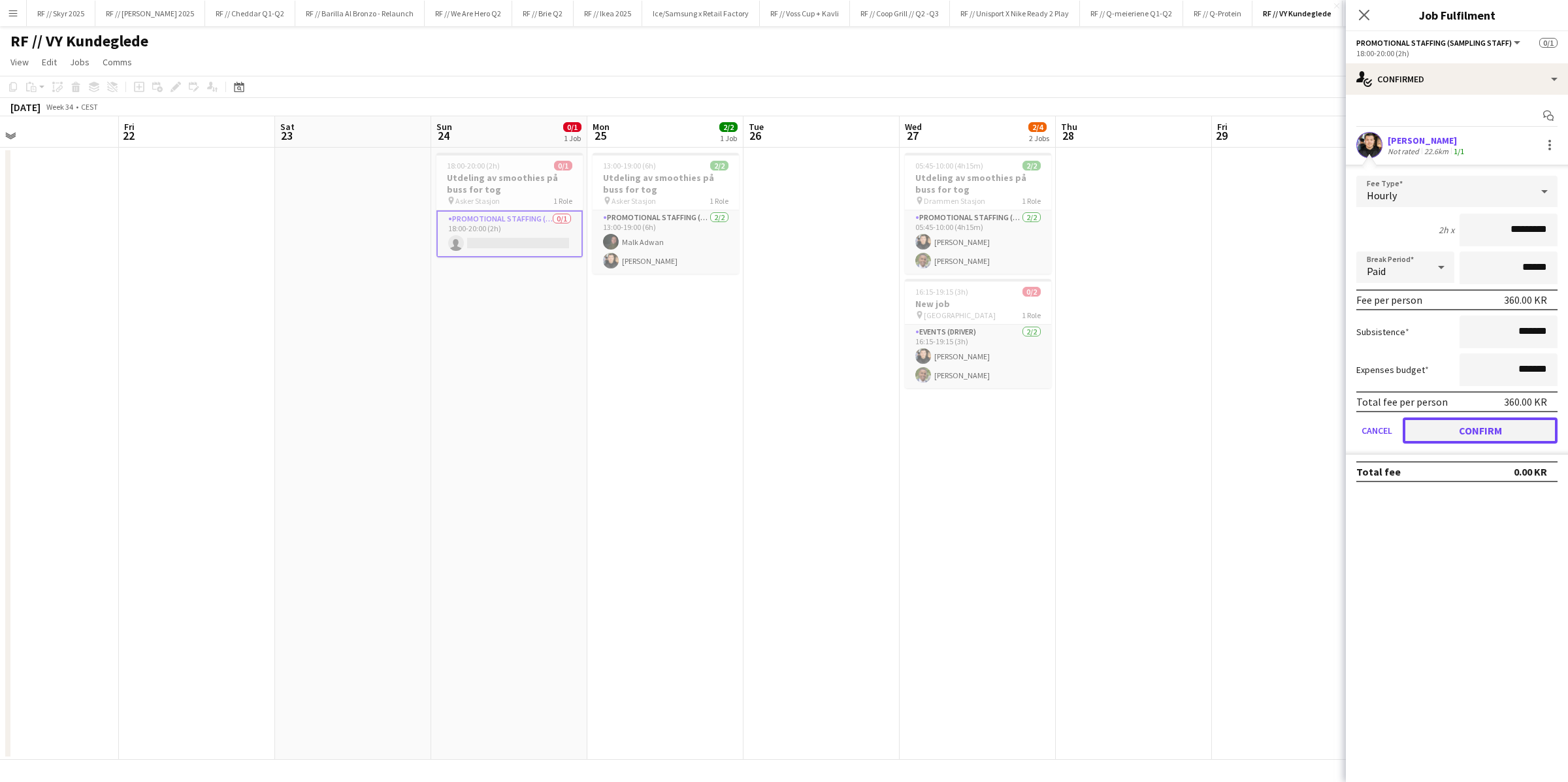
click at [1055, 419] on button "Confirm" at bounding box center [1480, 430] width 155 height 26
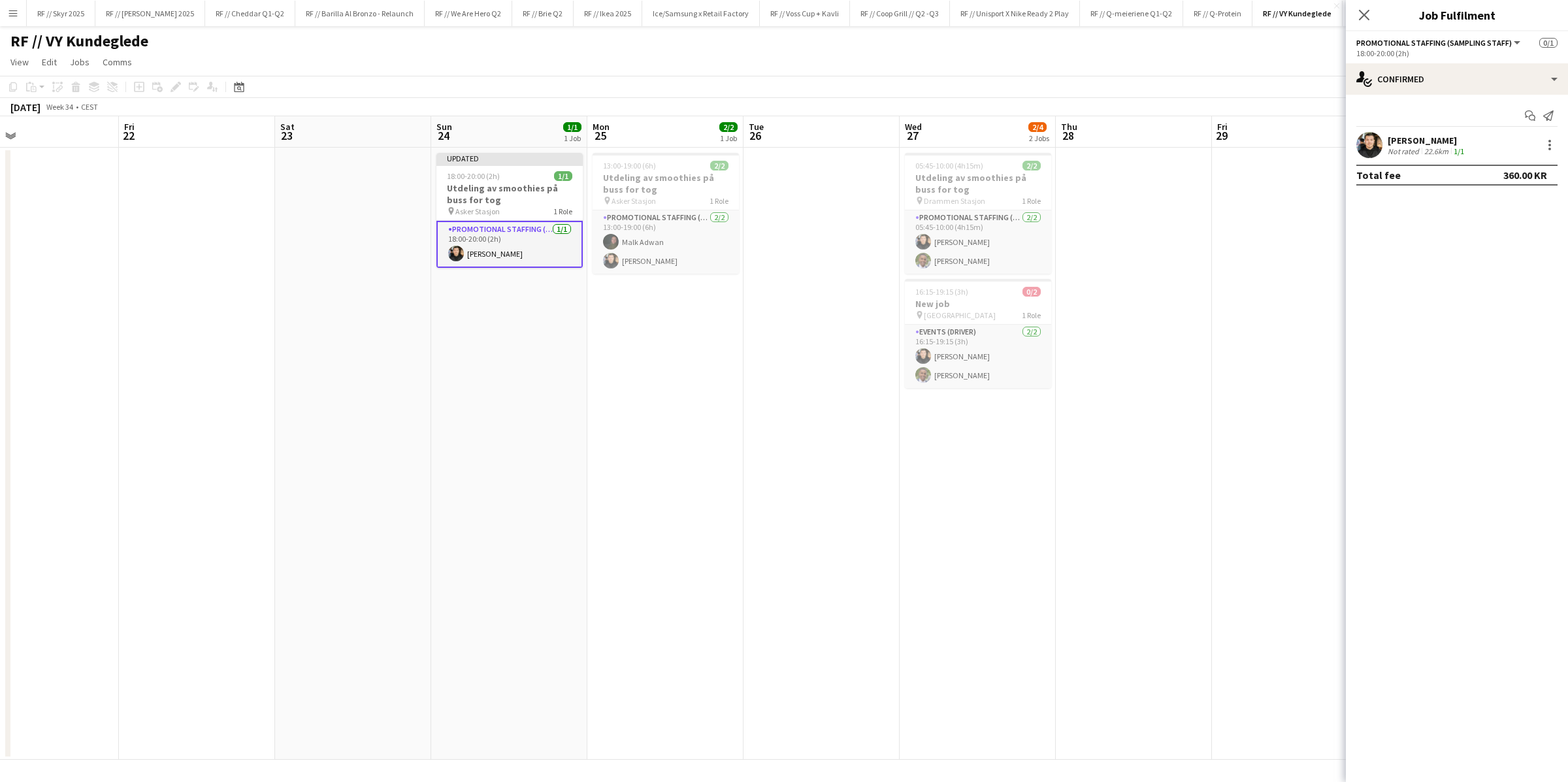
click at [545, 333] on app-date-cell "Updated 18:00-20:00 (2h) 1/1 Utdeling av smoothies på buss for tog pin Asker St…" at bounding box center [509, 454] width 156 height 612
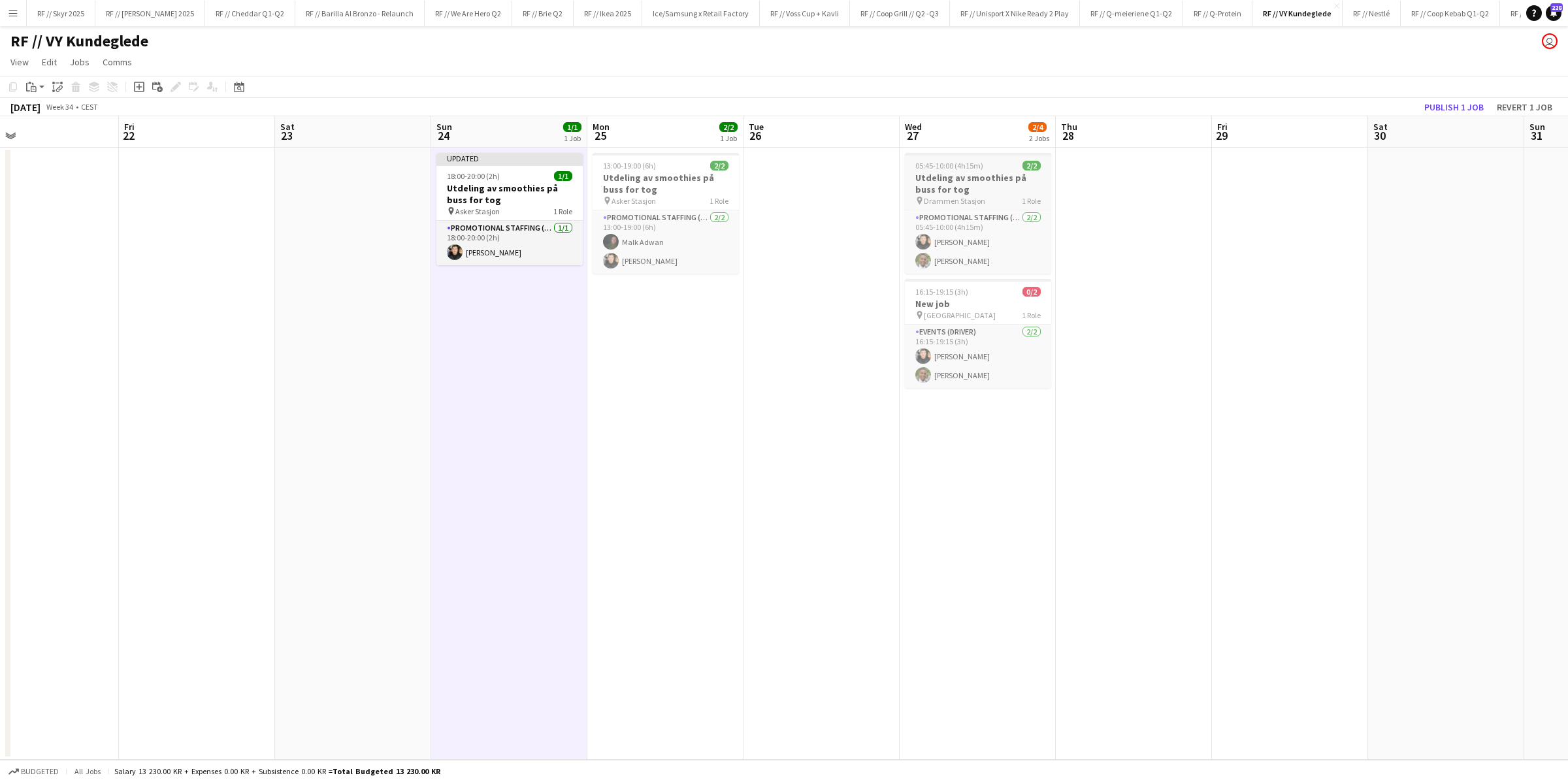
click at [940, 182] on h3 "Utdeling av smoothies på buss for tog" at bounding box center [978, 183] width 146 height 23
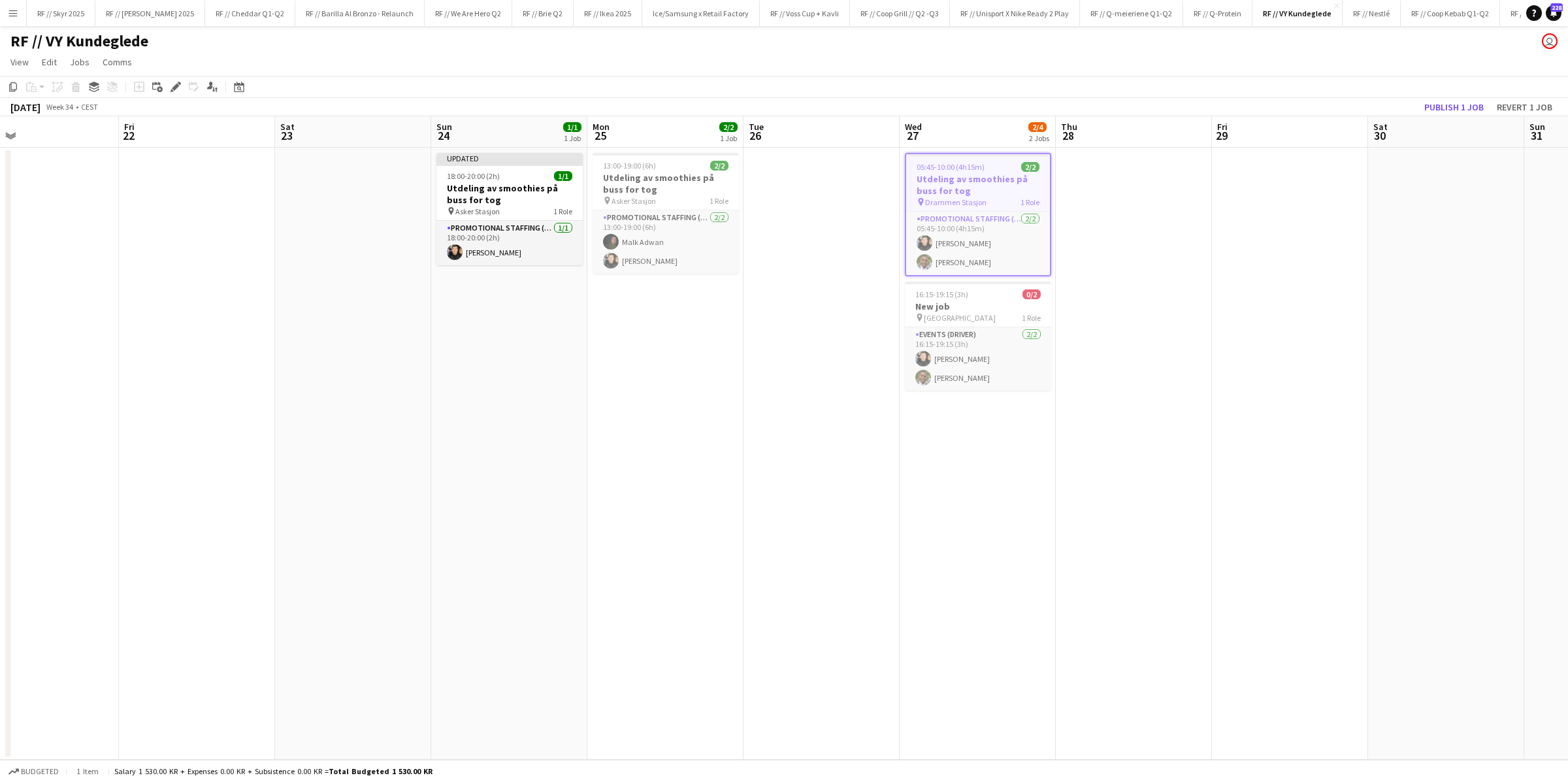
click at [781, 186] on app-date-cell at bounding box center [821, 454] width 156 height 612
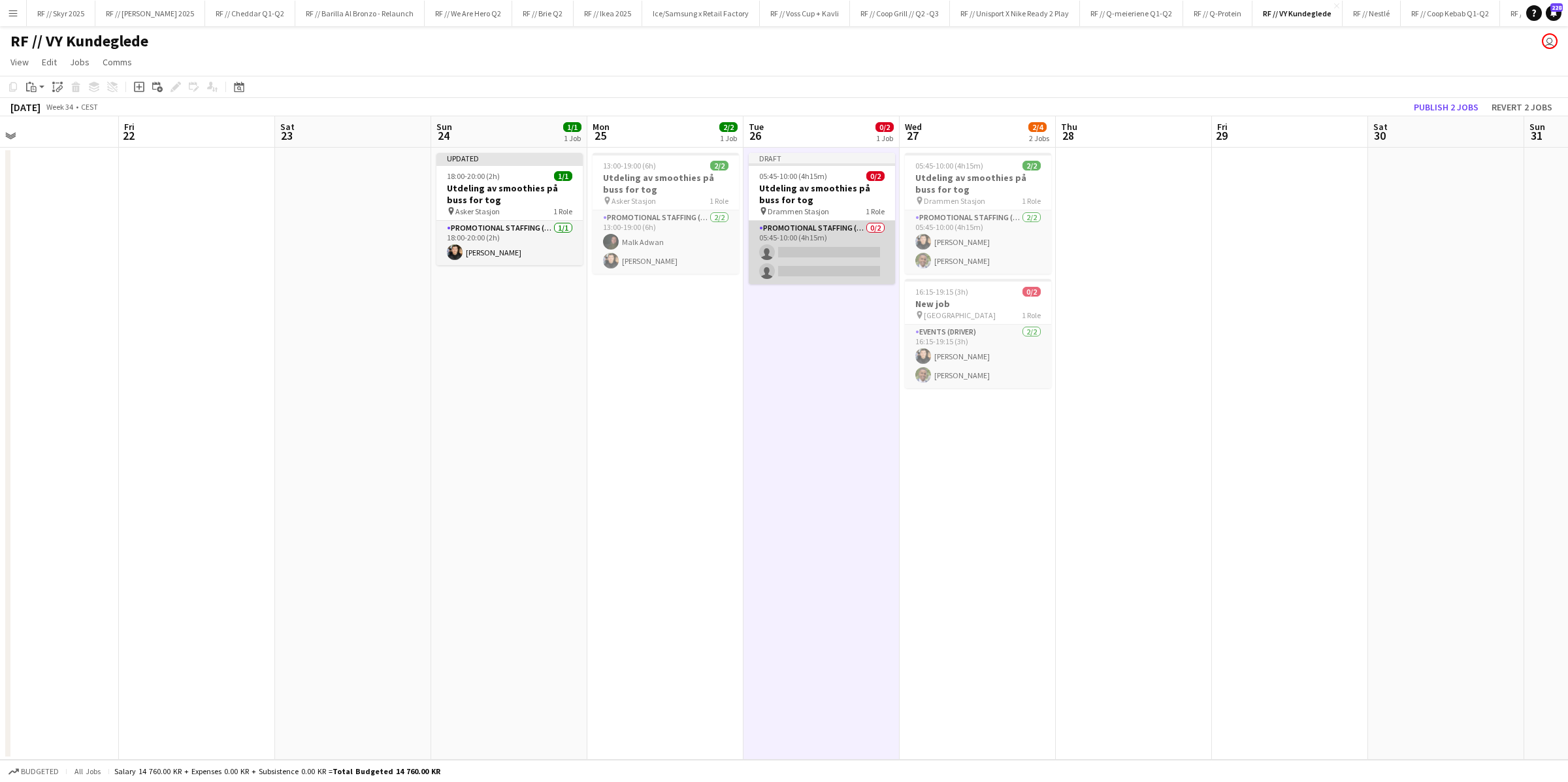
click at [807, 250] on app-card-role "Promotional Staffing (Sampling Staff) 0/2 05:45-10:00 (4h15m) single-neutral-ac…" at bounding box center [822, 252] width 146 height 63
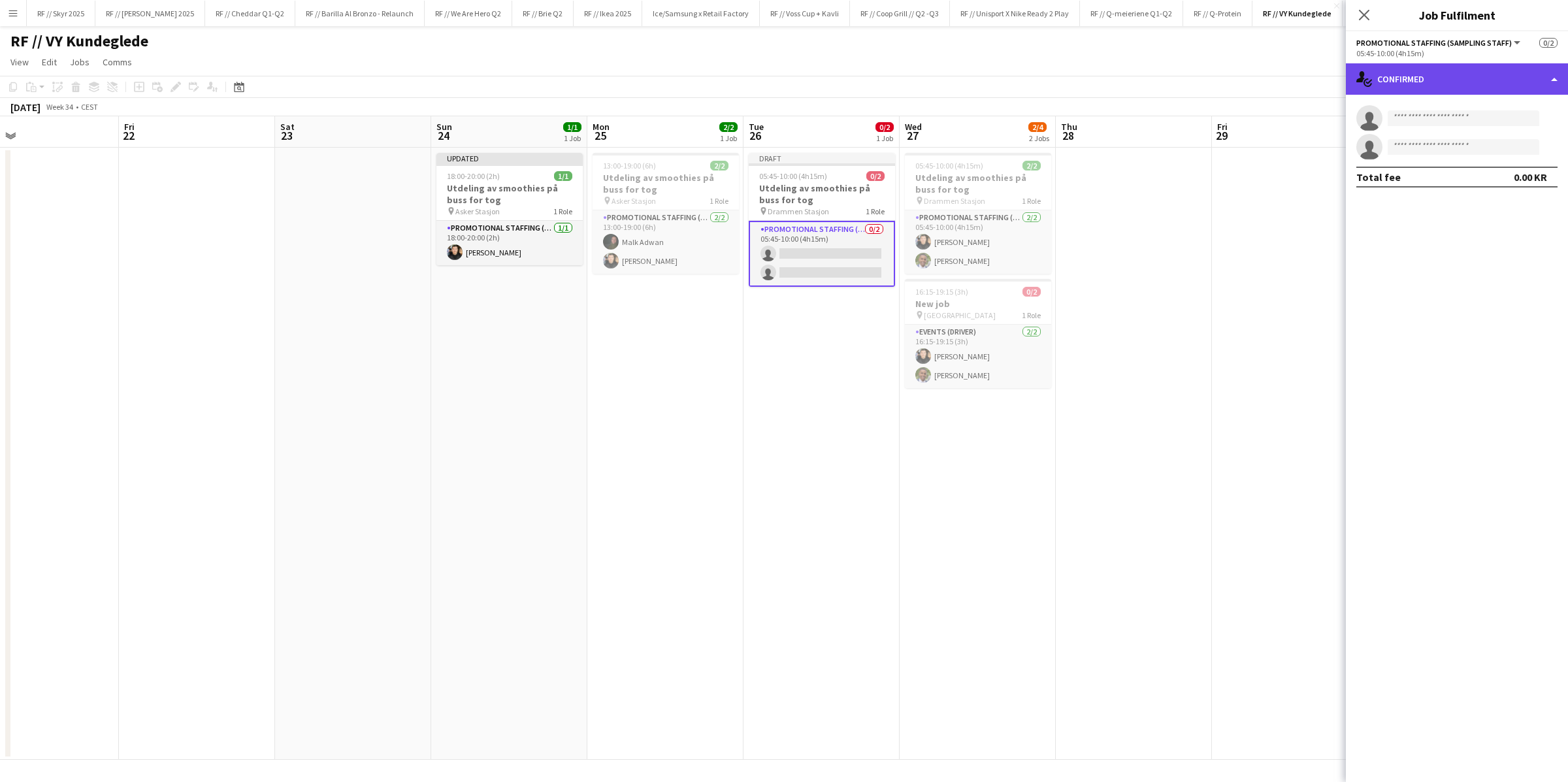
click at [1055, 80] on div "single-neutral-actions-check-2 Confirmed" at bounding box center [1456, 79] width 222 height 31
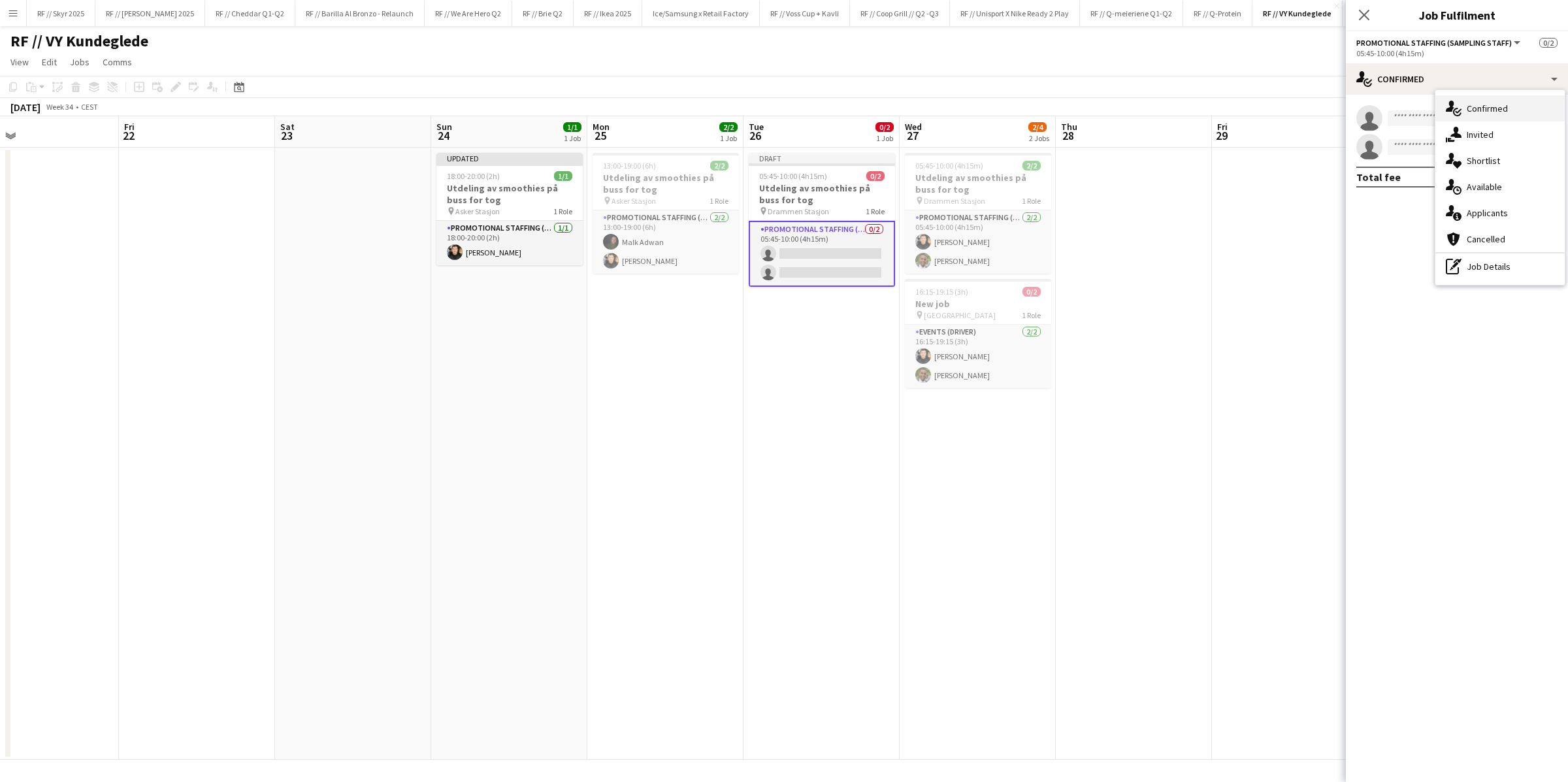
click at [1055, 112] on div "single-neutral-actions-check-2 Confirmed" at bounding box center [1500, 108] width 129 height 26
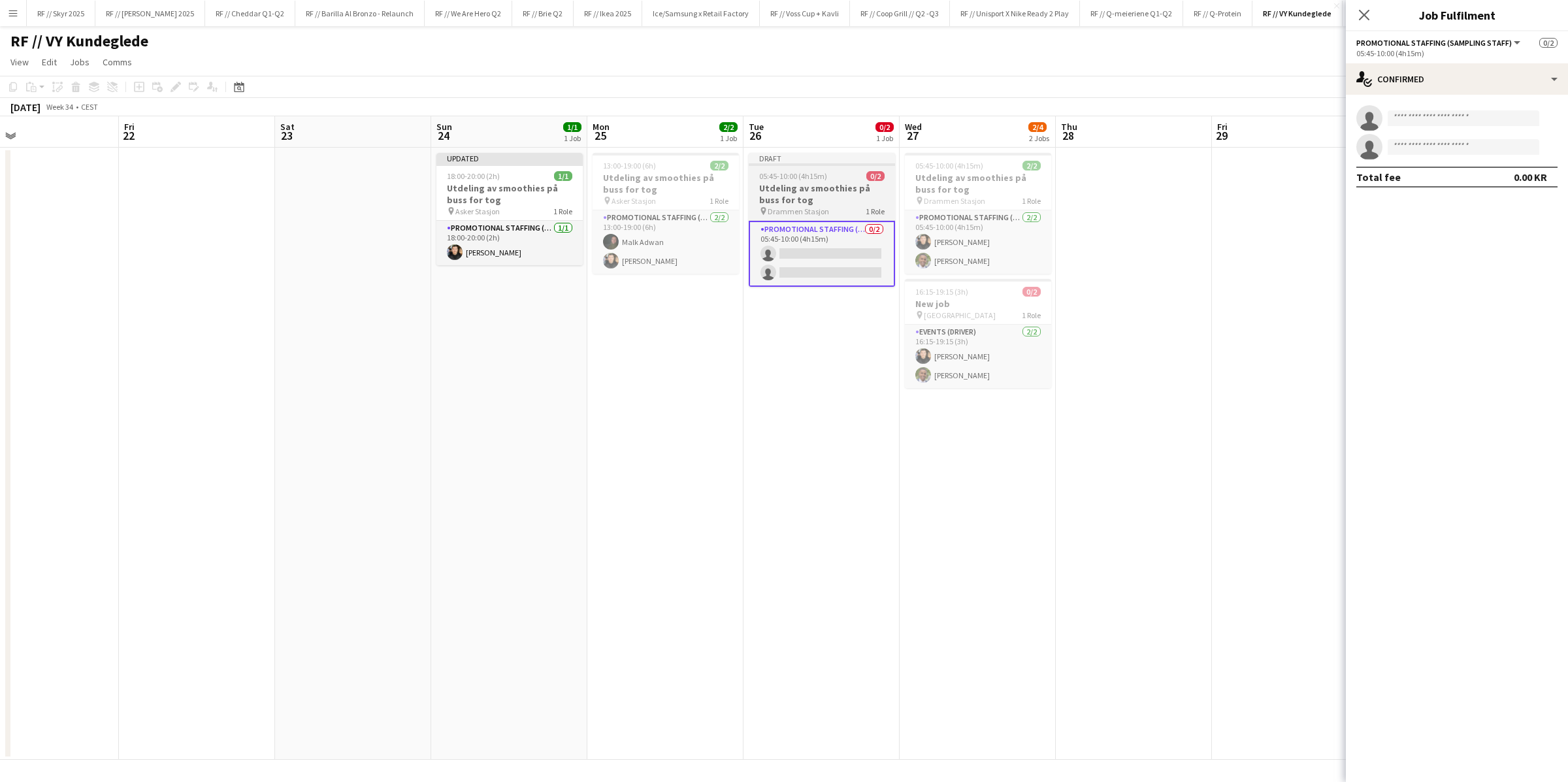
click at [799, 192] on h3 "Utdeling av smoothies på buss for tog" at bounding box center [822, 193] width 146 height 23
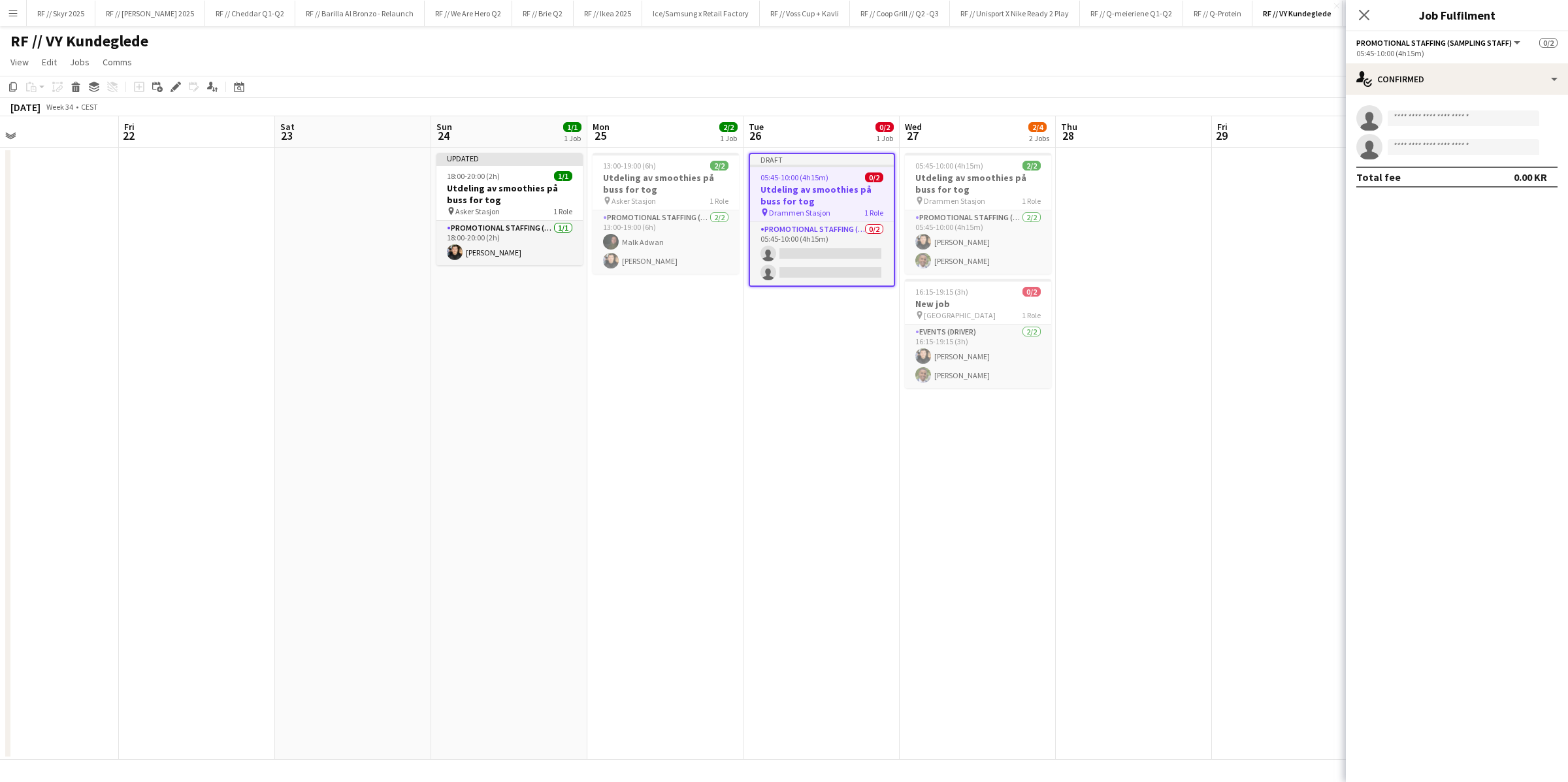
click at [702, 381] on app-date-cell "13:00-19:00 (6h) 2/2 Utdeling av smoothies på buss for tog pin Asker Stasjon 1 …" at bounding box center [666, 454] width 156 height 612
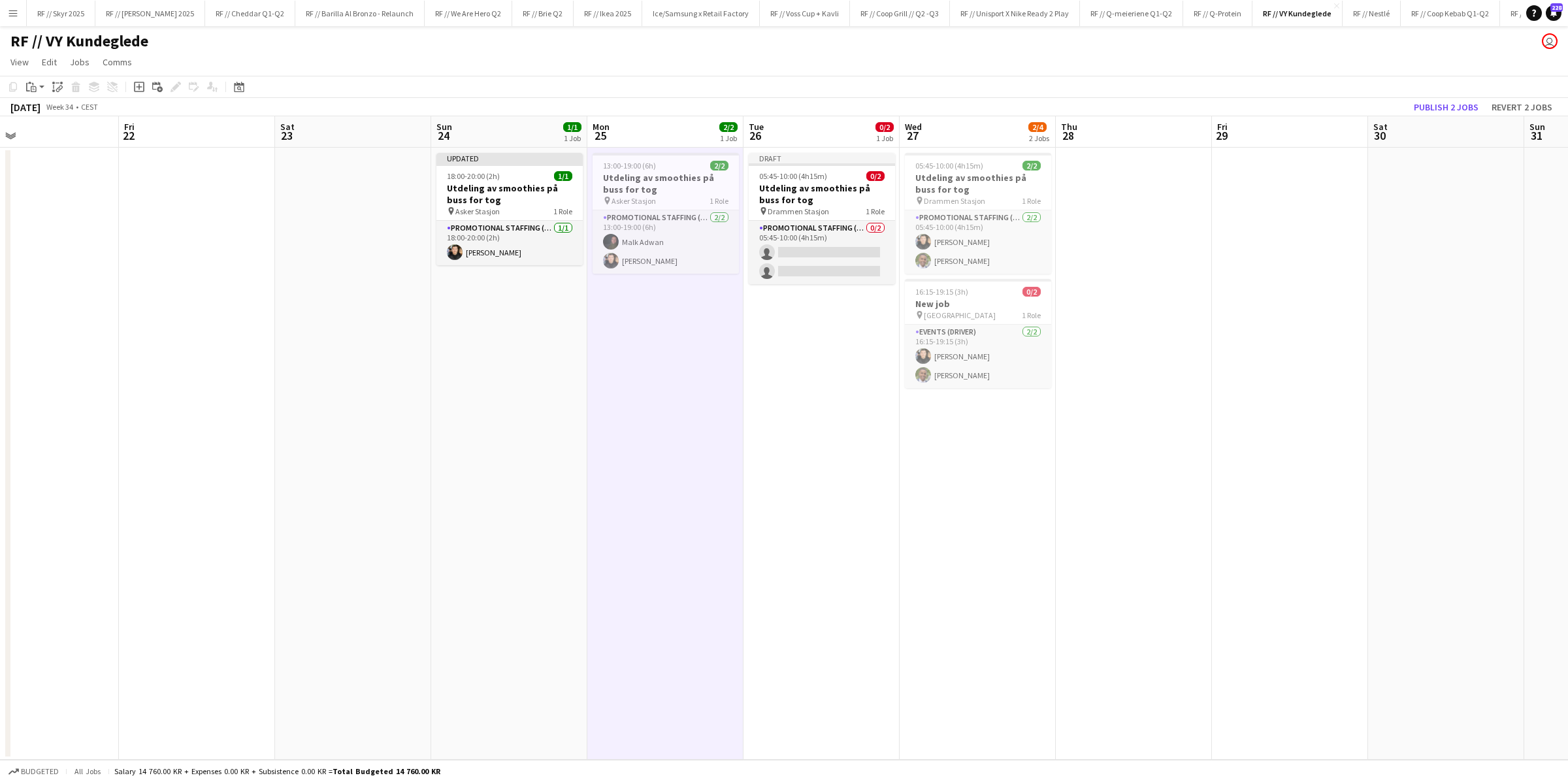
click at [702, 381] on app-date-cell "13:00-19:00 (6h) 2/2 Utdeling av smoothies på buss for tog pin Asker Stasjon 1 …" at bounding box center [666, 454] width 156 height 612
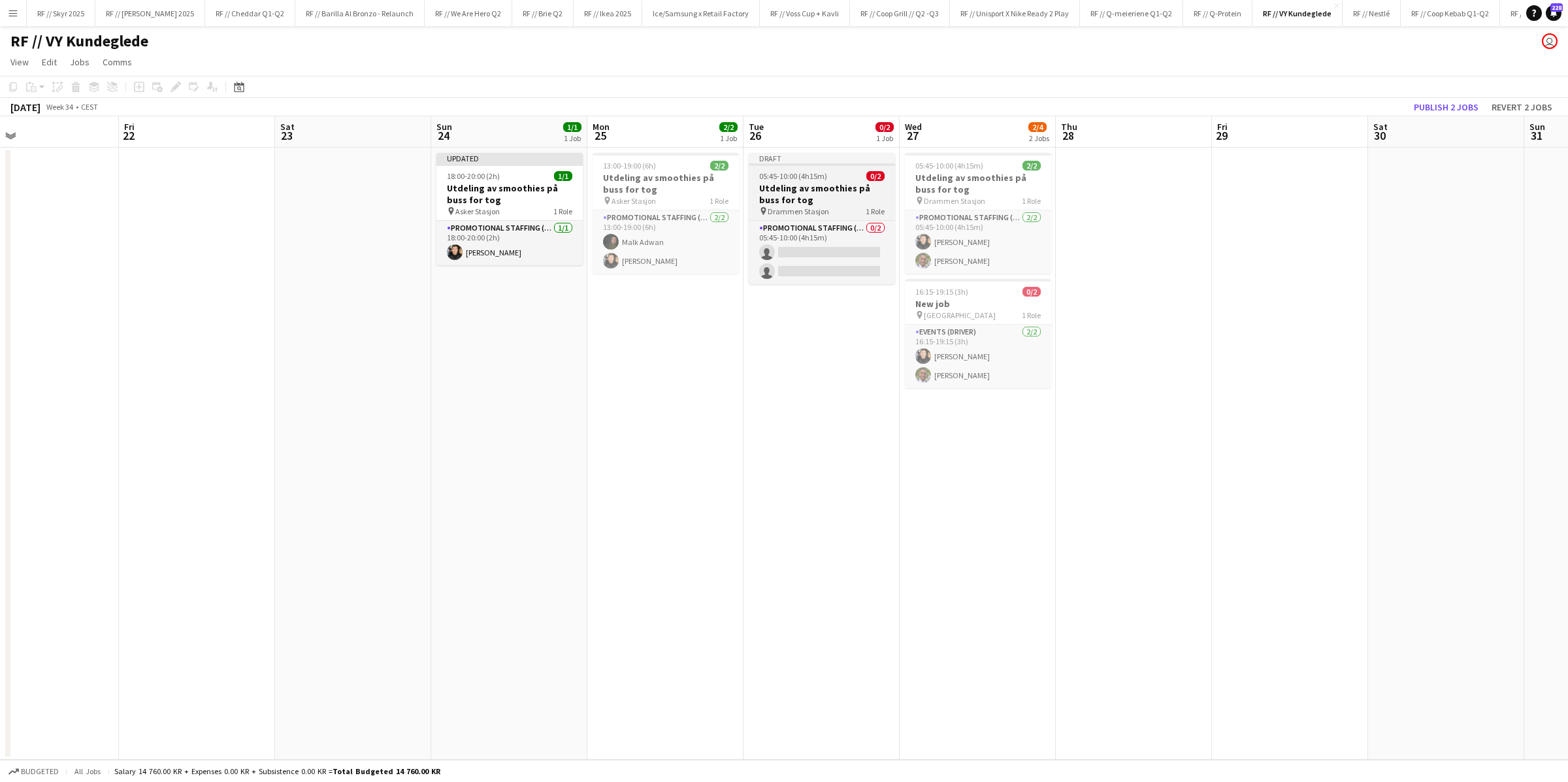
click at [802, 197] on h3 "Utdeling av smoothies på buss for tog" at bounding box center [822, 193] width 146 height 23
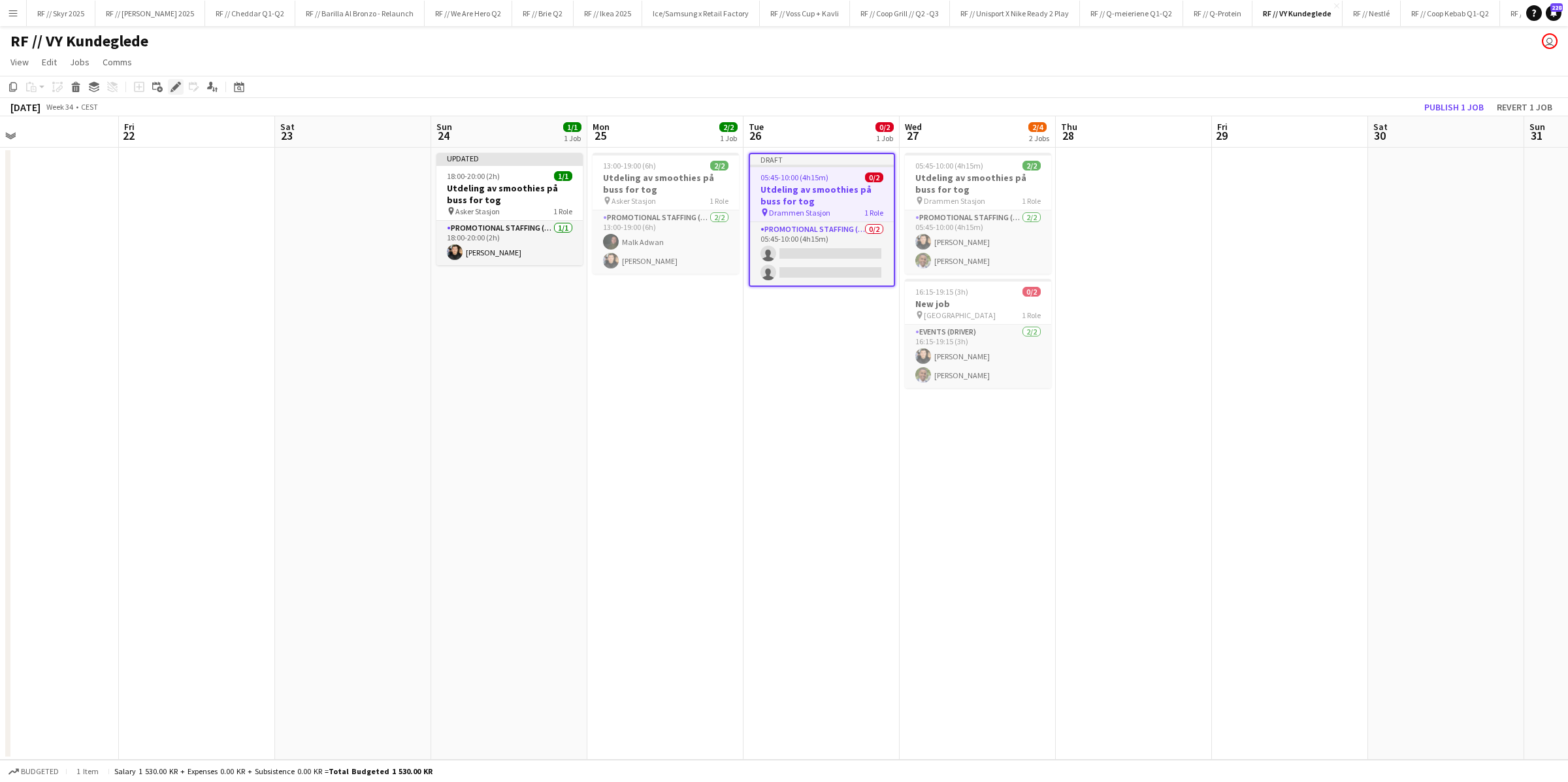
click at [171, 89] on icon "Edit" at bounding box center [176, 87] width 11 height 11
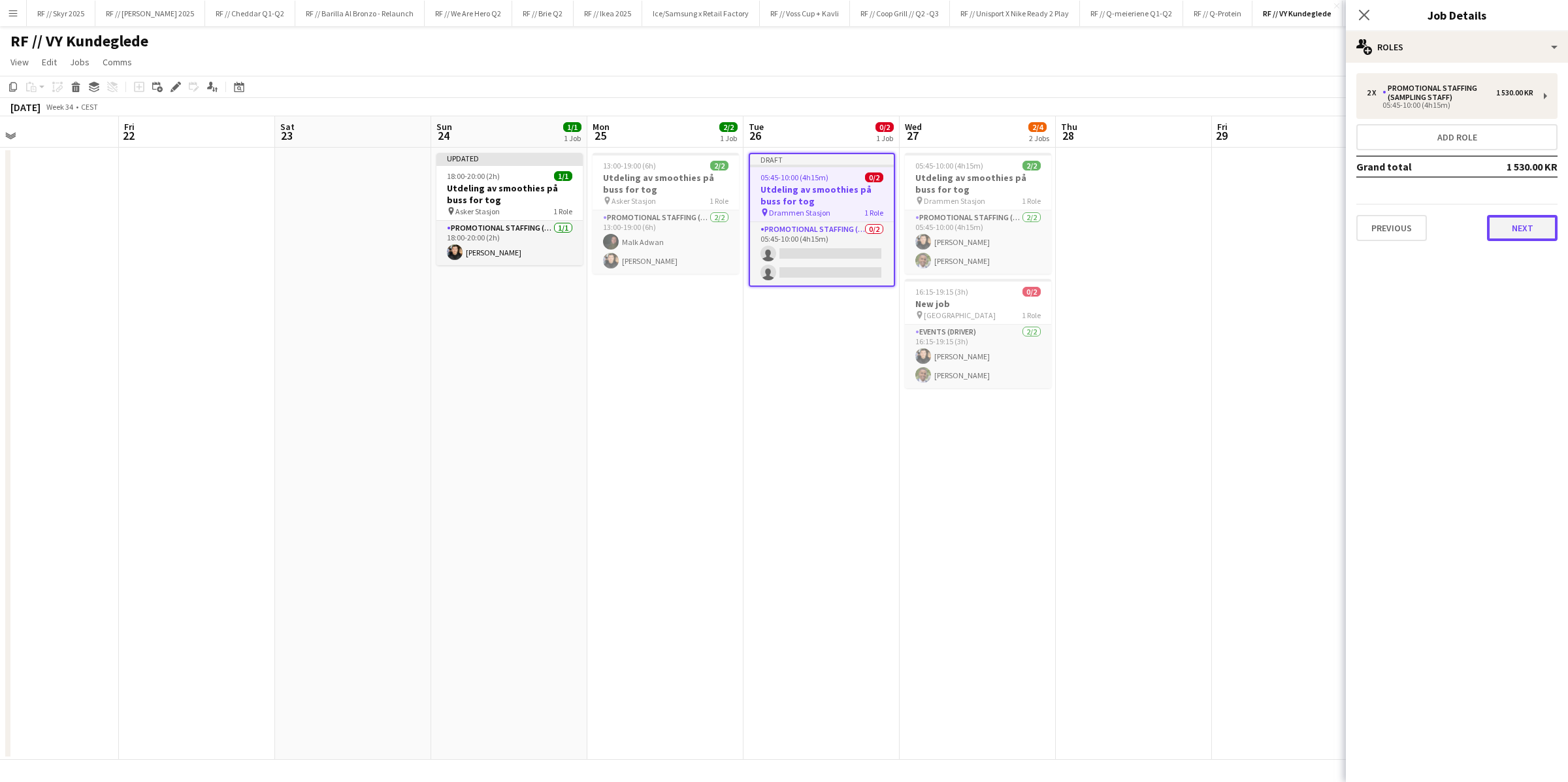
click at [1055, 230] on button "Next" at bounding box center [1522, 227] width 70 height 26
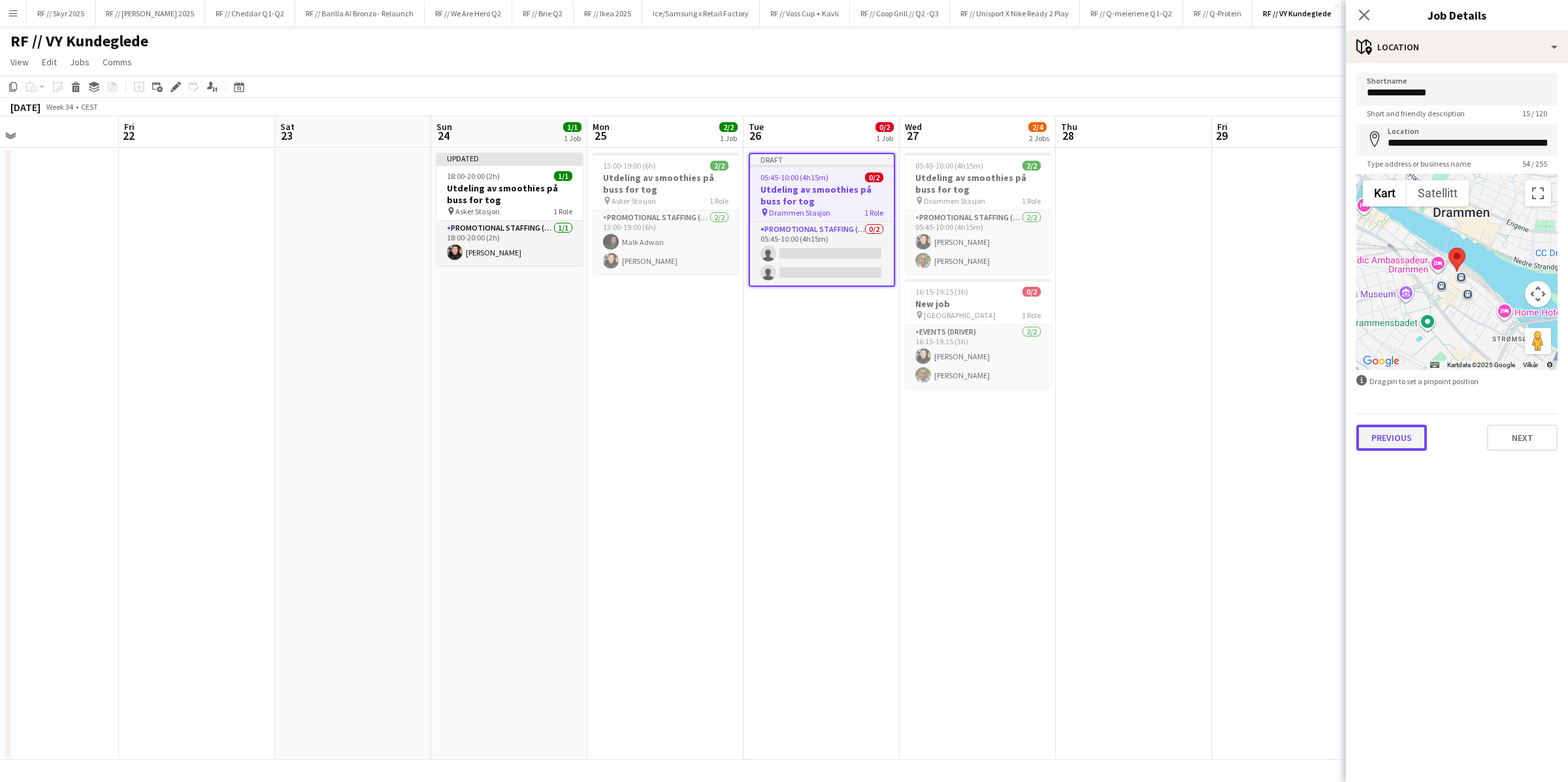
click at [1055, 434] on button "Previous" at bounding box center [1391, 437] width 70 height 26
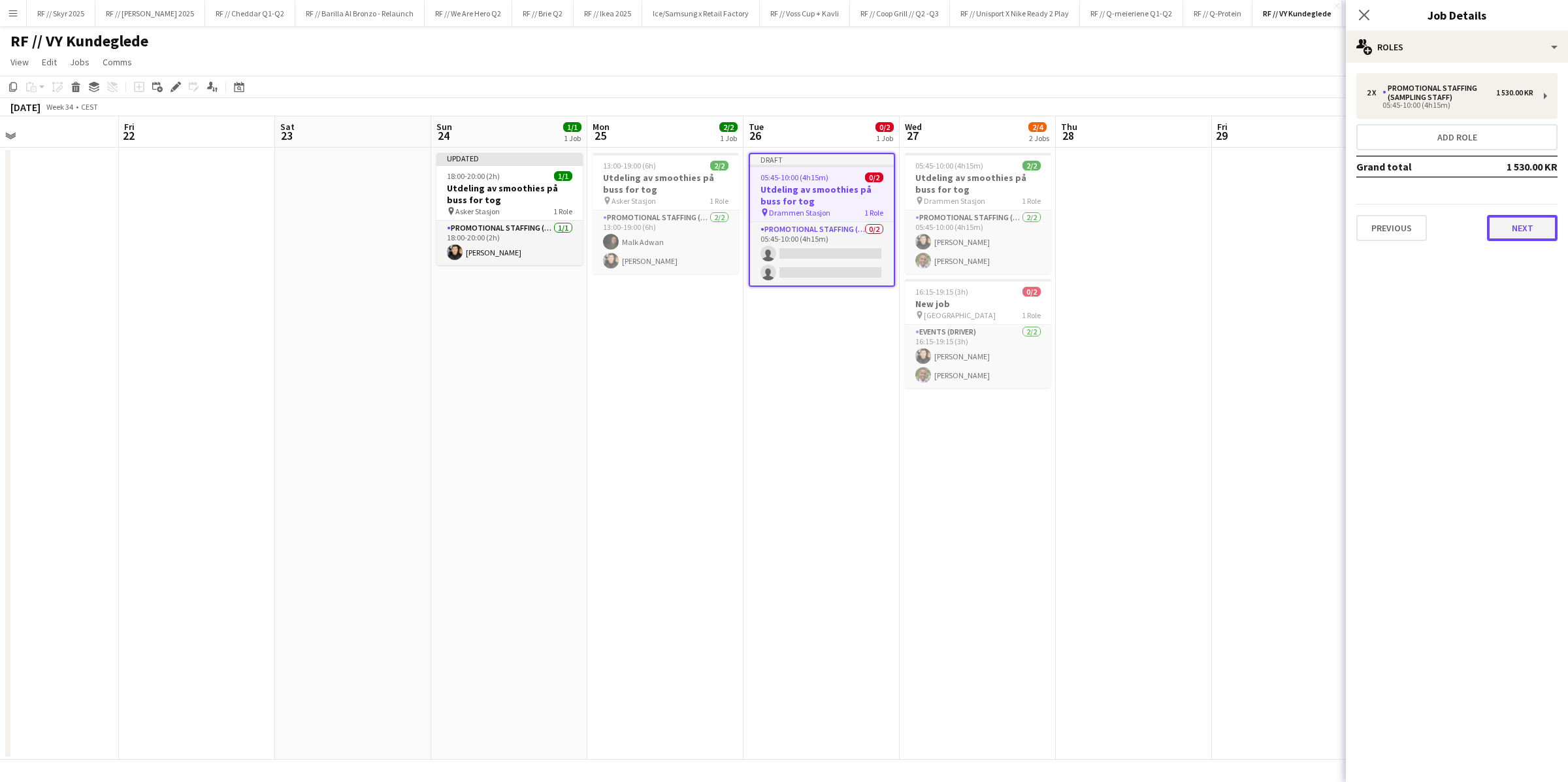
click at [1055, 230] on button "Next" at bounding box center [1522, 227] width 70 height 26
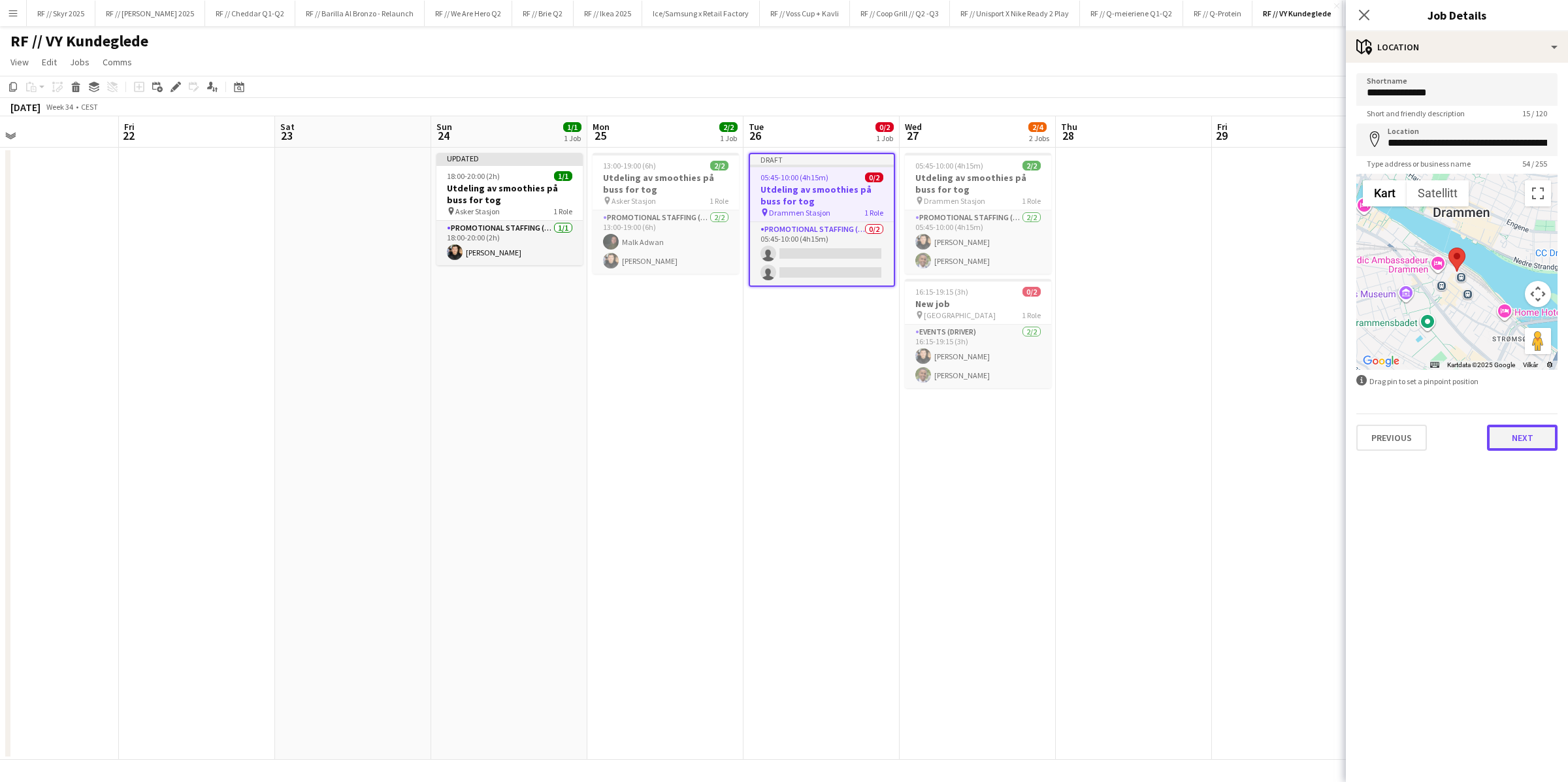
click at [1055, 444] on button "Next" at bounding box center [1522, 437] width 70 height 26
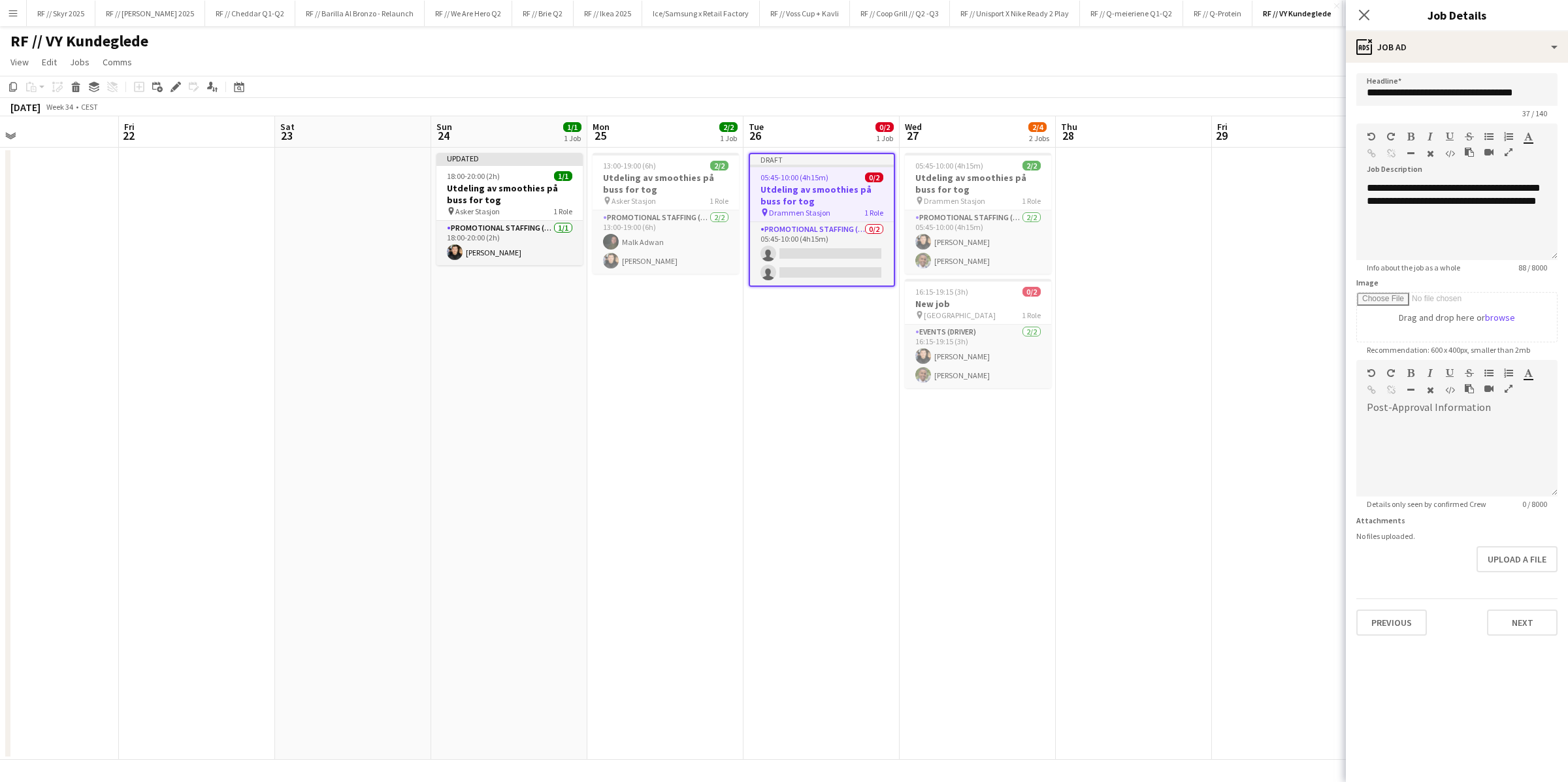
click at [1055, 272] on app-date-cell at bounding box center [1290, 454] width 156 height 612
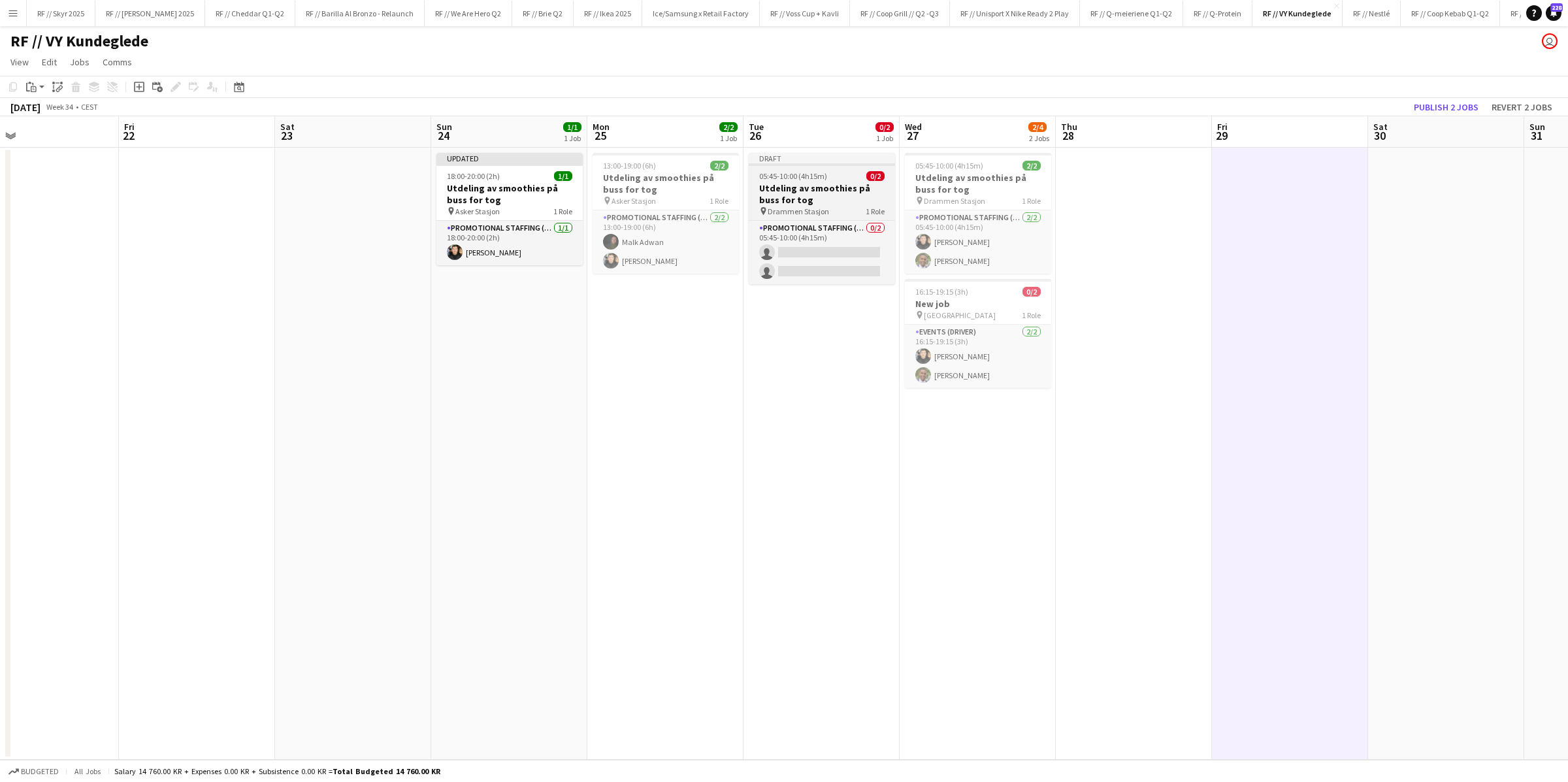
click at [835, 196] on h3 "Utdeling av smoothies på buss for tog" at bounding box center [822, 193] width 146 height 23
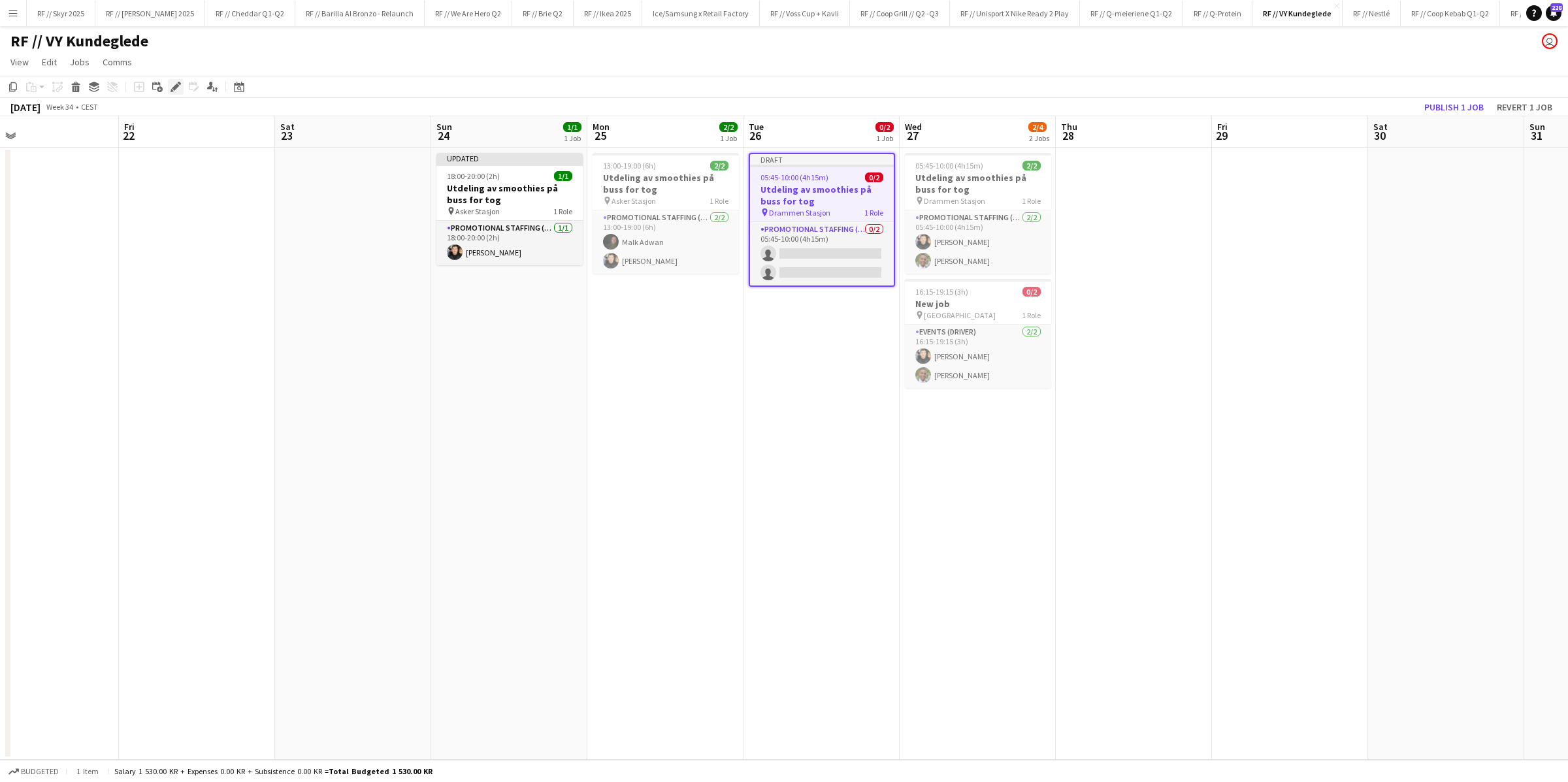
click at [171, 85] on icon "Edit" at bounding box center [176, 87] width 11 height 11
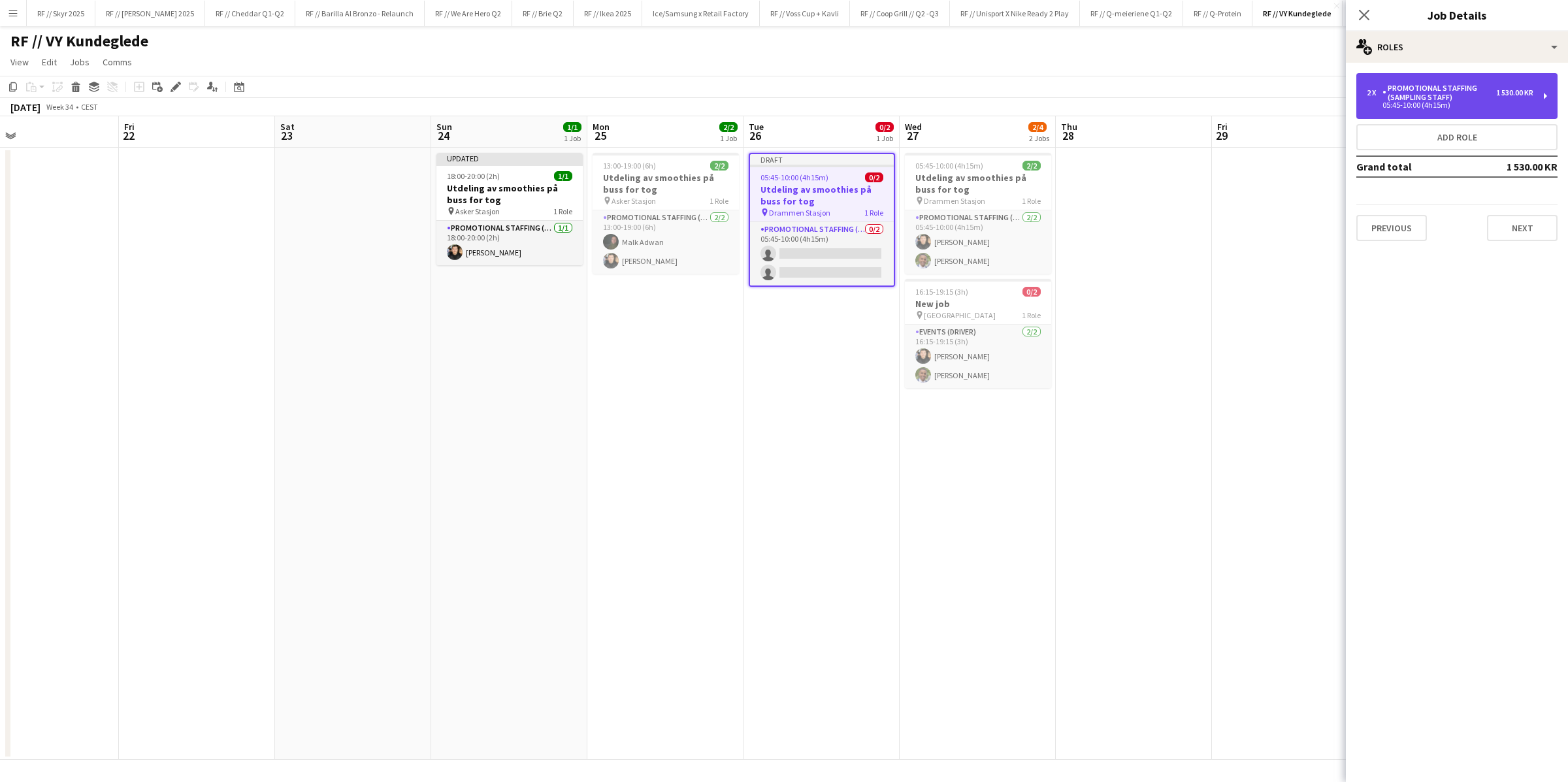
click at [1055, 97] on div "Promotional Staffing (Sampling Staff)" at bounding box center [1439, 93] width 114 height 18
click at [1055, 98] on div "Promotional Staffing (Sampling Staff)" at bounding box center [1439, 93] width 114 height 18
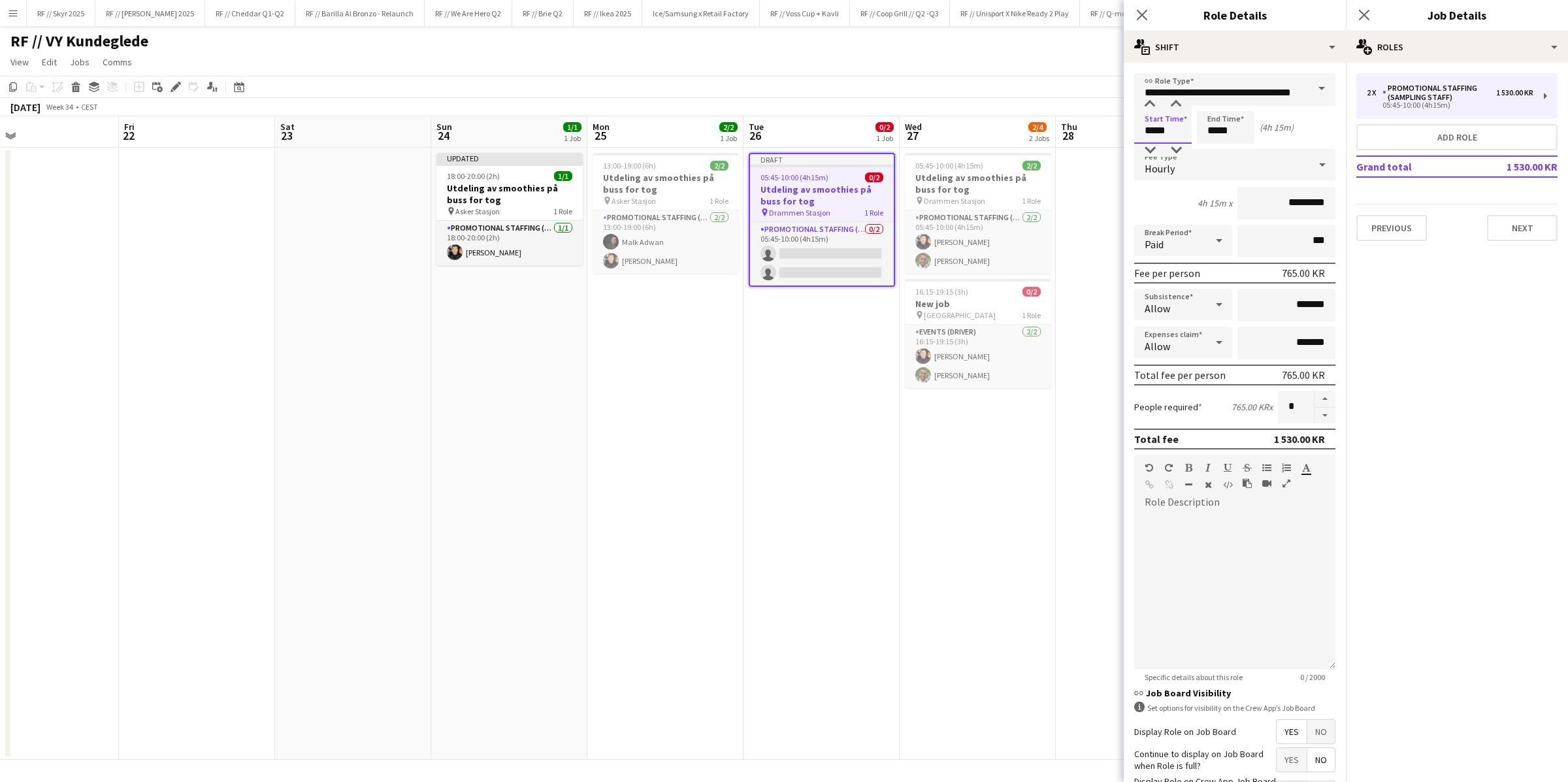
click at [1055, 134] on input "*****" at bounding box center [1163, 127] width 58 height 33
click at [1055, 107] on div at bounding box center [1149, 105] width 26 height 13
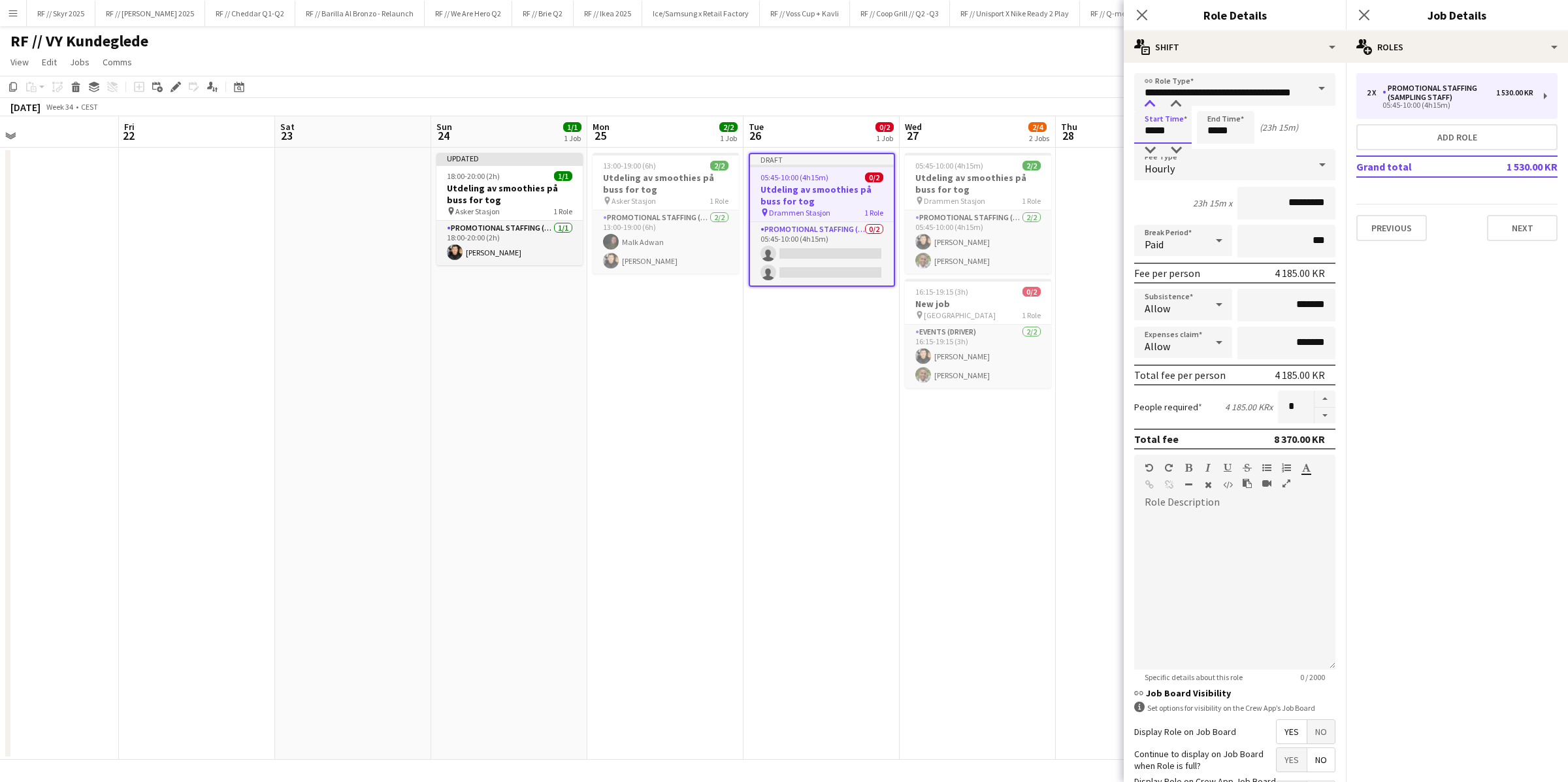
click at [1055, 107] on div at bounding box center [1149, 105] width 26 height 13
click at [1055, 100] on div at bounding box center [1149, 105] width 26 height 13
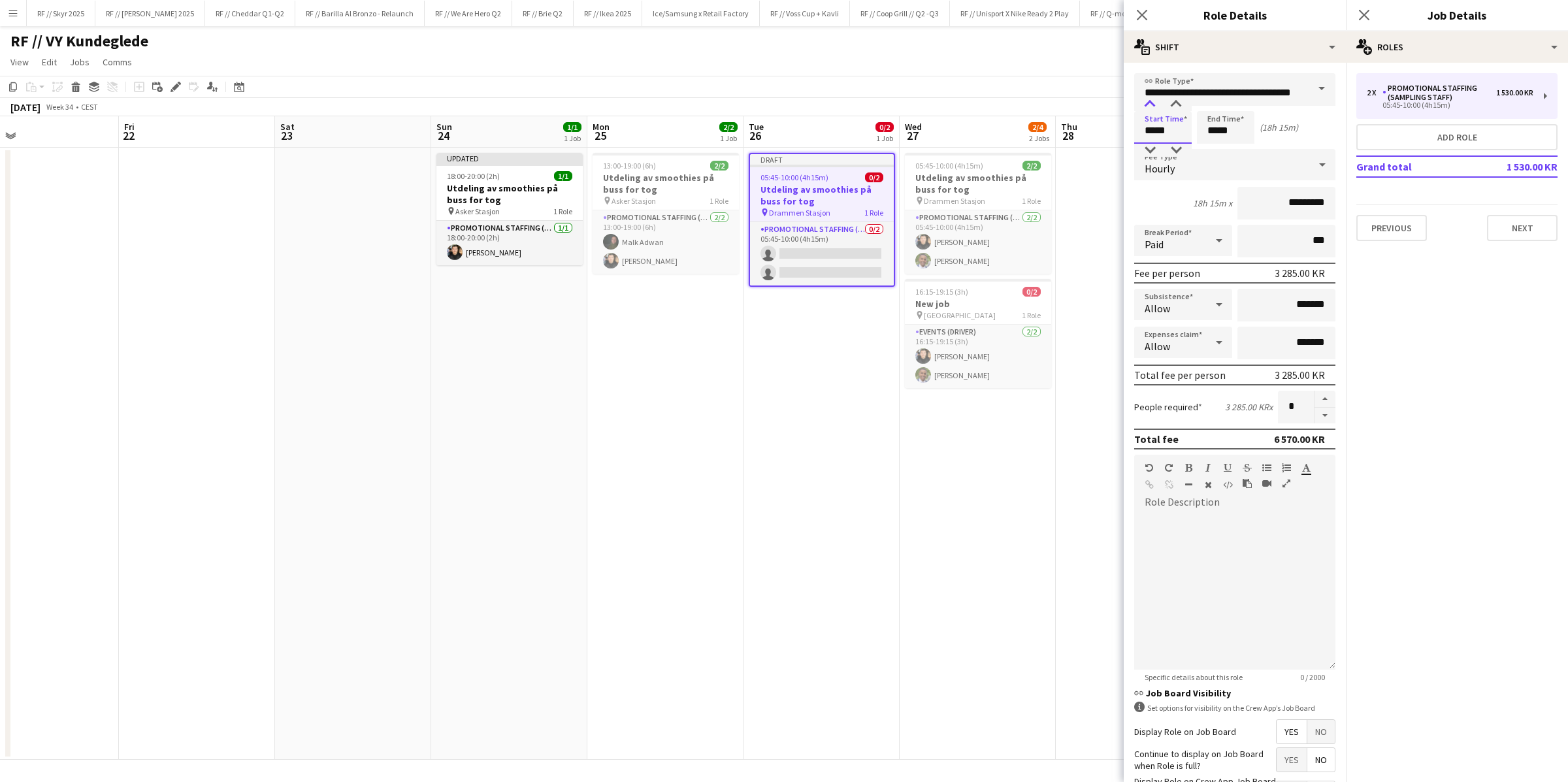
click at [1055, 100] on div at bounding box center [1149, 105] width 26 height 13
type input "*****"
click at [1055, 100] on div at bounding box center [1149, 105] width 26 height 13
click at [1055, 131] on input "*****" at bounding box center [1225, 127] width 58 height 33
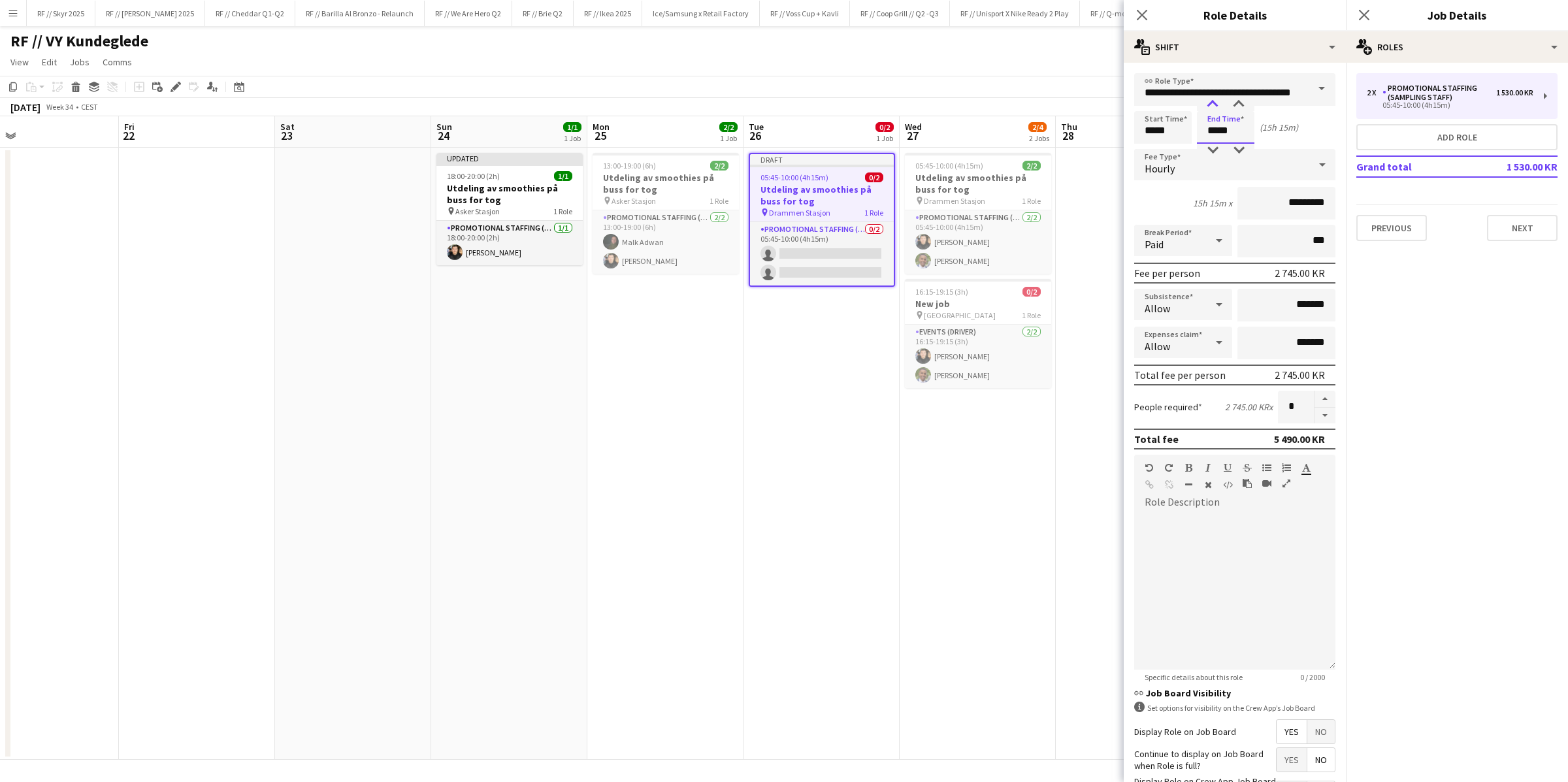
click at [1055, 101] on div at bounding box center [1212, 105] width 26 height 13
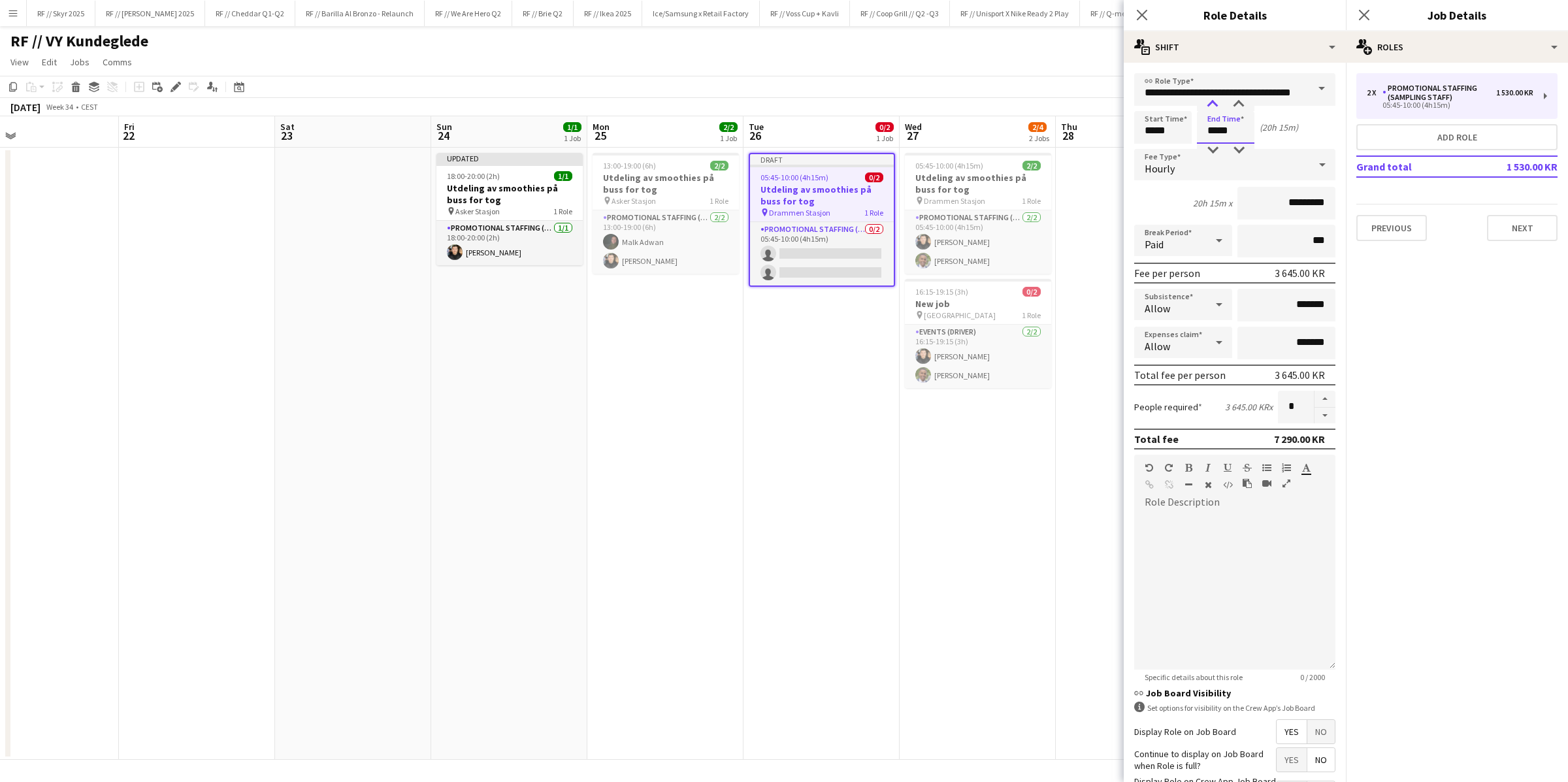
click at [1055, 101] on div at bounding box center [1212, 105] width 26 height 13
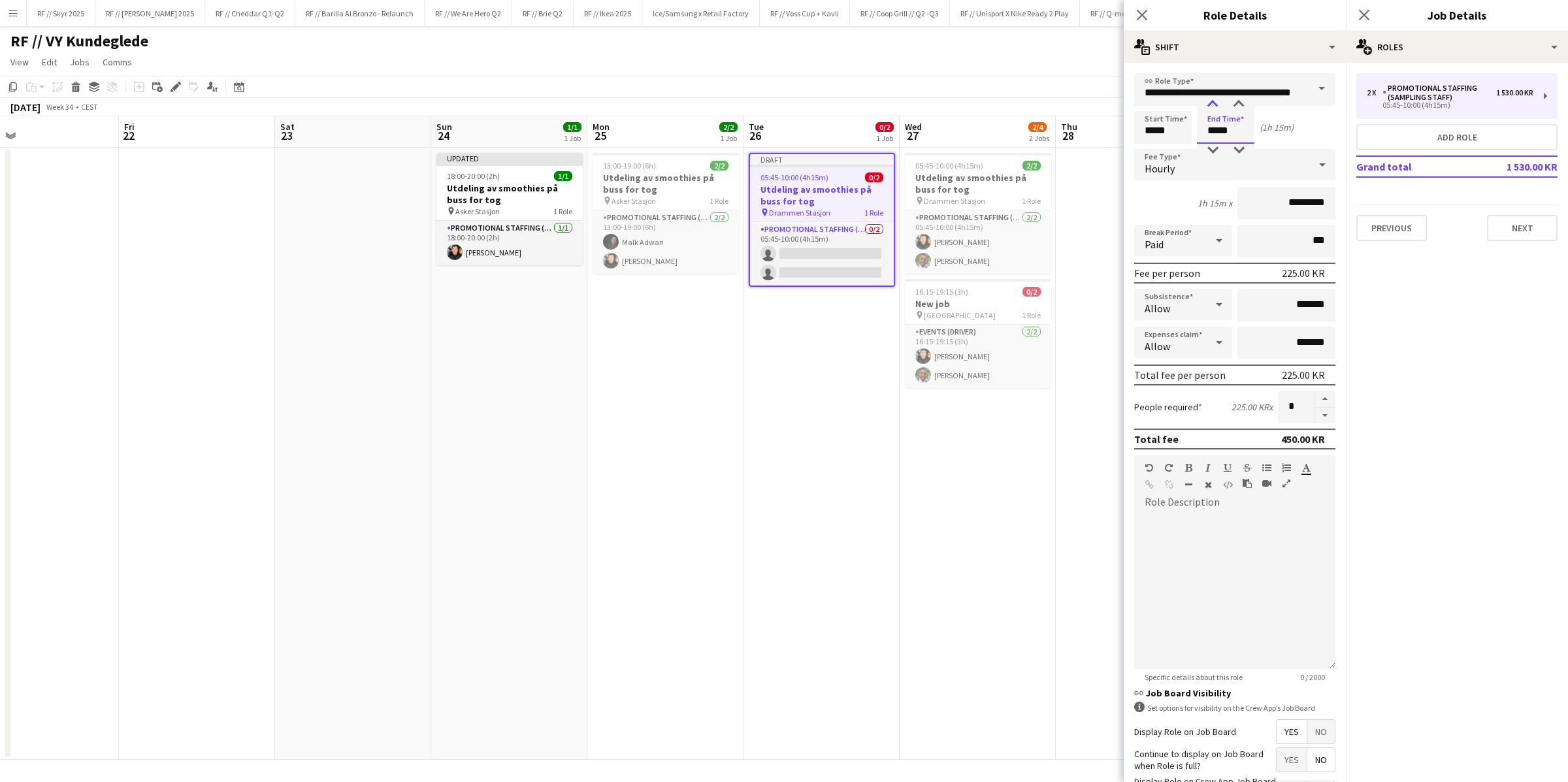
type input "*****"
click at [1055, 101] on div at bounding box center [1212, 105] width 26 height 13
click at [1055, 131] on div "Start Time ***** End Time ***** (2h 15m)" at bounding box center [1234, 127] width 201 height 33
click at [1055, 408] on button "button" at bounding box center [1324, 415] width 21 height 16
type input "*"
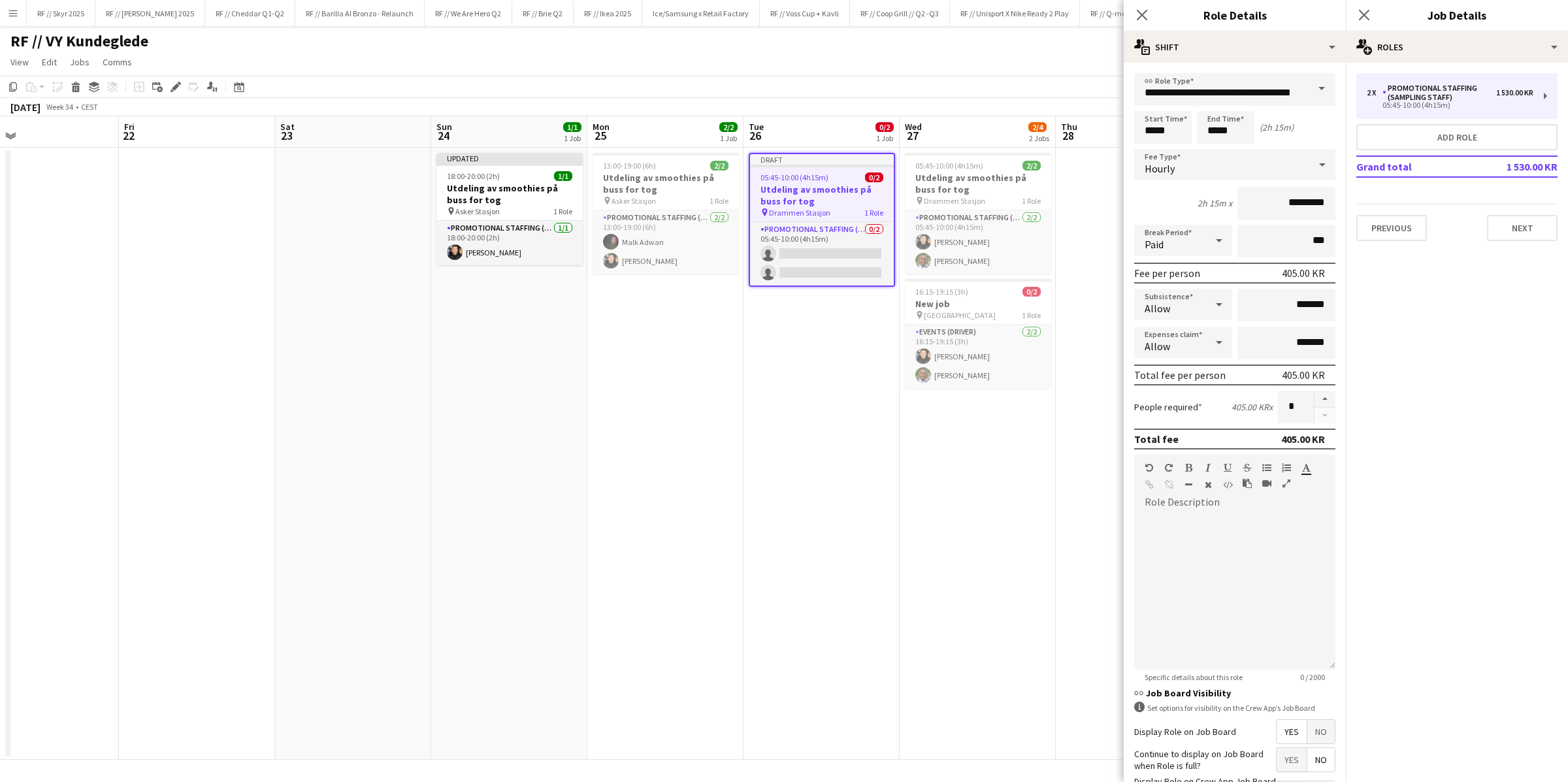
click at [1055, 282] on mat-expansion-panel "pencil3 General details 2 x Promotional Staffing (Sampling Staff) 1 530.00 KR 0…" at bounding box center [1456, 422] width 222 height 719
click at [975, 461] on app-date-cell "05:45-10:00 (4h15m) 2/2 Utdeling av smoothies på buss for tog pin Drammen Stasj…" at bounding box center [978, 454] width 156 height 612
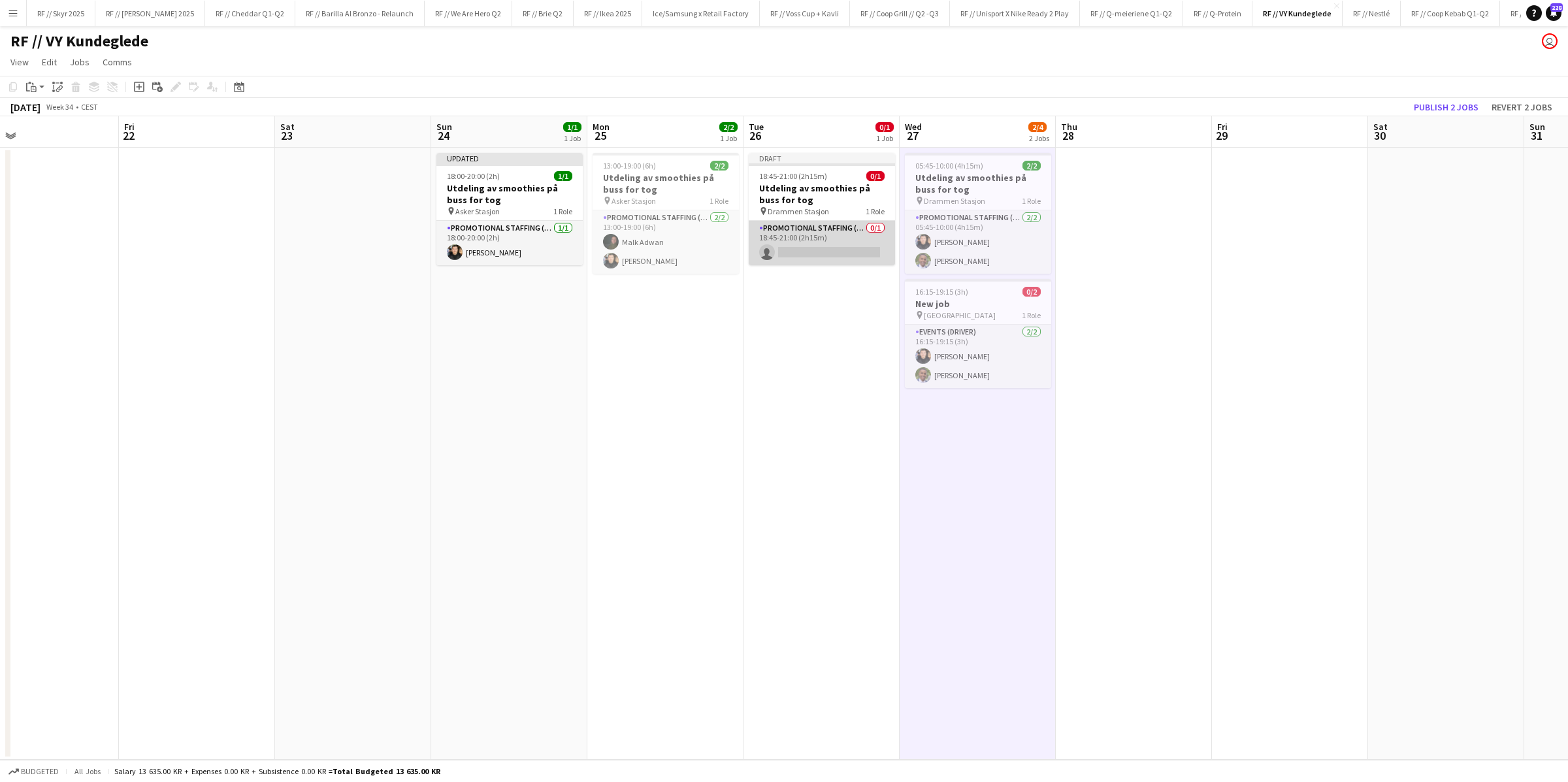
click at [855, 252] on app-card-role "Promotional Staffing (Sampling Staff) 0/1 18:45-21:00 (2h15m) single-neutral-ac…" at bounding box center [822, 242] width 146 height 44
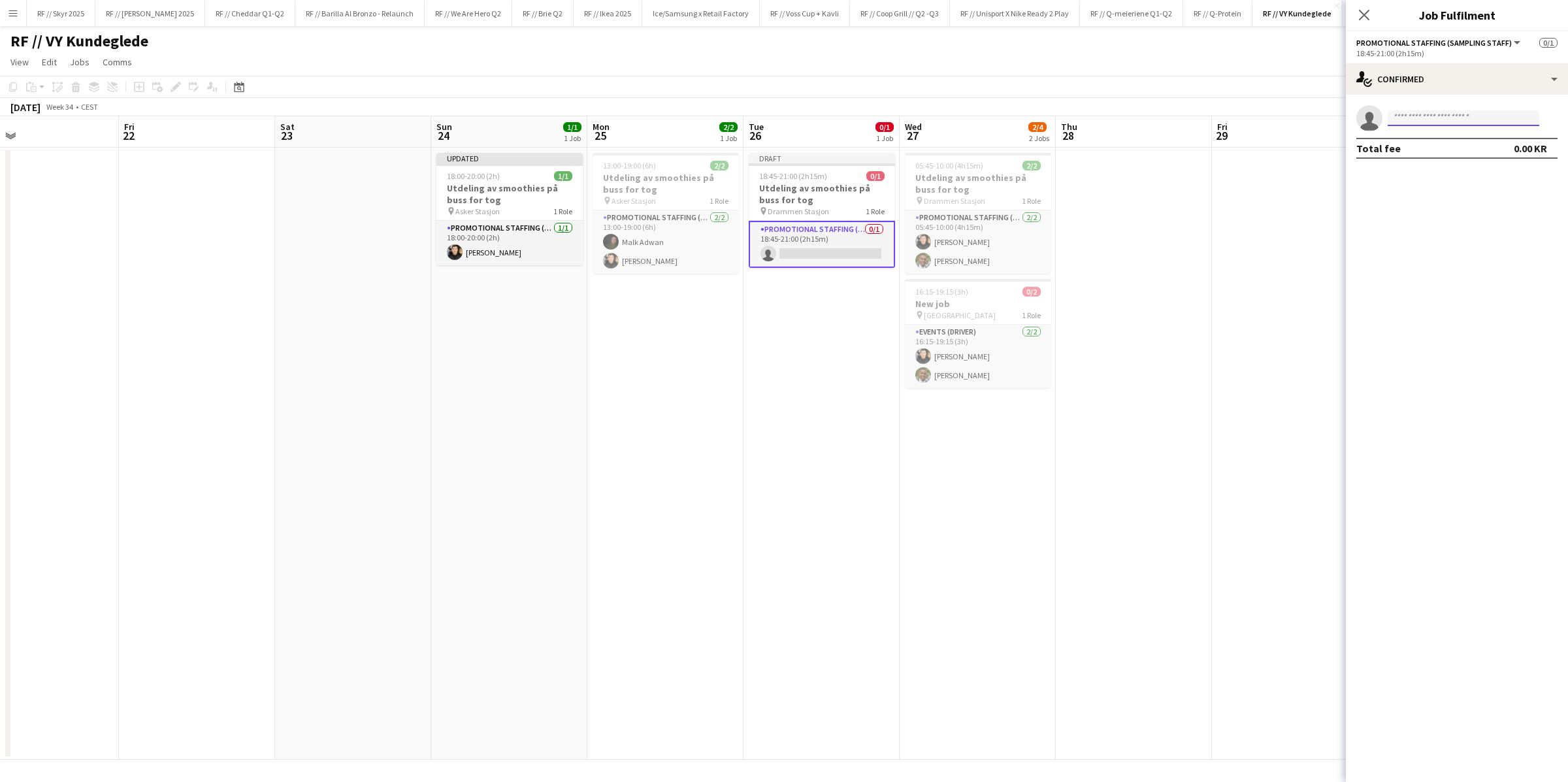
click at [1055, 111] on input at bounding box center [1463, 118] width 151 height 16
type input "*****"
click at [1055, 146] on span "i.kayabasi@outlook.com" at bounding box center [1463, 147] width 131 height 11
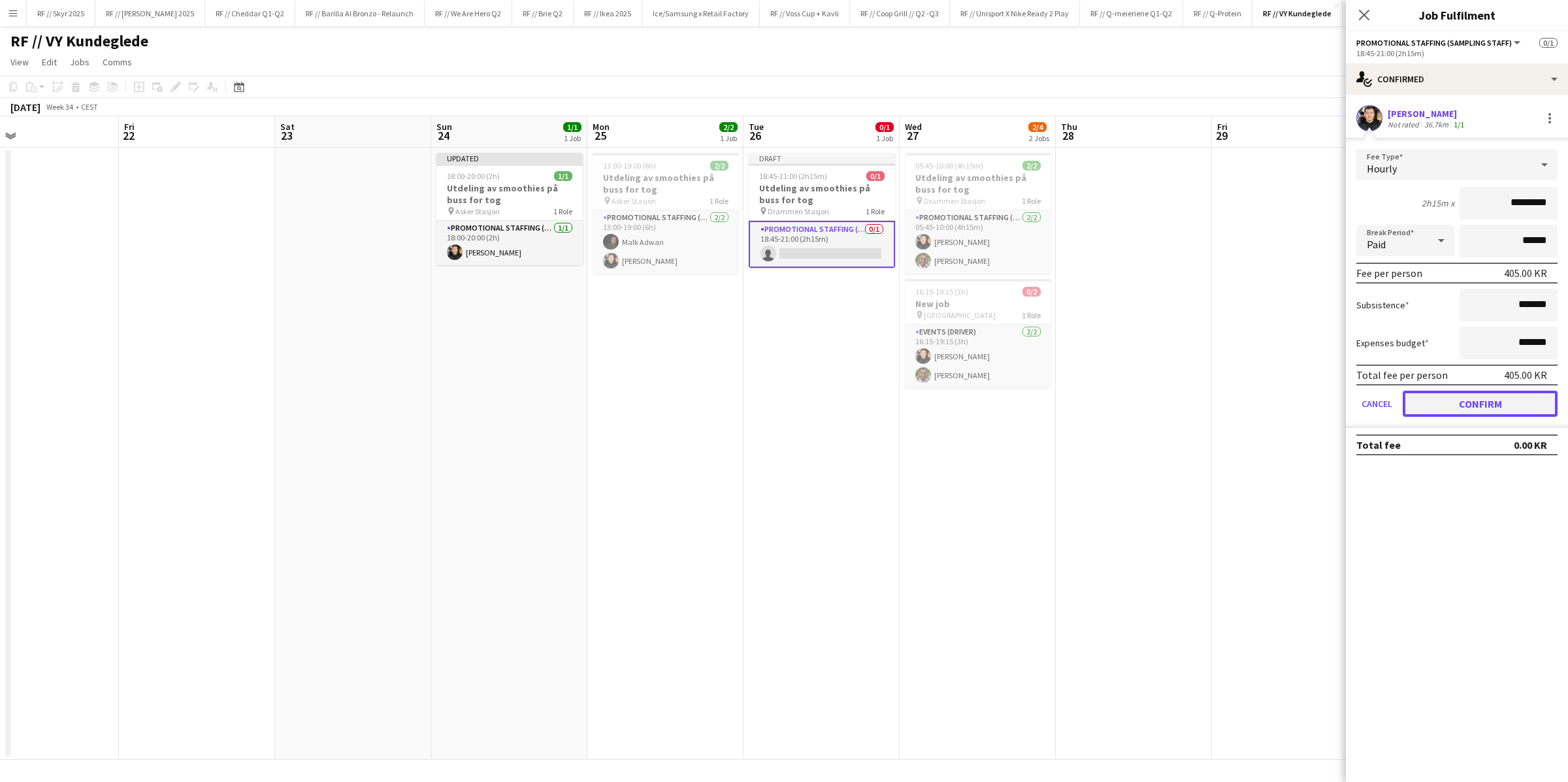
click at [1055, 400] on button "Confirm" at bounding box center [1480, 403] width 155 height 26
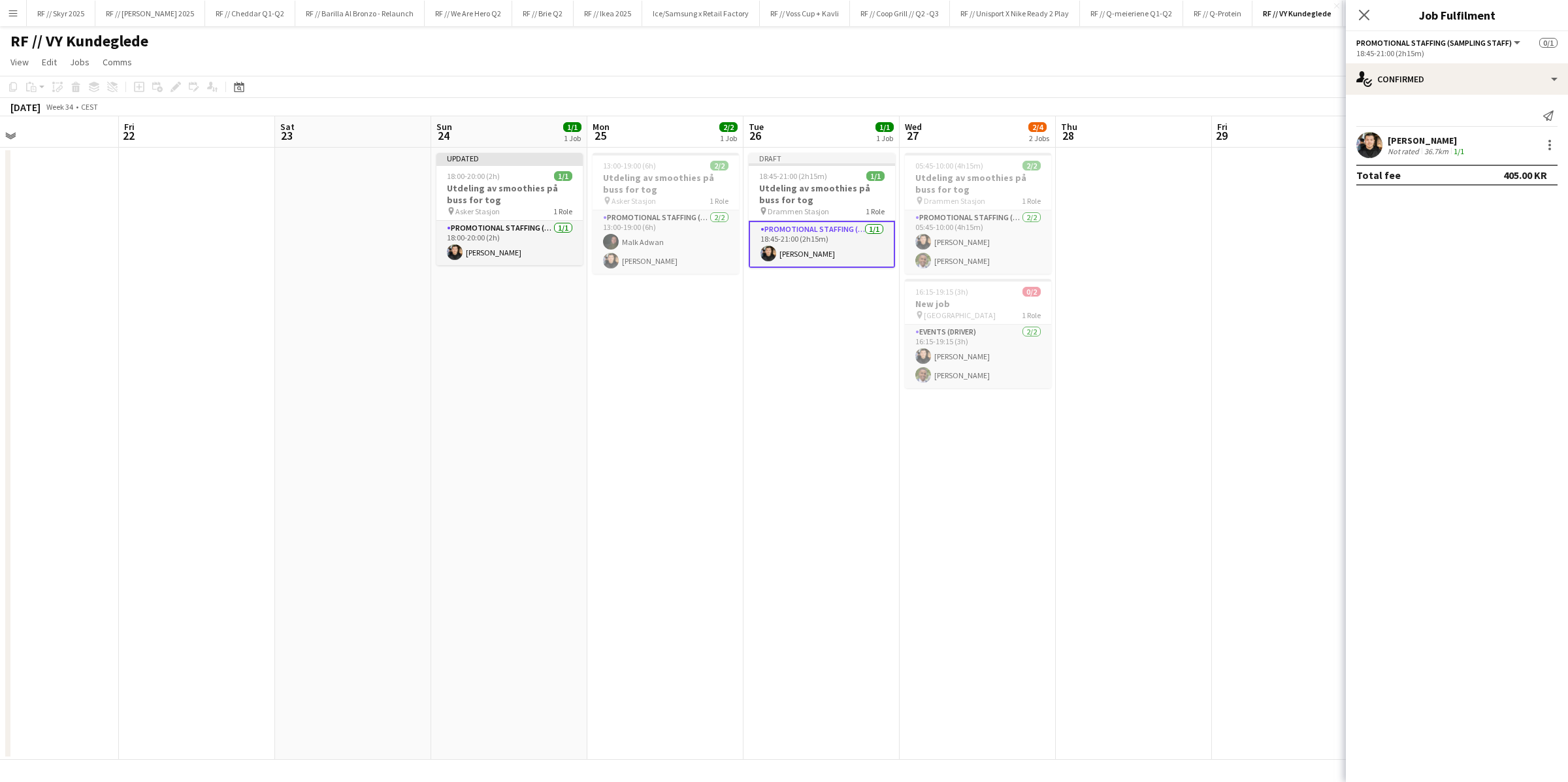
click at [1055, 313] on app-date-cell at bounding box center [1290, 454] width 156 height 612
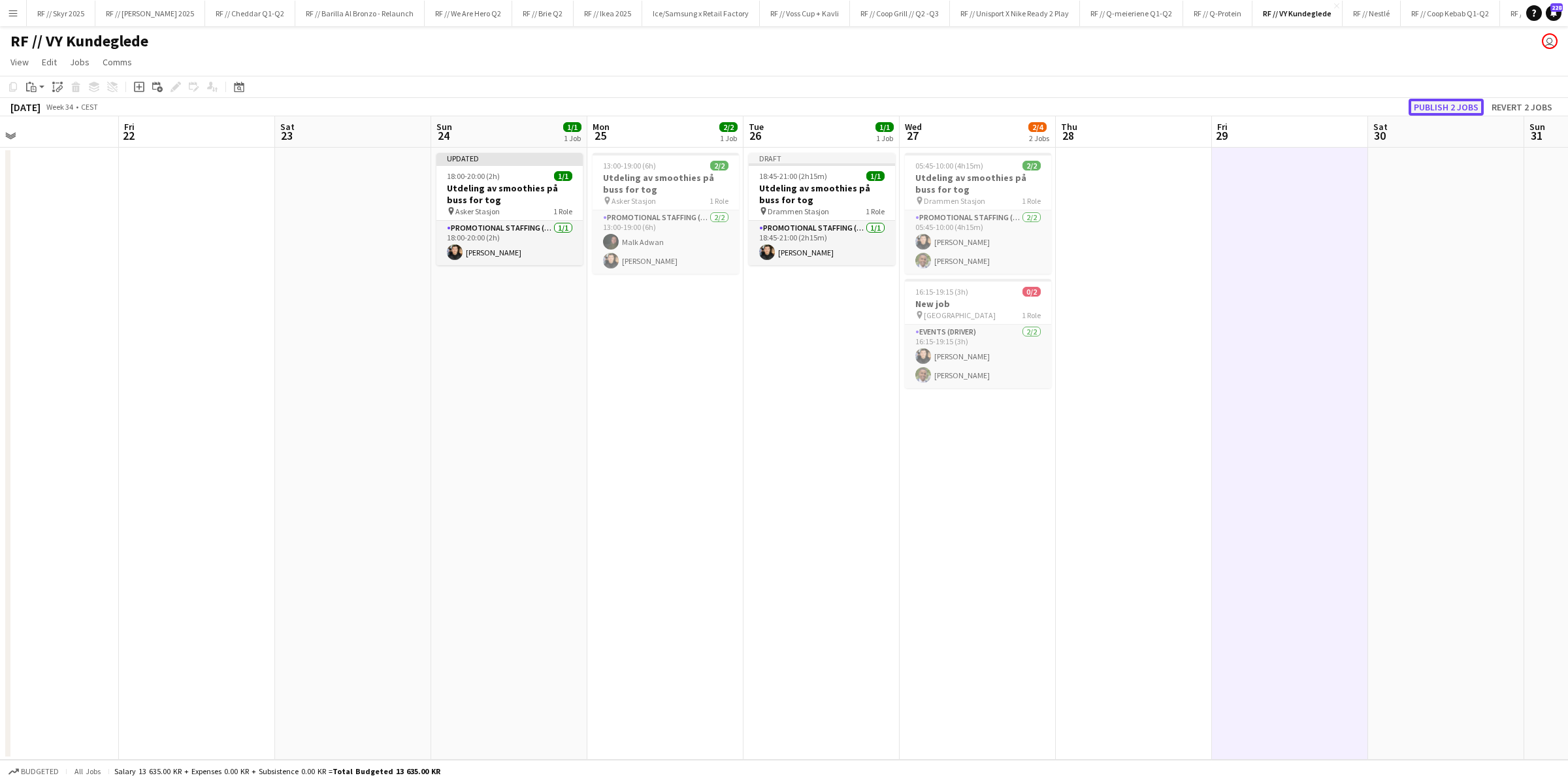
click at [1055, 108] on button "Publish 2 jobs" at bounding box center [1446, 107] width 75 height 17
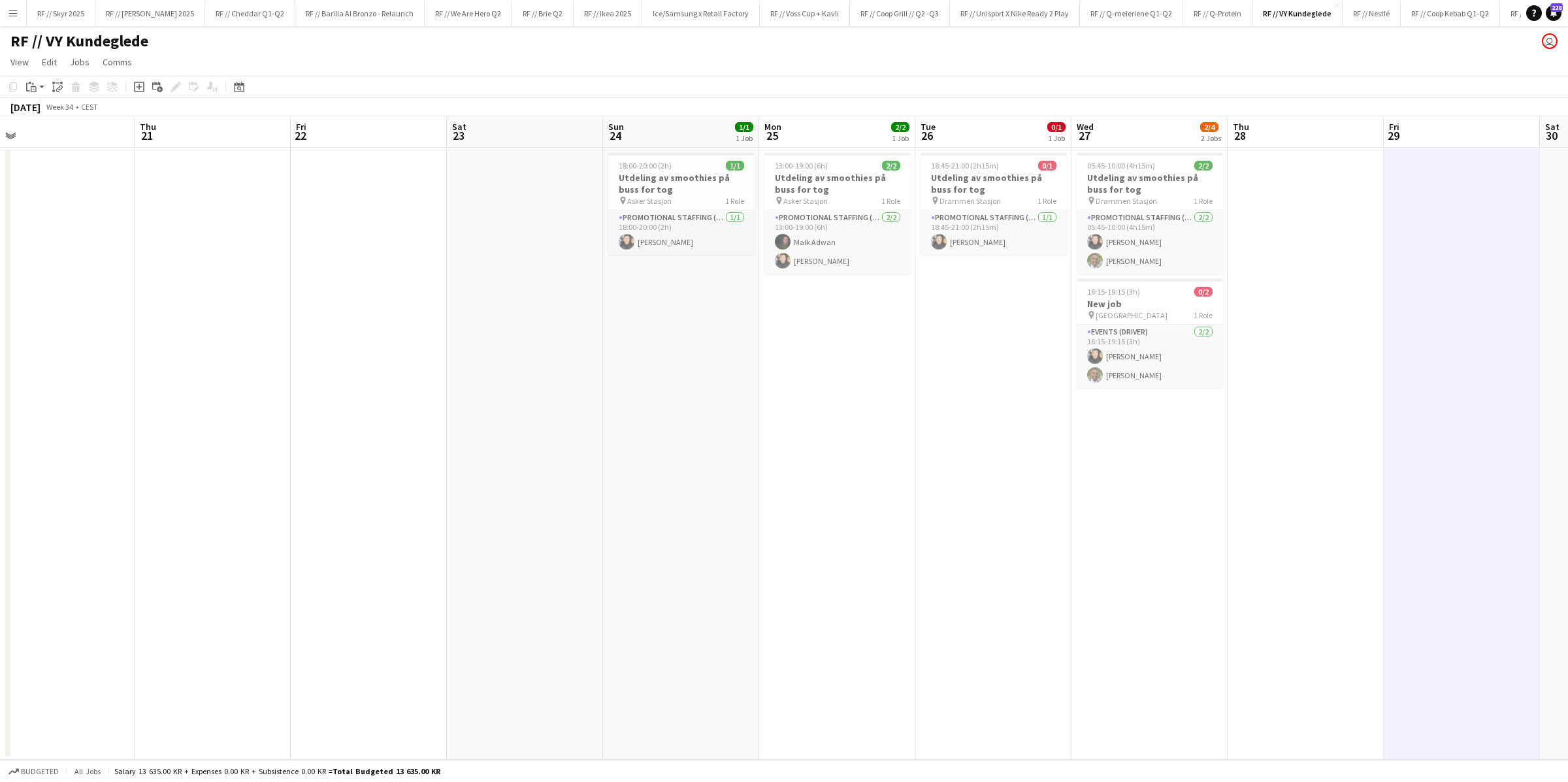
scroll to position [0, 486]
click at [680, 191] on h3 "Utdeling av smoothies på buss for tog" at bounding box center [686, 183] width 146 height 23
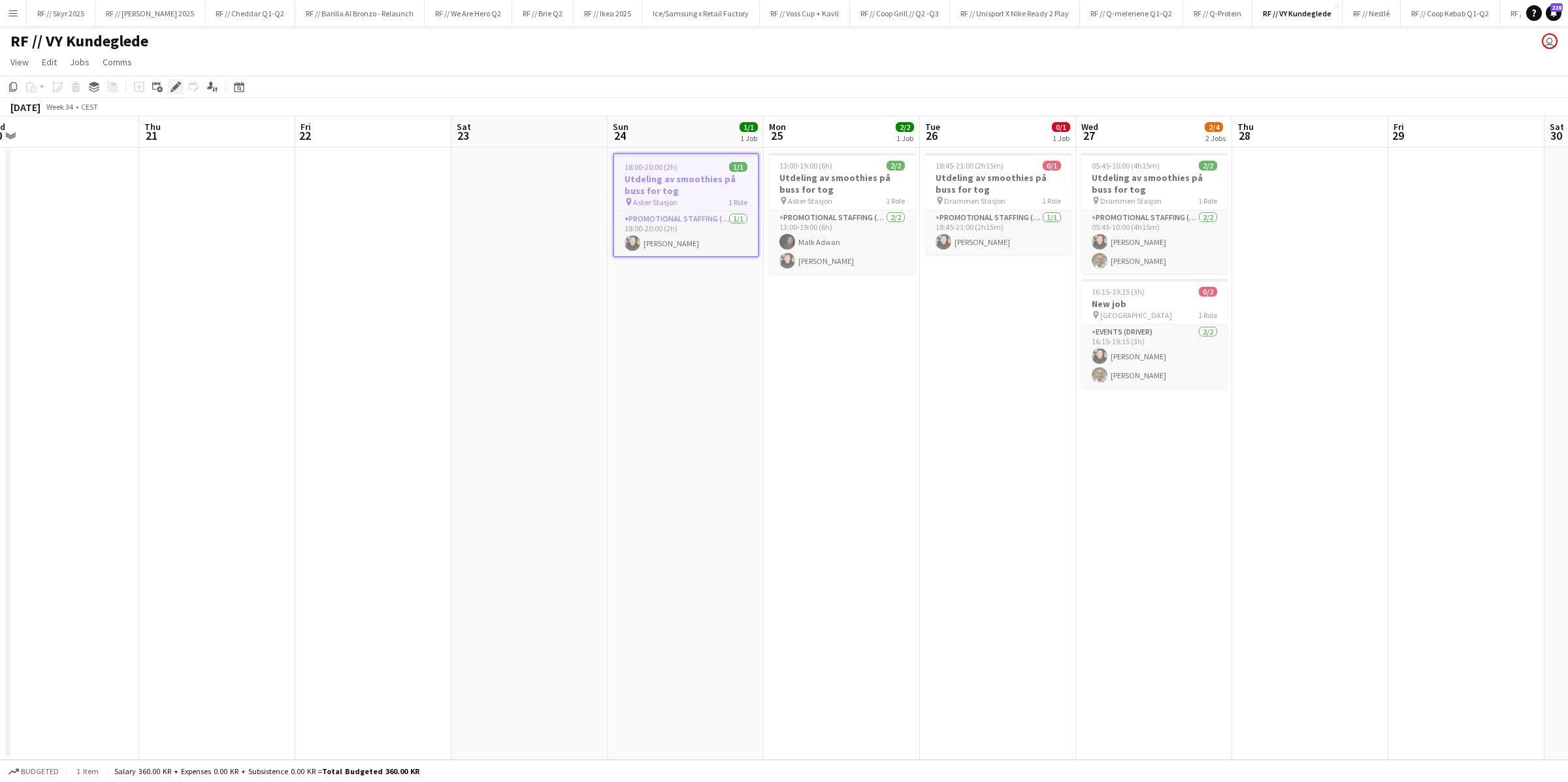
click at [174, 87] on icon at bounding box center [176, 87] width 7 height 7
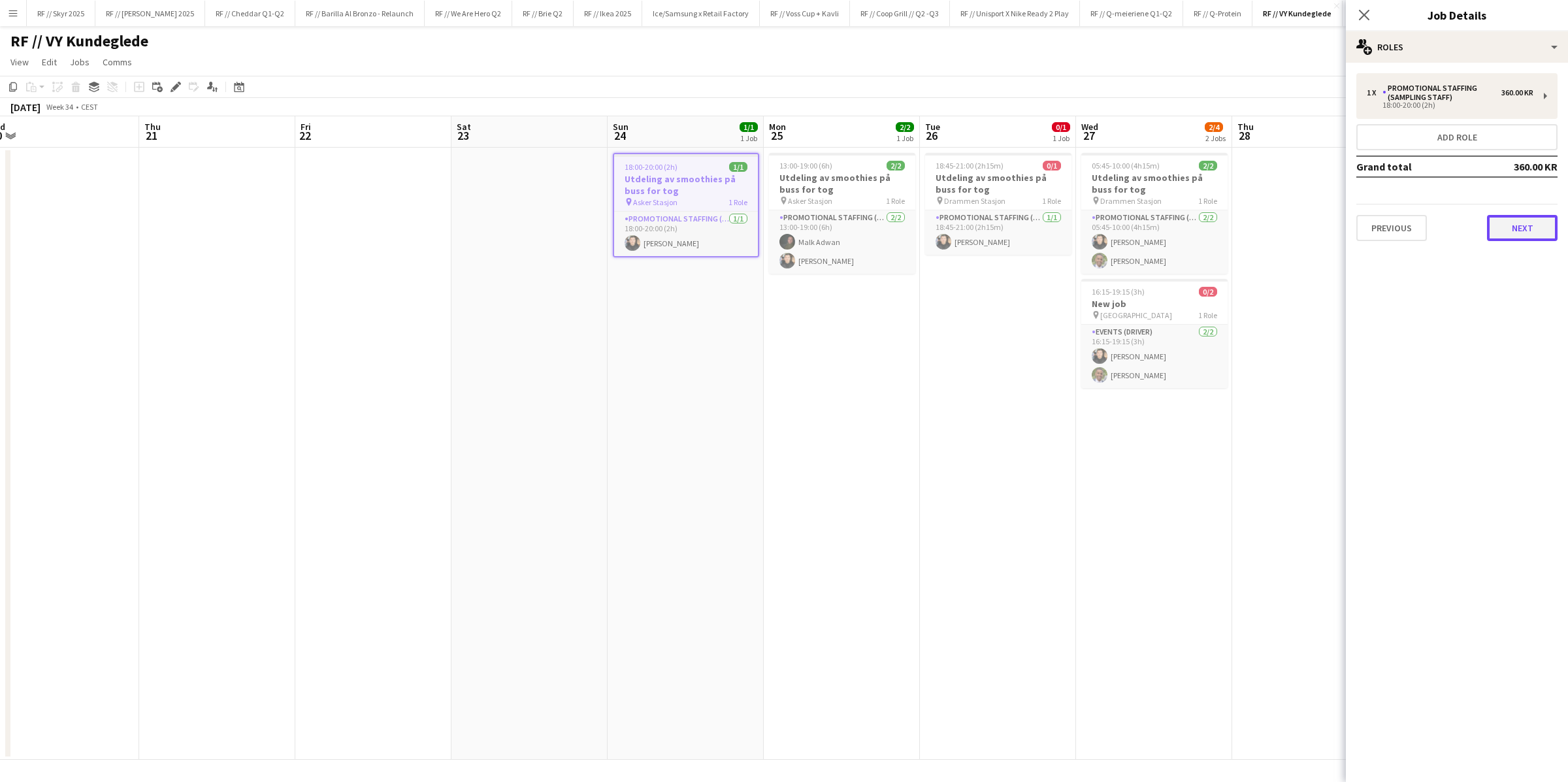
click at [1055, 232] on button "Next" at bounding box center [1522, 227] width 70 height 26
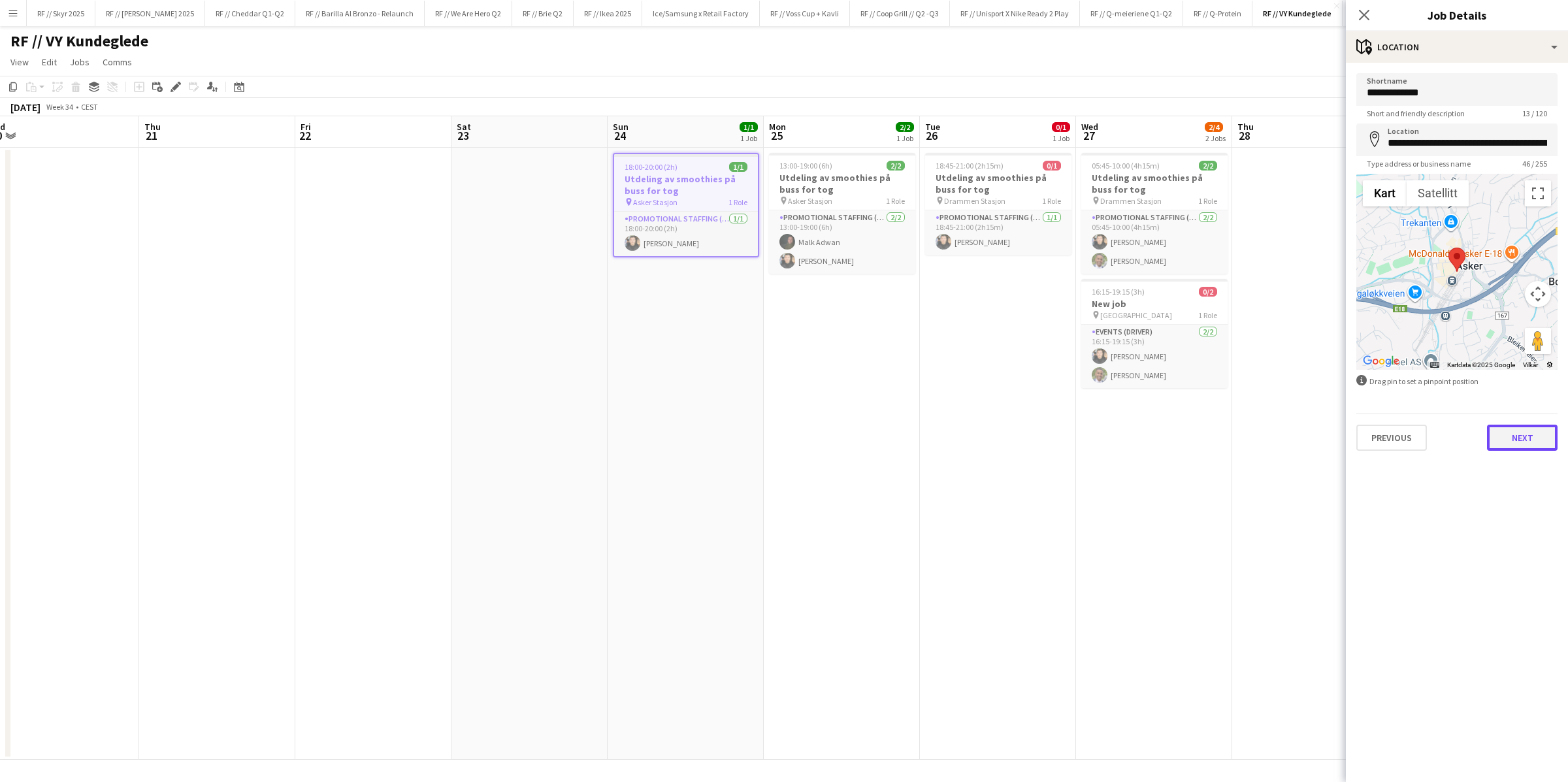
click at [1055, 444] on button "Next" at bounding box center [1522, 437] width 70 height 26
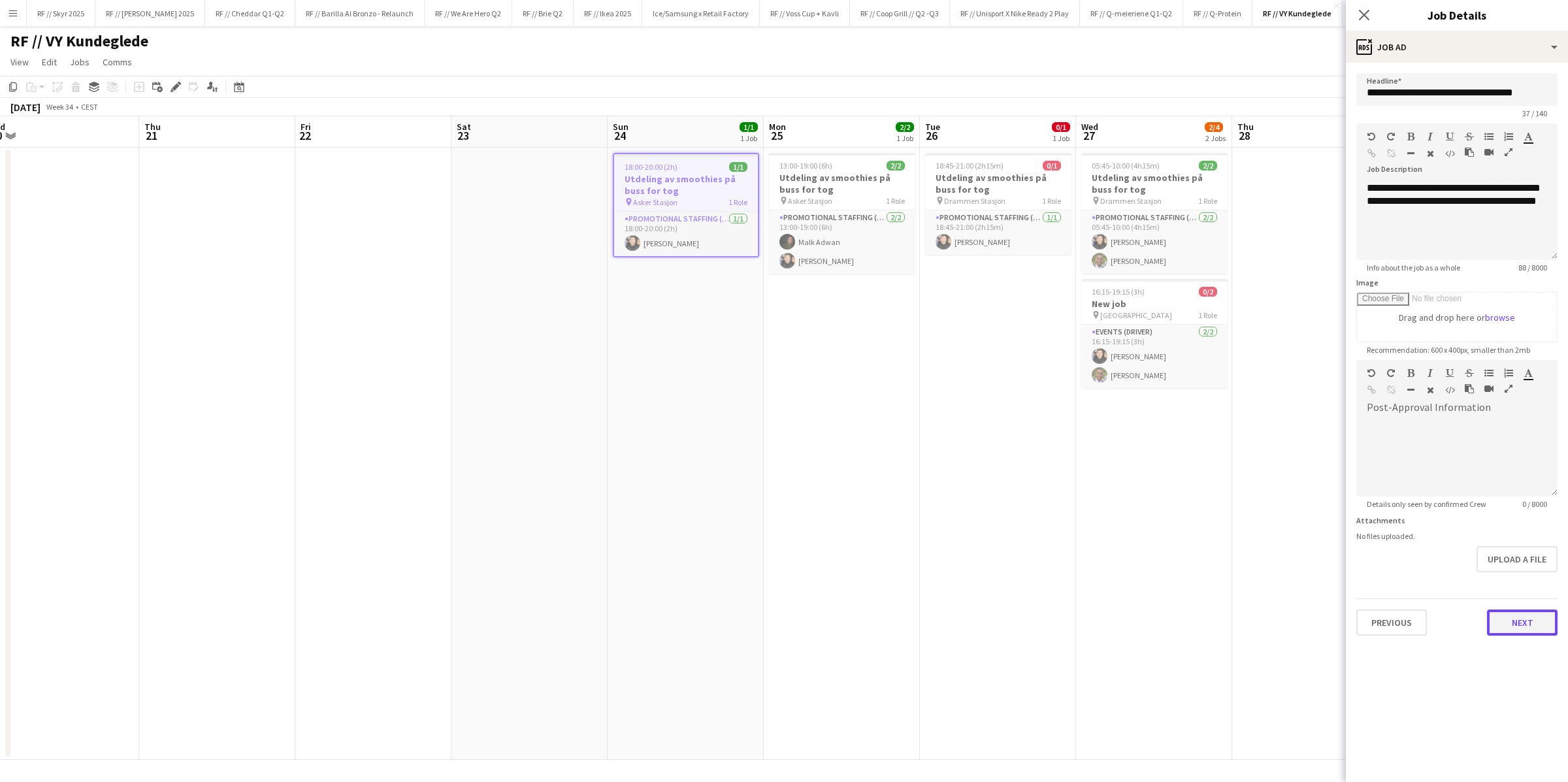
click at [1055, 613] on button "Next" at bounding box center [1522, 622] width 70 height 26
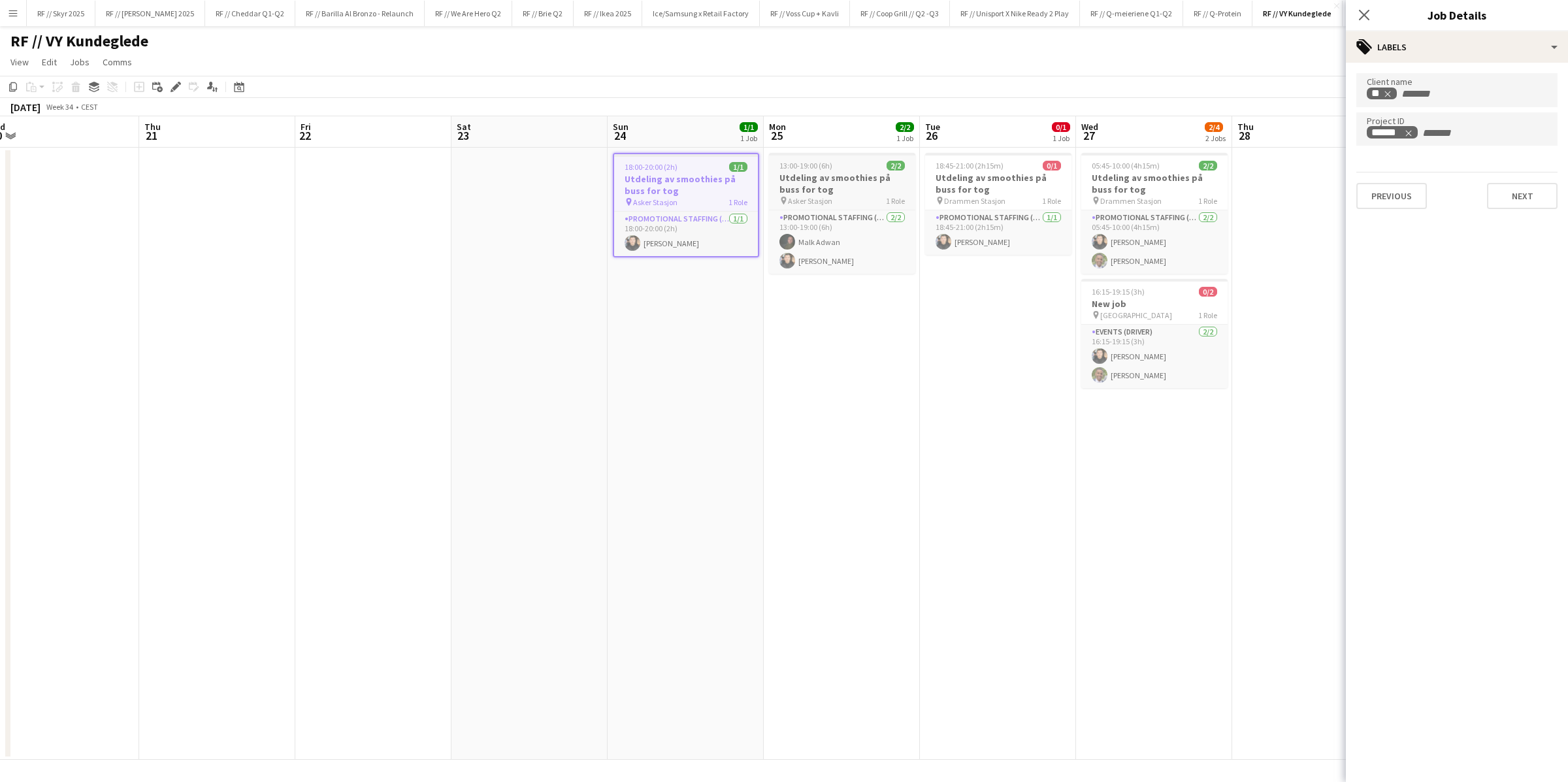
click at [827, 184] on h3 "Utdeling av smoothies på buss for tog" at bounding box center [842, 183] width 146 height 23
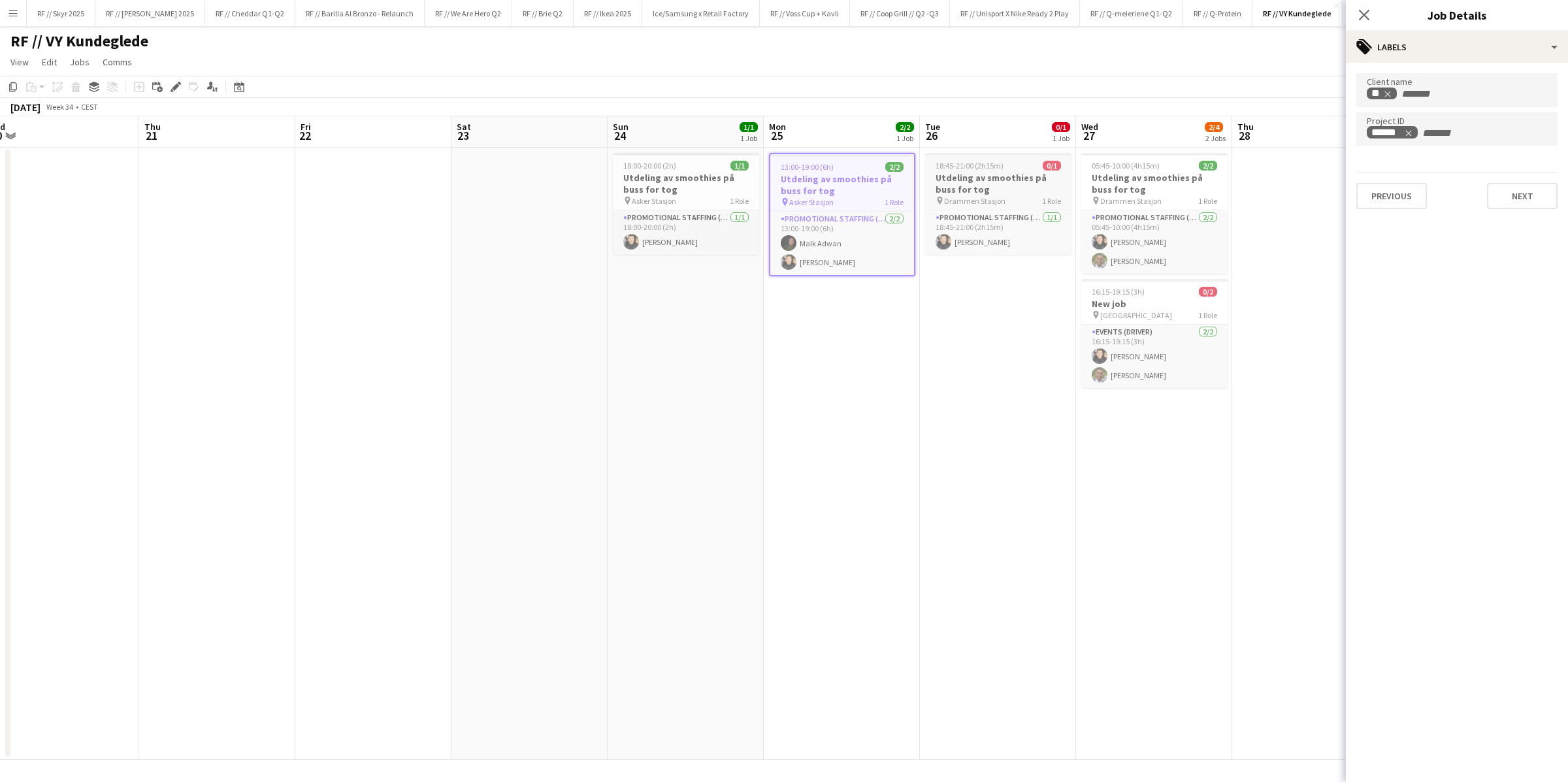
click at [954, 186] on h3 "Utdeling av smoothies på buss for tog" at bounding box center [998, 183] width 146 height 23
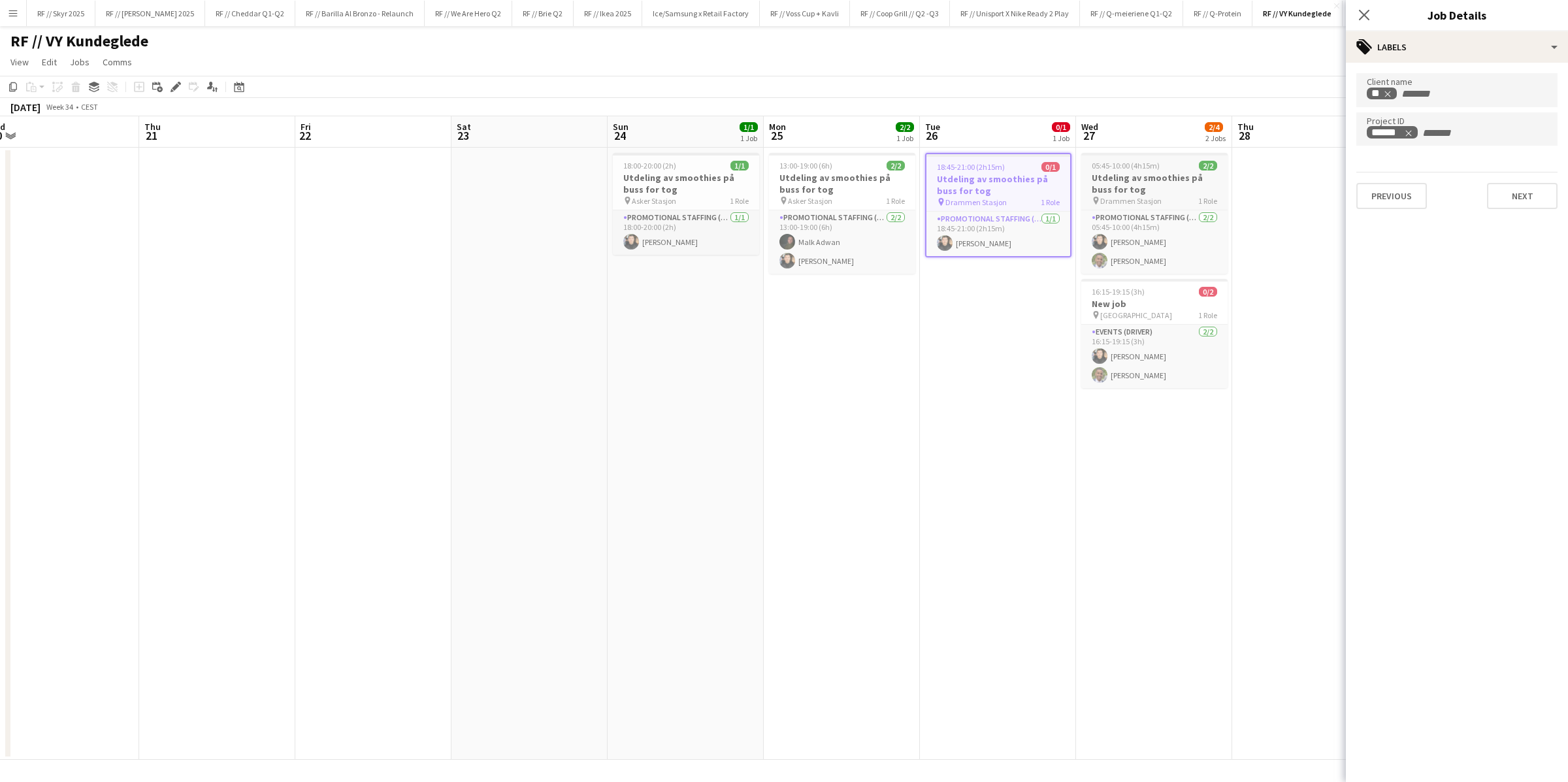
click at [1055, 183] on h3 "Utdeling av smoothies på buss for tog" at bounding box center [1154, 183] width 146 height 23
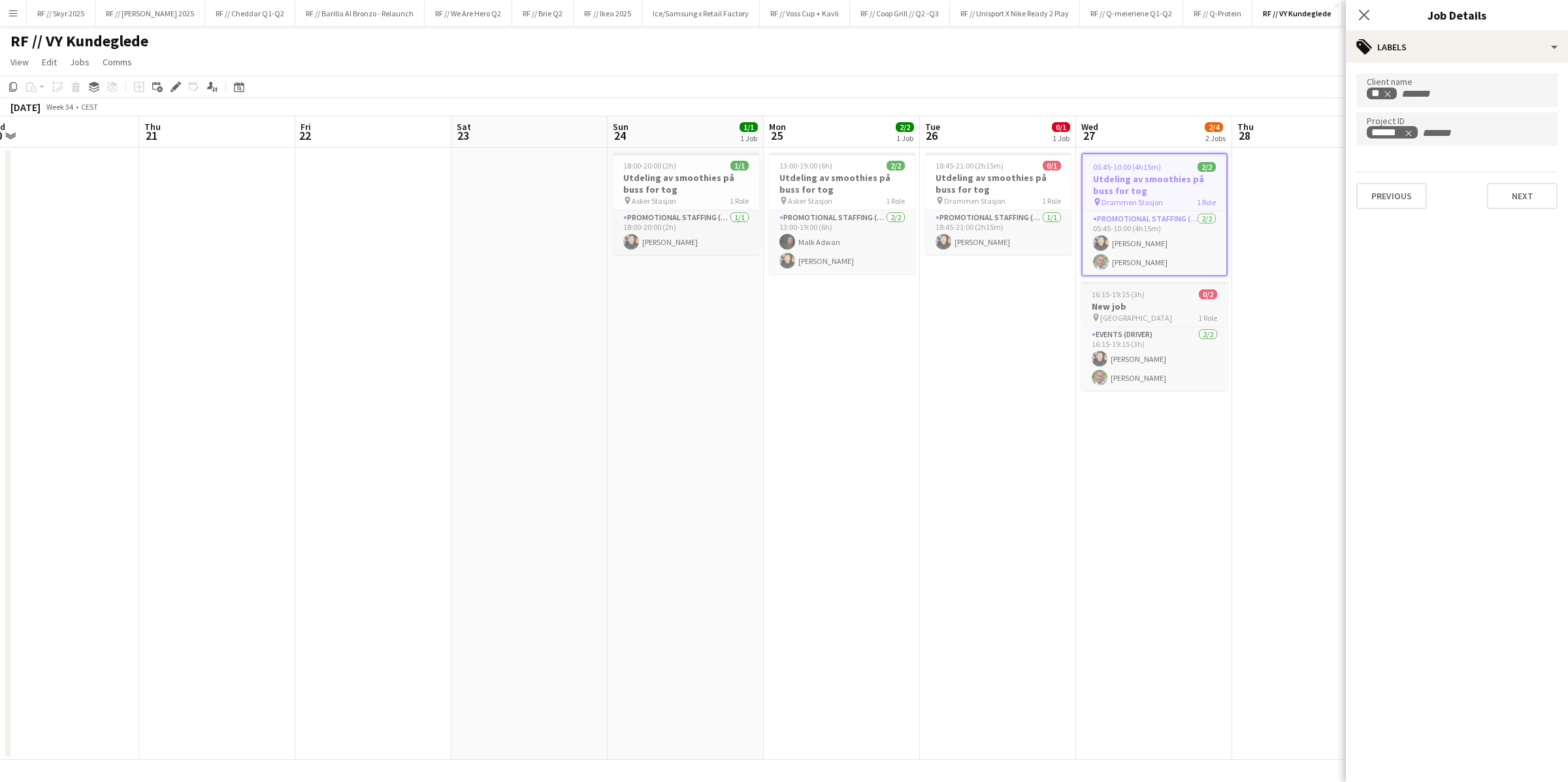
click at [1055, 301] on h3 "New job" at bounding box center [1154, 306] width 146 height 12
click at [1015, 309] on app-date-cell "18:45-21:00 (2h15m) 0/1 Utdeling av smoothies på buss for tog pin Drammen Stasj…" at bounding box center [998, 454] width 156 height 612
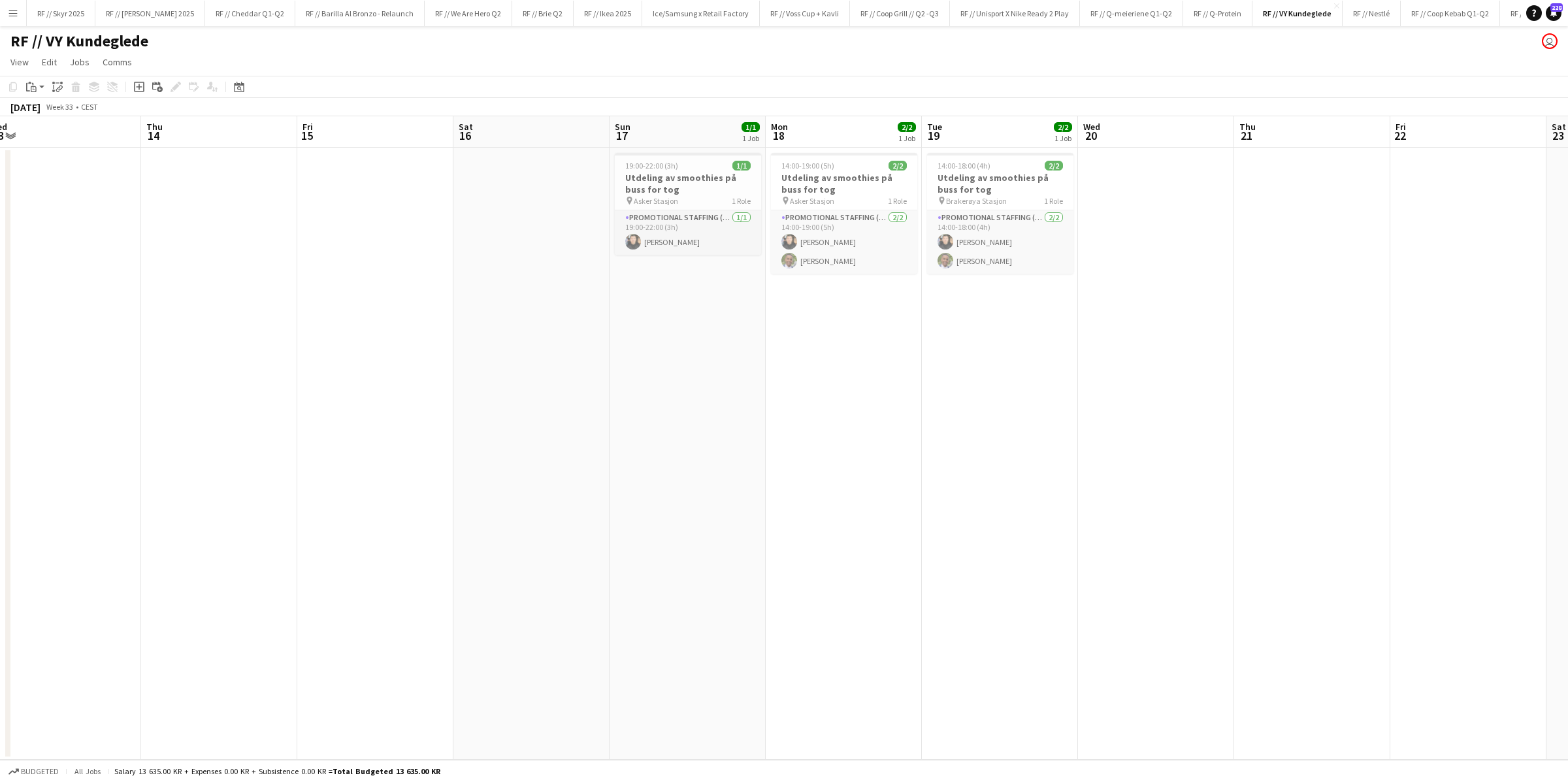
scroll to position [0, 324]
click at [1006, 192] on h3 "Utdeling av smoothies på buss for tog" at bounding box center [1003, 183] width 146 height 23
click at [175, 90] on icon "Edit" at bounding box center [176, 87] width 11 height 11
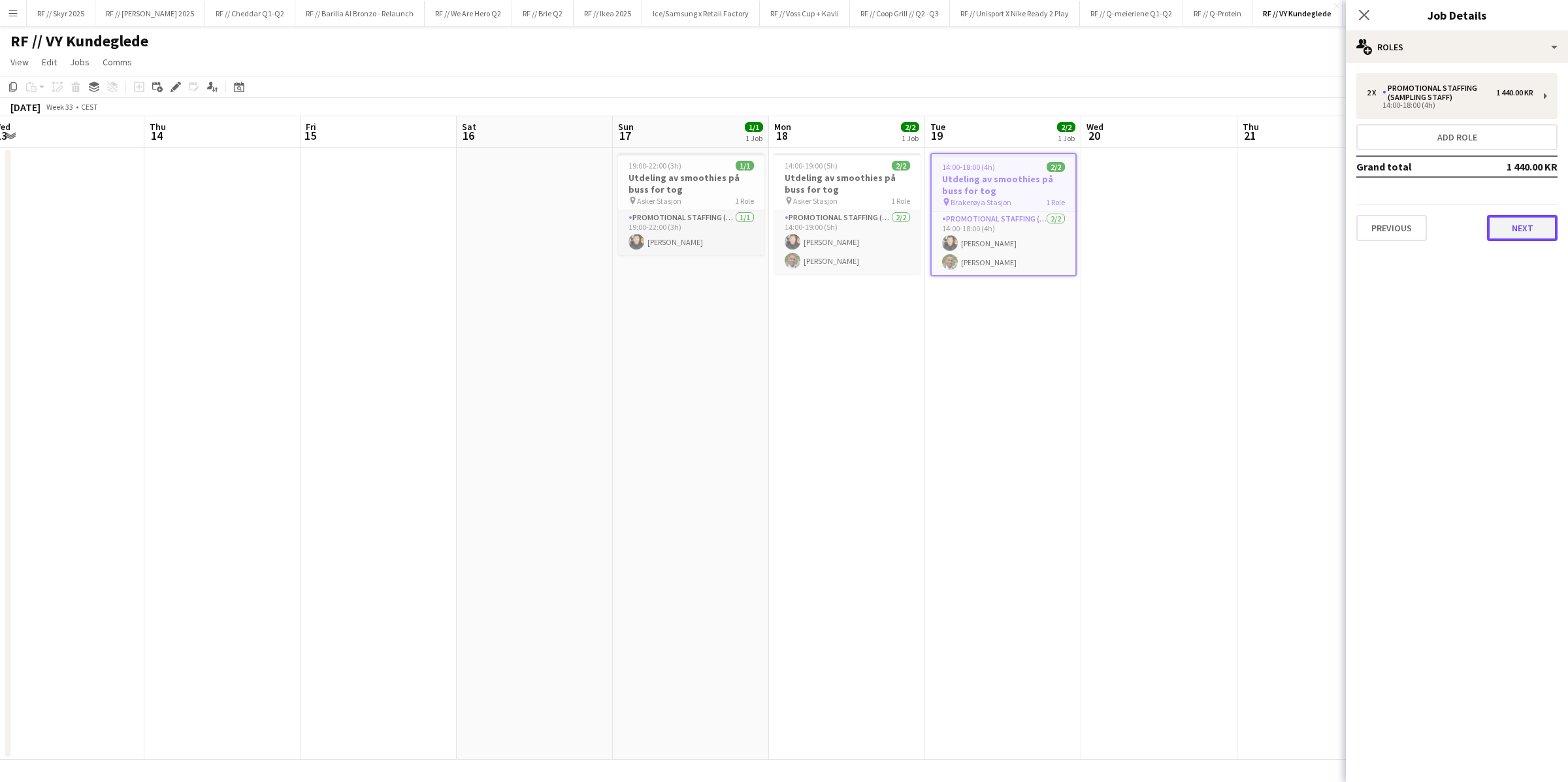
click at [1055, 223] on button "Next" at bounding box center [1522, 227] width 70 height 26
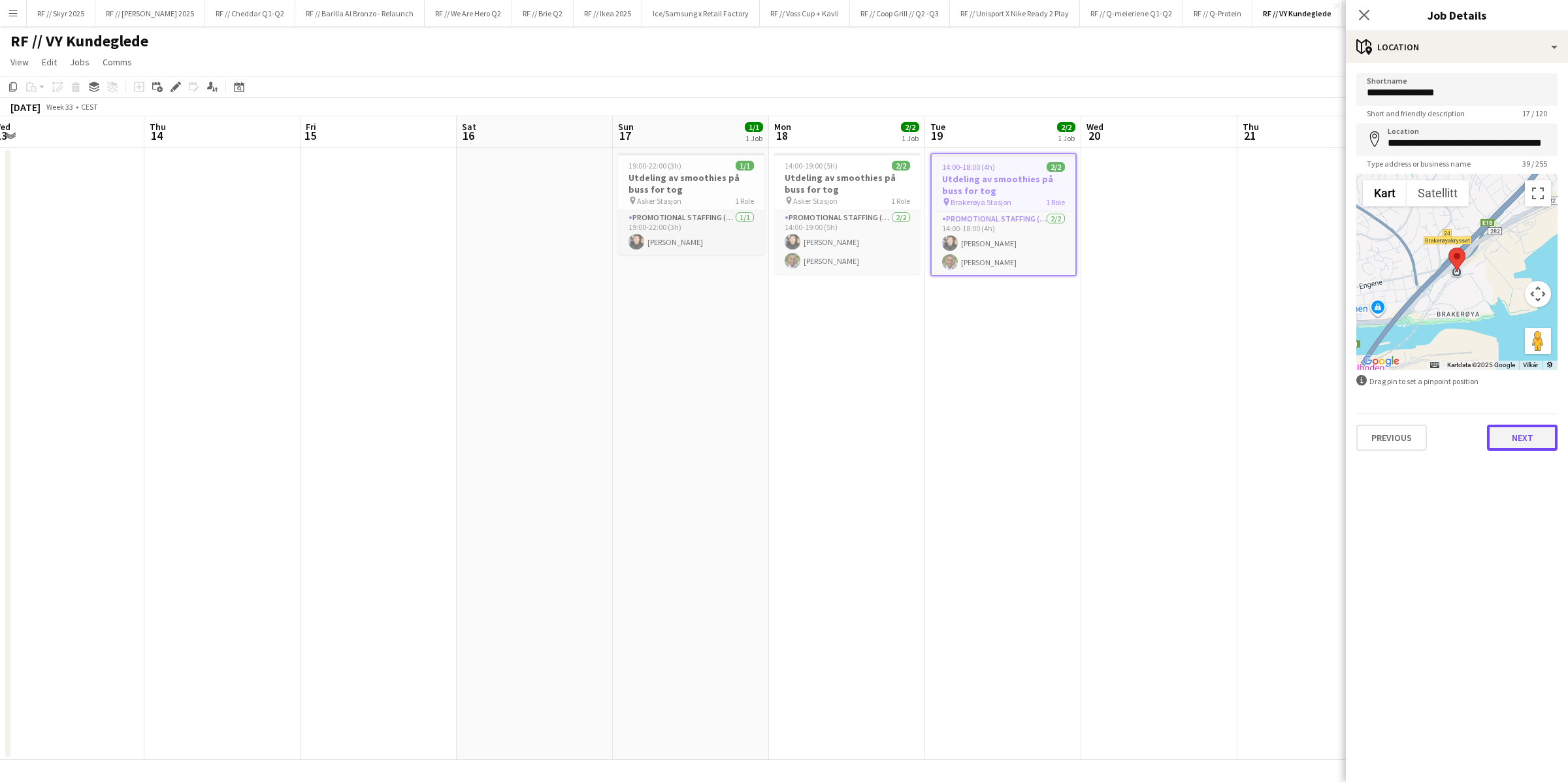
click at [1055, 444] on button "Next" at bounding box center [1522, 437] width 70 height 26
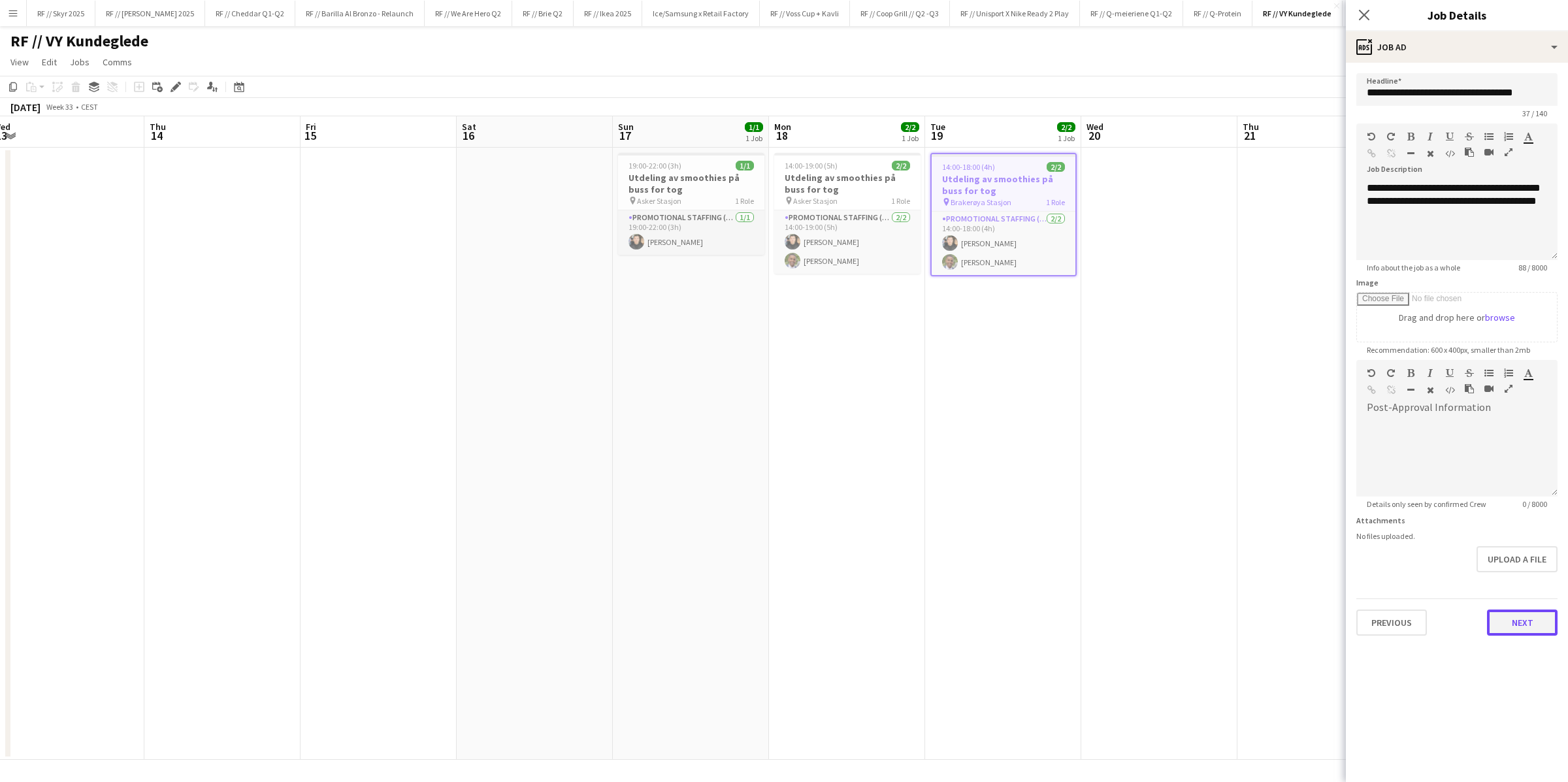
click at [1055, 613] on button "Next" at bounding box center [1522, 622] width 70 height 26
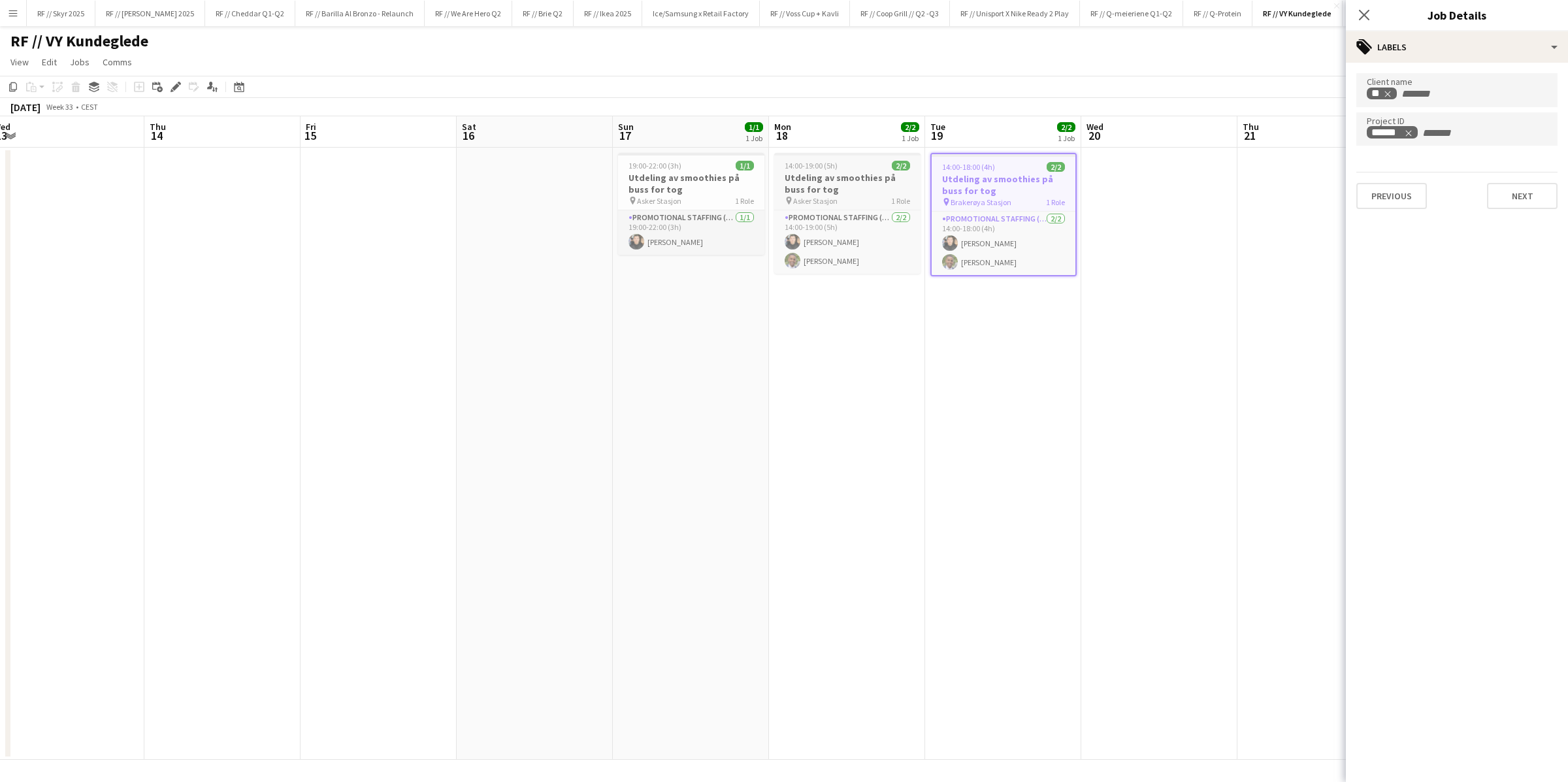
click at [846, 182] on h3 "Utdeling av smoothies på buss for tog" at bounding box center [848, 183] width 146 height 23
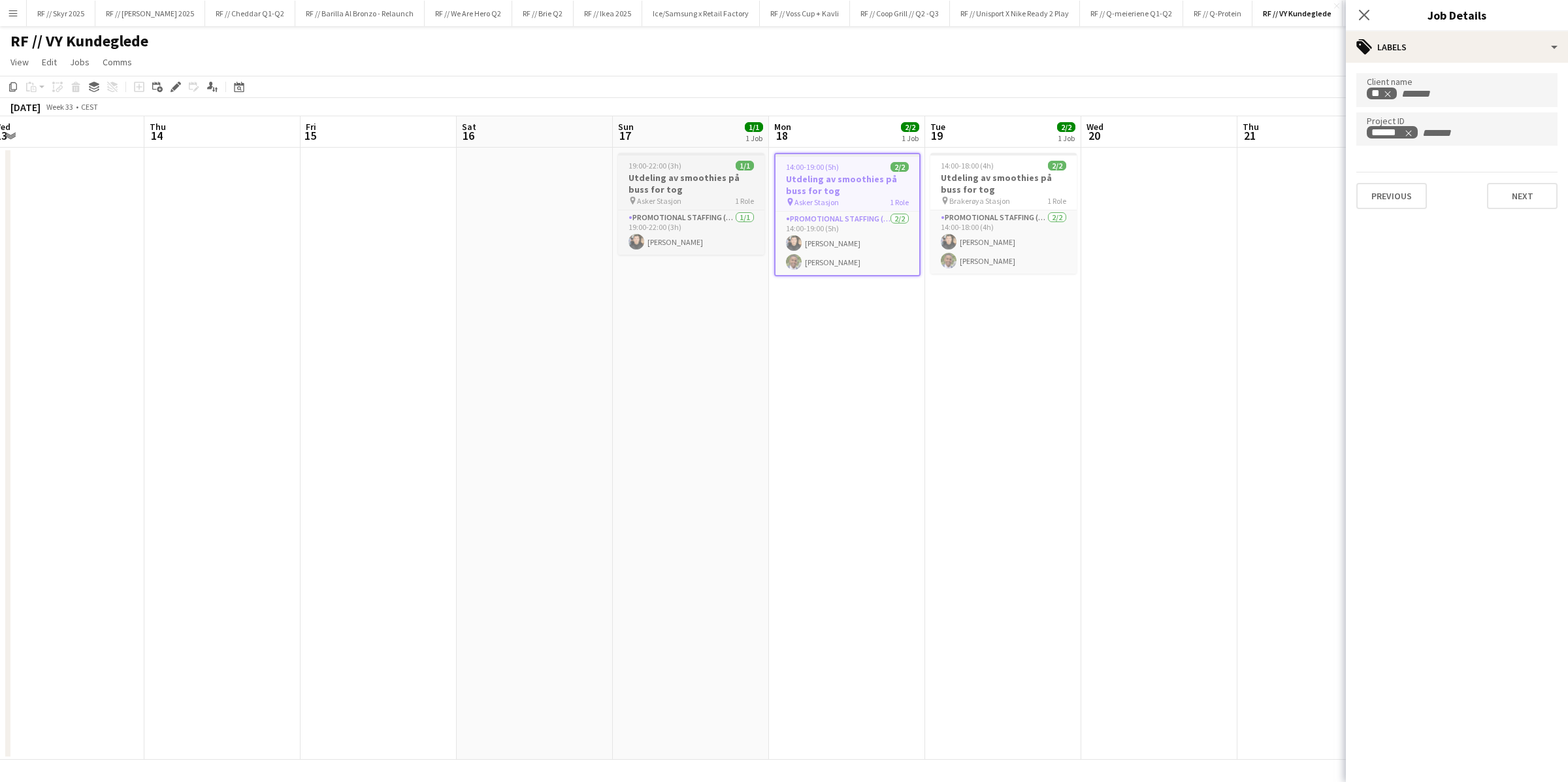
click at [676, 179] on h3 "Utdeling av smoothies på buss for tog" at bounding box center [691, 183] width 146 height 23
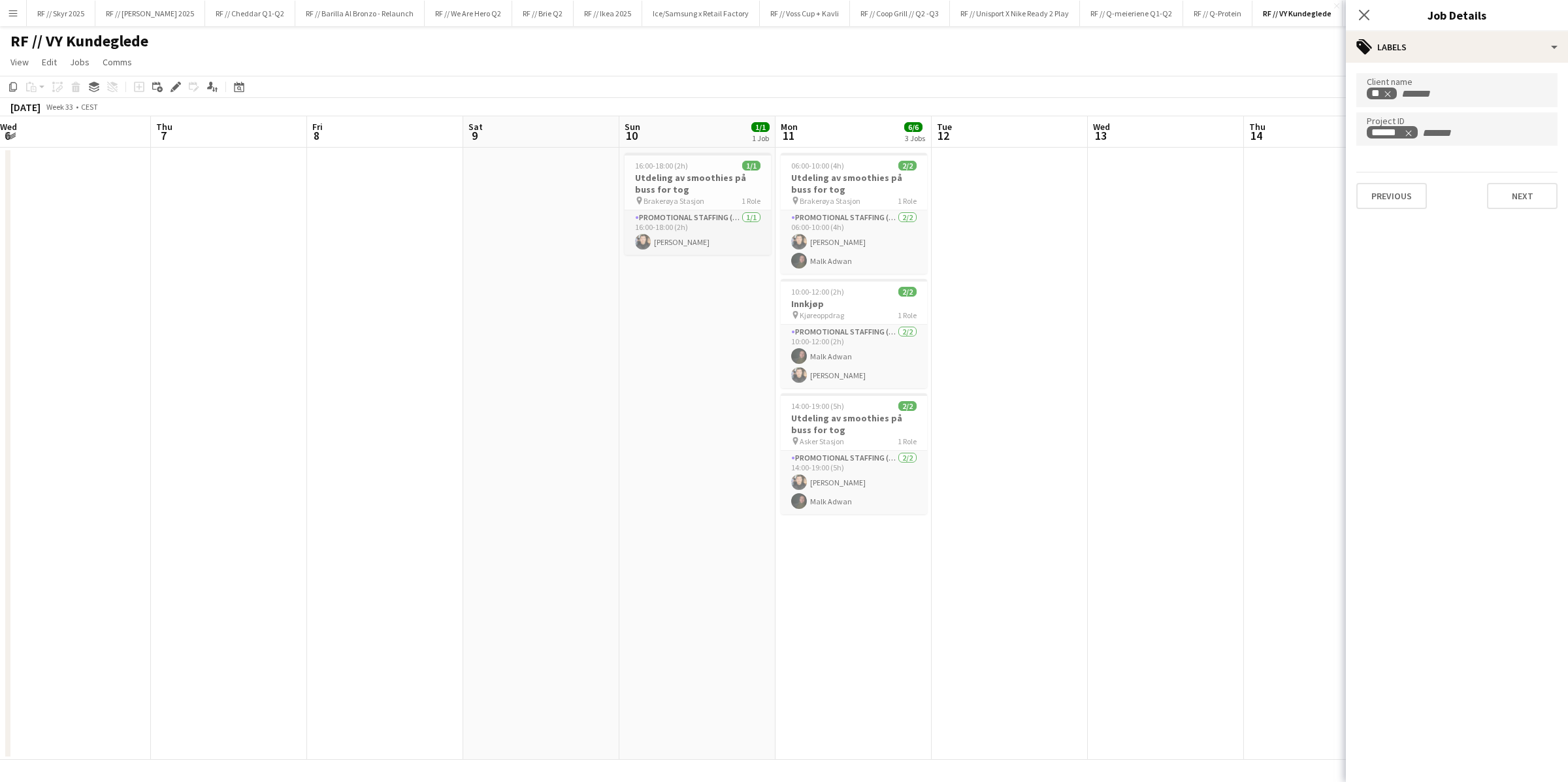
scroll to position [0, 283]
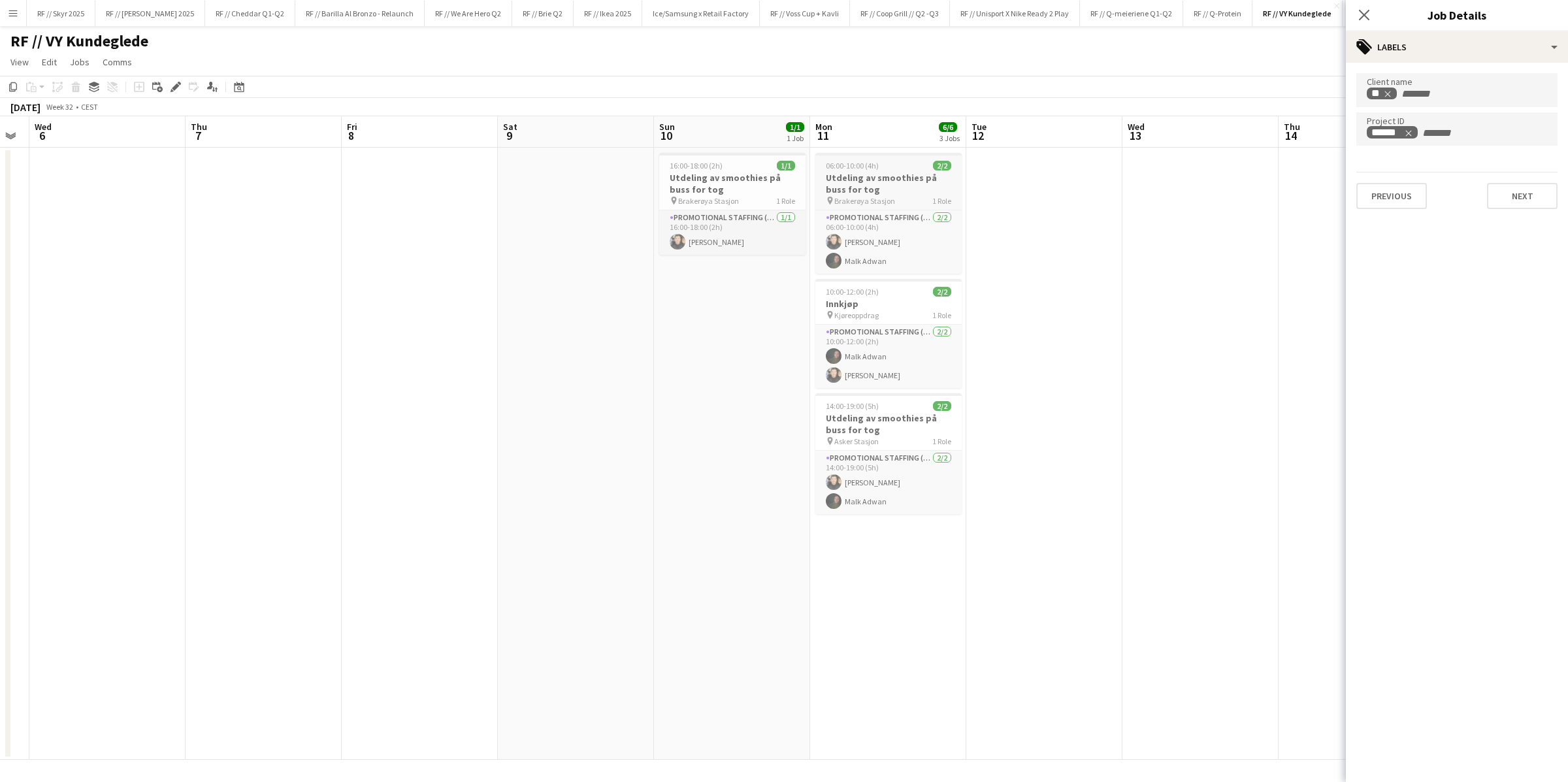
click at [870, 198] on span "Brakerøya Stasjon" at bounding box center [864, 201] width 60 height 10
click at [1019, 358] on app-date-cell at bounding box center [1045, 454] width 156 height 612
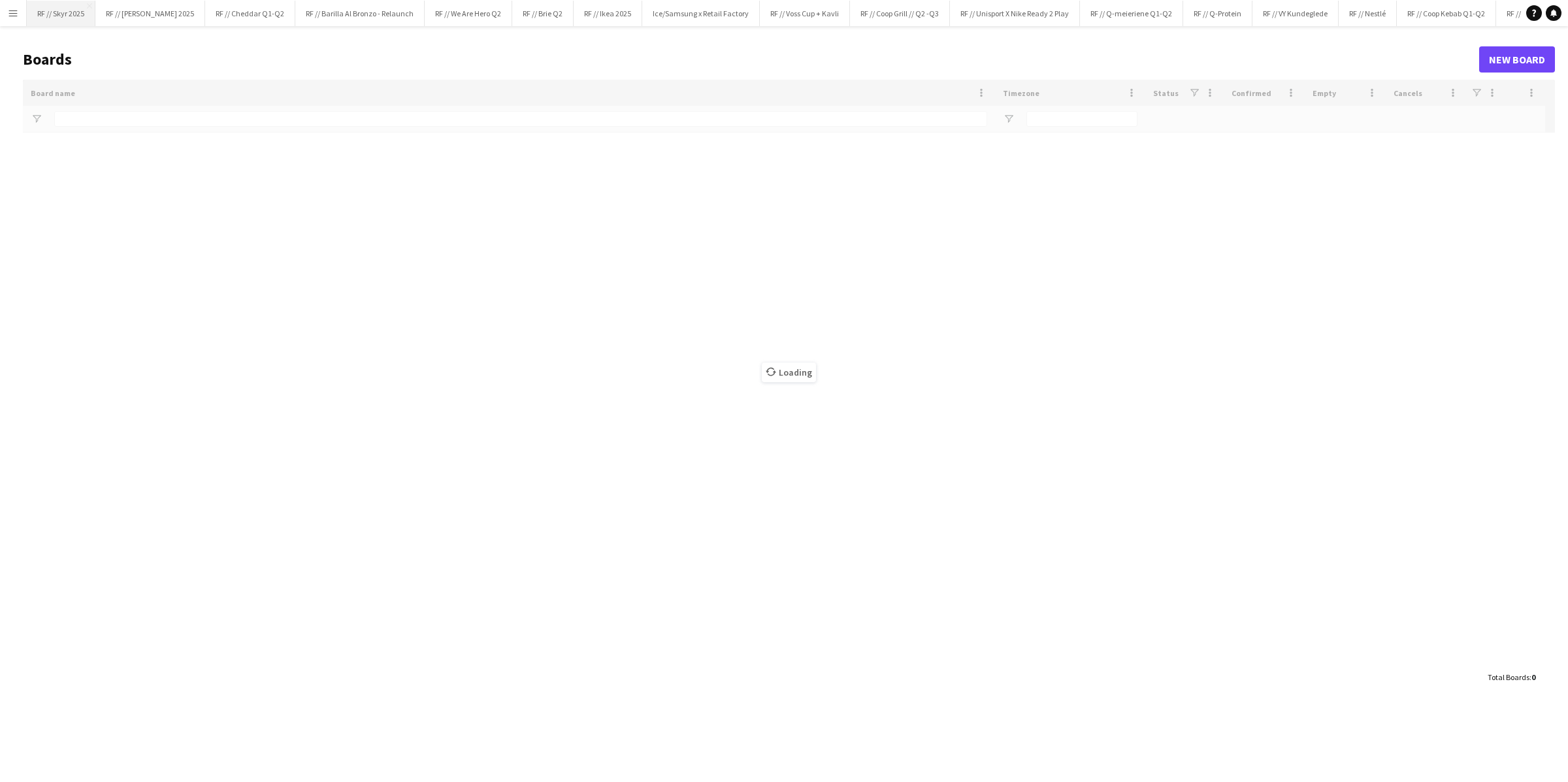
type input "***"
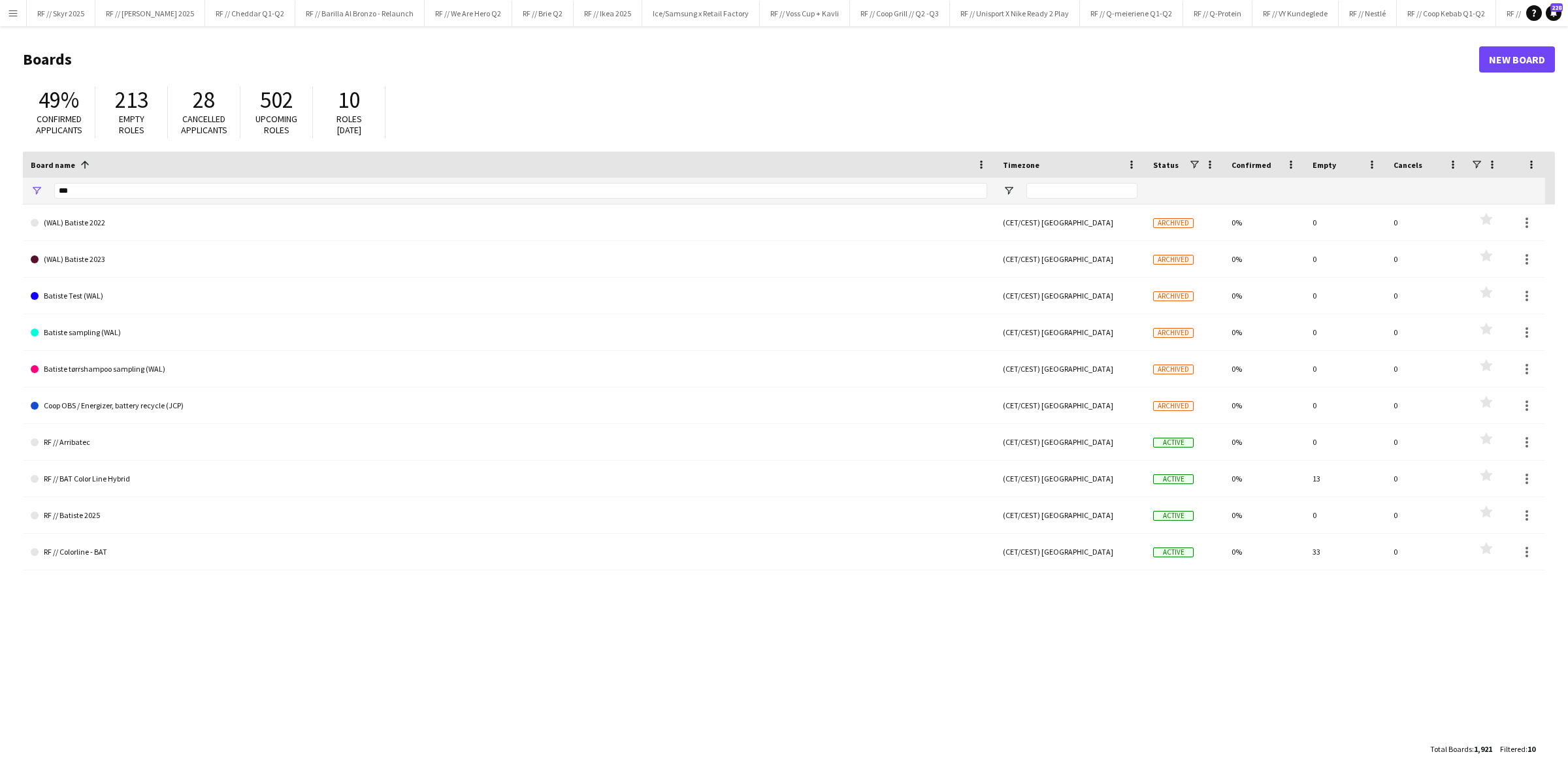
click at [20, 14] on button "Menu" at bounding box center [13, 13] width 26 height 26
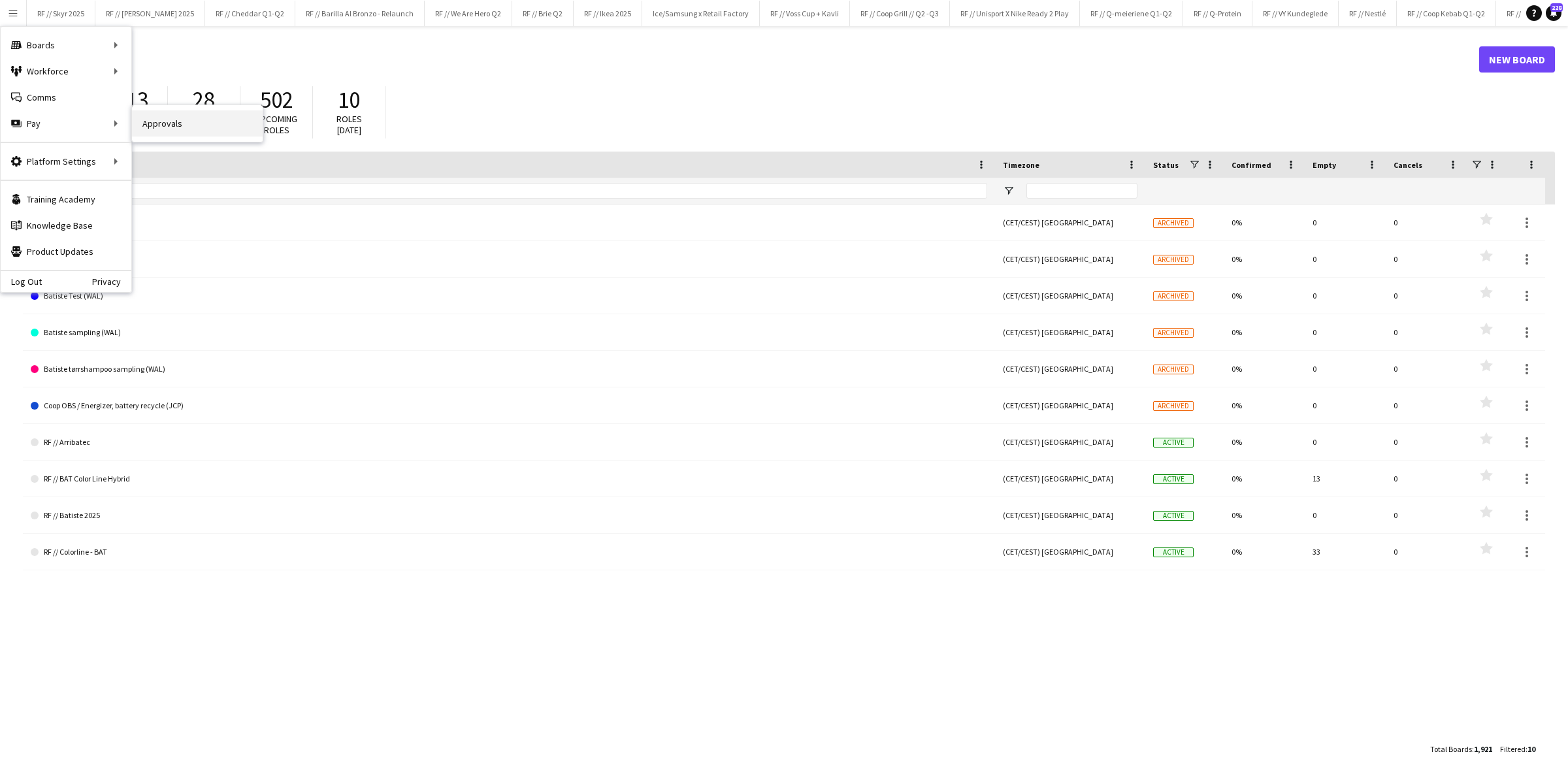
click at [173, 127] on link "Approvals" at bounding box center [198, 123] width 131 height 26
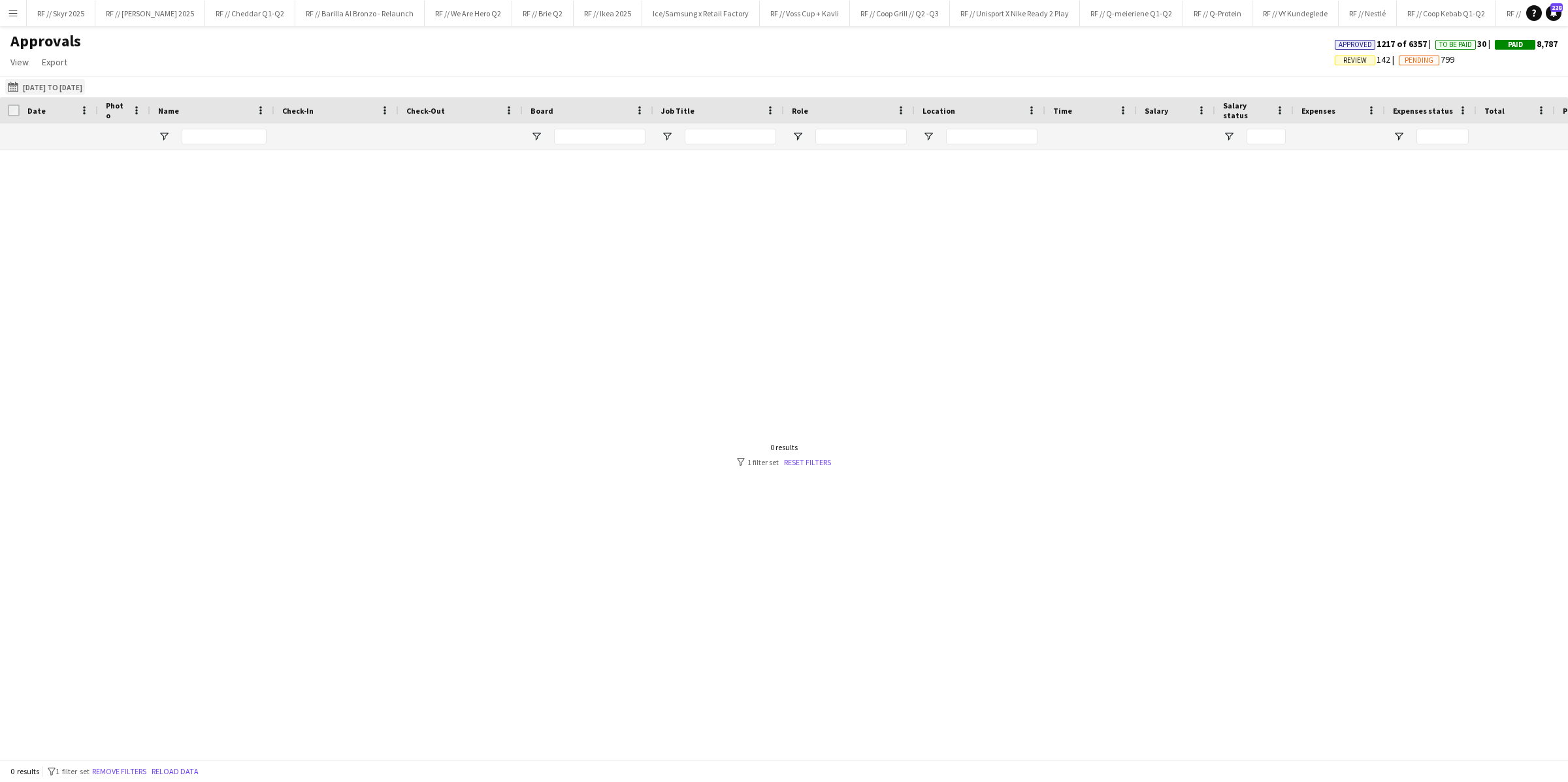
click at [34, 87] on button "[DATE] to [DATE] [DATE] to [DATE]" at bounding box center [45, 87] width 80 height 16
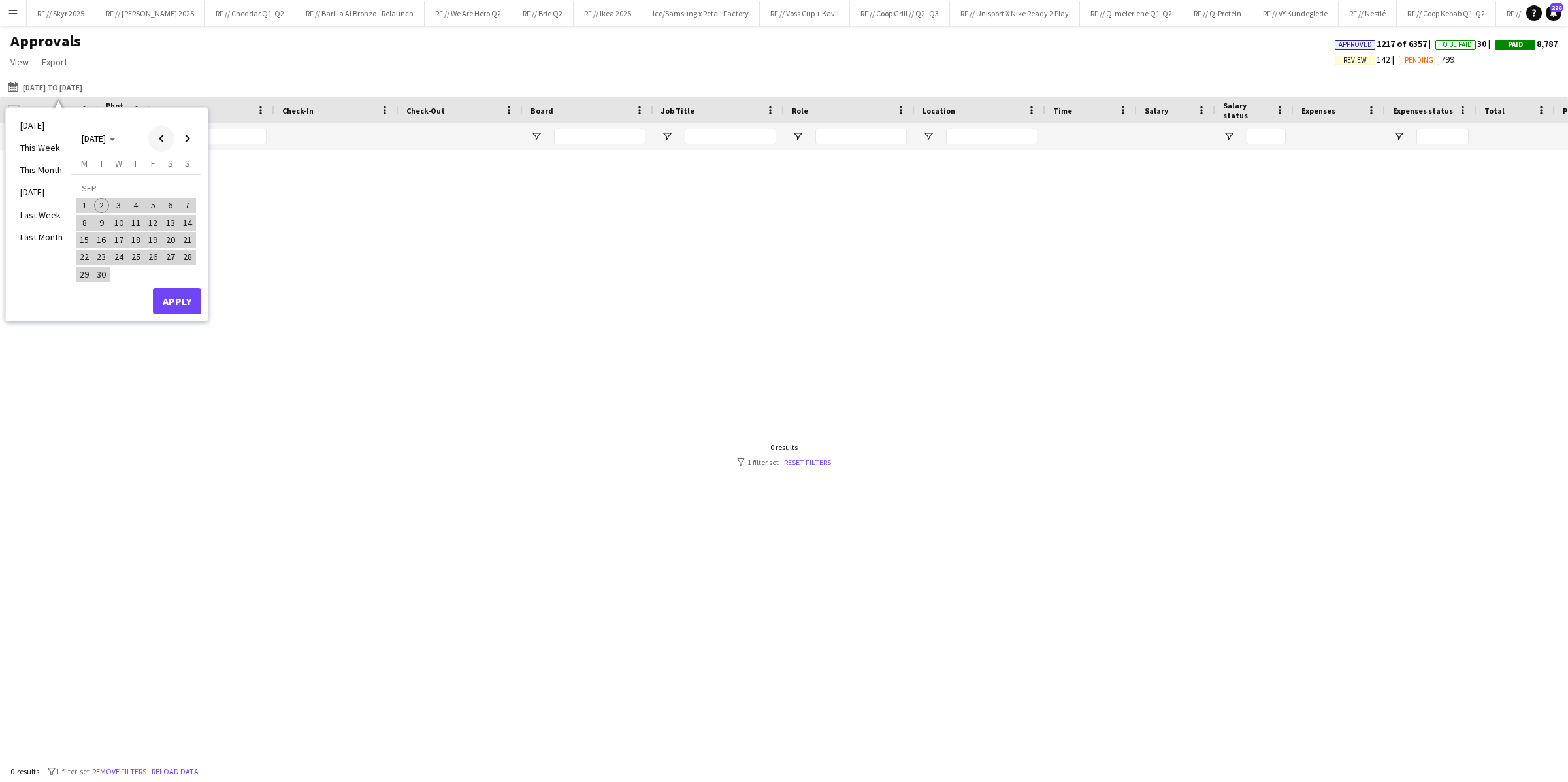
click at [166, 142] on span "Previous month" at bounding box center [161, 138] width 26 height 26
click at [183, 139] on span "Next month" at bounding box center [187, 138] width 26 height 26
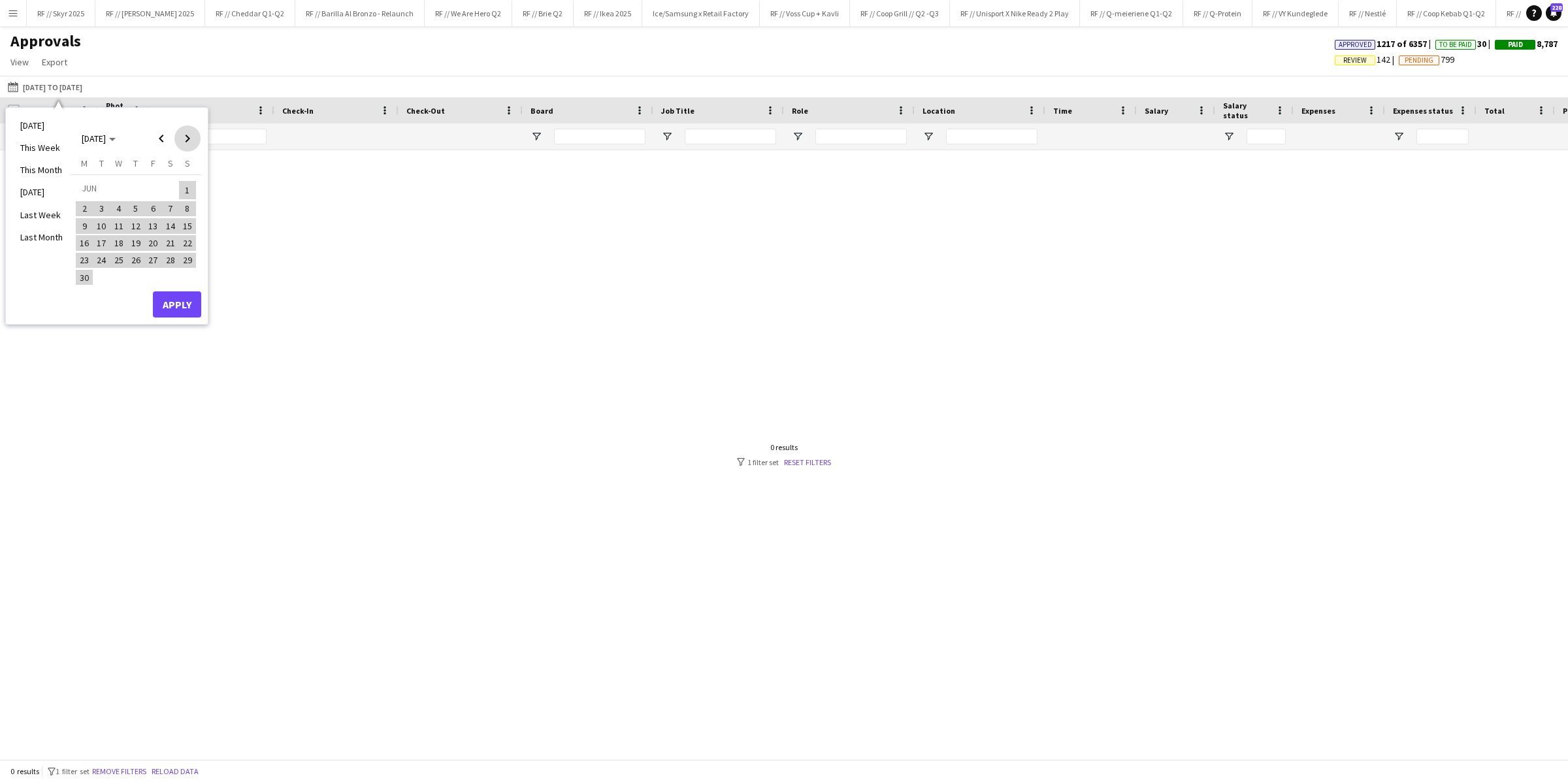
click at [183, 139] on span "Next month" at bounding box center [187, 138] width 26 height 26
click at [166, 140] on span "Previous month" at bounding box center [161, 138] width 26 height 26
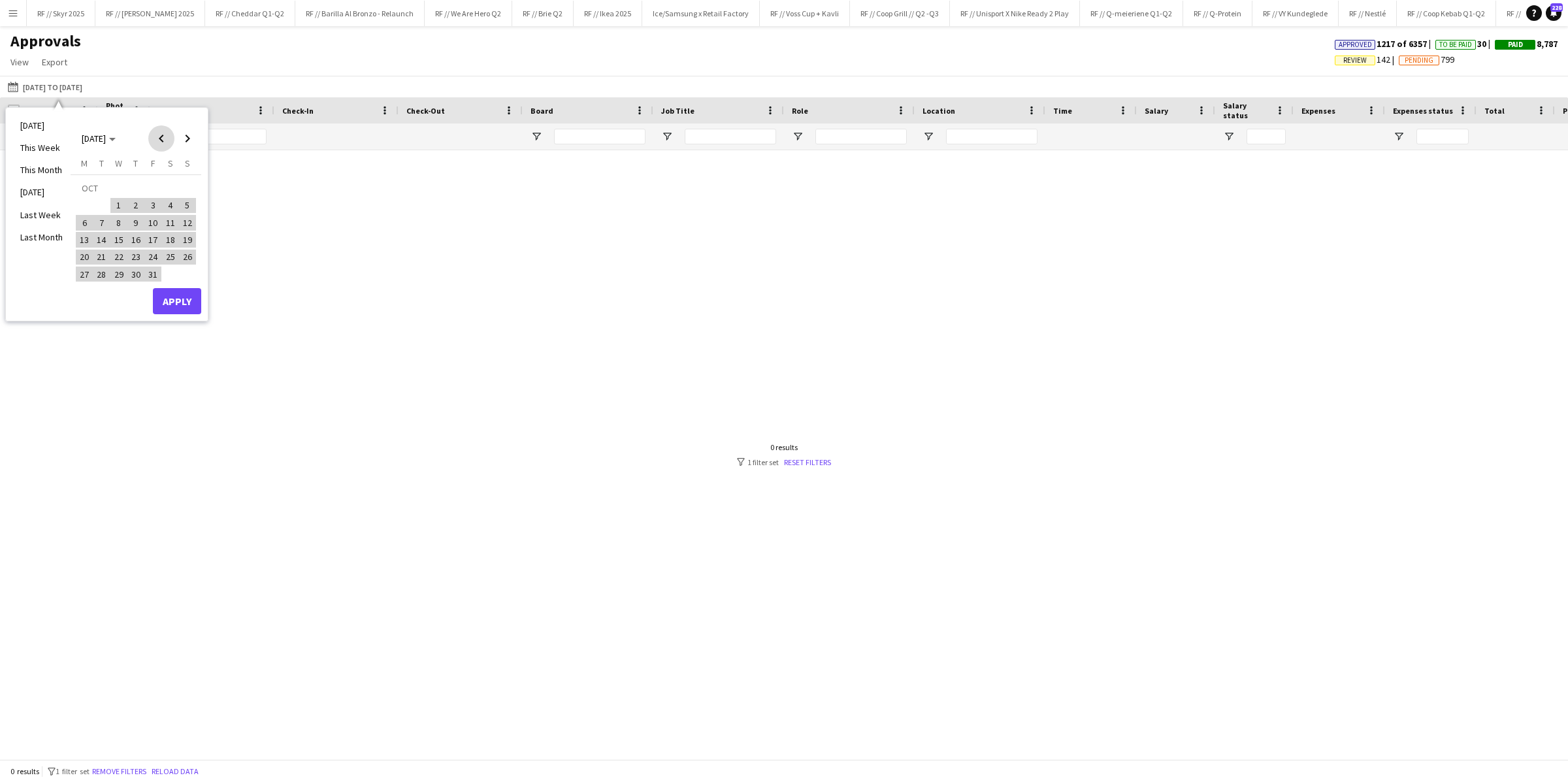
click at [166, 140] on span "Previous month" at bounding box center [161, 138] width 26 height 26
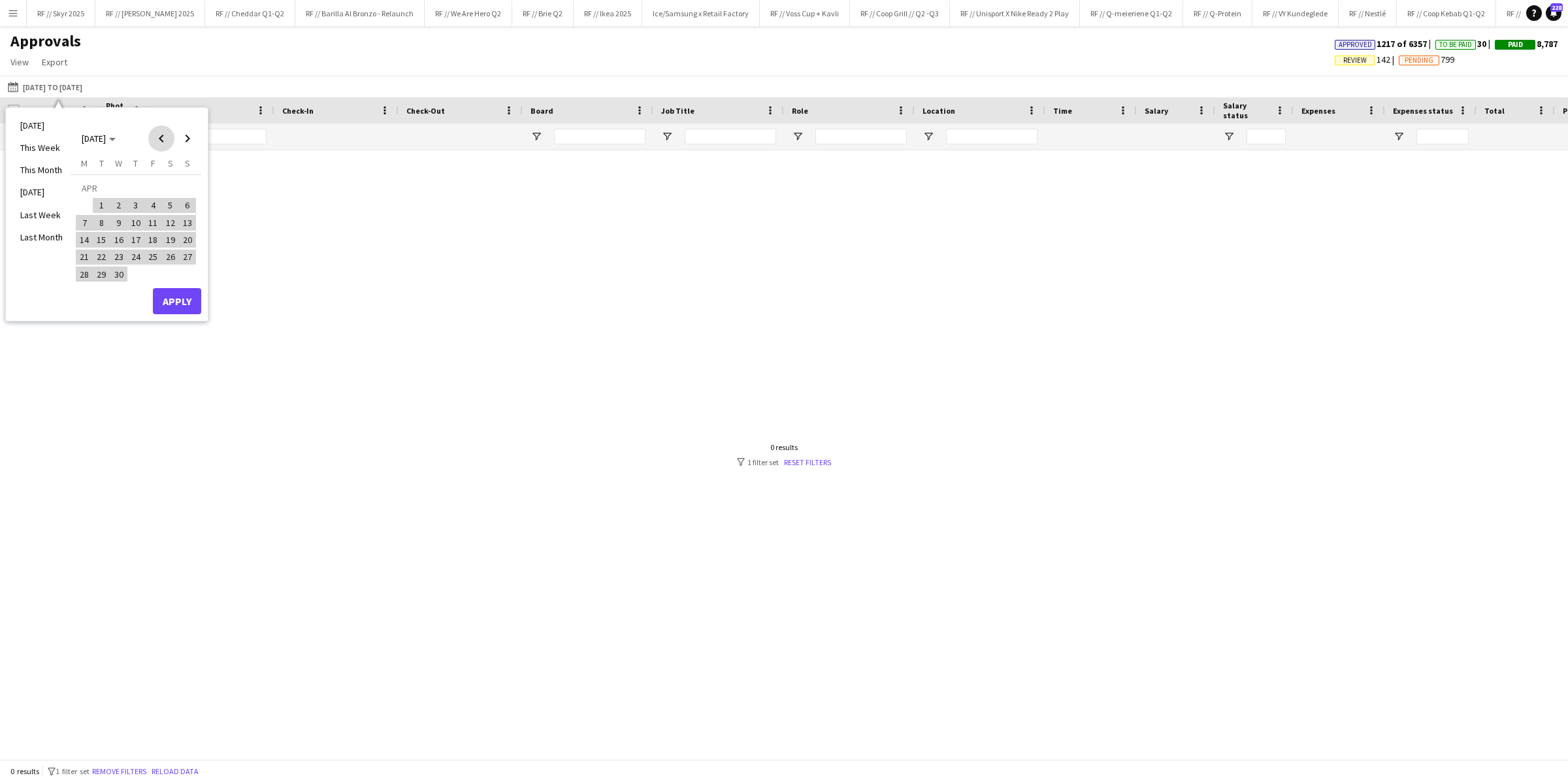
click at [166, 140] on span "Previous month" at bounding box center [161, 138] width 26 height 26
click at [164, 184] on span "1" at bounding box center [171, 190] width 16 height 18
click at [191, 140] on span "Next month" at bounding box center [187, 138] width 26 height 26
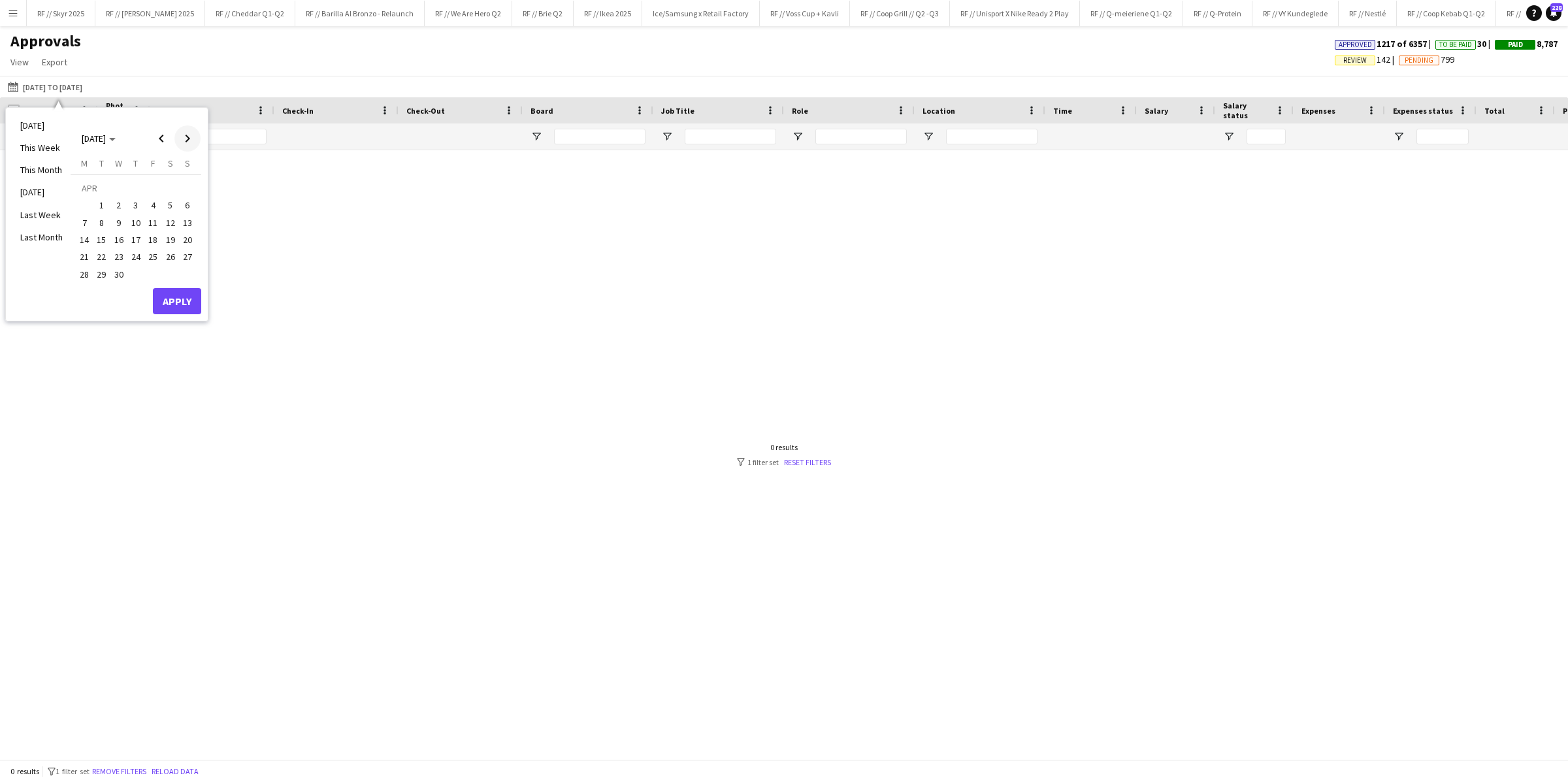
click at [191, 140] on span "Next month" at bounding box center [187, 138] width 26 height 26
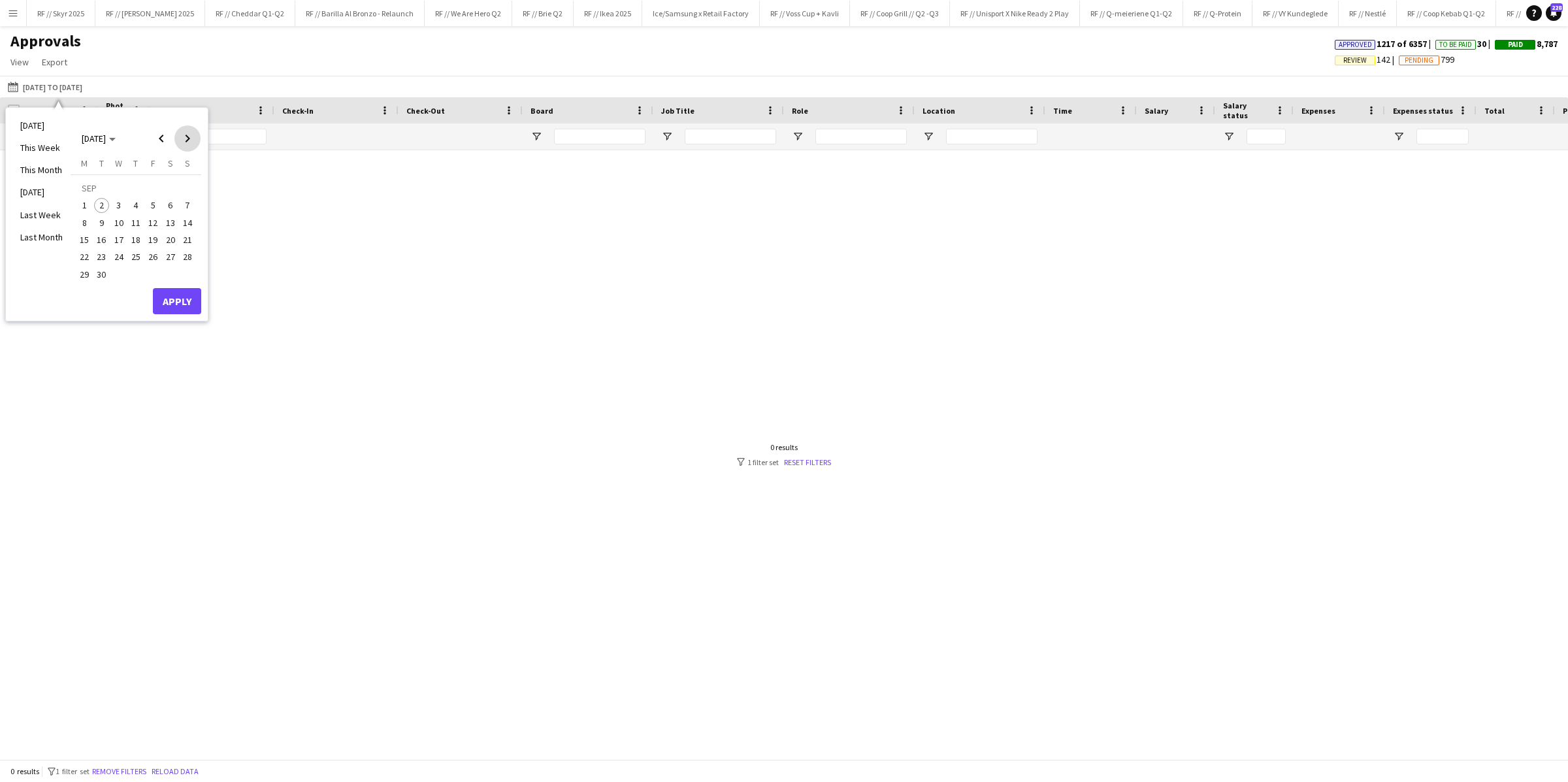
click at [191, 140] on span "Next month" at bounding box center [187, 138] width 26 height 26
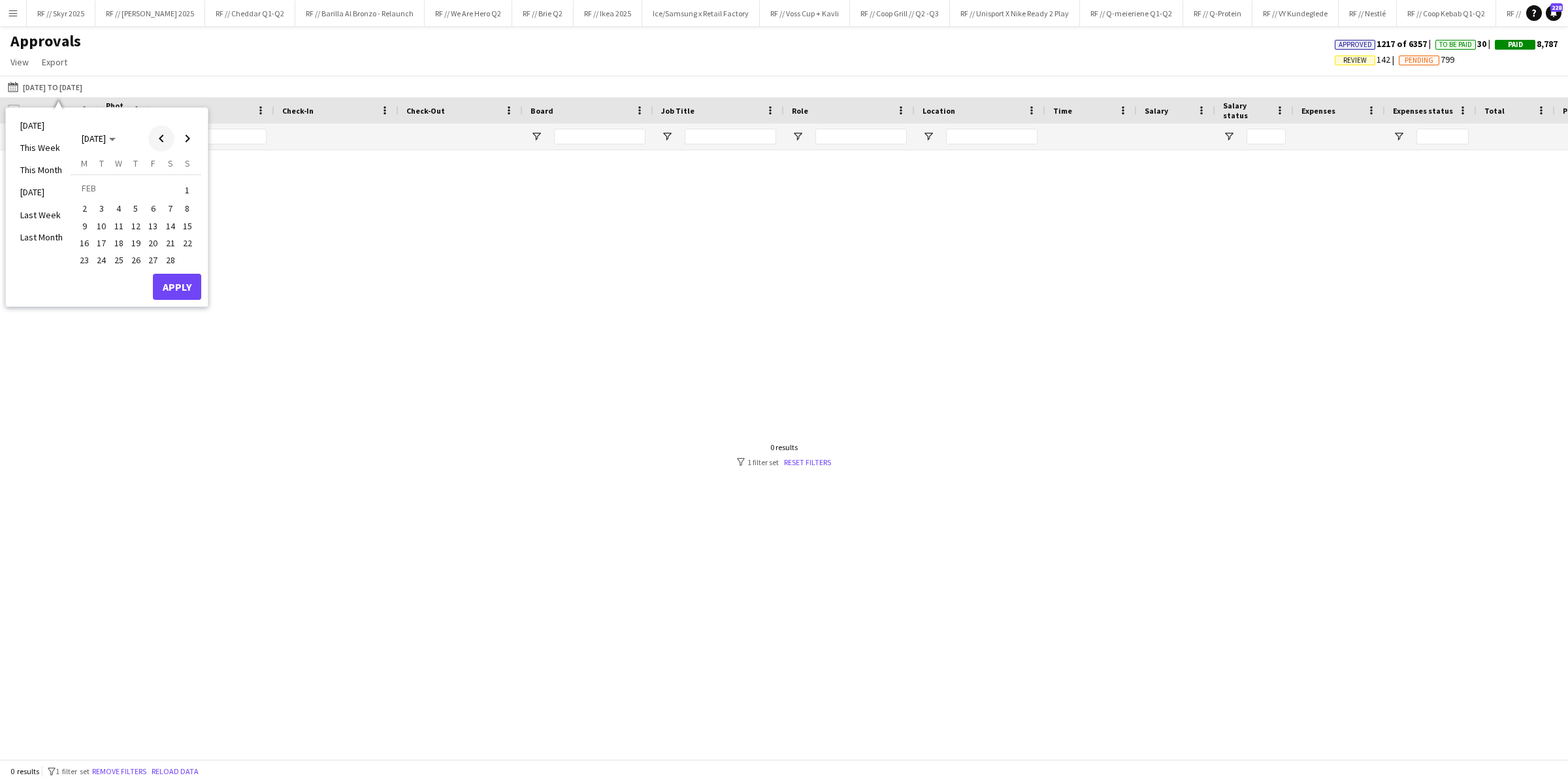
click at [169, 141] on span "Previous month" at bounding box center [161, 138] width 26 height 26
click at [117, 276] on span "31" at bounding box center [119, 274] width 16 height 16
click at [167, 306] on button "Apply" at bounding box center [177, 301] width 48 height 26
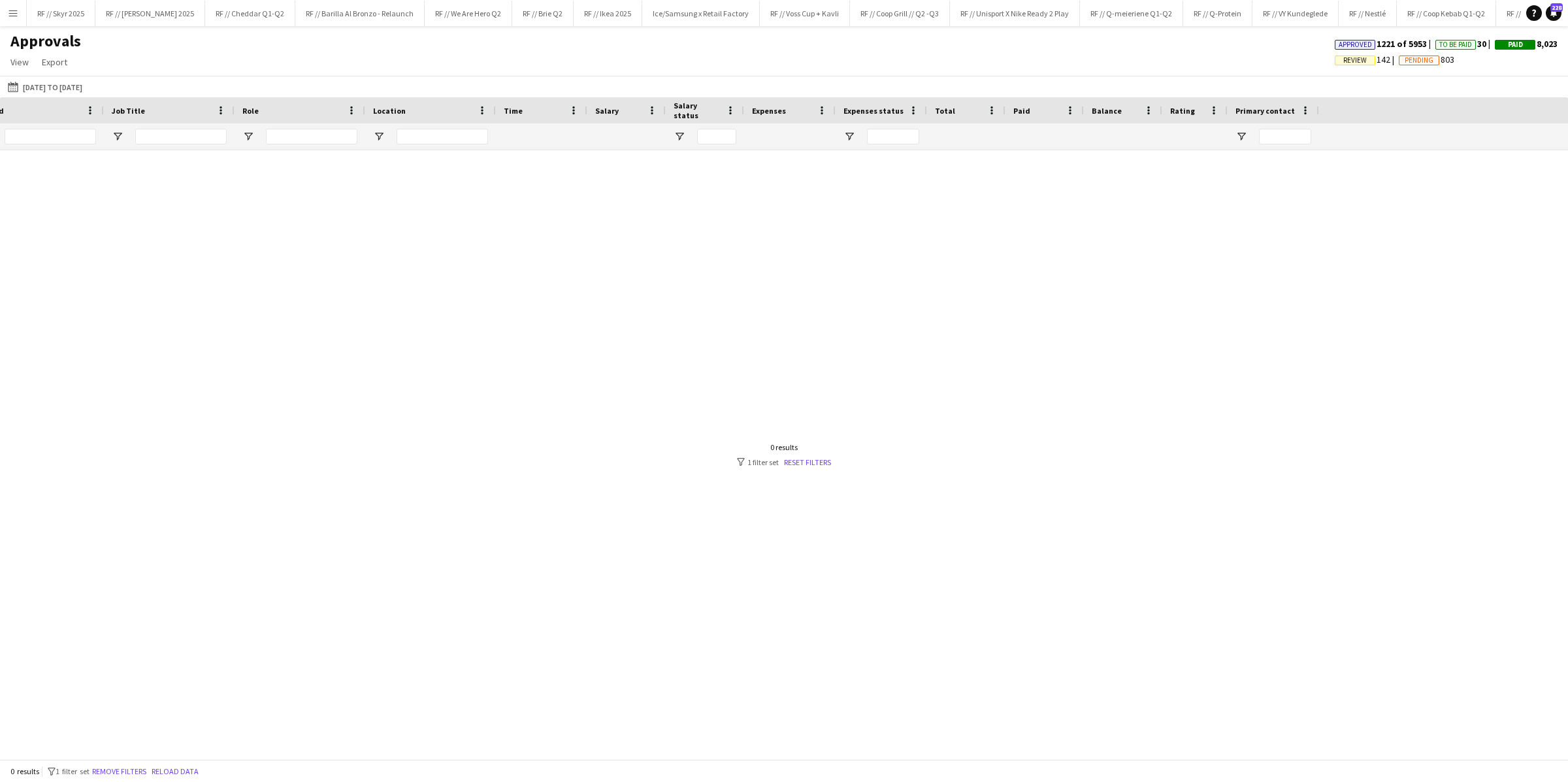
scroll to position [0, 804]
click at [1116, 137] on input "******" at bounding box center [1121, 136] width 52 height 16
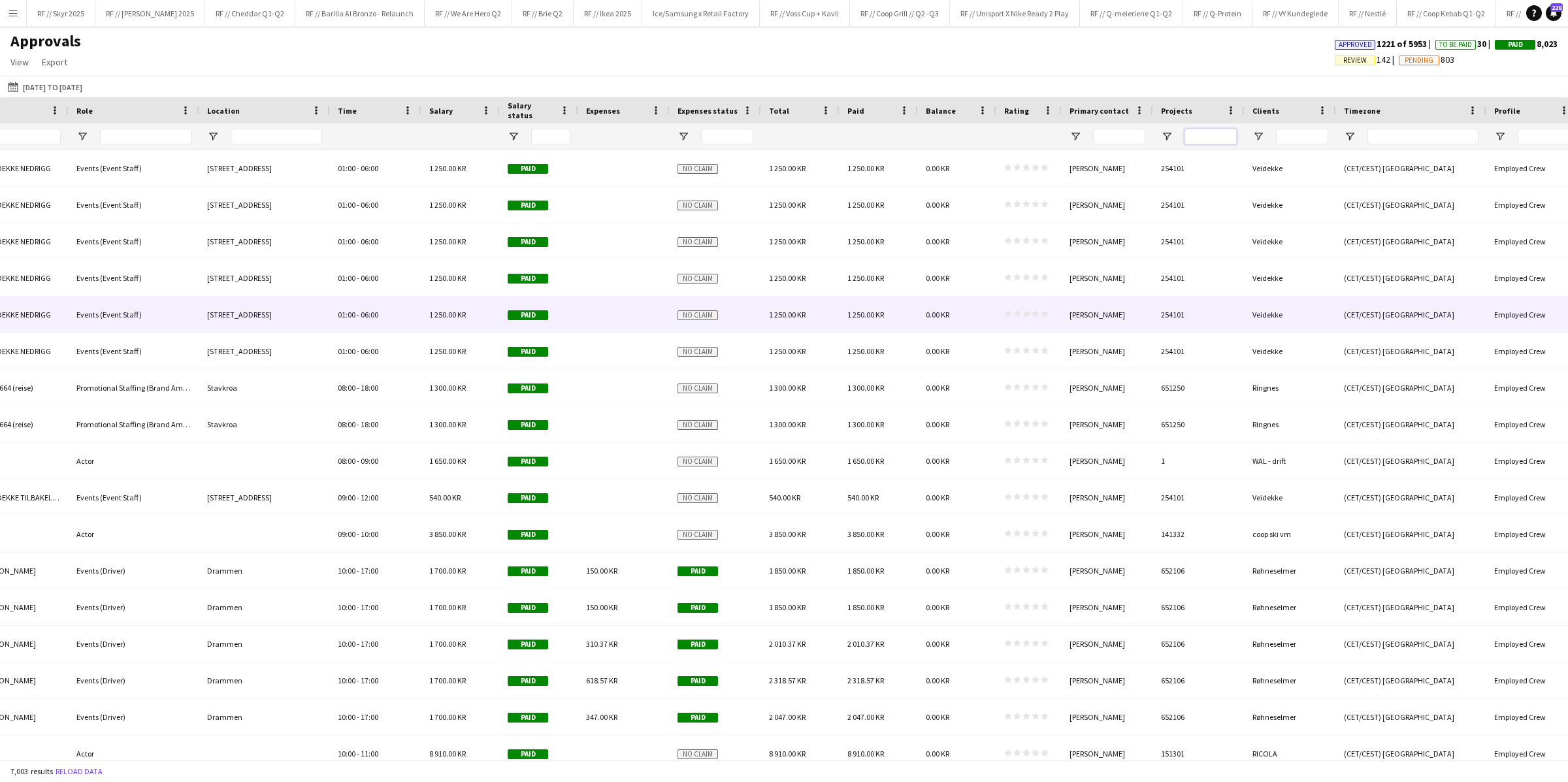
scroll to position [0, 0]
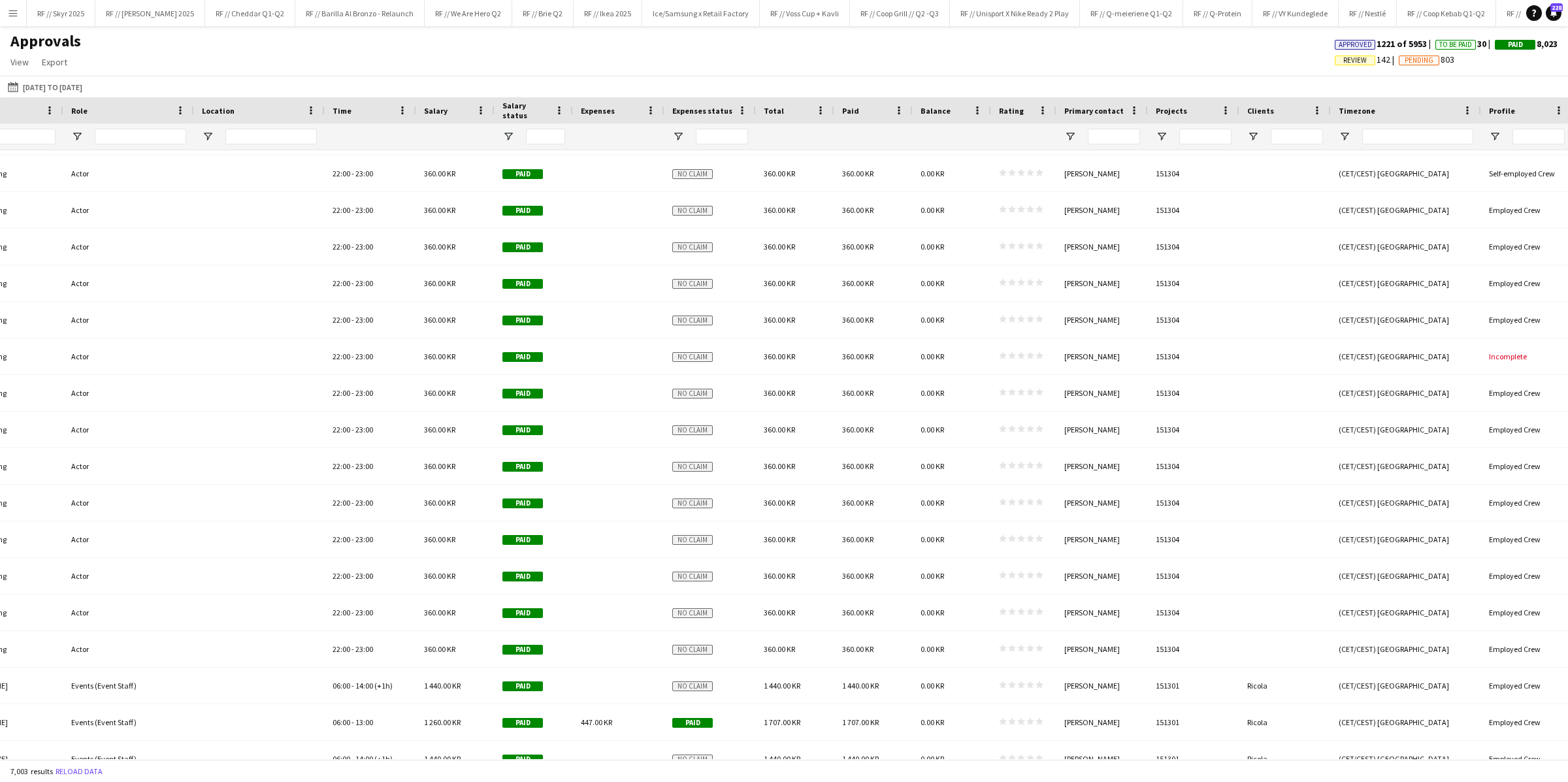
click at [1104, 144] on div at bounding box center [1113, 136] width 52 height 26
click at [1104, 137] on input "Primary contact Filter Input" at bounding box center [1113, 136] width 52 height 16
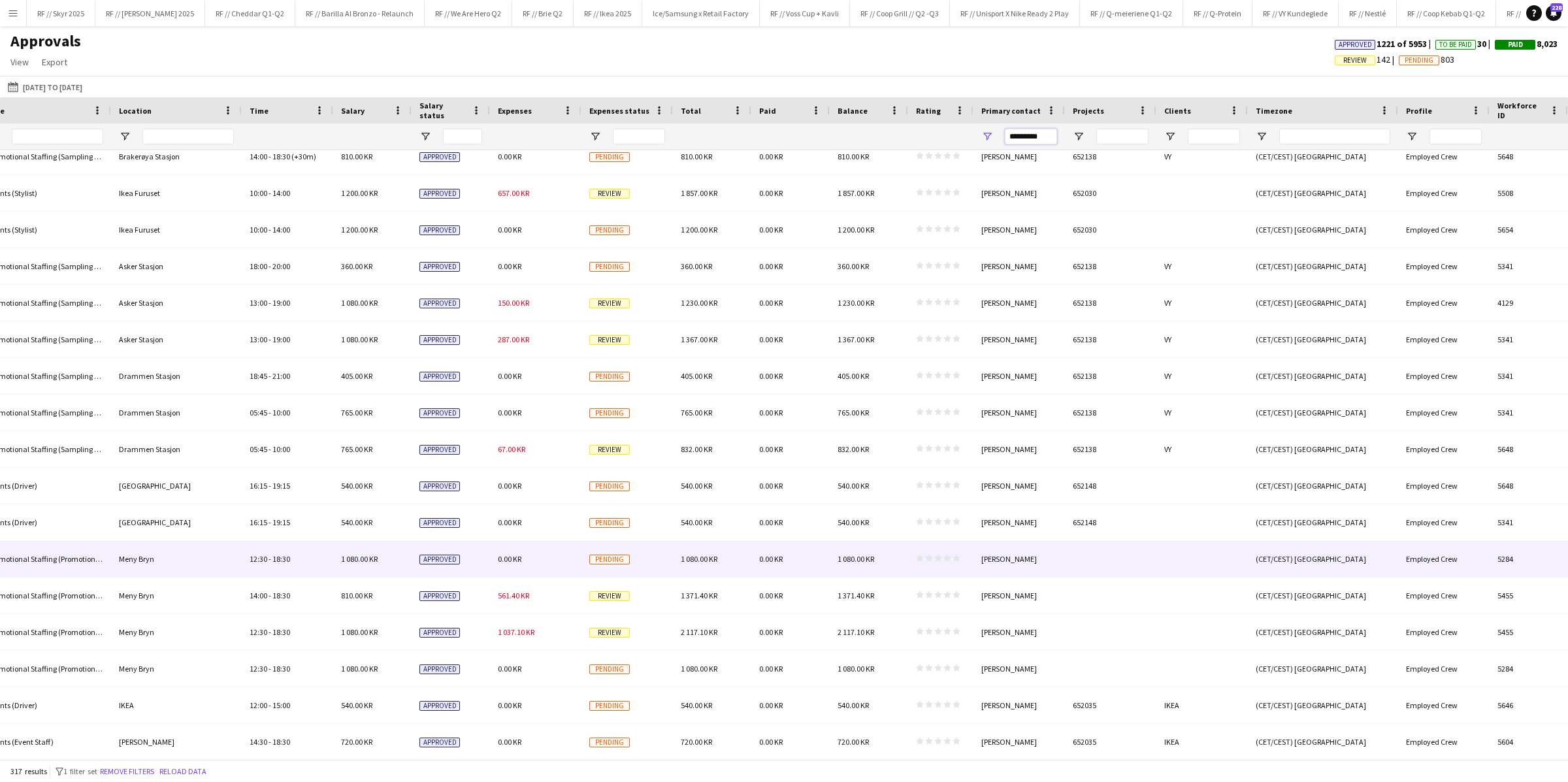
type input "*********"
click at [1076, 556] on div at bounding box center [1110, 559] width 92 height 36
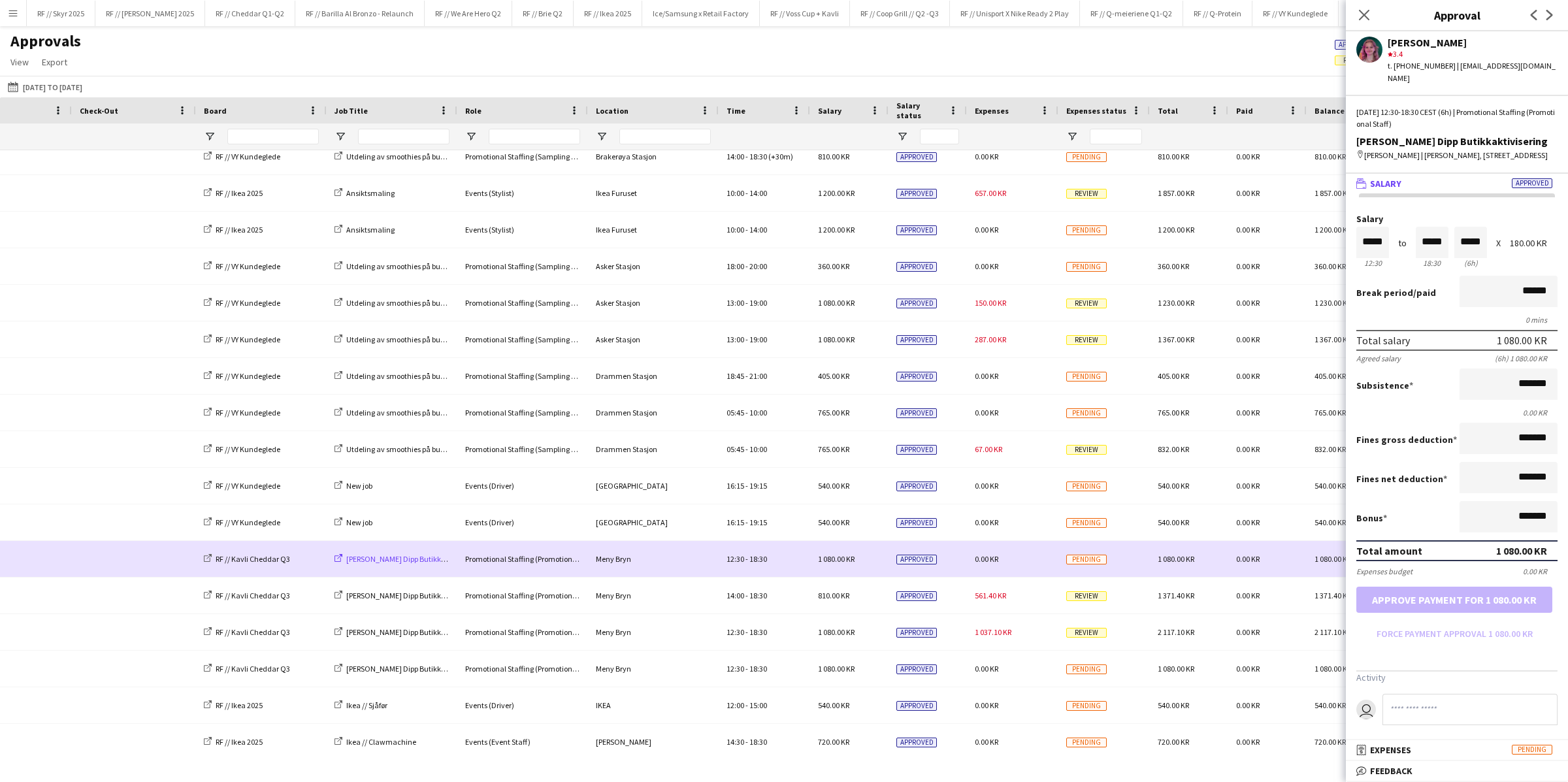
click at [367, 560] on span "[PERSON_NAME] Dipp Butikkaktivisering" at bounding box center [413, 559] width 134 height 10
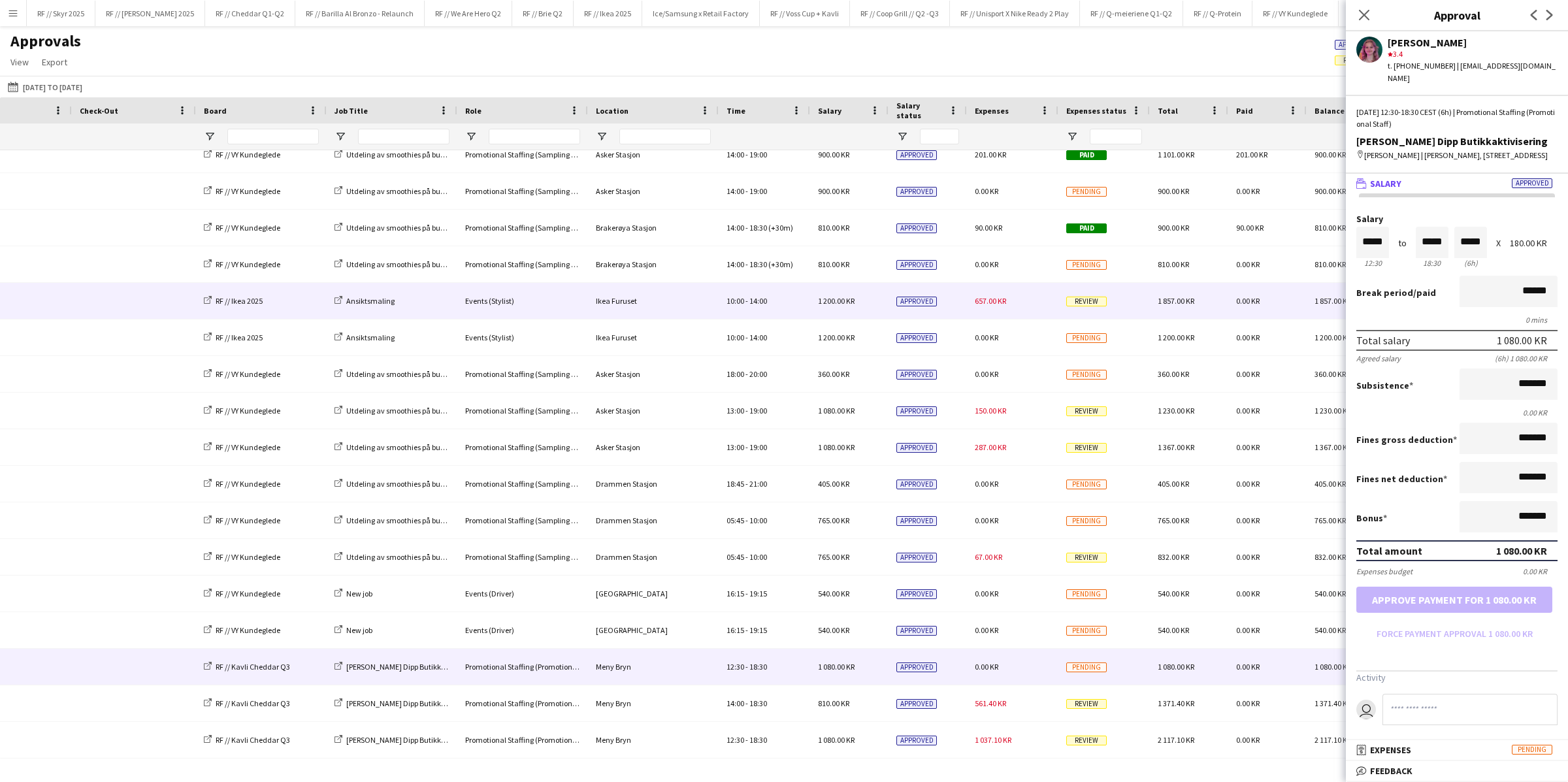
scroll to position [10858, 0]
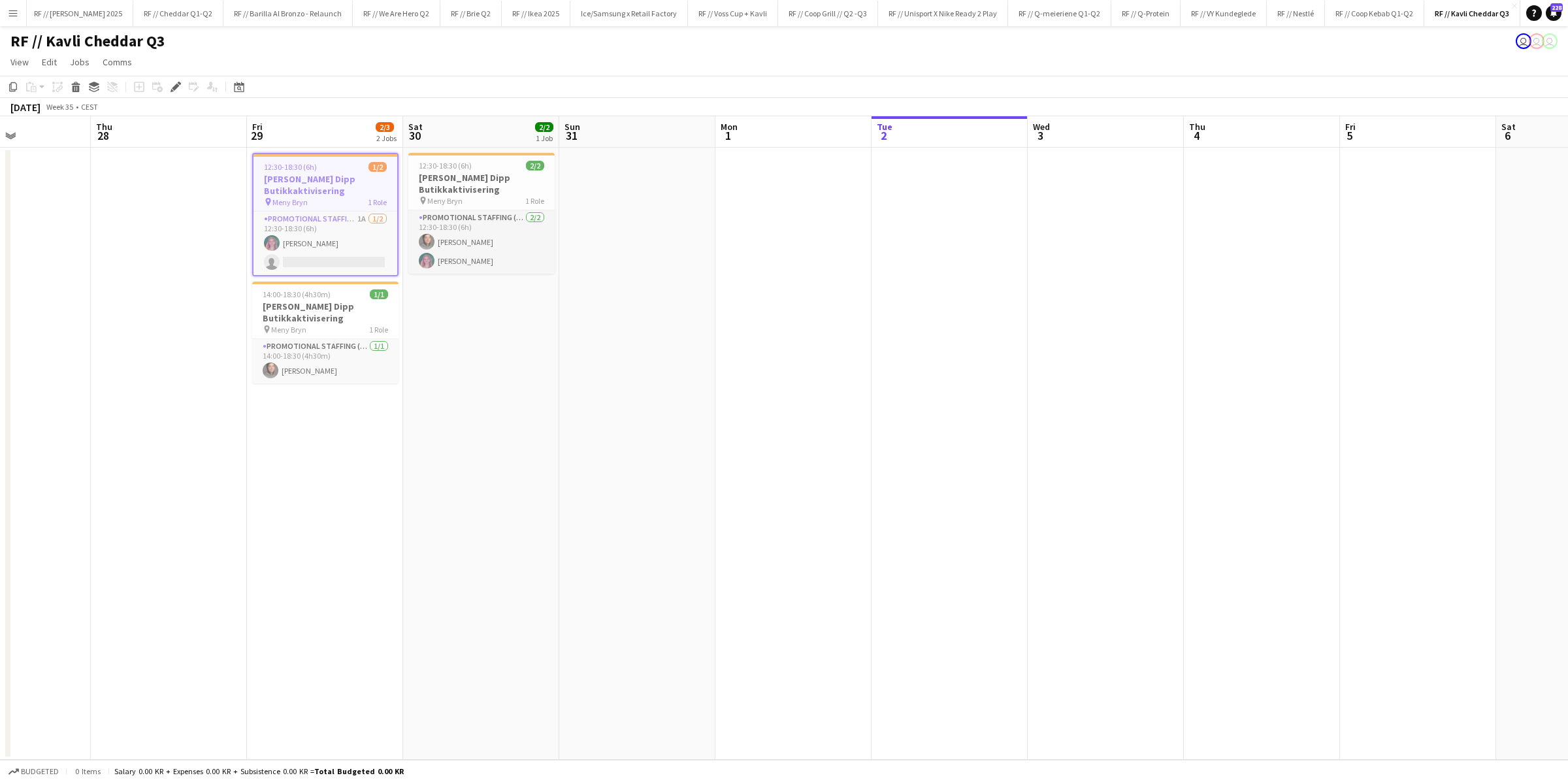
scroll to position [0, 265]
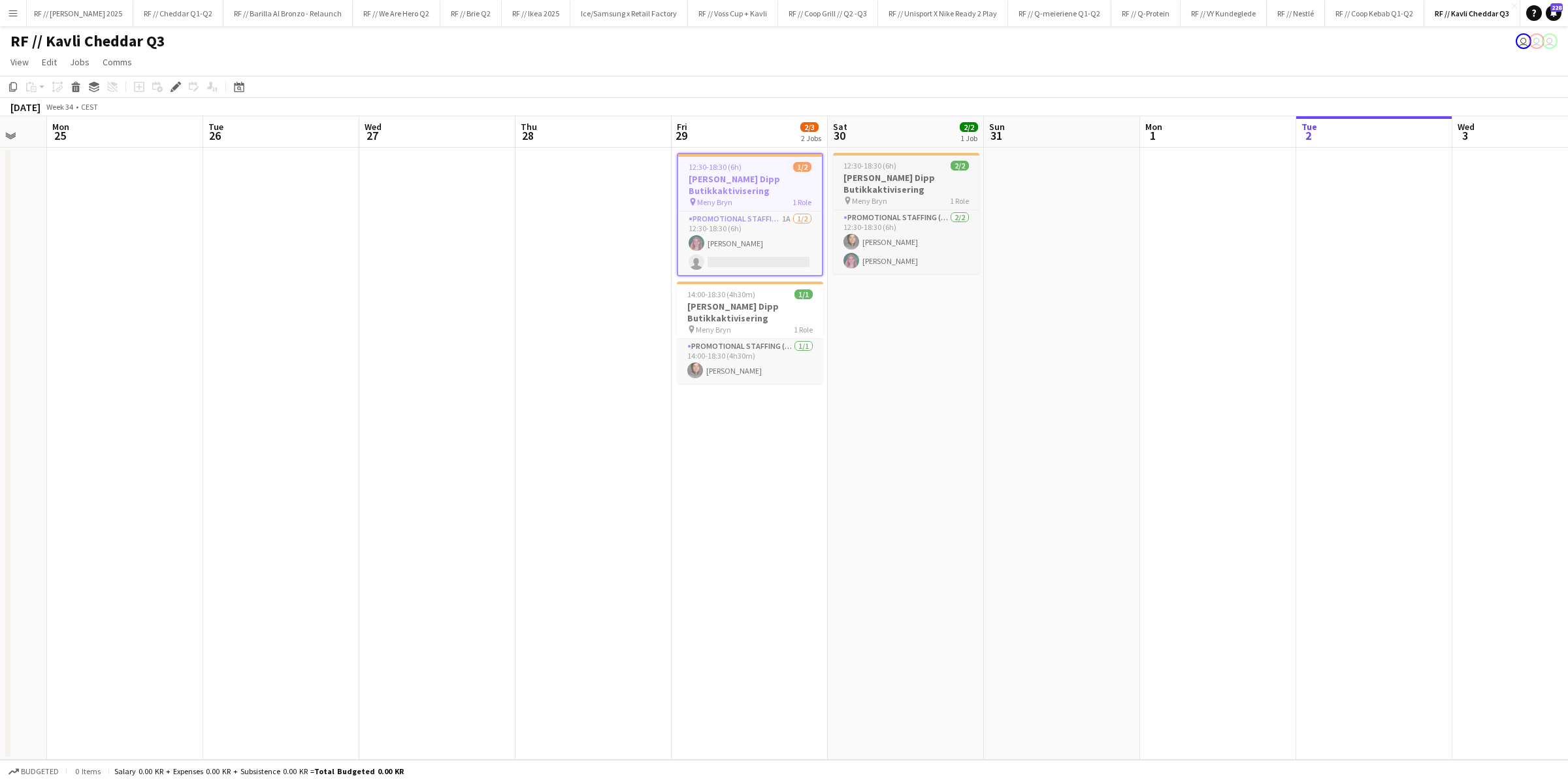
click at [876, 187] on h3 "[PERSON_NAME] Dipp Butikkaktivisering" at bounding box center [906, 183] width 146 height 23
click at [754, 304] on h3 "[PERSON_NAME] Dipp Butikkaktivisering" at bounding box center [750, 312] width 146 height 23
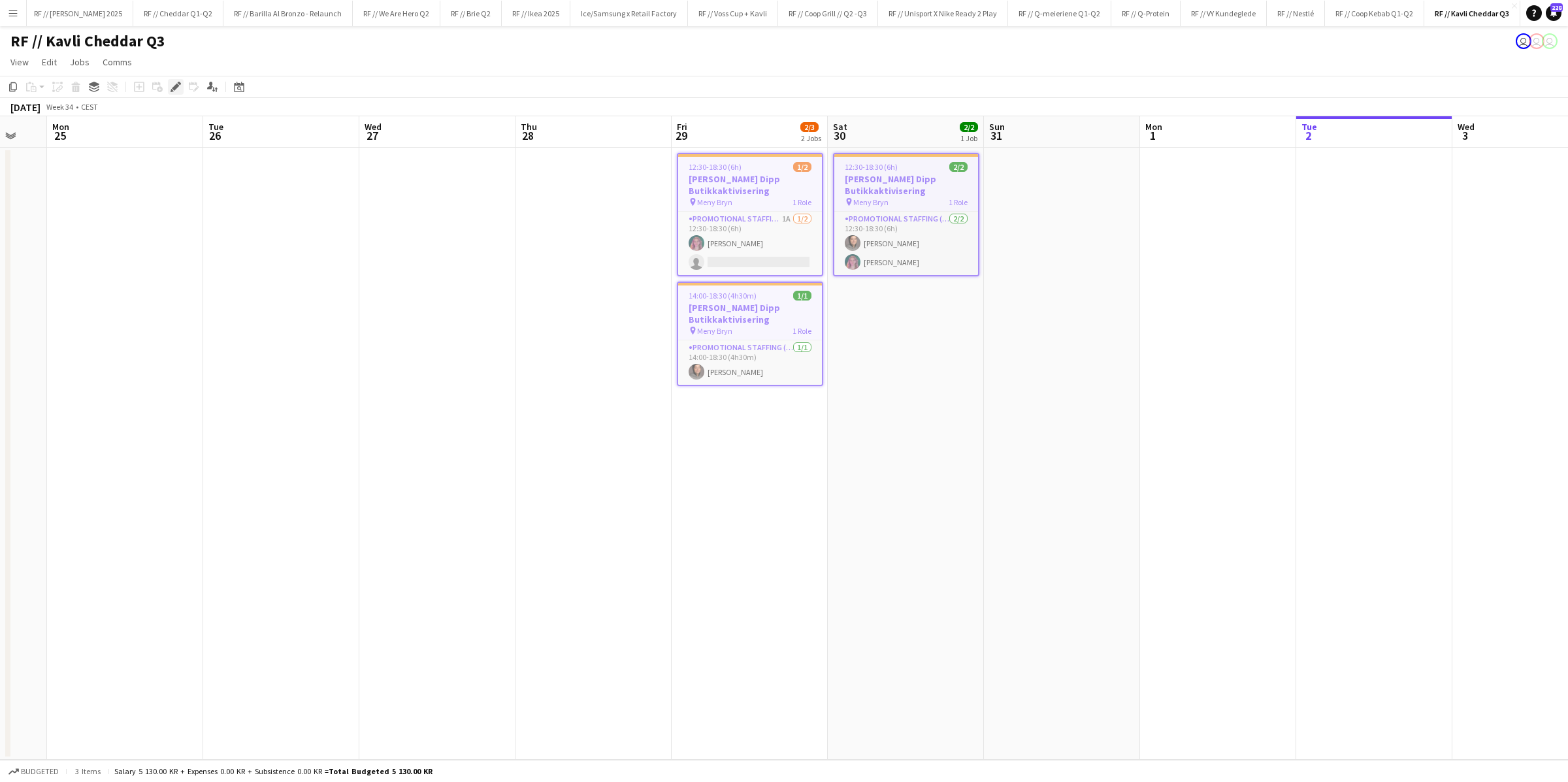
click at [179, 84] on icon at bounding box center [179, 83] width 4 height 4
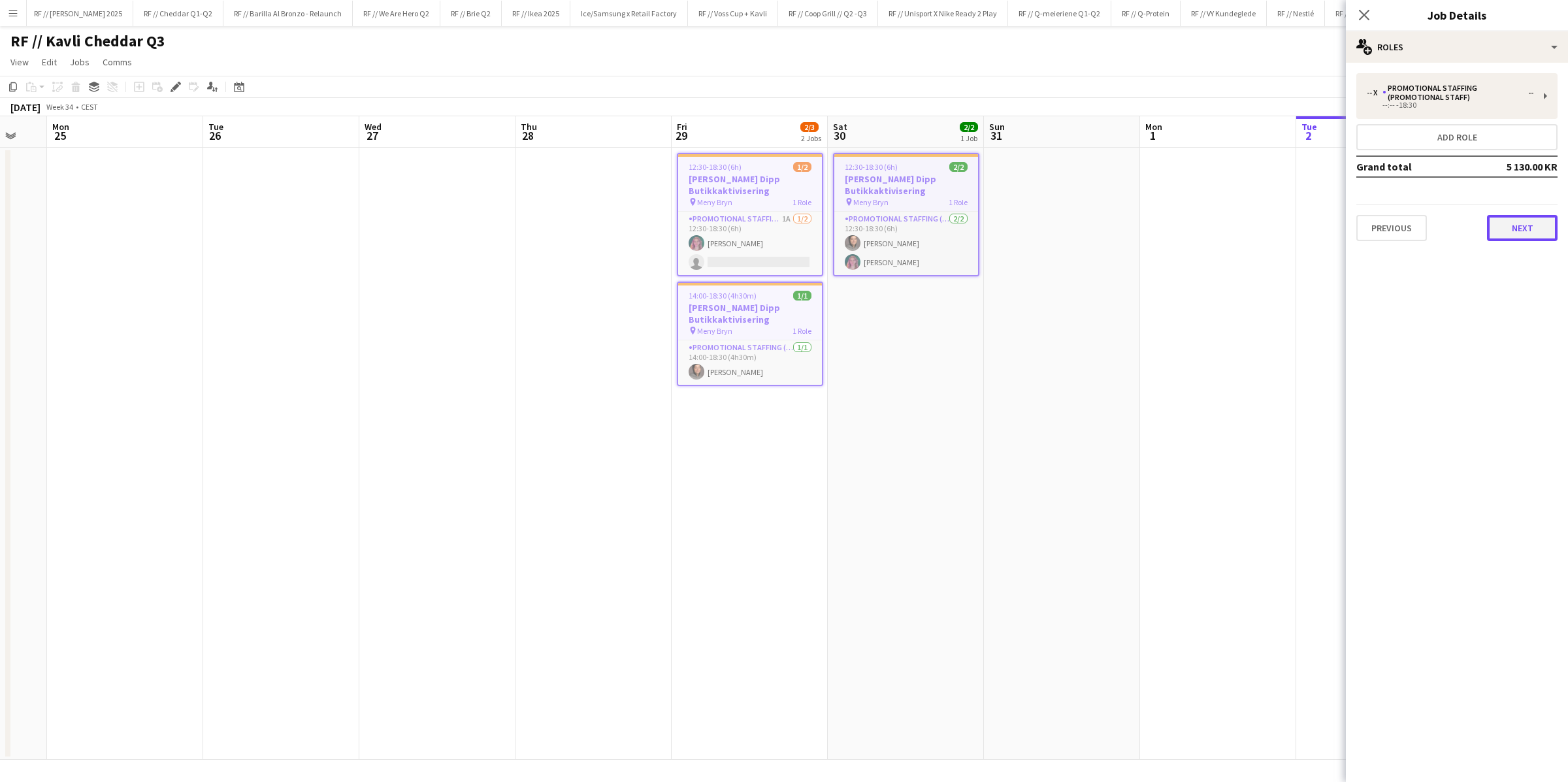
click at [1503, 220] on button "Next" at bounding box center [1522, 227] width 70 height 26
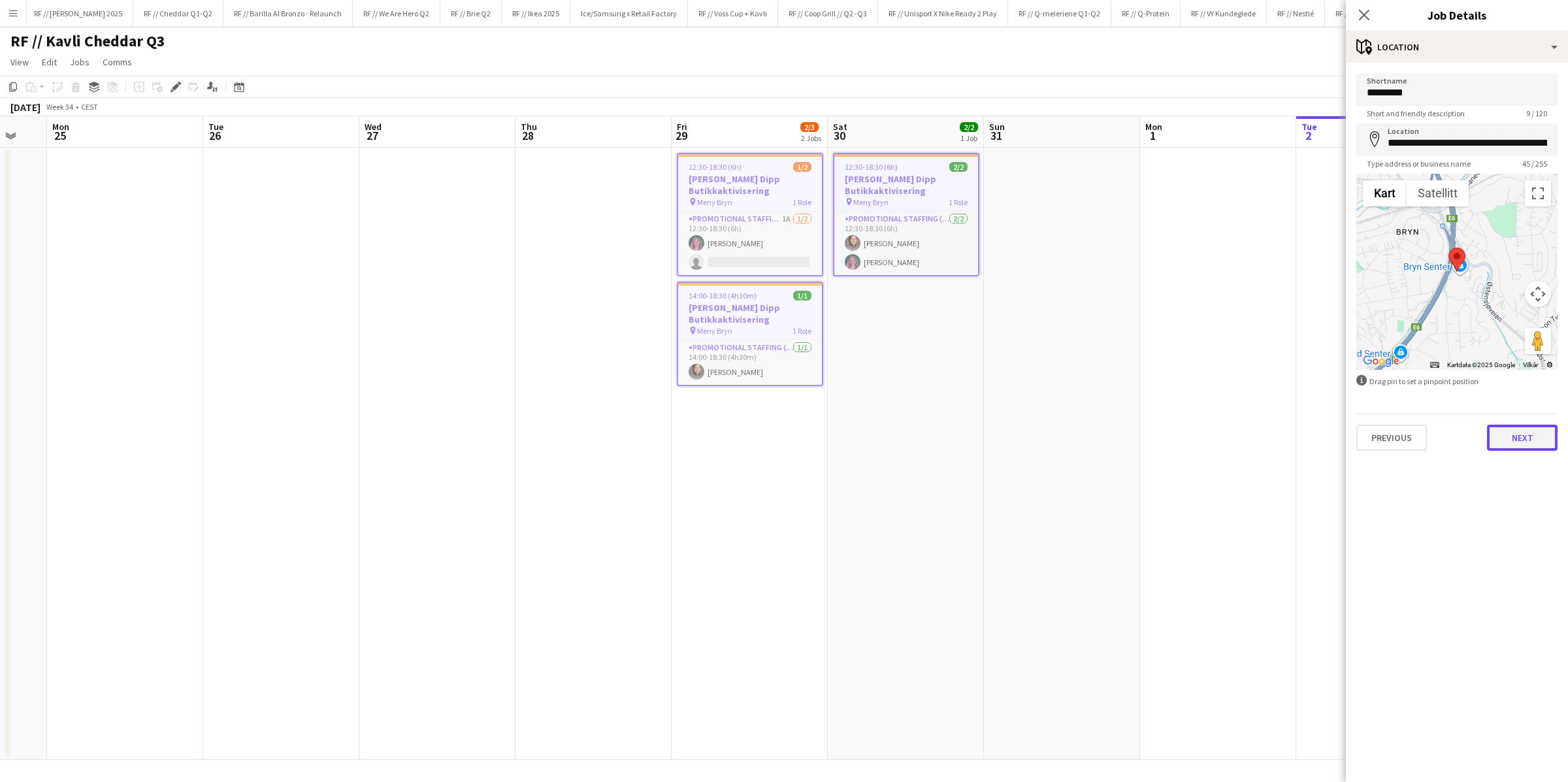
click at [1528, 433] on button "Next" at bounding box center [1522, 437] width 70 height 26
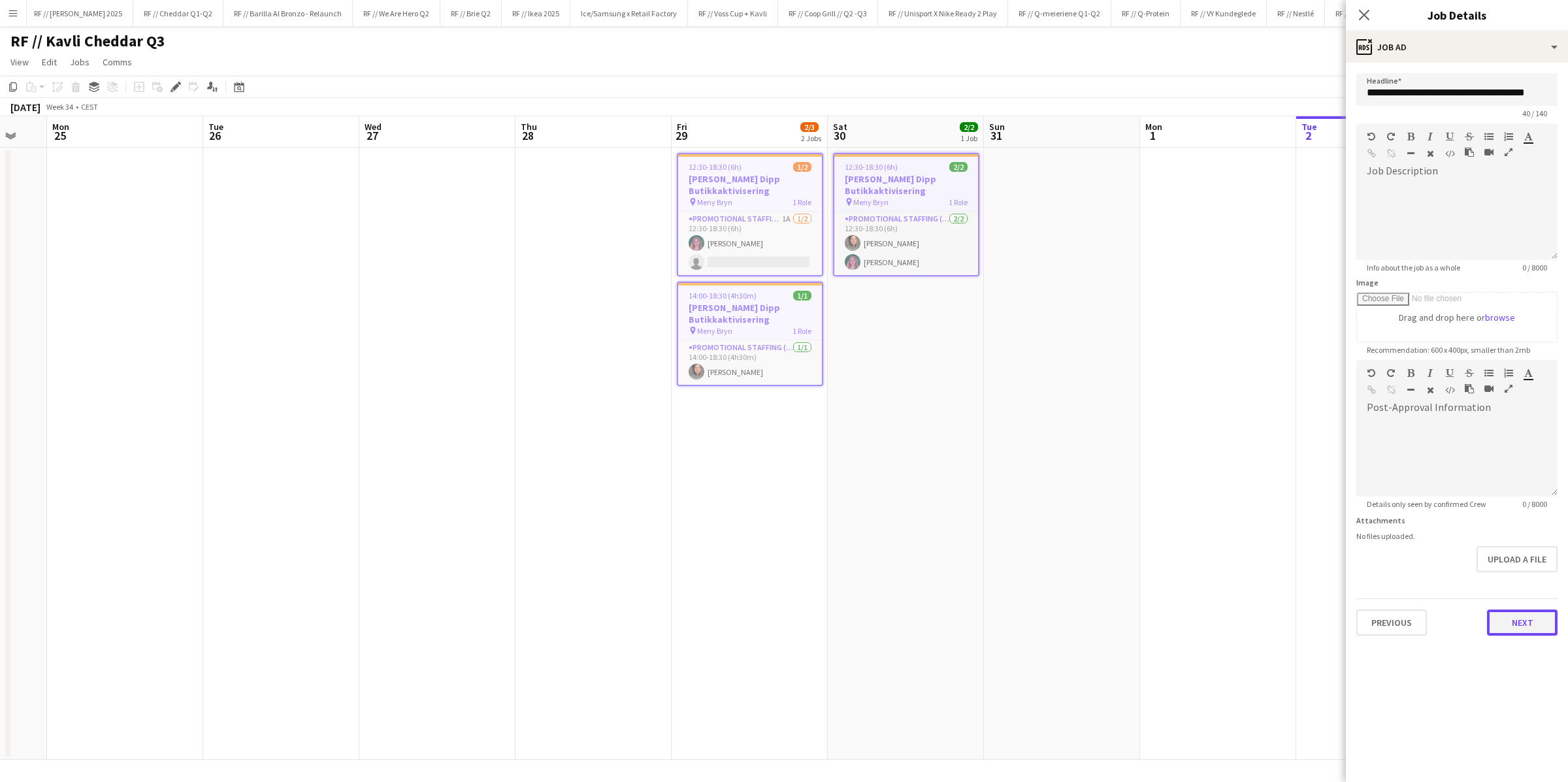
click at [1528, 628] on button "Next" at bounding box center [1522, 622] width 70 height 26
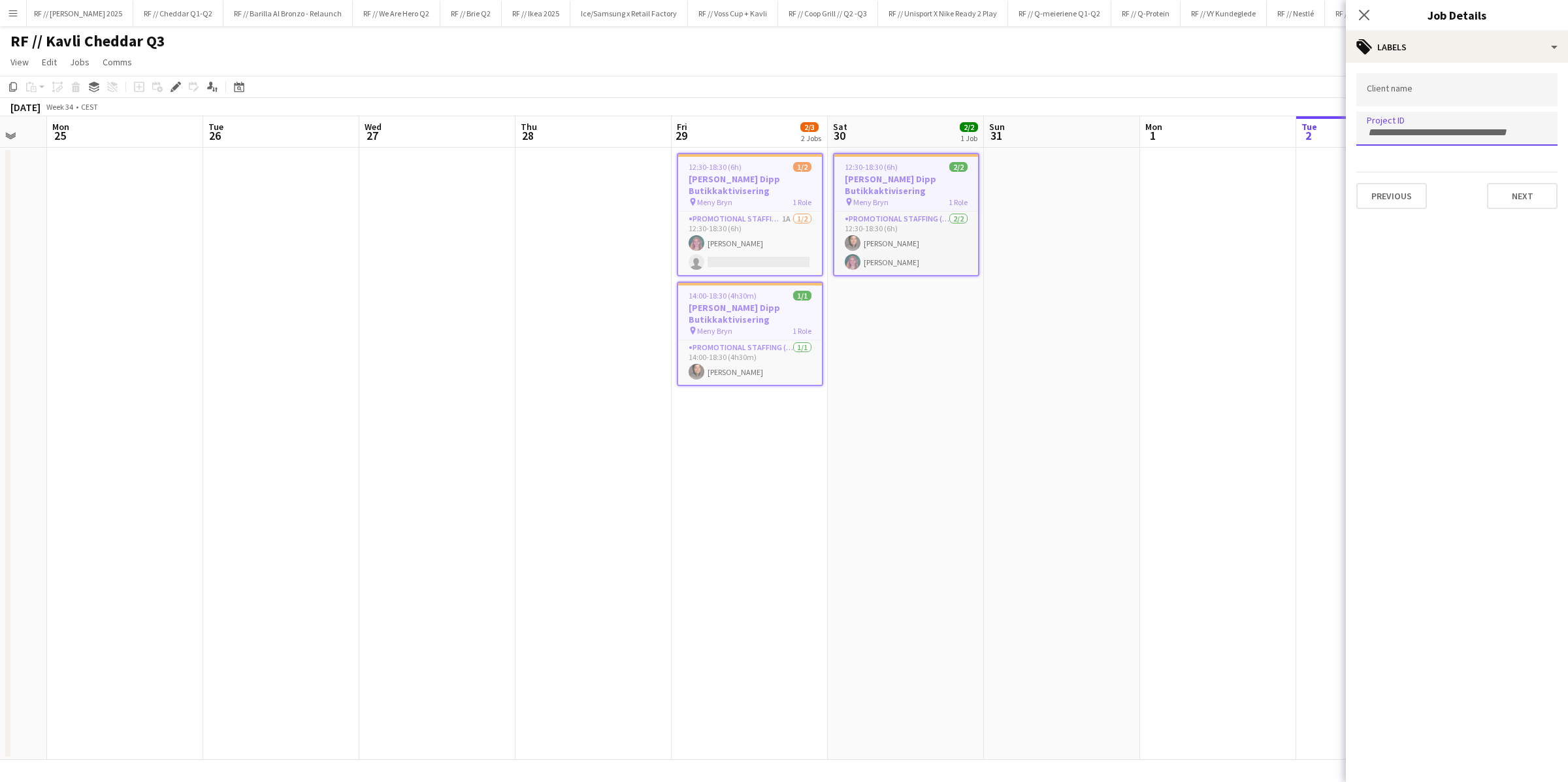
click at [1433, 131] on input "Type to search project ID labels..." at bounding box center [1457, 132] width 181 height 12
paste input "******"
type input "******"
click at [1519, 198] on button "Next" at bounding box center [1522, 196] width 70 height 26
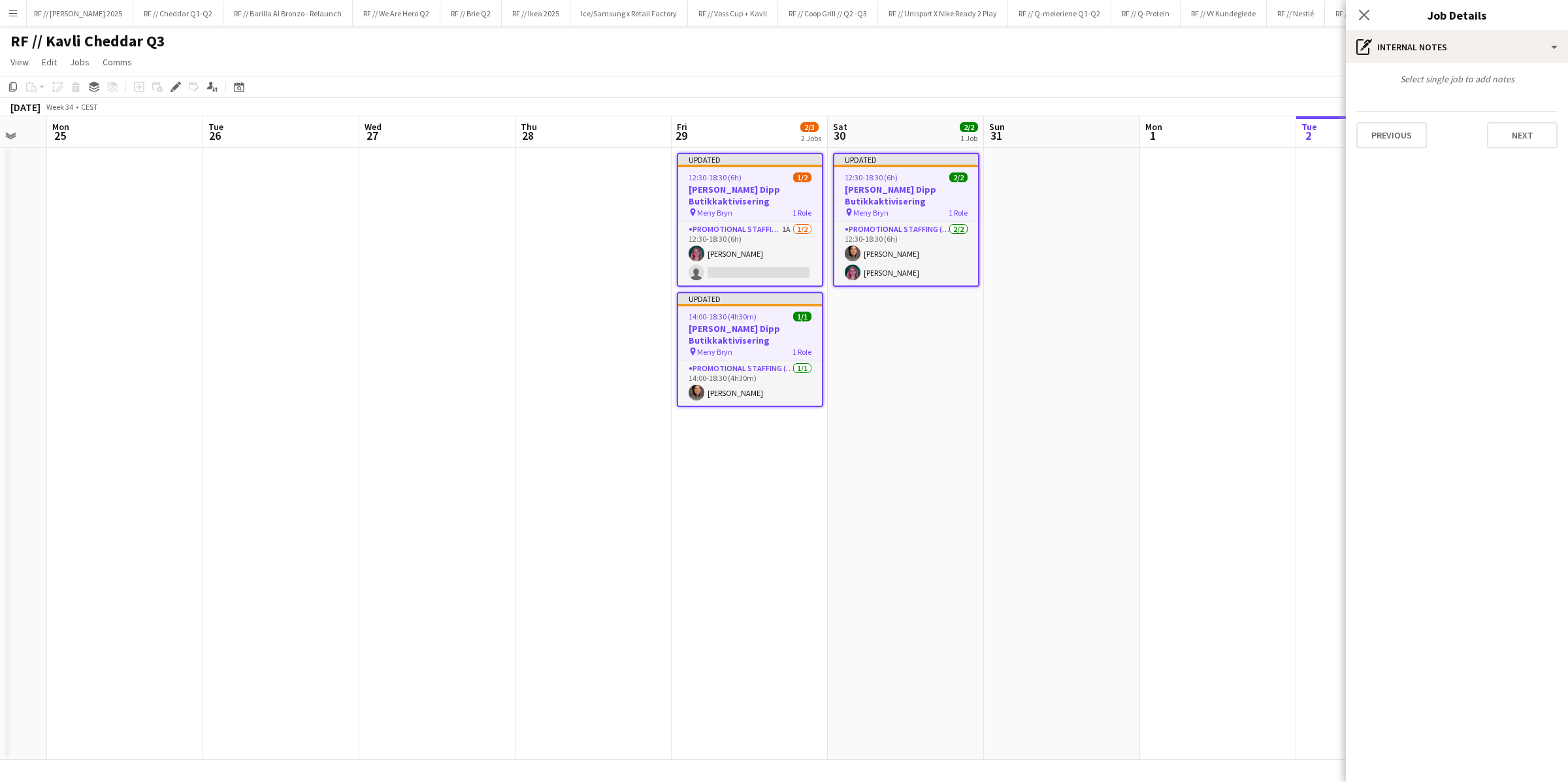
click at [1129, 293] on app-date-cell at bounding box center [1062, 454] width 156 height 612
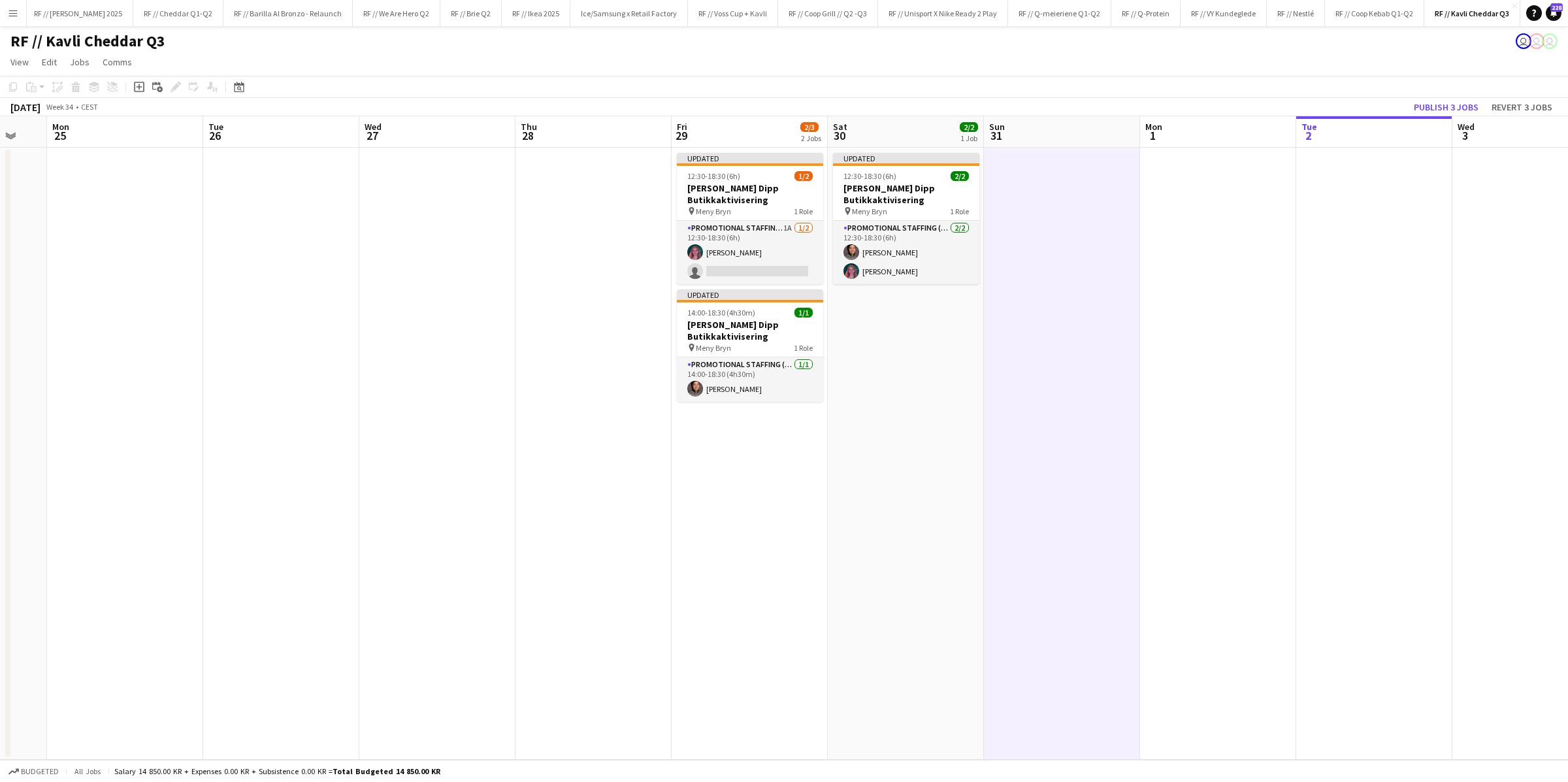
click at [1099, 282] on app-date-cell at bounding box center [1062, 454] width 156 height 612
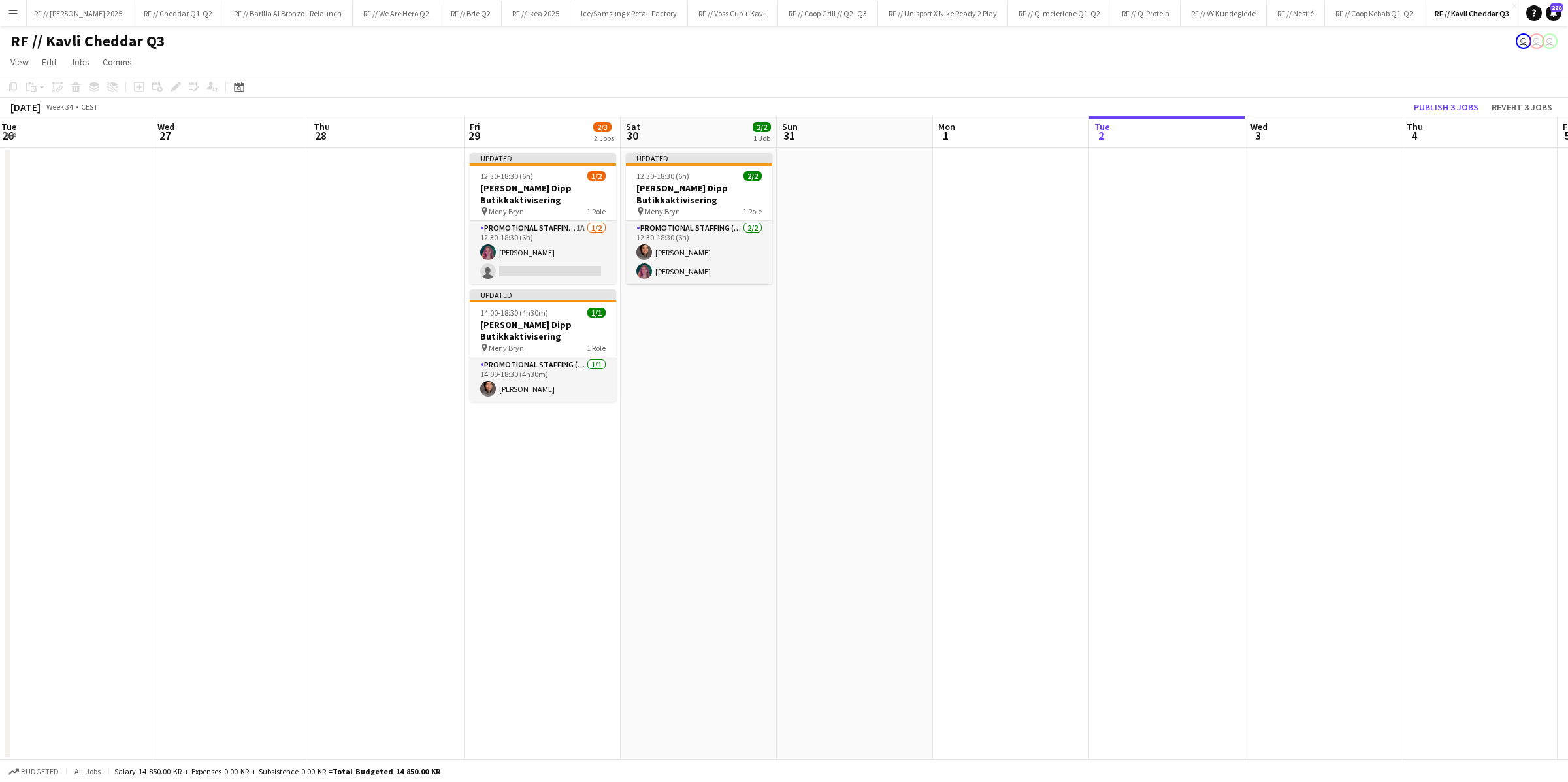
scroll to position [0, 475]
click at [521, 181] on app-job-card "Updated 12:30-18:30 (6h) 1/2 Kavli Cheddar Dipp Butikkaktivisering pin Meny Bry…" at bounding box center [540, 218] width 146 height 132
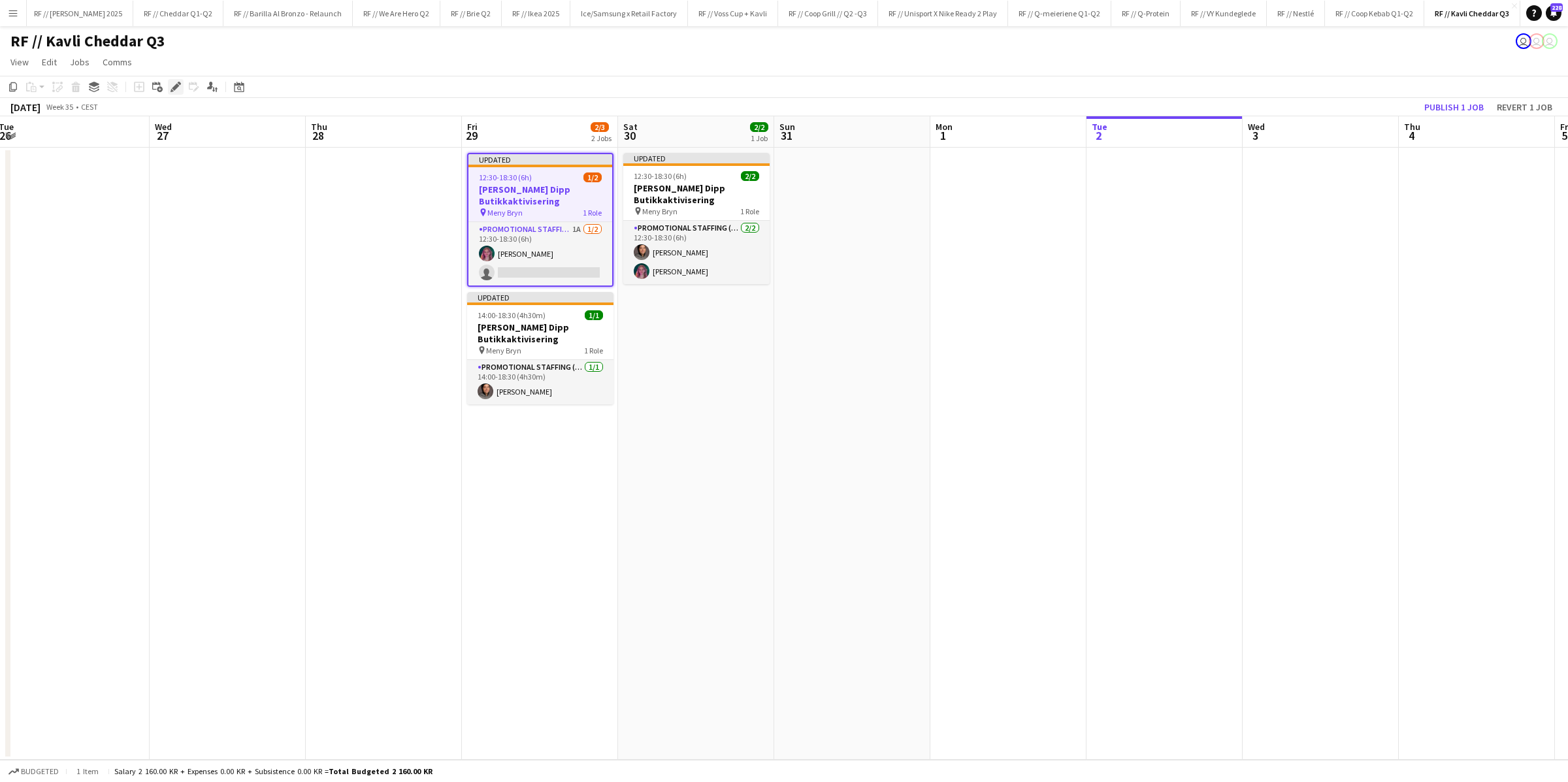
click at [171, 88] on icon "Edit" at bounding box center [176, 87] width 11 height 11
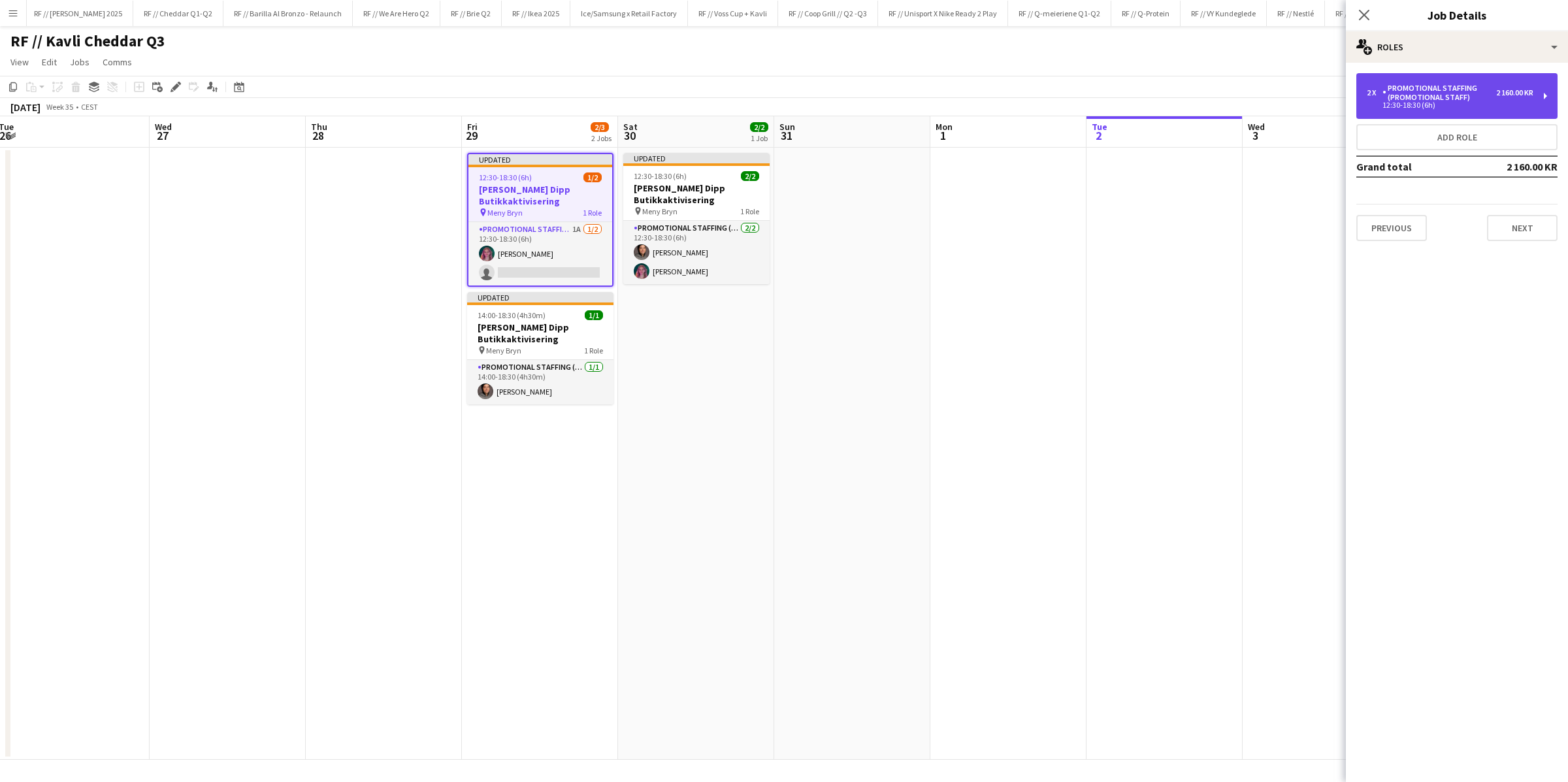
click at [1404, 108] on div "12:30-18:30 (6h)" at bounding box center [1450, 105] width 166 height 6
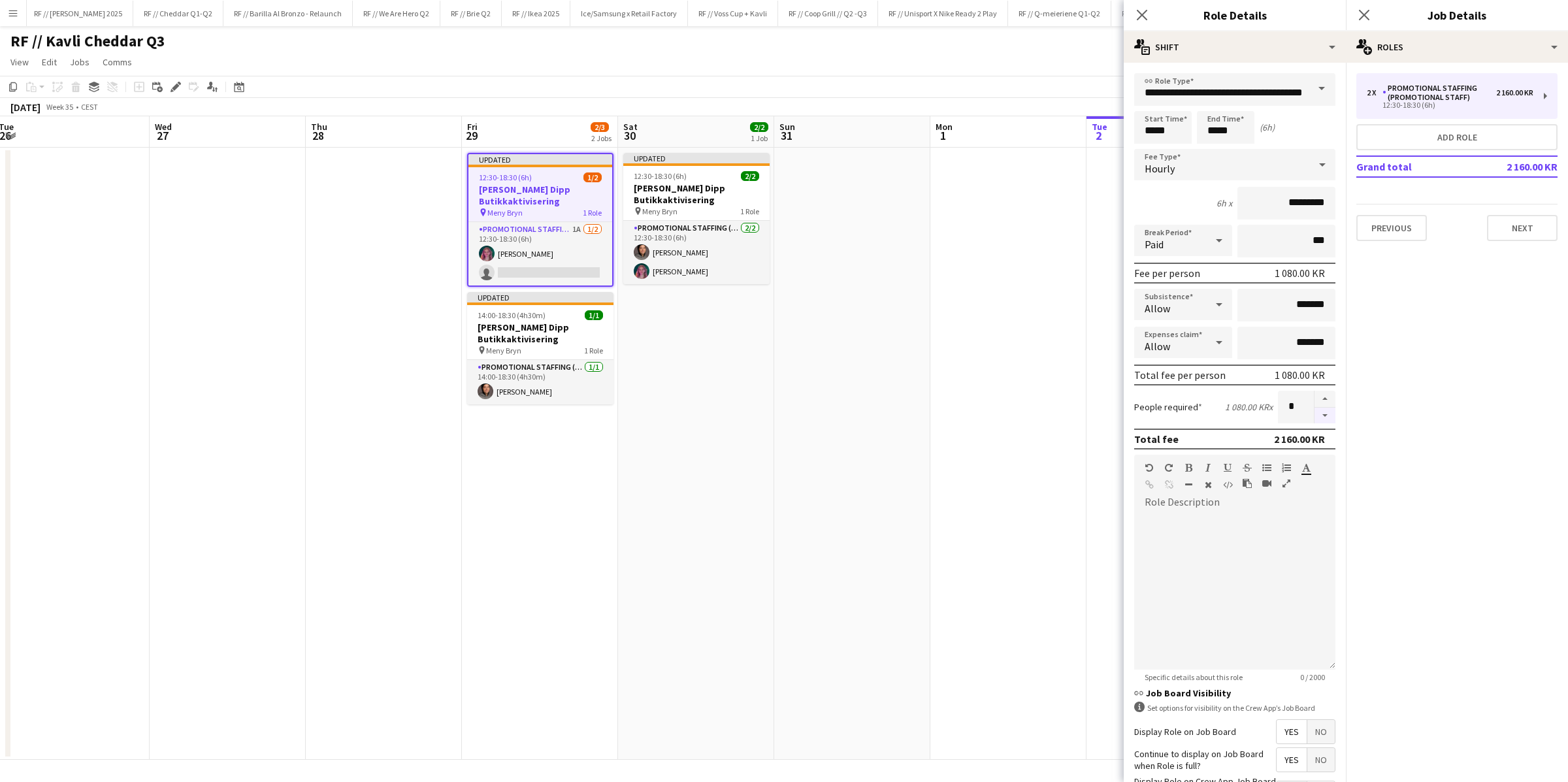
click at [1325, 414] on button "button" at bounding box center [1324, 415] width 21 height 16
type input "*"
click at [926, 370] on app-date-cell at bounding box center [853, 454] width 156 height 612
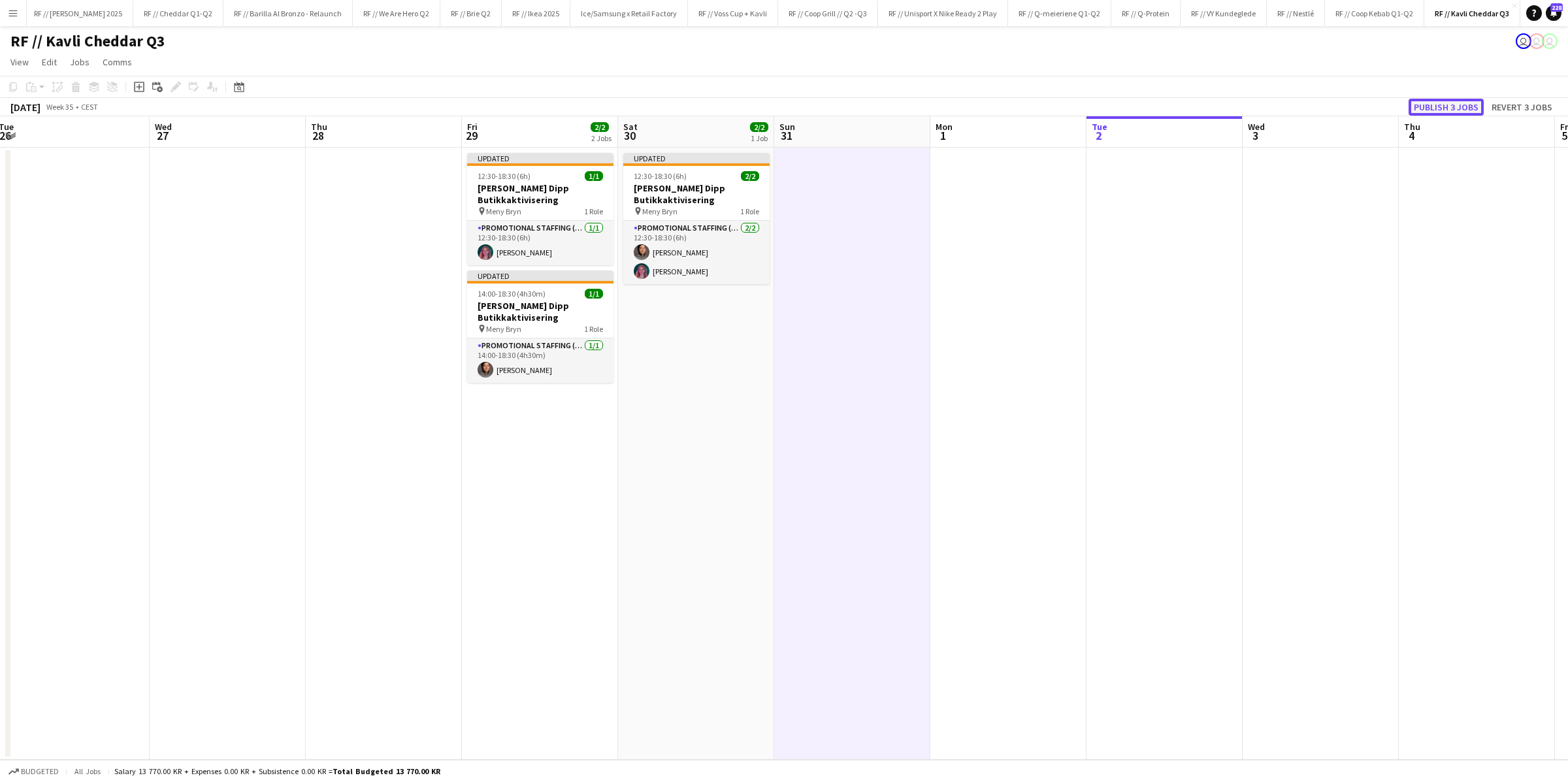
click at [1458, 106] on button "Publish 3 jobs" at bounding box center [1446, 107] width 75 height 17
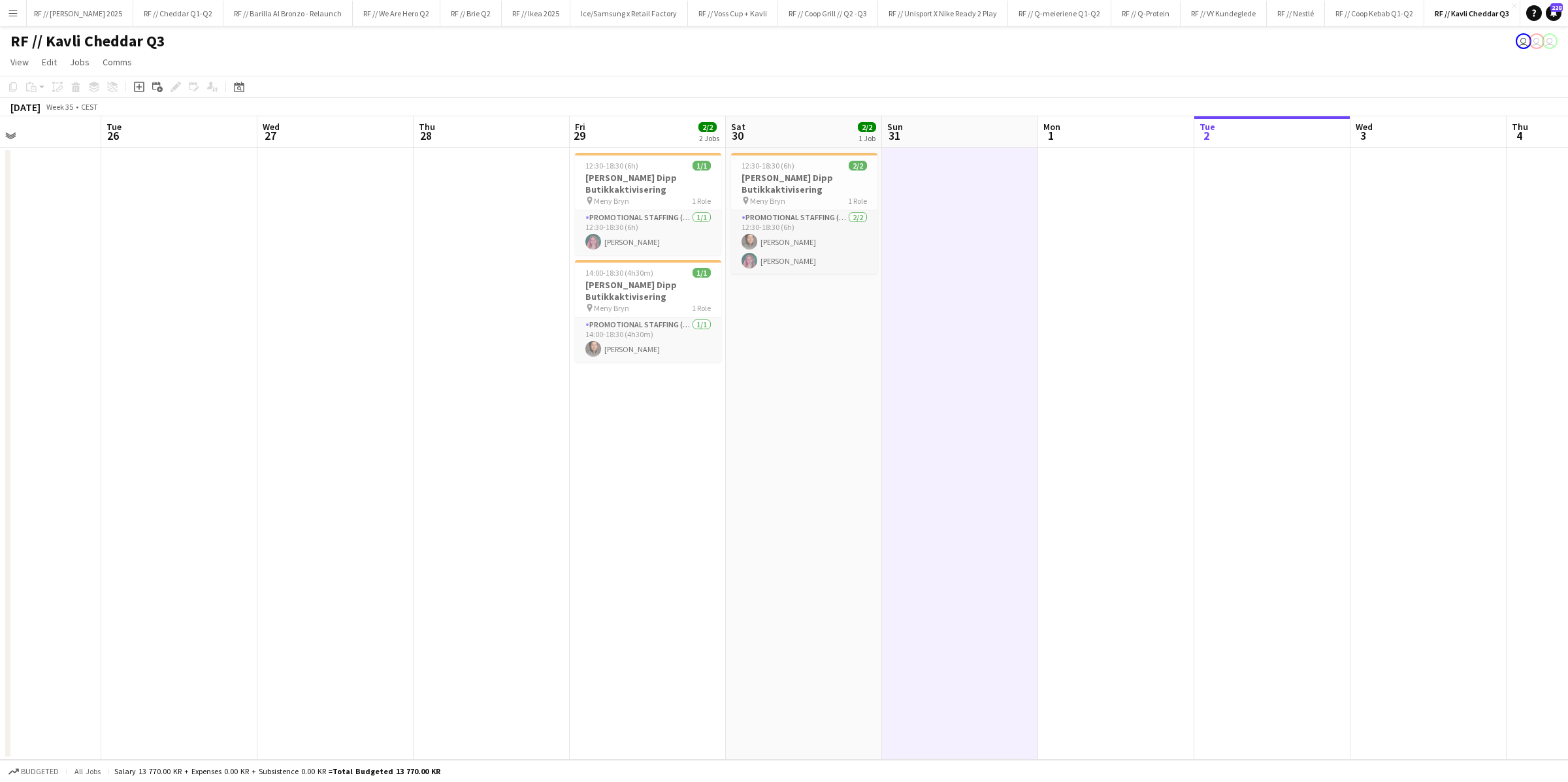
scroll to position [0, 366]
click at [765, 329] on app-date-cell "12:30-18:30 (6h) 2/2 Kavli Cheddar Dipp Butikkaktivisering pin Meny Bryn 1 Role…" at bounding box center [805, 454] width 156 height 612
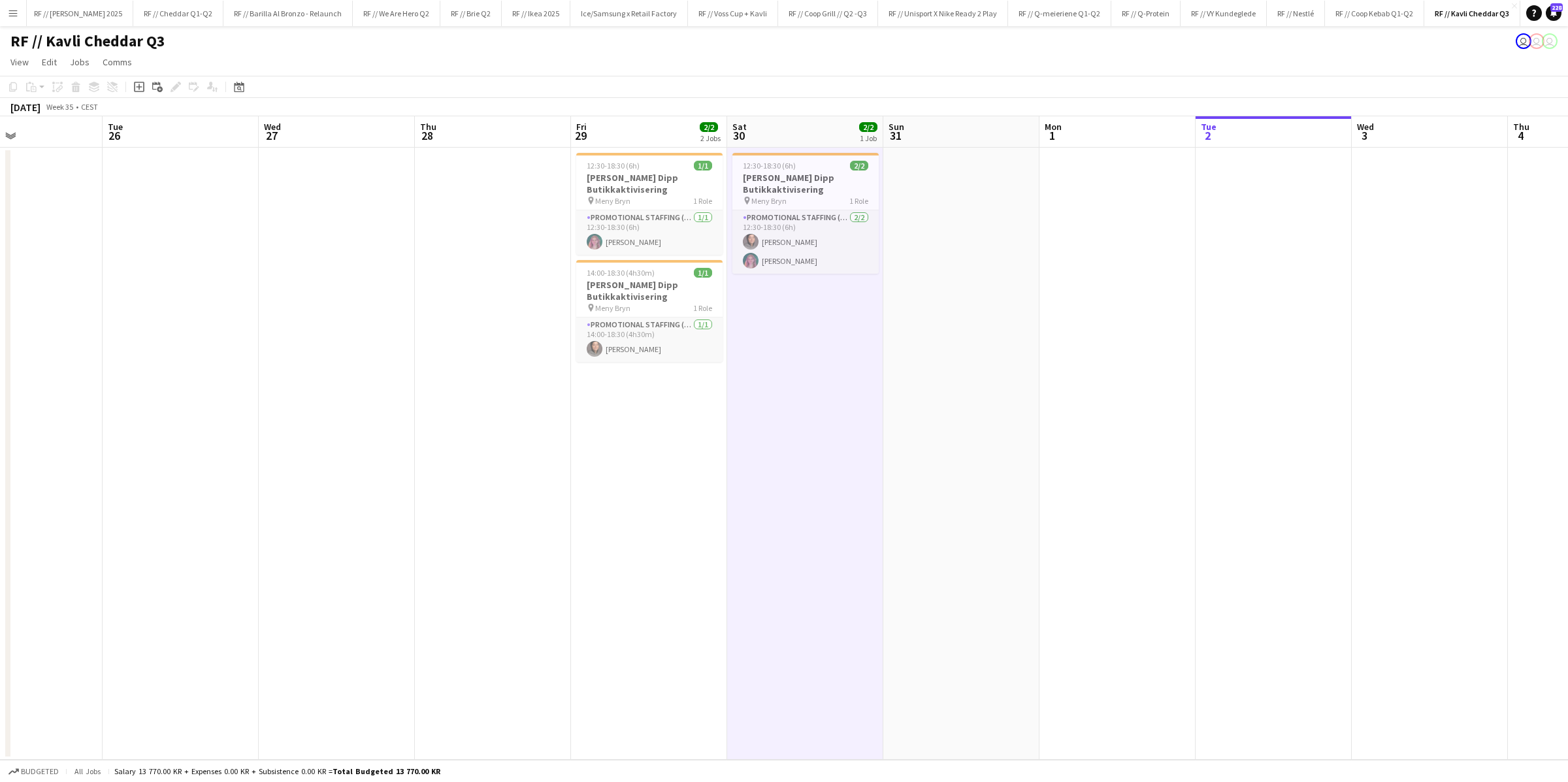
click at [765, 329] on app-date-cell "12:30-18:30 (6h) 2/2 Kavli Cheddar Dipp Butikkaktivisering pin Meny Bryn 1 Role…" at bounding box center [805, 454] width 156 height 612
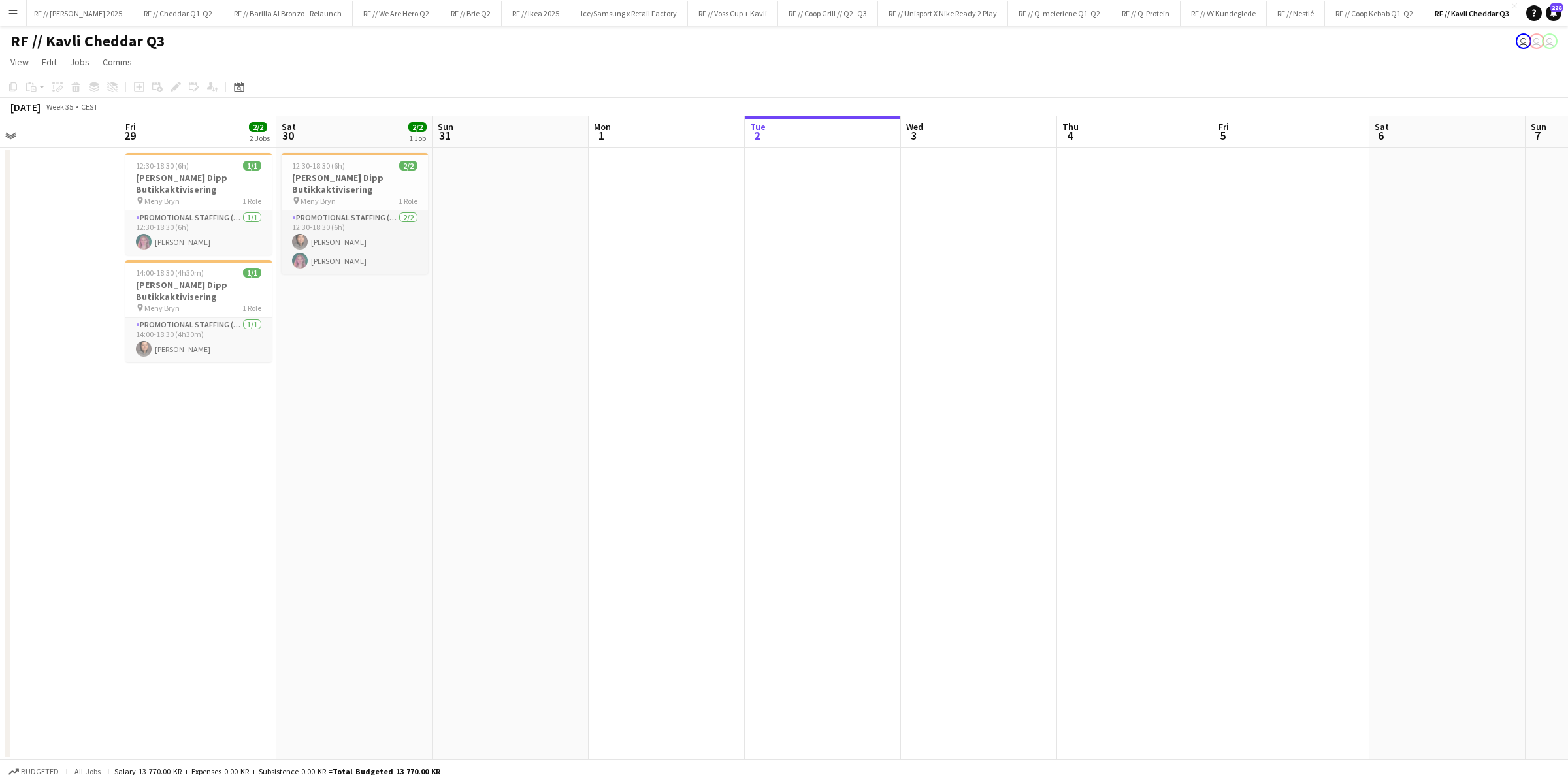
scroll to position [0, 513]
click at [865, 321] on app-date-cell at bounding box center [814, 454] width 156 height 612
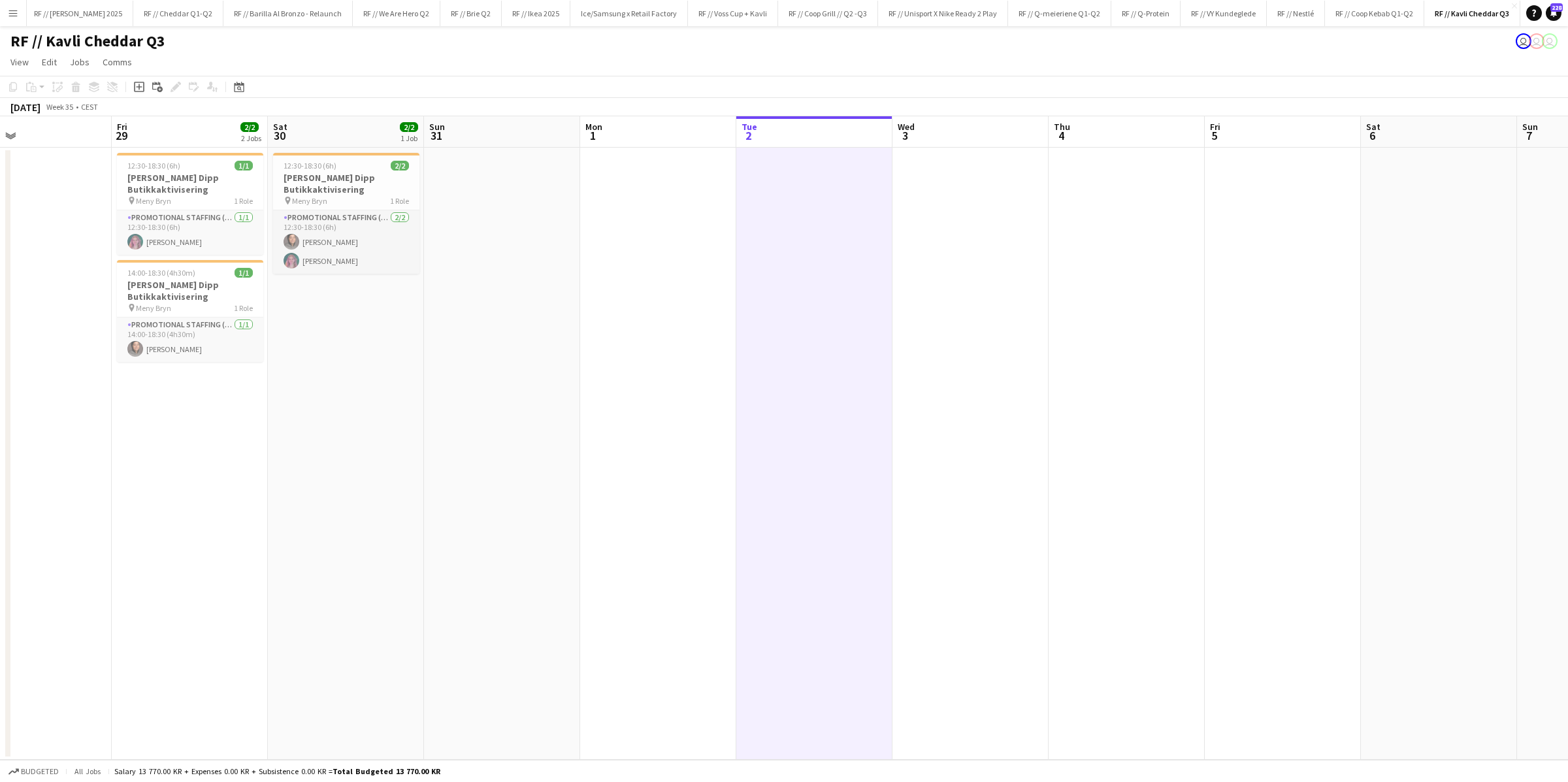
click at [865, 321] on app-date-cell at bounding box center [814, 454] width 156 height 612
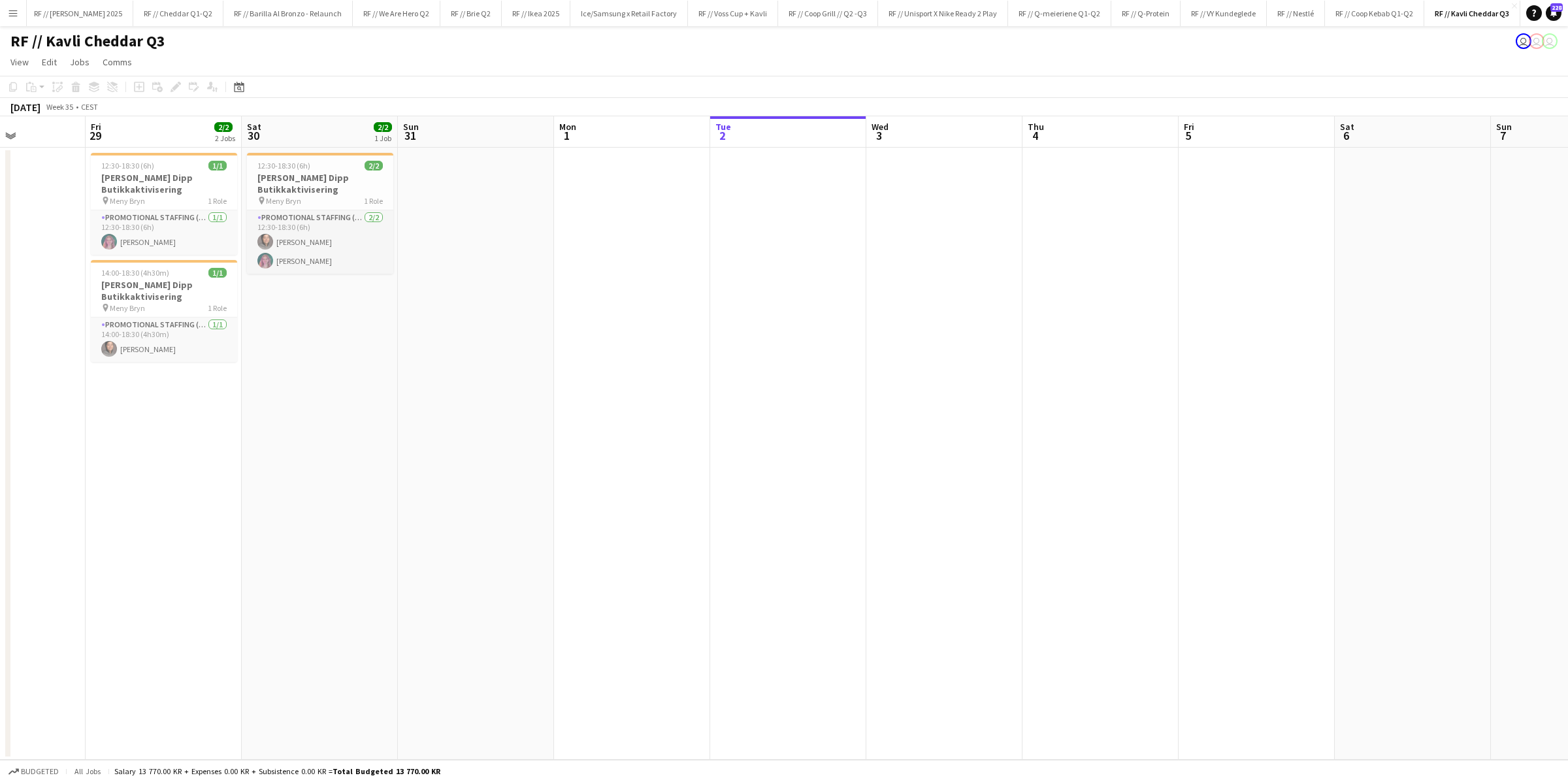
scroll to position [0, 548]
